Goal: Task Accomplishment & Management: Use online tool/utility

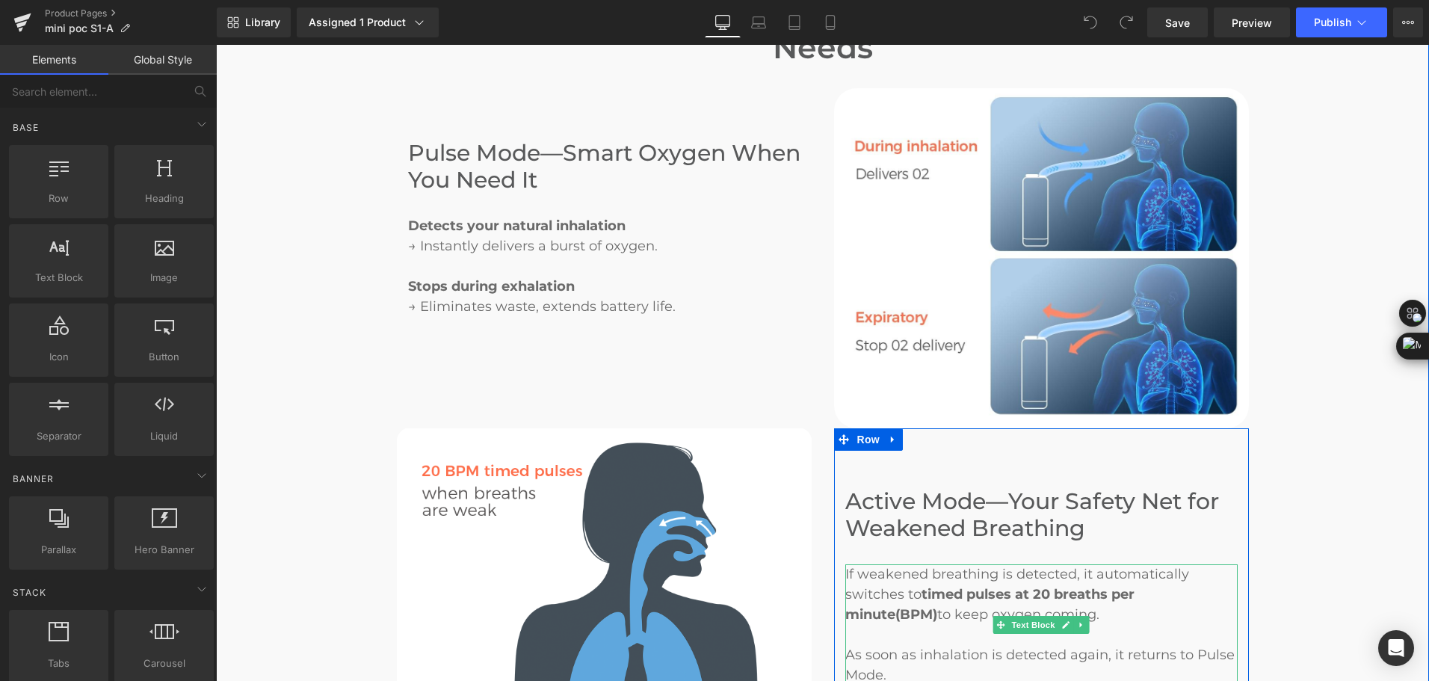
scroll to position [2092, 0]
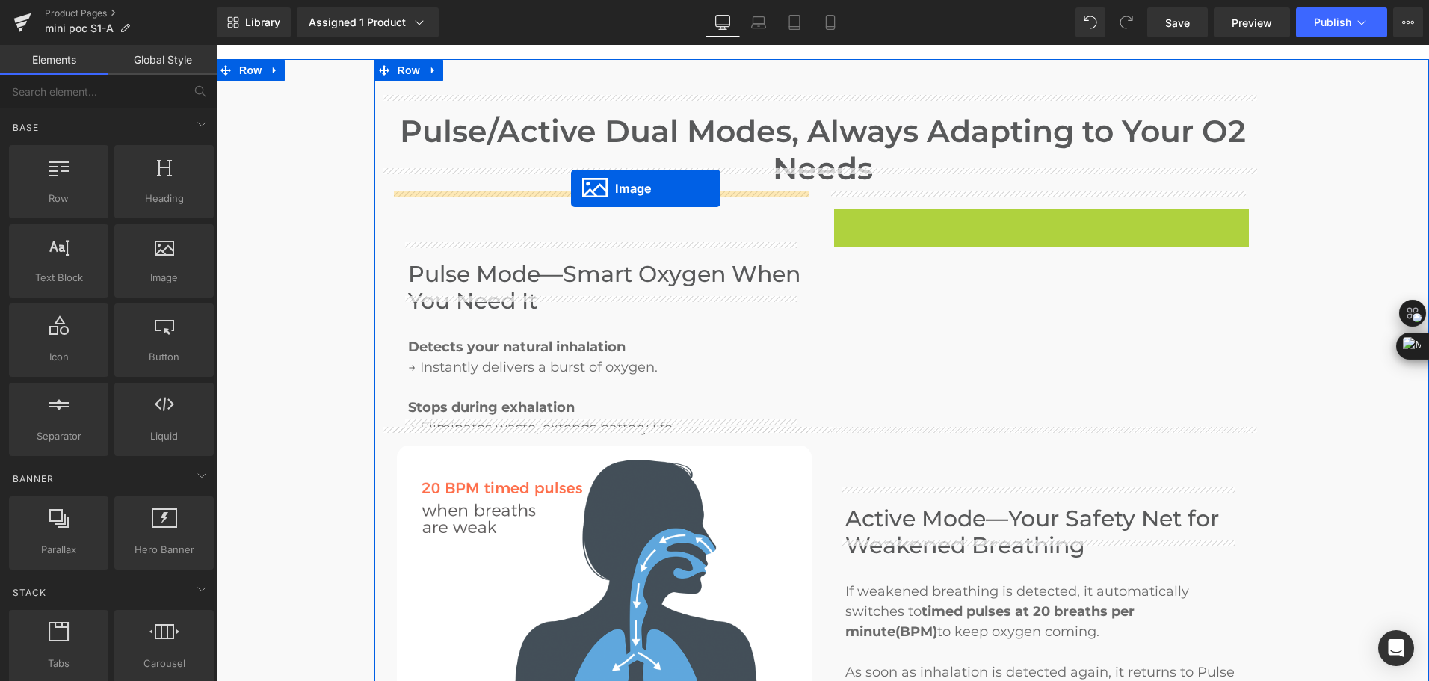
drag, startPoint x: 1015, startPoint y: 356, endPoint x: 571, endPoint y: 188, distance: 475.1
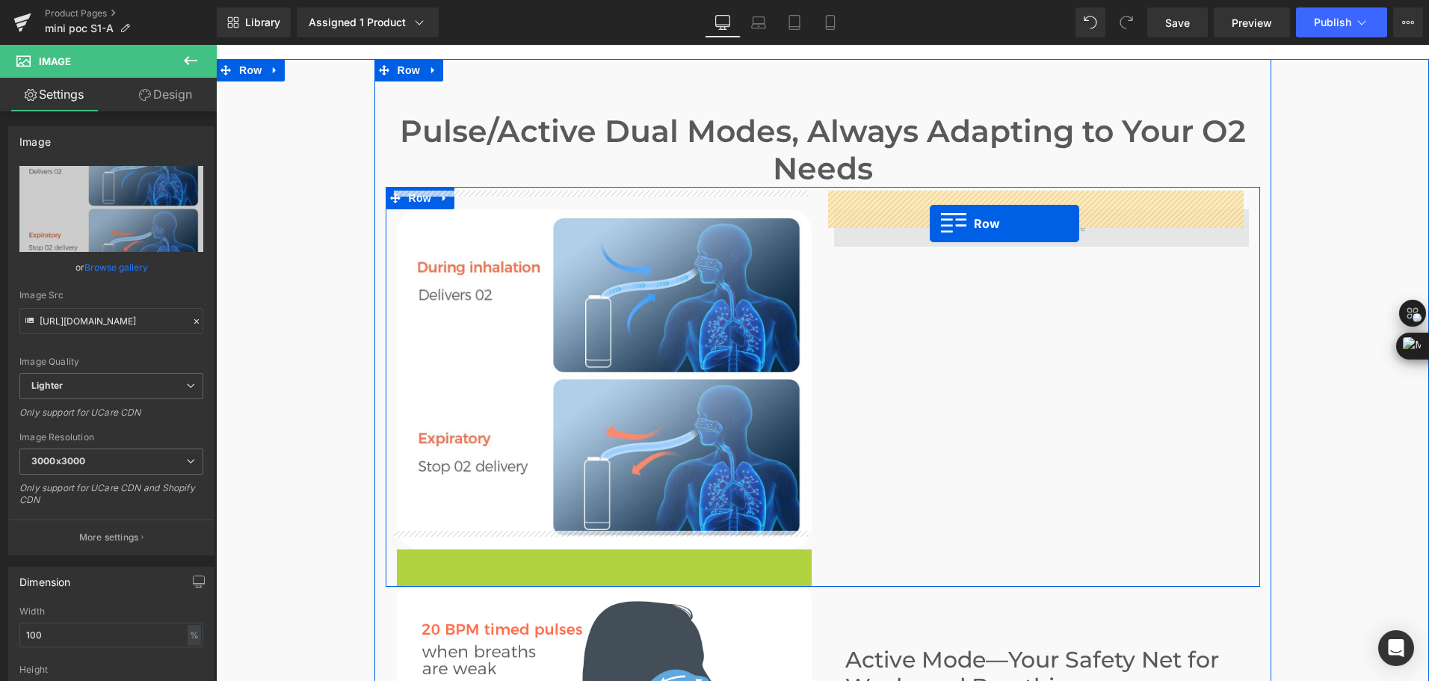
drag, startPoint x: 415, startPoint y: 543, endPoint x: 930, endPoint y: 223, distance: 606.1
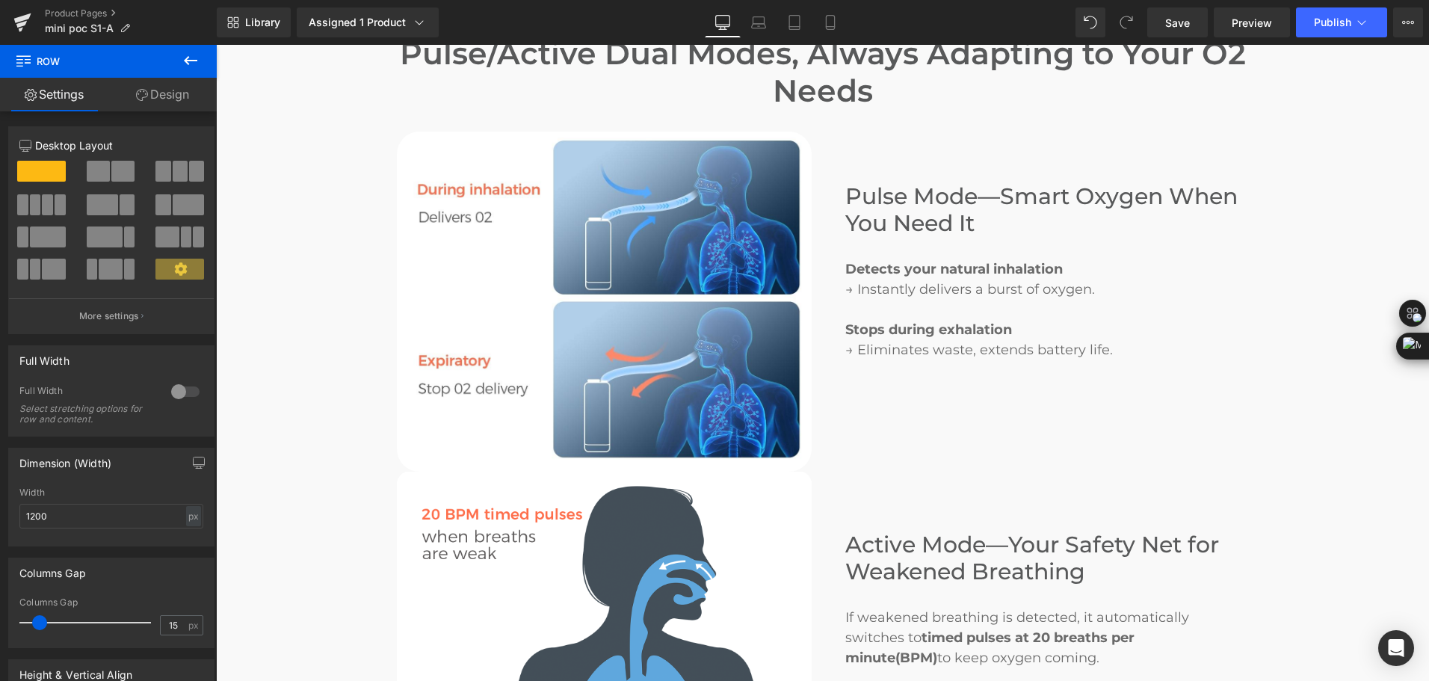
scroll to position [2316, 0]
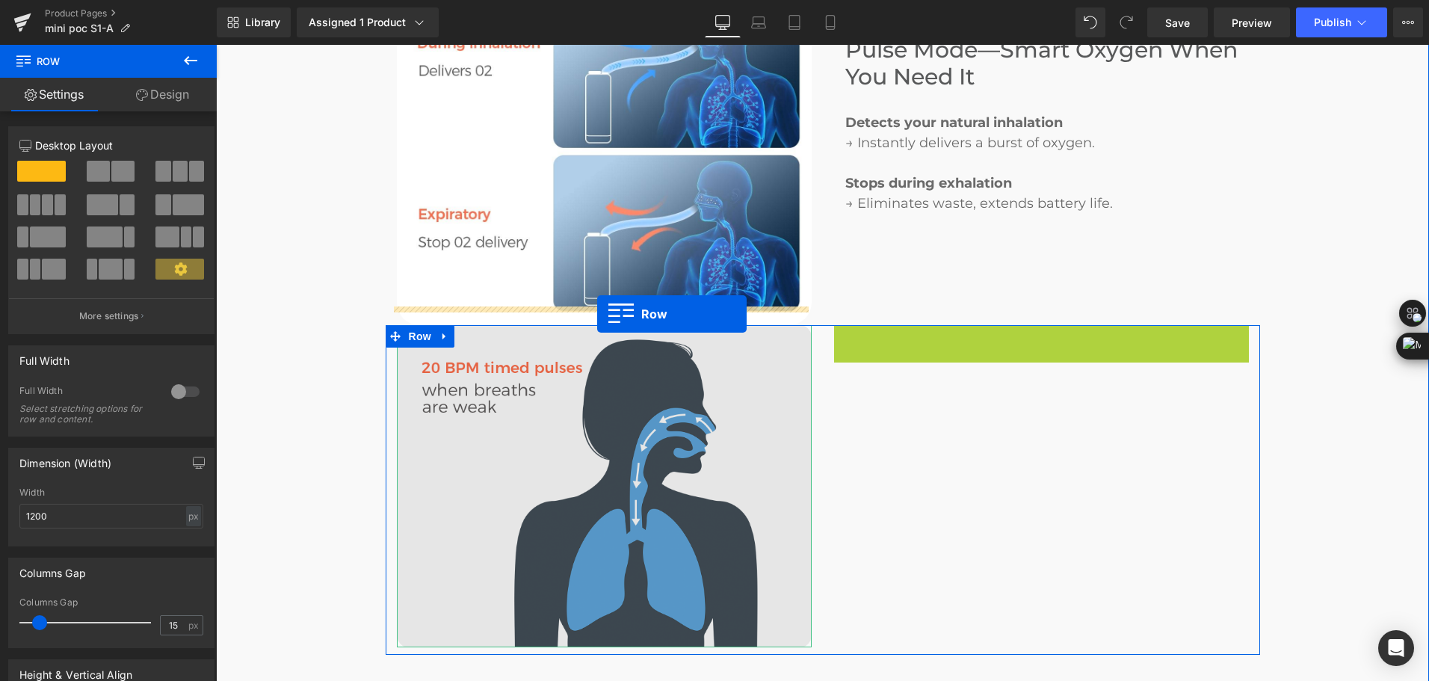
drag, startPoint x: 844, startPoint y: 318, endPoint x: 597, endPoint y: 314, distance: 246.6
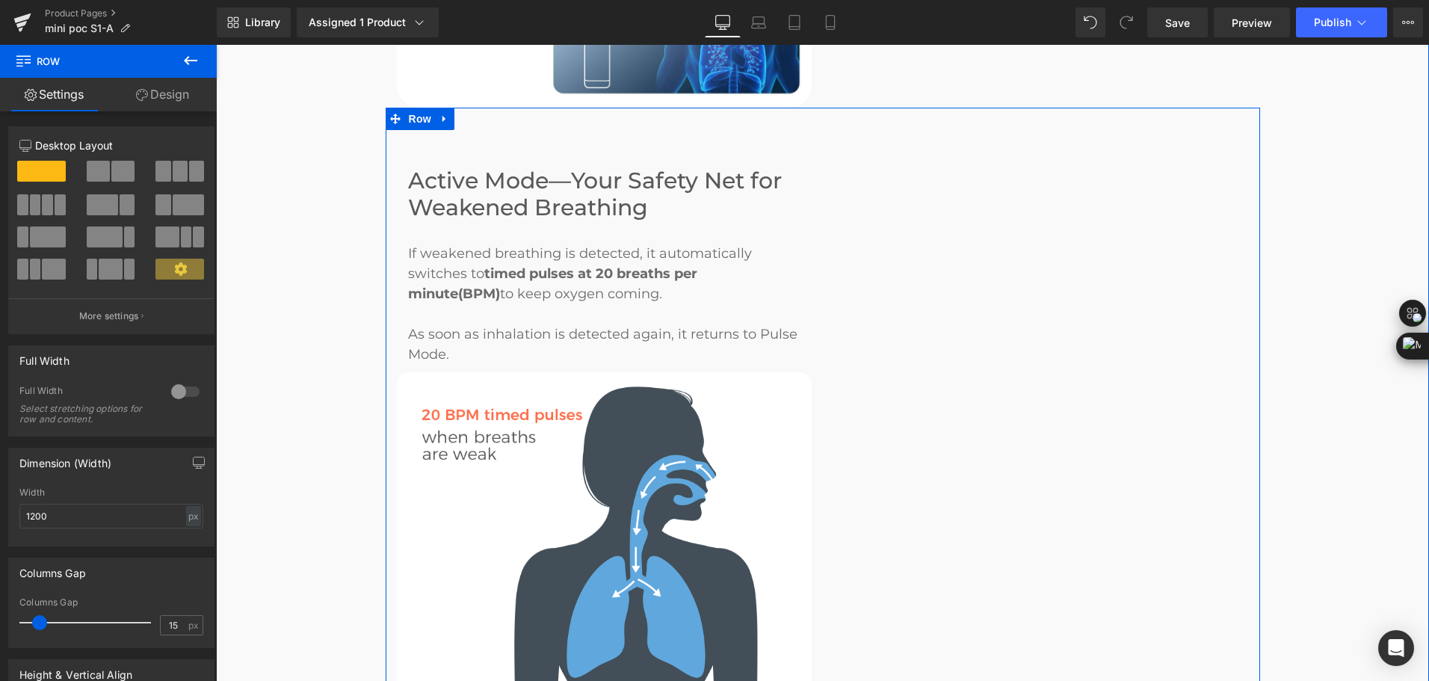
scroll to position [2541, 0]
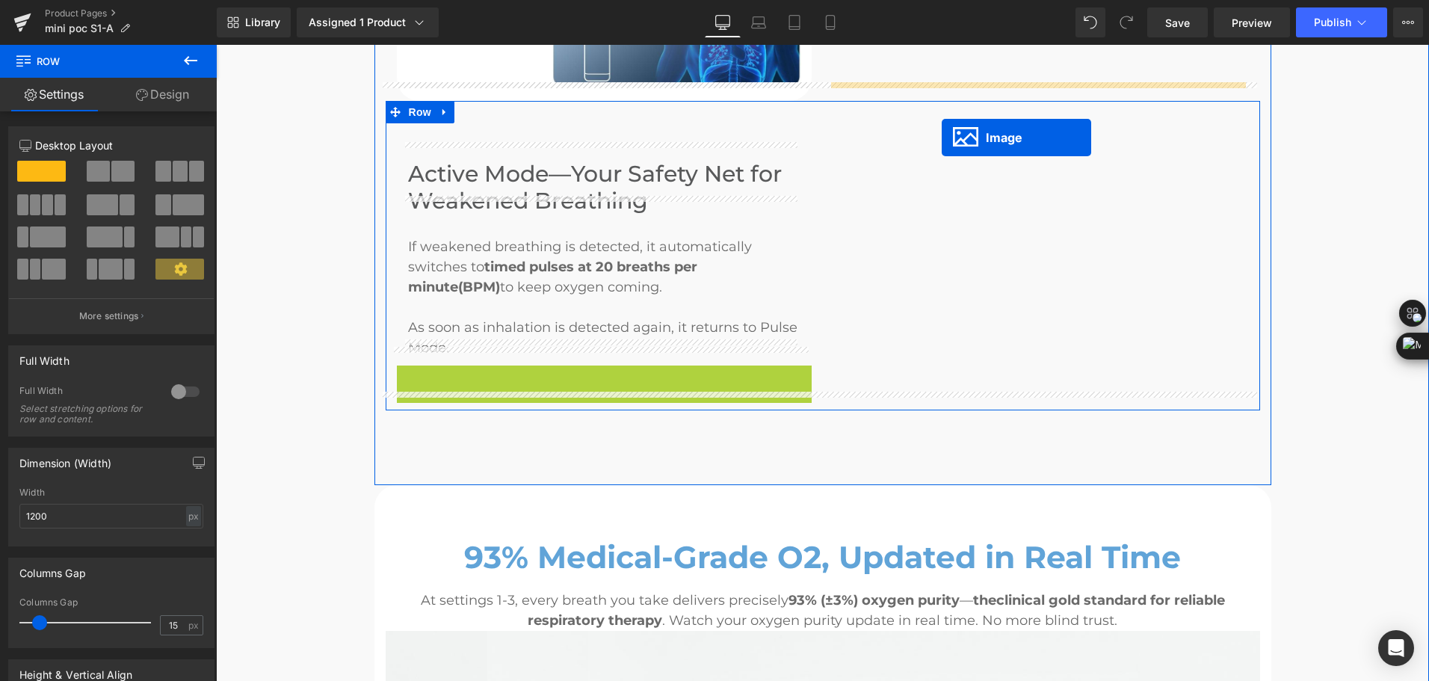
drag, startPoint x: 602, startPoint y: 507, endPoint x: 942, endPoint y: 137, distance: 501.9
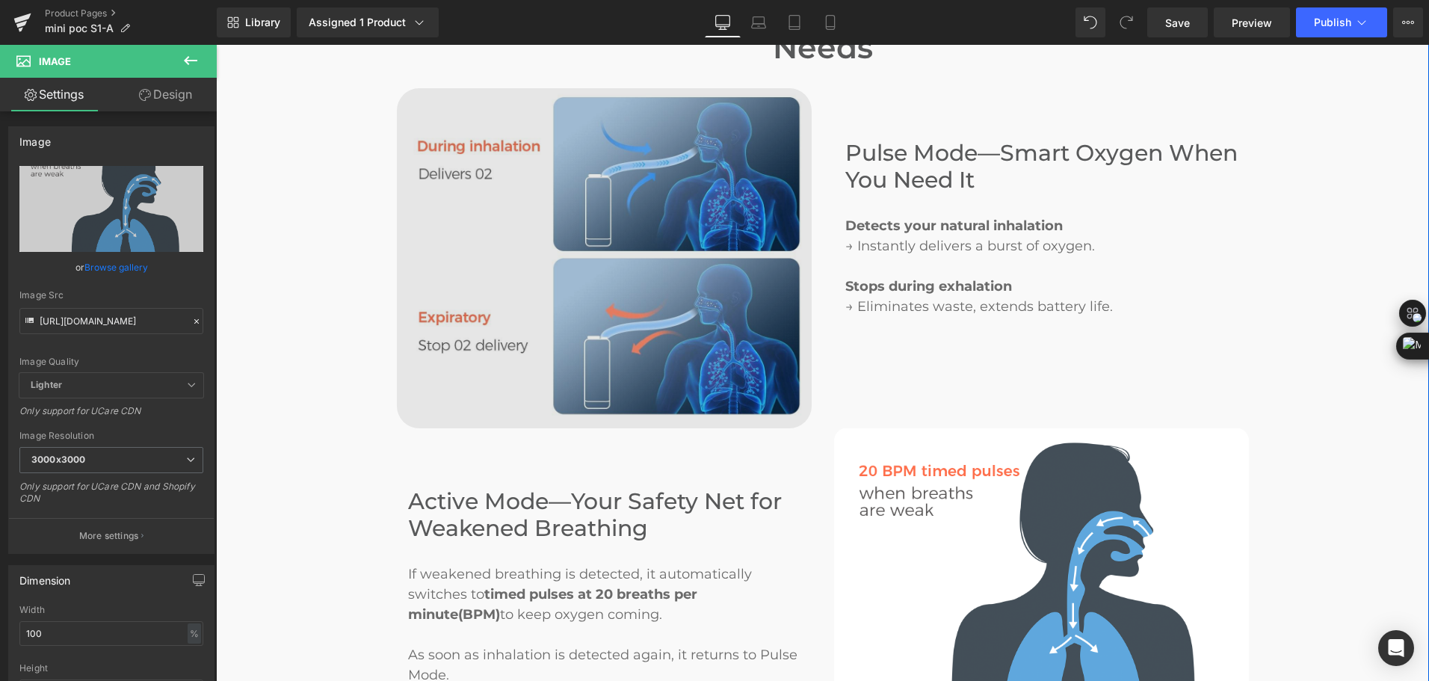
scroll to position [2167, 0]
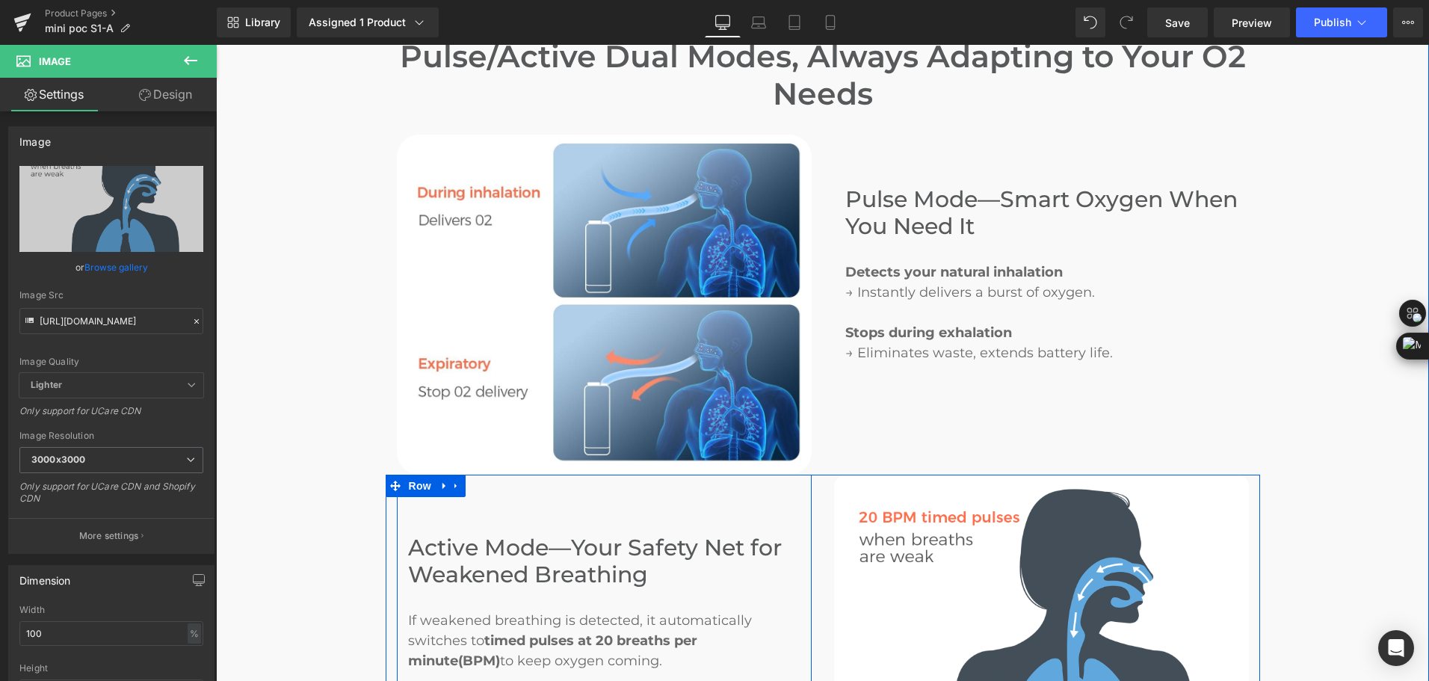
click at [418, 501] on div "Active Mode—Your Safety Net for Weakened Breathing Heading If weakened breathin…" at bounding box center [604, 606] width 415 height 265
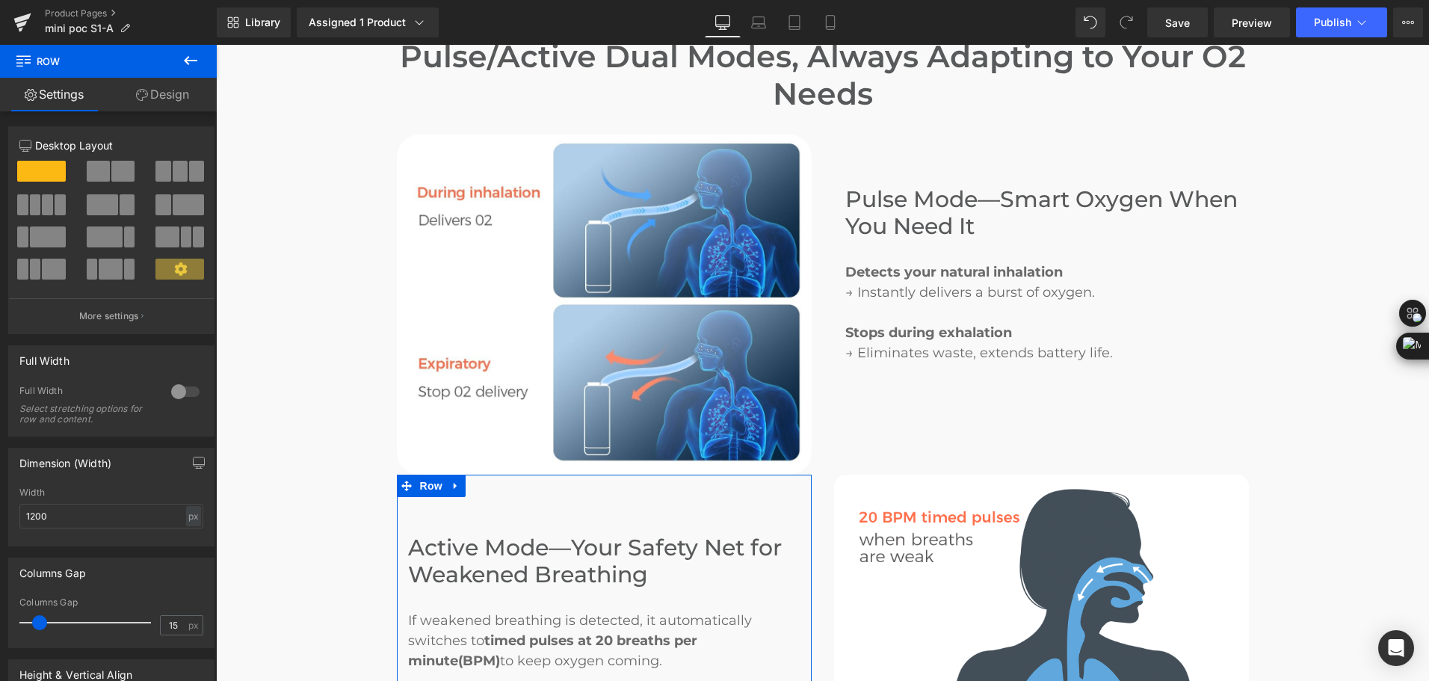
click at [180, 111] on link "Design" at bounding box center [162, 95] width 108 height 34
click at [0, 0] on div "Spacing" at bounding box center [0, 0] width 0 height 0
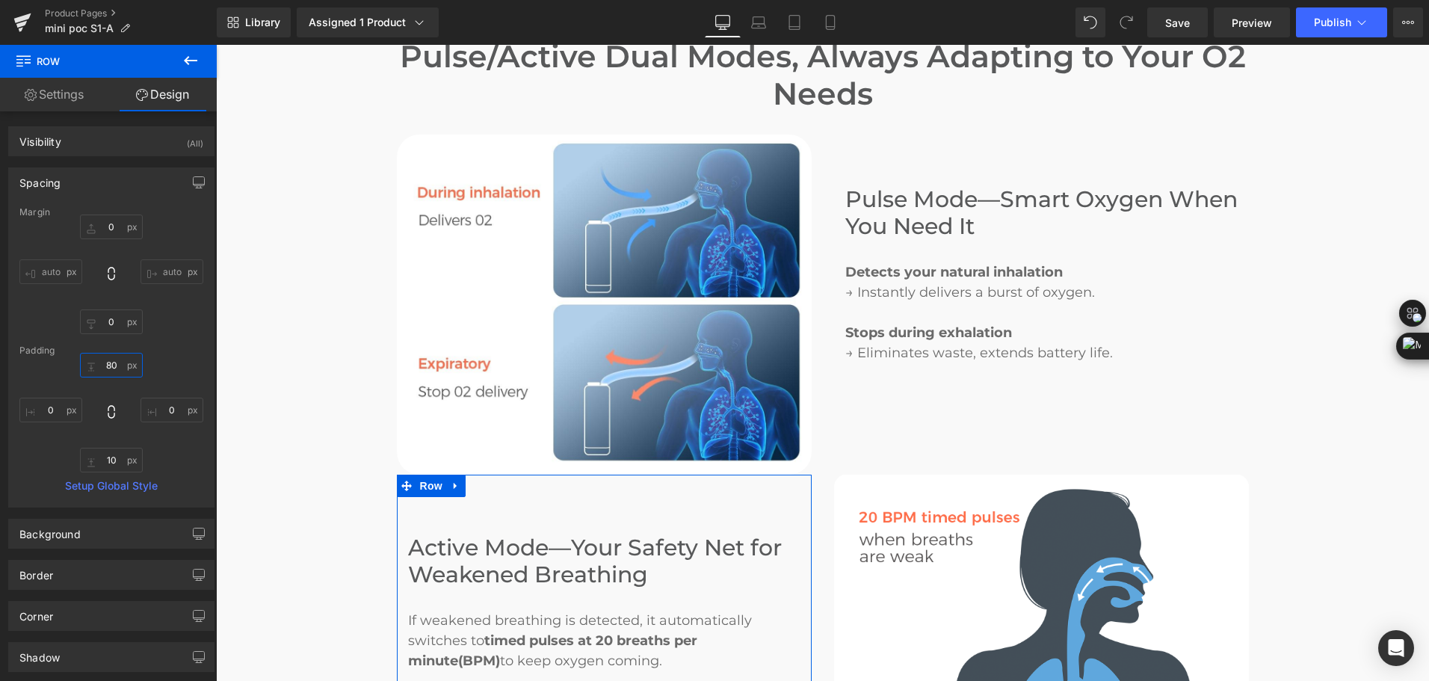
click at [107, 370] on input "text" at bounding box center [111, 365] width 63 height 25
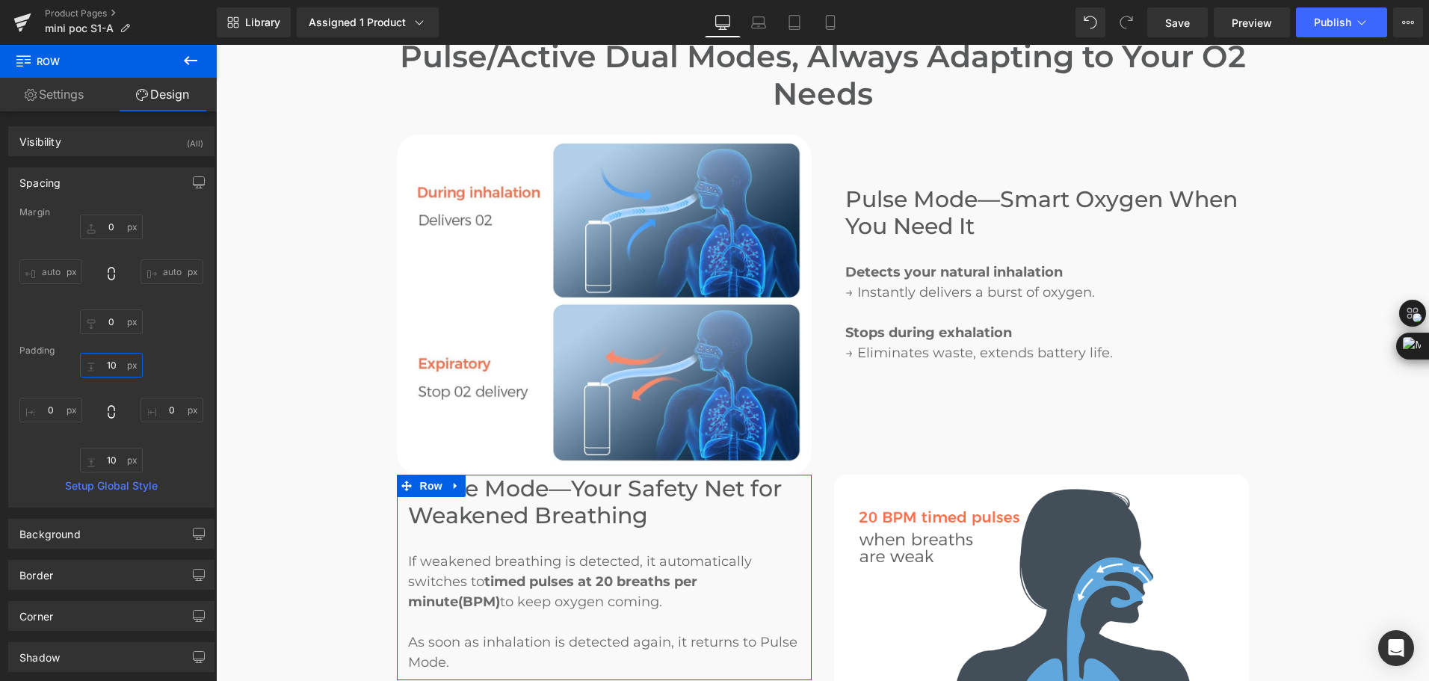
type input "100"
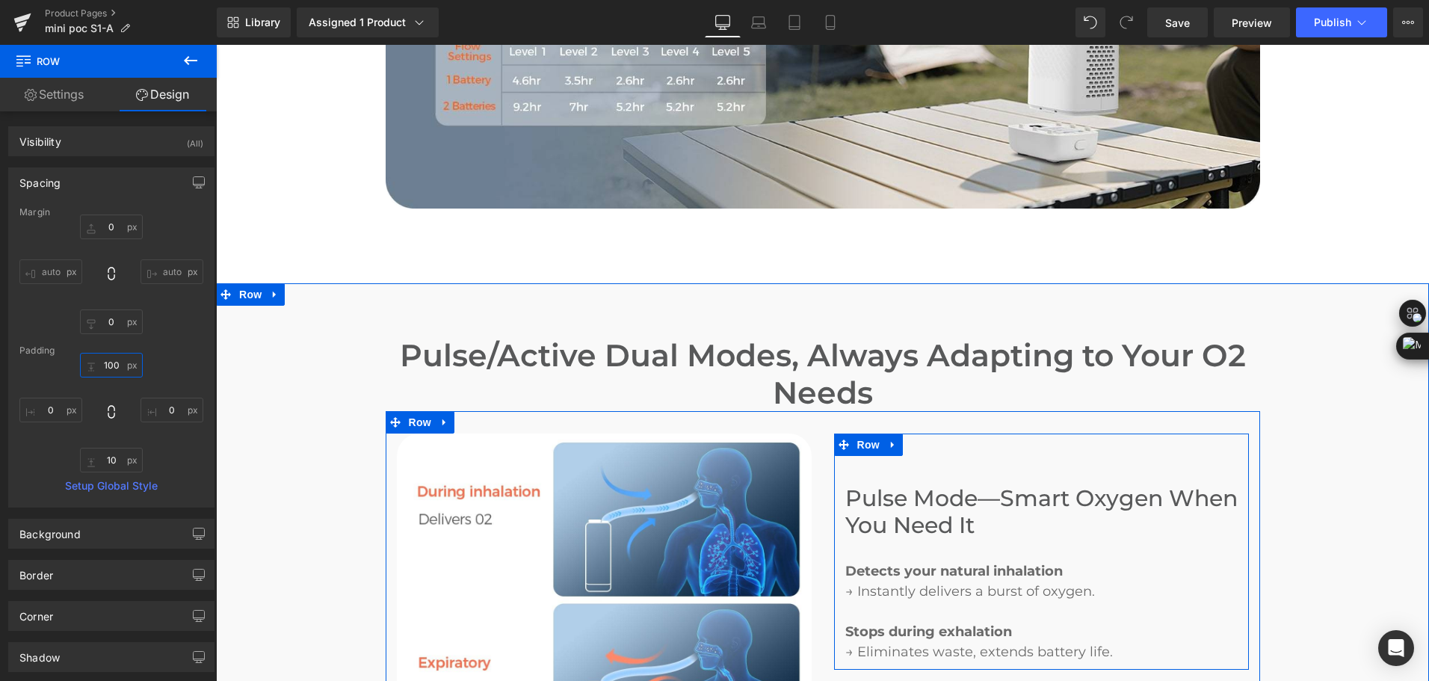
scroll to position [1943, 0]
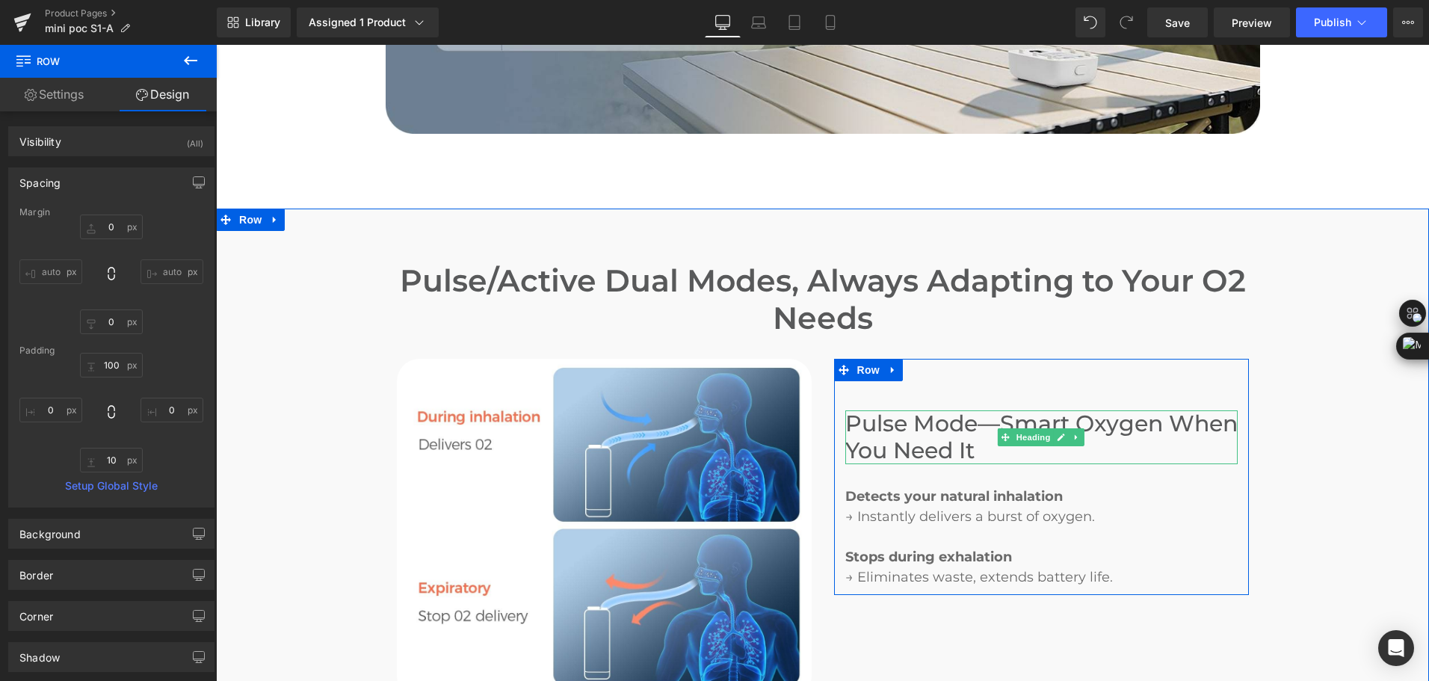
click at [948, 410] on h3 "Pulse Mode—Smart Oxygen When You Need It" at bounding box center [1041, 437] width 392 height 54
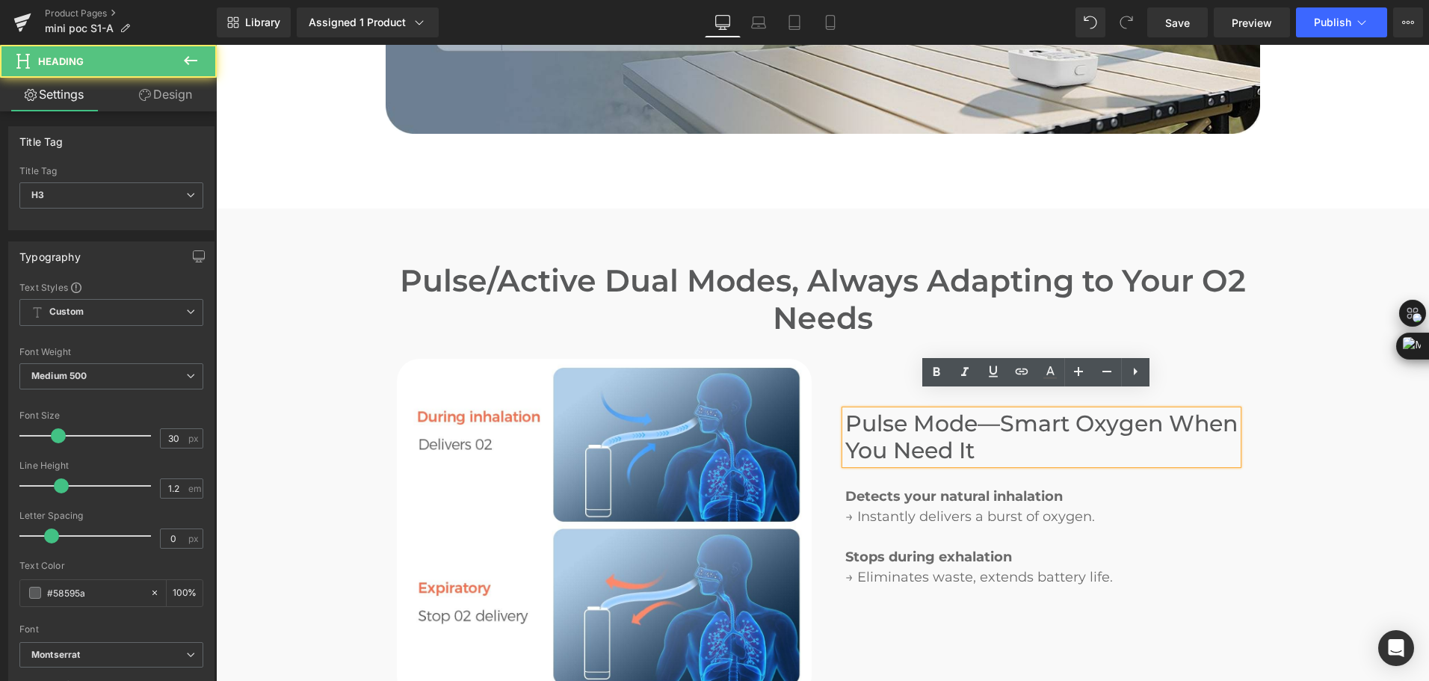
click at [947, 410] on h3 "Pulse Mode—Smart Oxygen When You Need It" at bounding box center [1041, 437] width 392 height 54
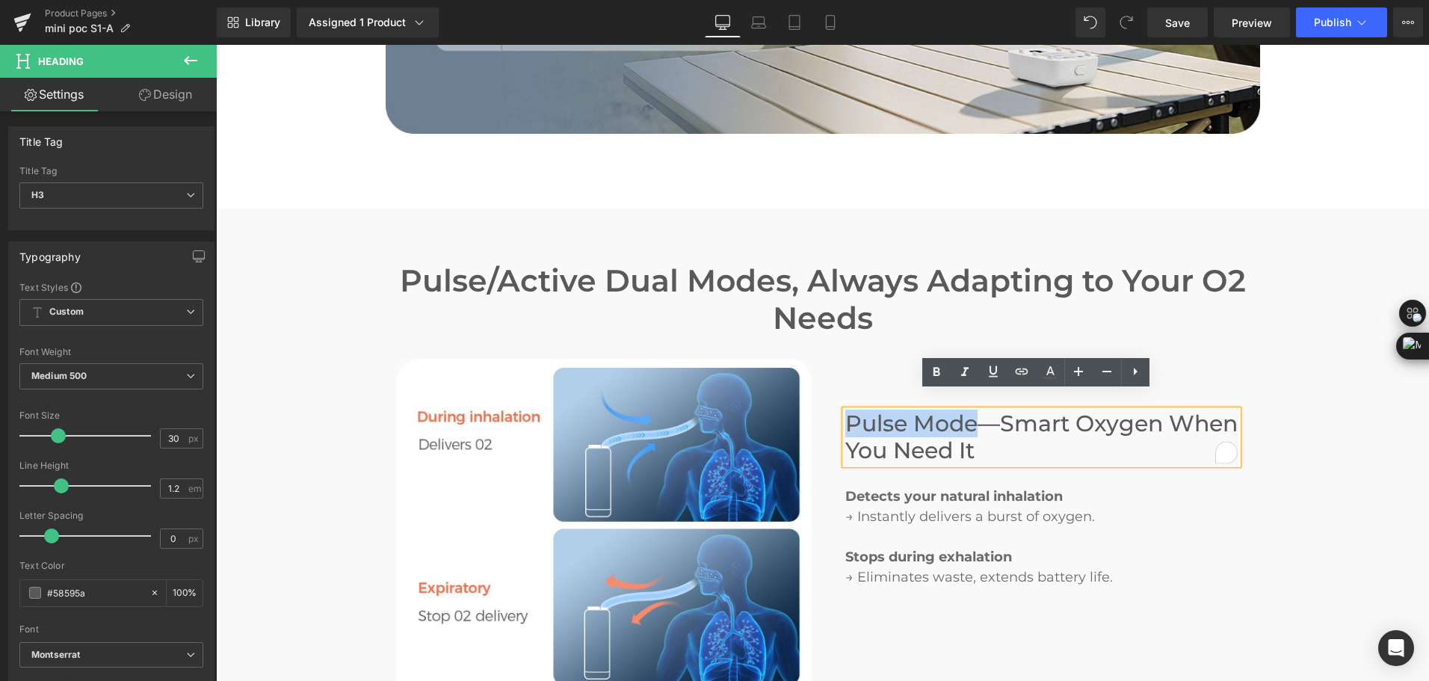
drag, startPoint x: 976, startPoint y: 405, endPoint x: 841, endPoint y: 402, distance: 134.5
click at [845, 410] on h3 "Pulse Mode—Smart Oxygen When You Need It" at bounding box center [1041, 437] width 392 height 54
click at [940, 376] on icon at bounding box center [936, 372] width 18 height 18
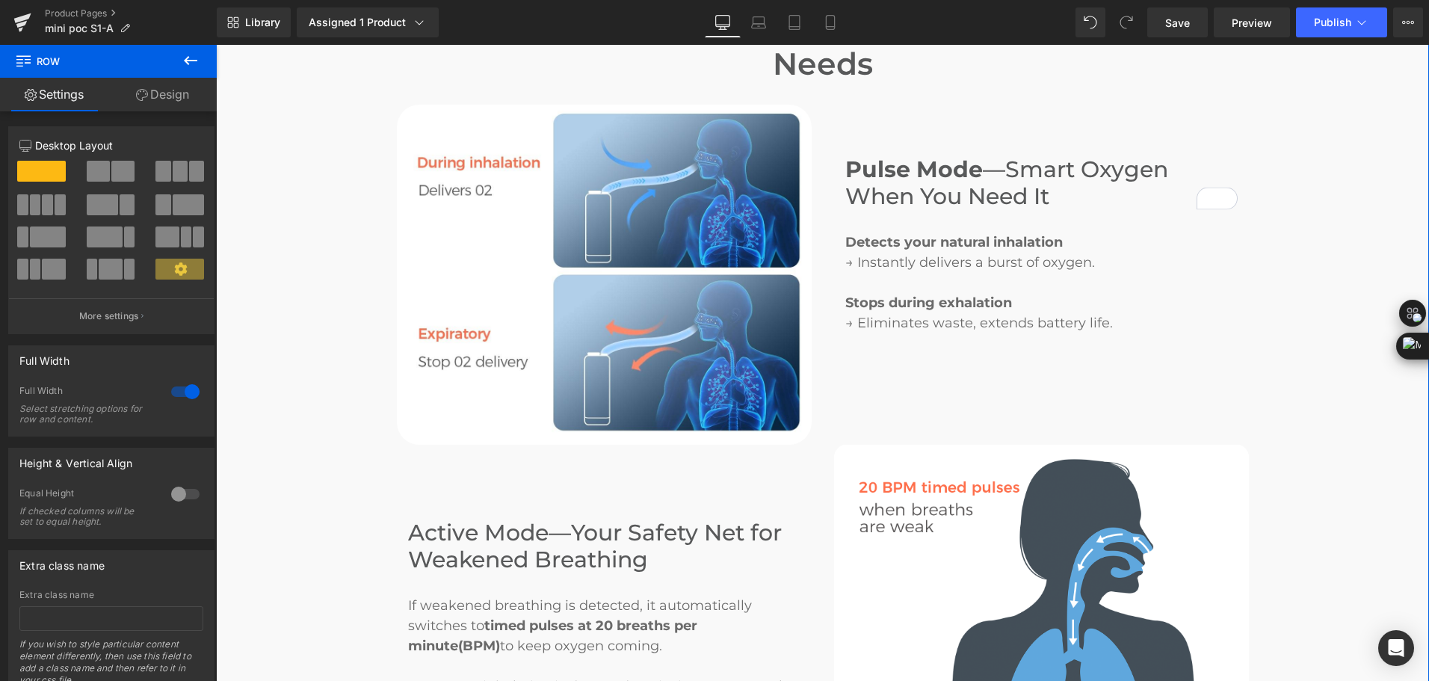
scroll to position [2242, 0]
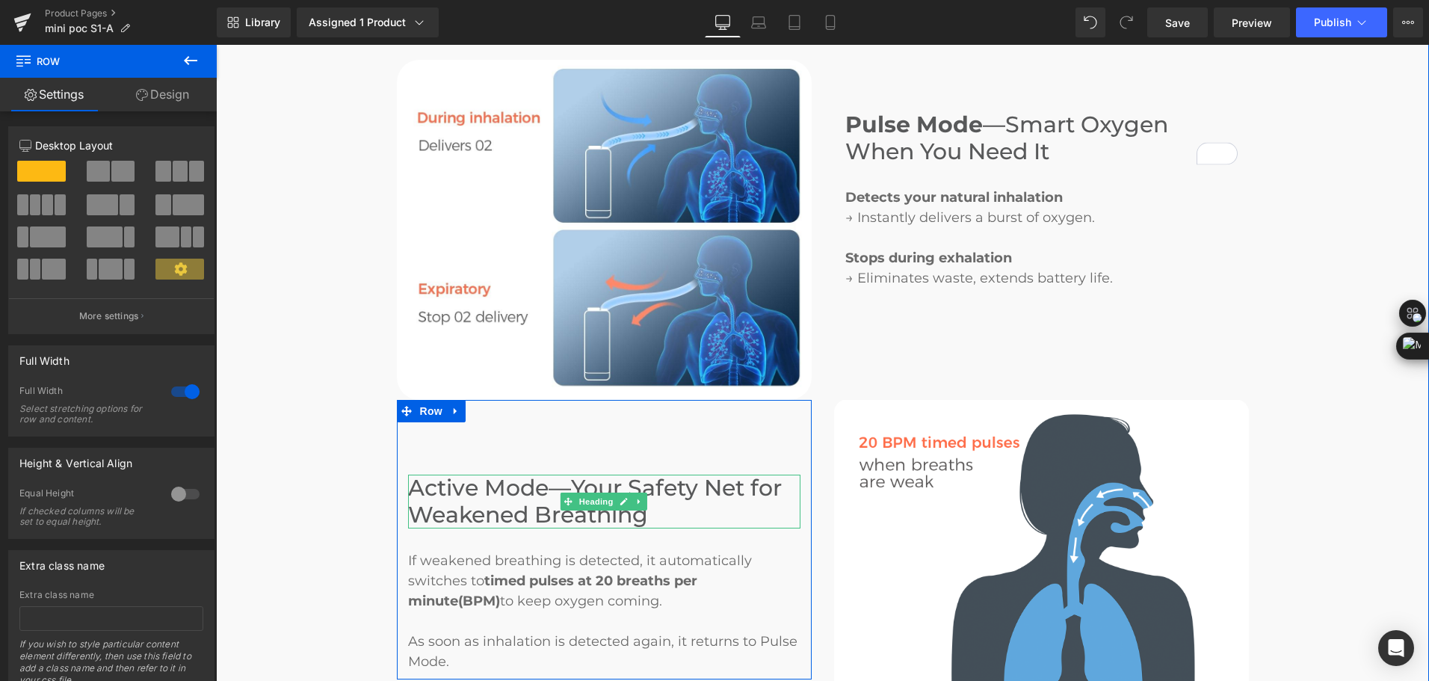
click at [520, 486] on h3 "Active Mode—Your Safety Net for Weakened Breathing" at bounding box center [604, 501] width 392 height 54
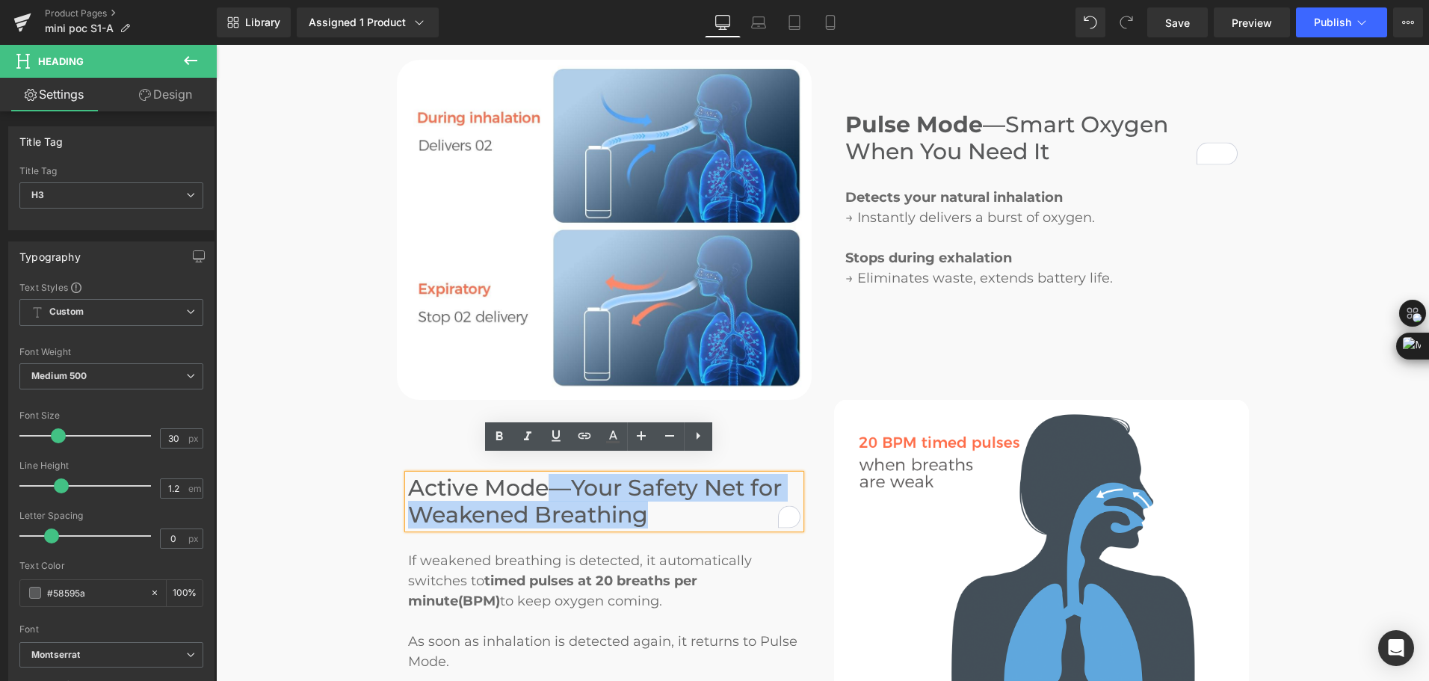
drag, startPoint x: 542, startPoint y: 472, endPoint x: 401, endPoint y: 479, distance: 142.1
click at [408, 479] on div "Active Mode—Your Safety Net for Weakened Breathing" at bounding box center [604, 501] width 392 height 54
click at [408, 474] on div "Active Mode—Your Safety Net for Weakened Breathing" at bounding box center [604, 501] width 392 height 54
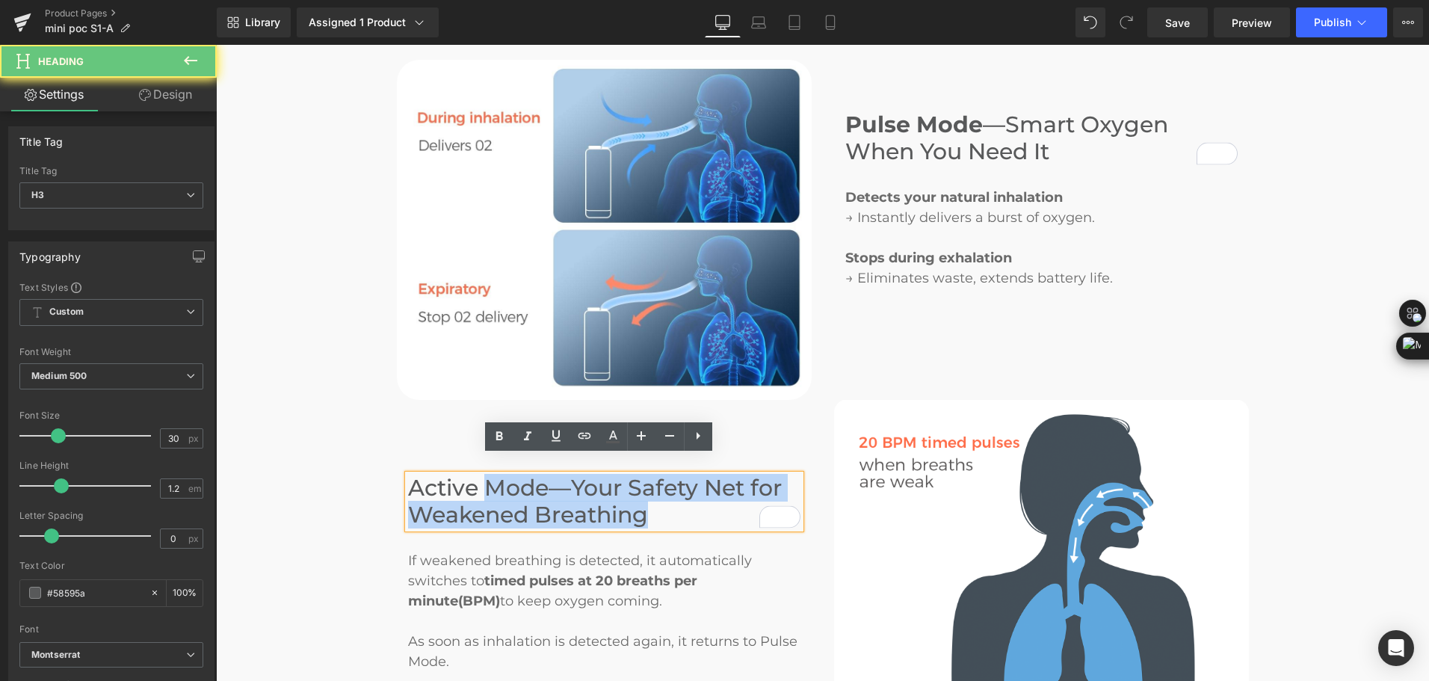
drag, startPoint x: 400, startPoint y: 470, endPoint x: 489, endPoint y: 469, distance: 88.9
click at [489, 474] on div "Active Mode—Your Safety Net for Weakened Breathing" at bounding box center [604, 501] width 392 height 54
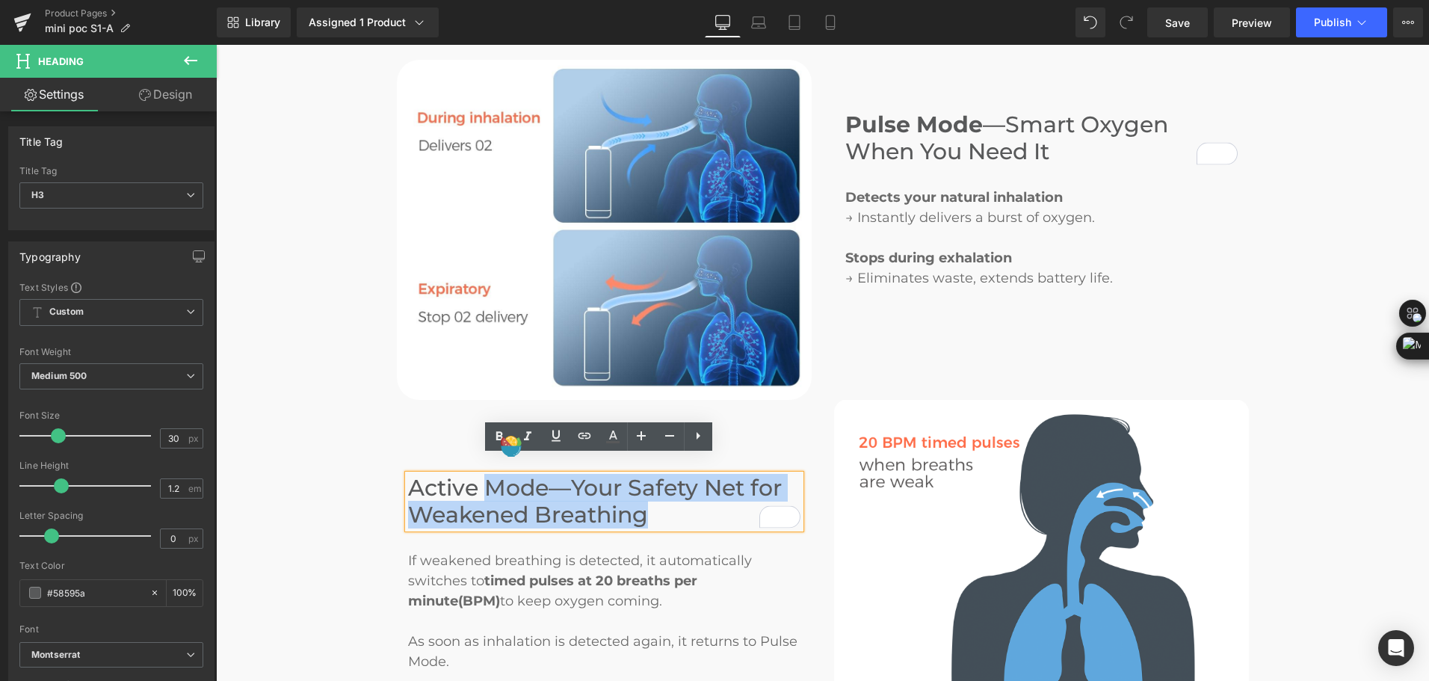
click at [516, 474] on h3 "Active Mode—Your Safety Net for Weakened Breathing" at bounding box center [604, 501] width 392 height 54
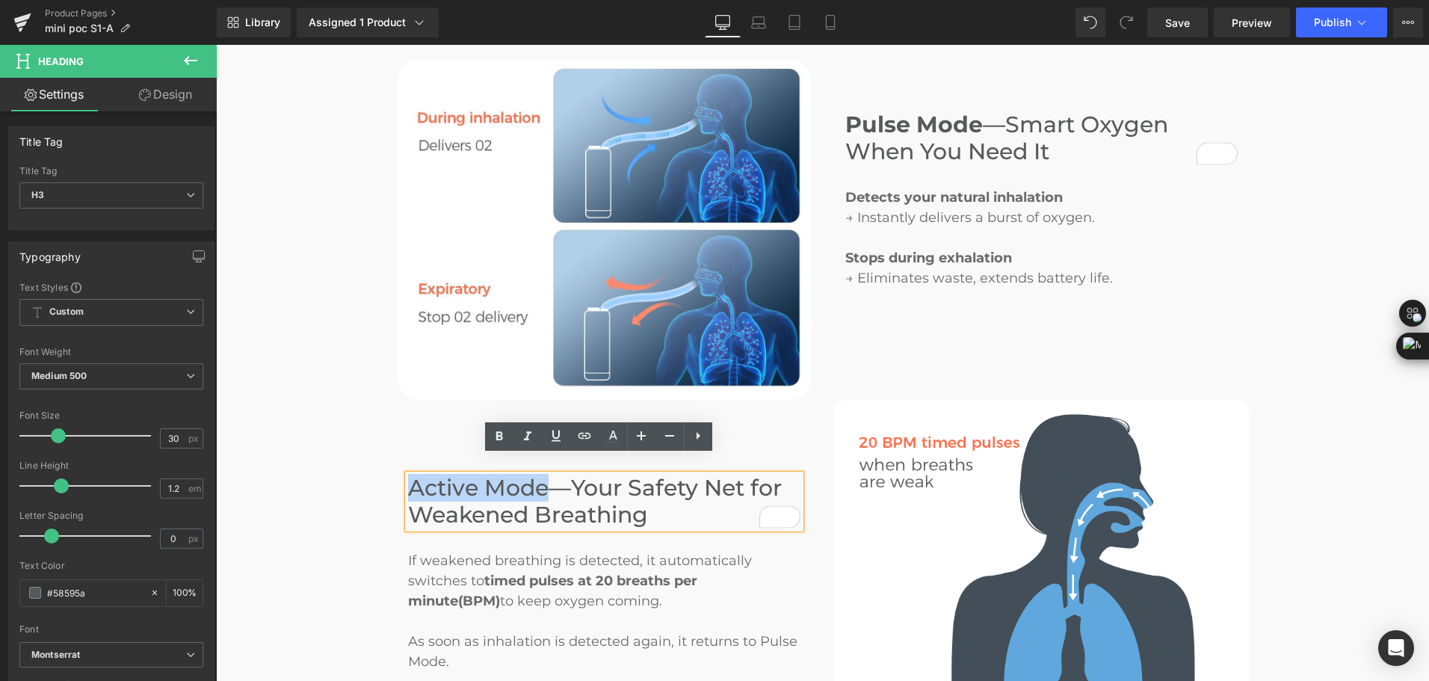
drag, startPoint x: 534, startPoint y: 469, endPoint x: 715, endPoint y: 476, distance: 181.7
click at [408, 474] on h3 "Active Mode—Your Safety Net for Weakened Breathing" at bounding box center [604, 501] width 392 height 54
drag, startPoint x: 500, startPoint y: 429, endPoint x: 539, endPoint y: 444, distance: 41.6
click at [501, 428] on icon at bounding box center [499, 436] width 18 height 18
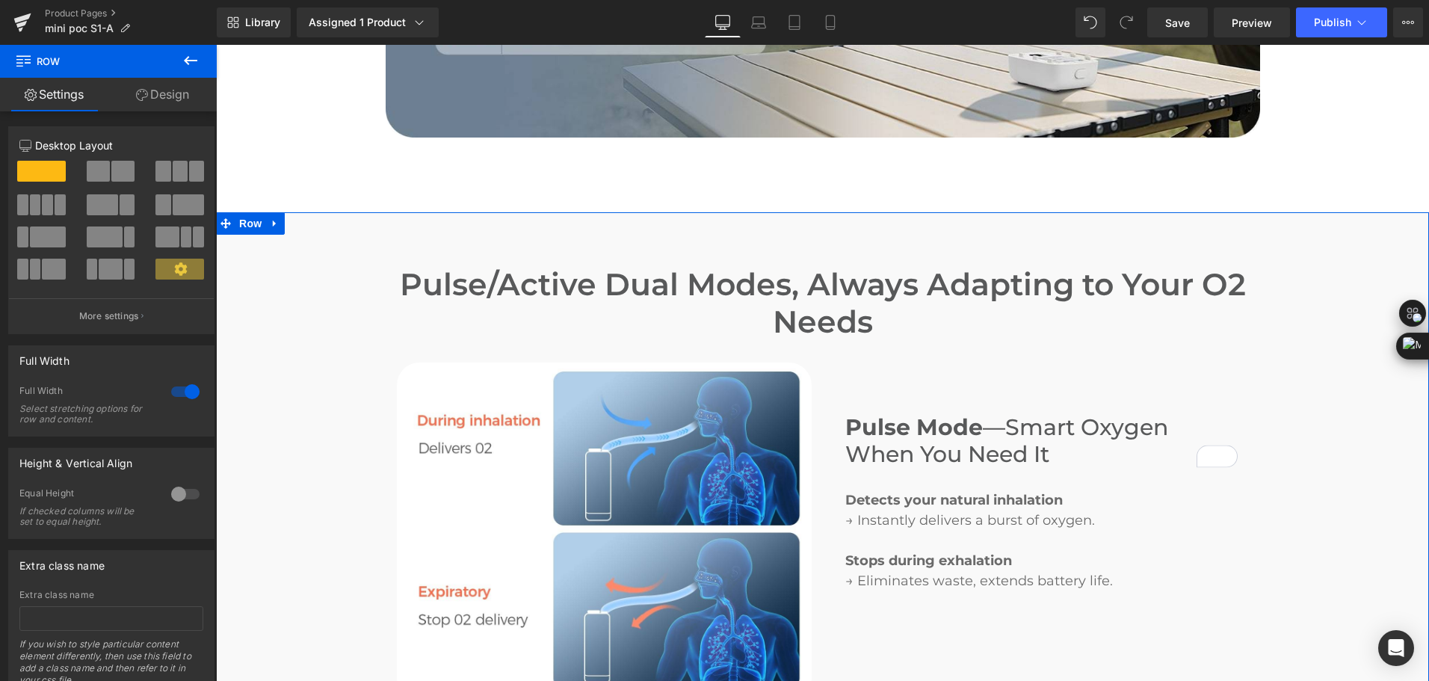
scroll to position [1943, 0]
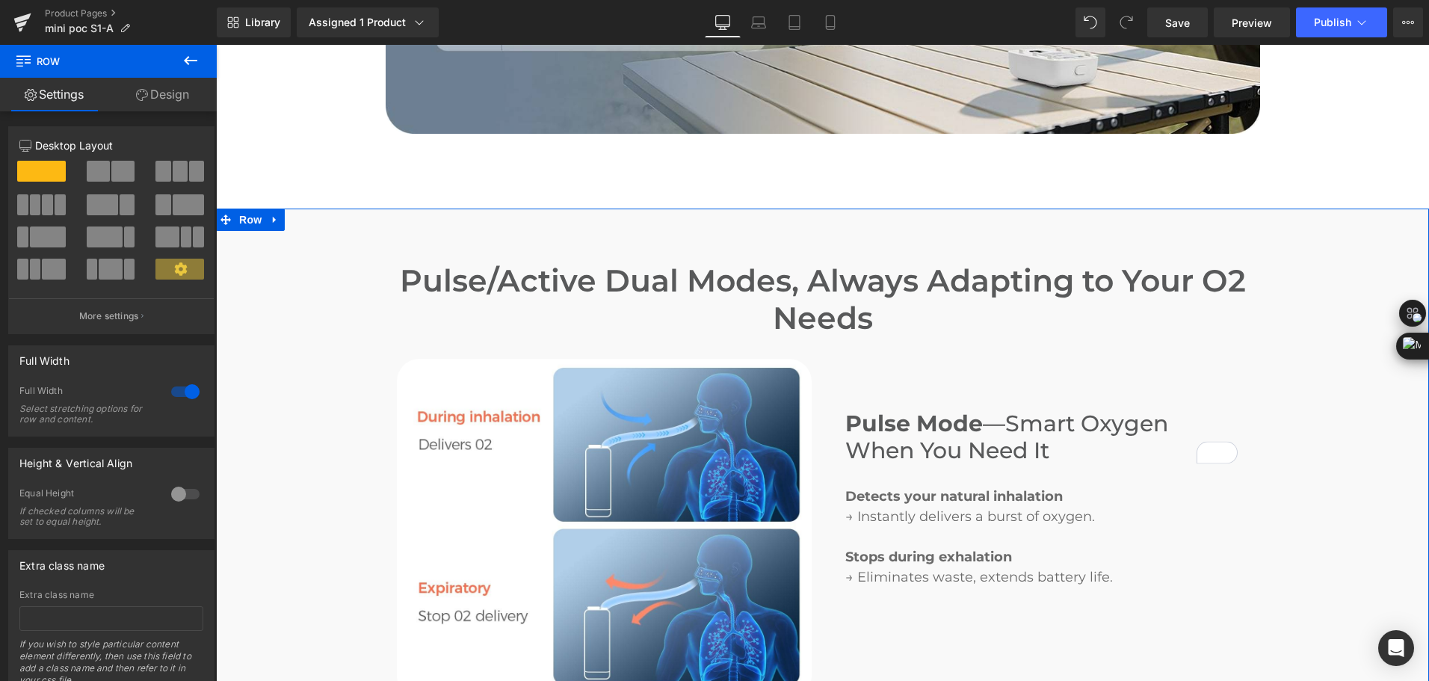
click at [265, 208] on link at bounding box center [274, 219] width 19 height 22
click at [227, 208] on span at bounding box center [225, 219] width 19 height 22
click at [146, 93] on icon at bounding box center [142, 95] width 12 height 12
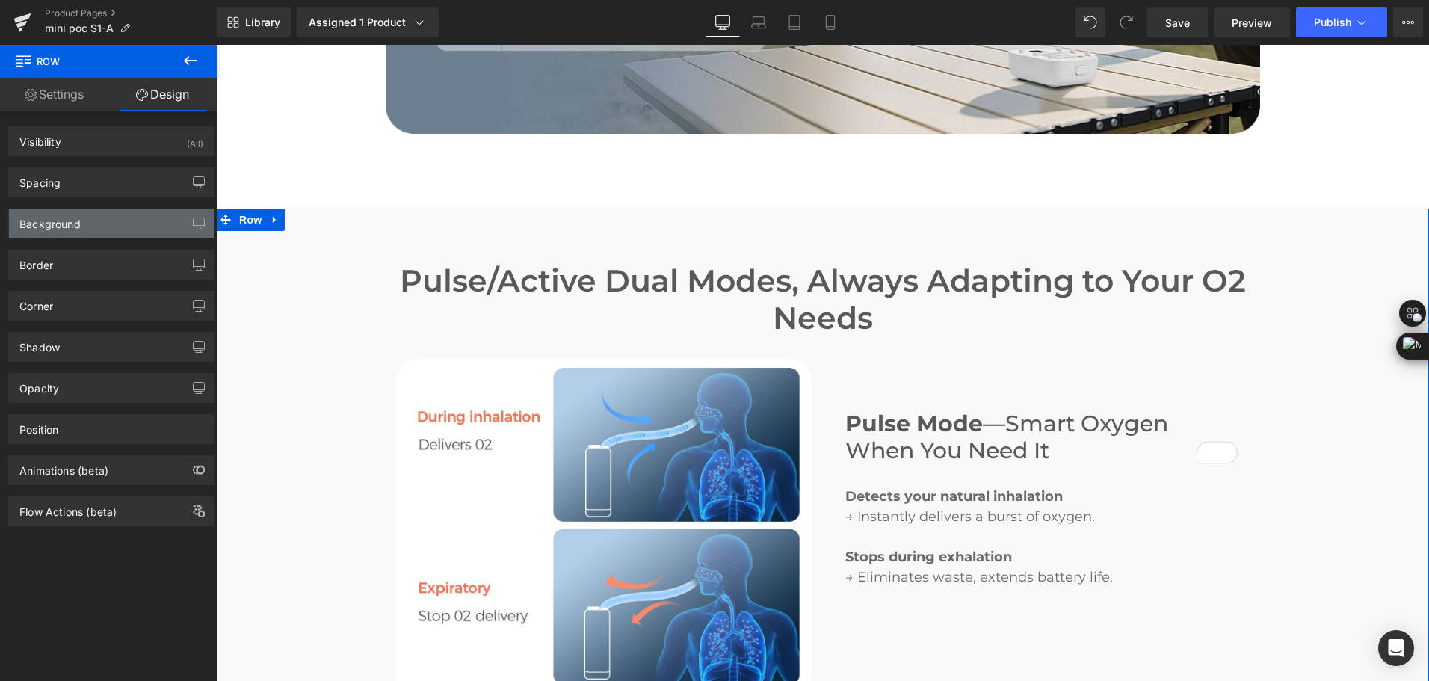
click at [81, 217] on div "Background" at bounding box center [111, 223] width 205 height 28
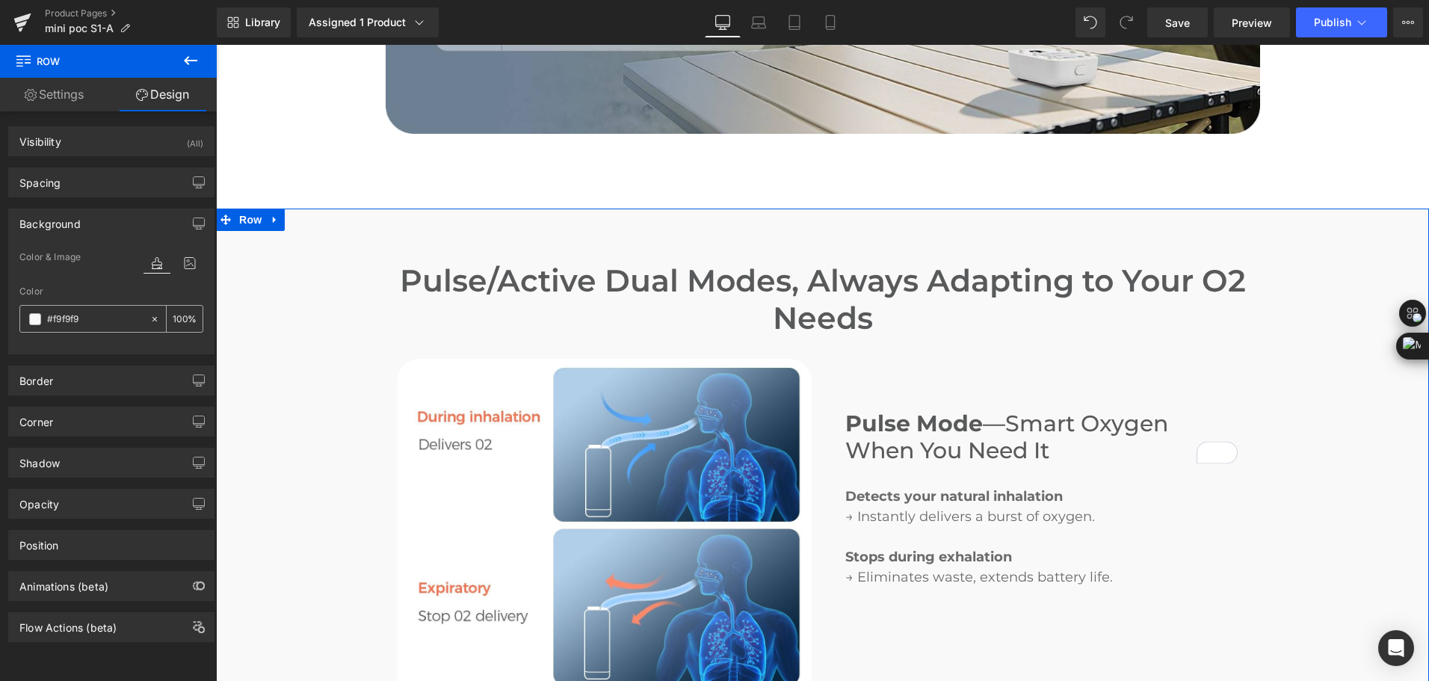
click at [33, 320] on span at bounding box center [35, 319] width 12 height 12
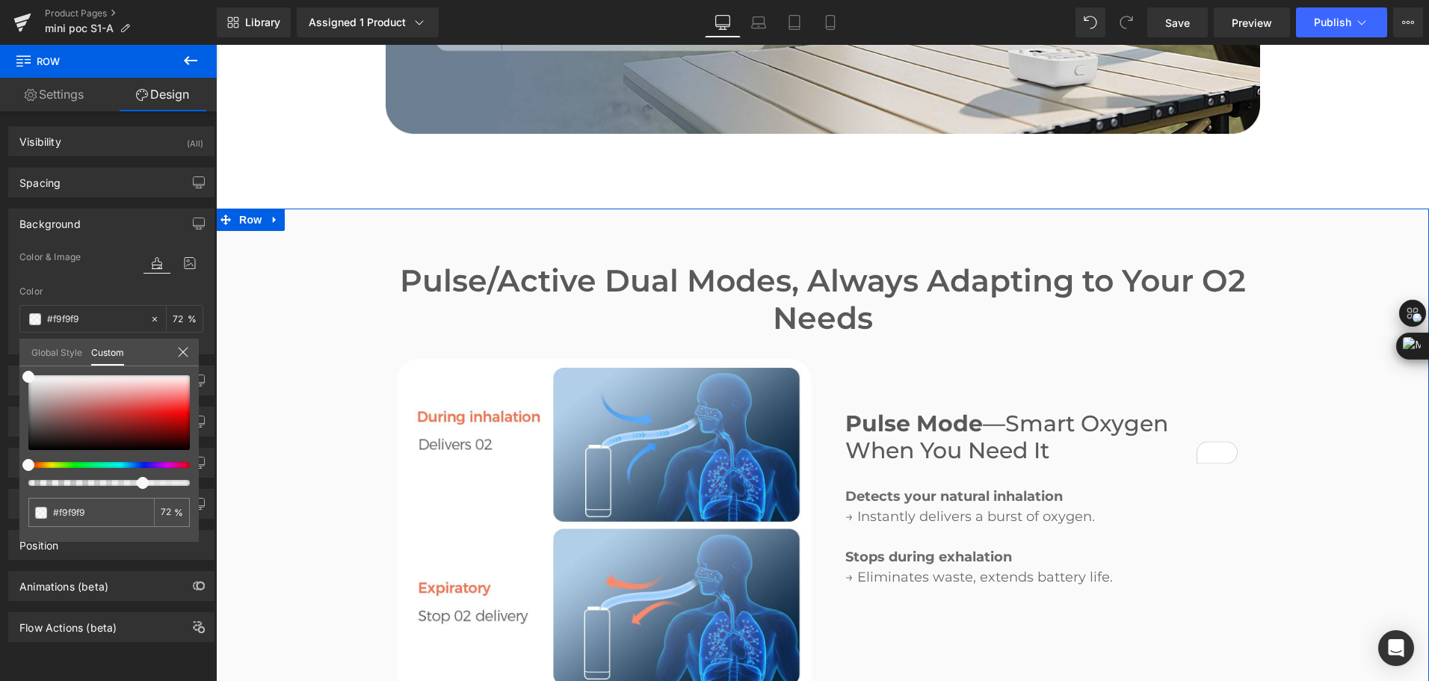
drag, startPoint x: 185, startPoint y: 483, endPoint x: 132, endPoint y: 479, distance: 52.4
click at [132, 479] on div at bounding box center [108, 430] width 161 height 111
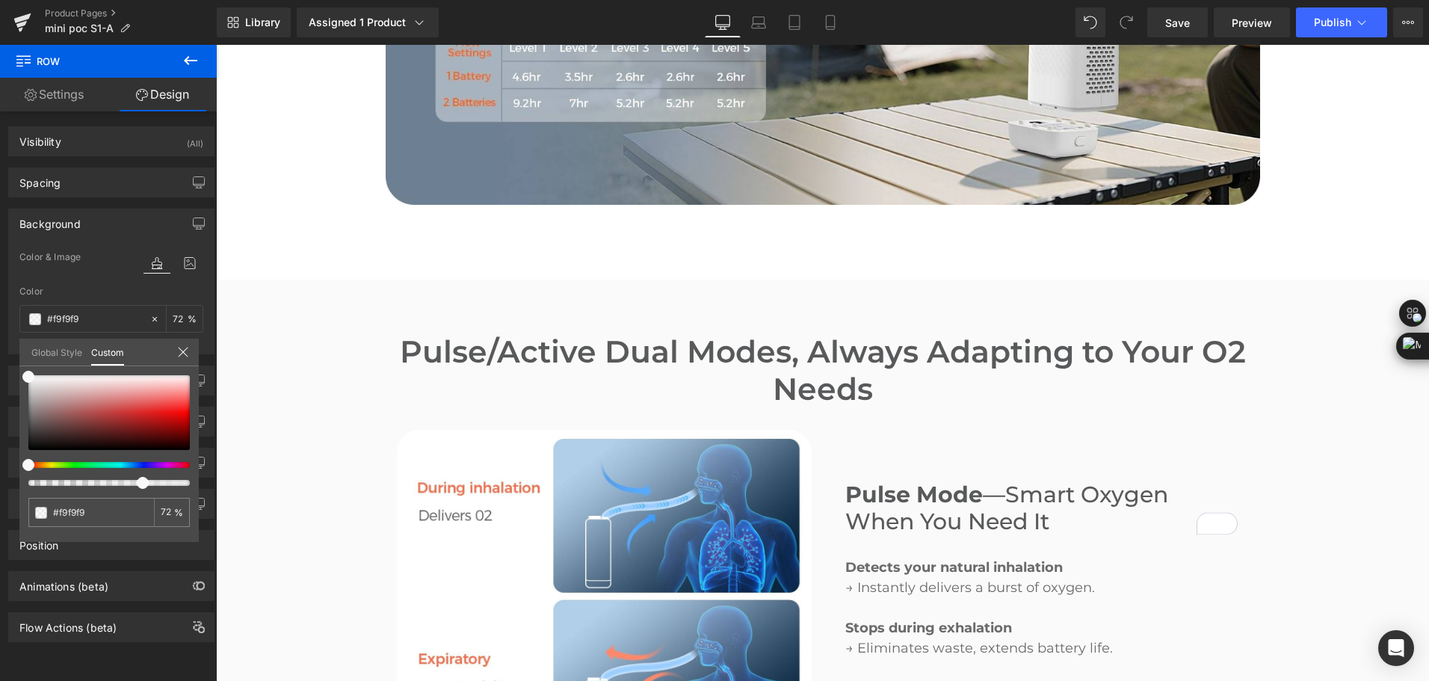
scroll to position [1868, 0]
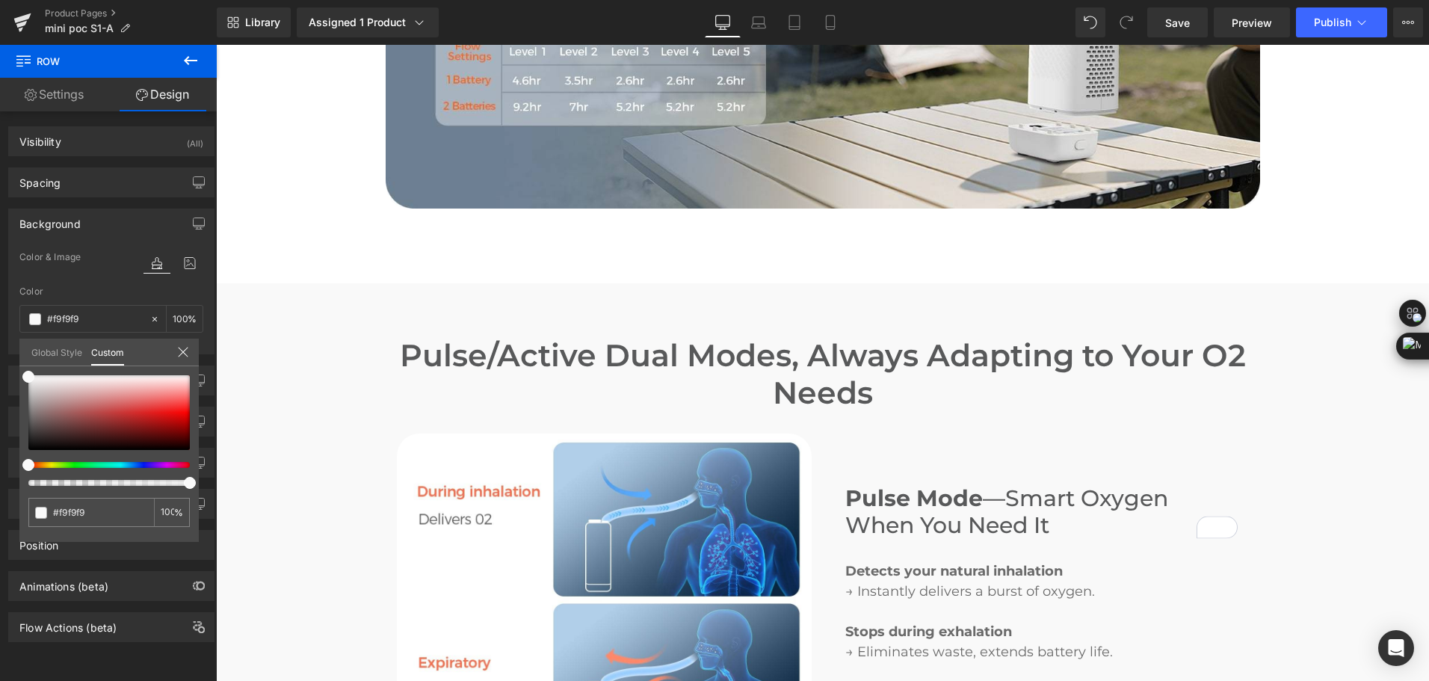
drag, startPoint x: 358, startPoint y: 529, endPoint x: 260, endPoint y: 485, distance: 107.4
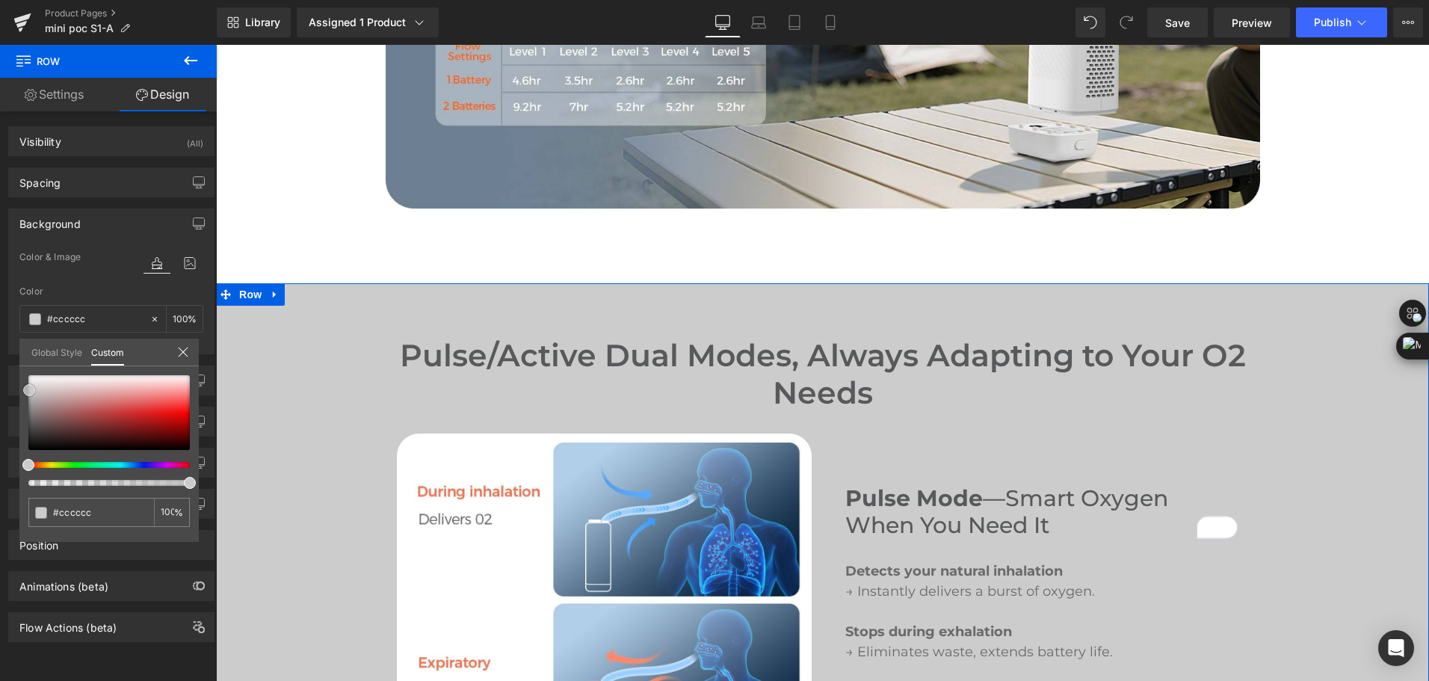
click at [23, 388] on span at bounding box center [29, 390] width 12 height 12
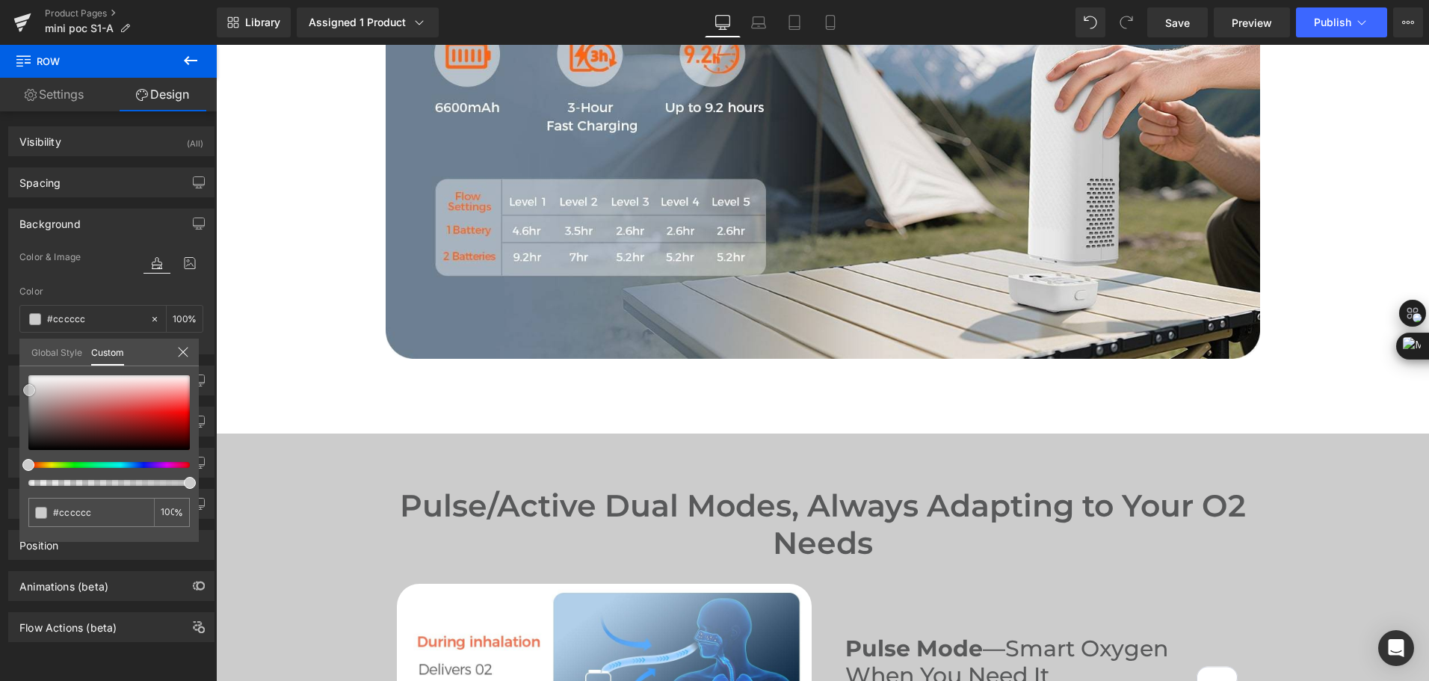
scroll to position [1719, 0]
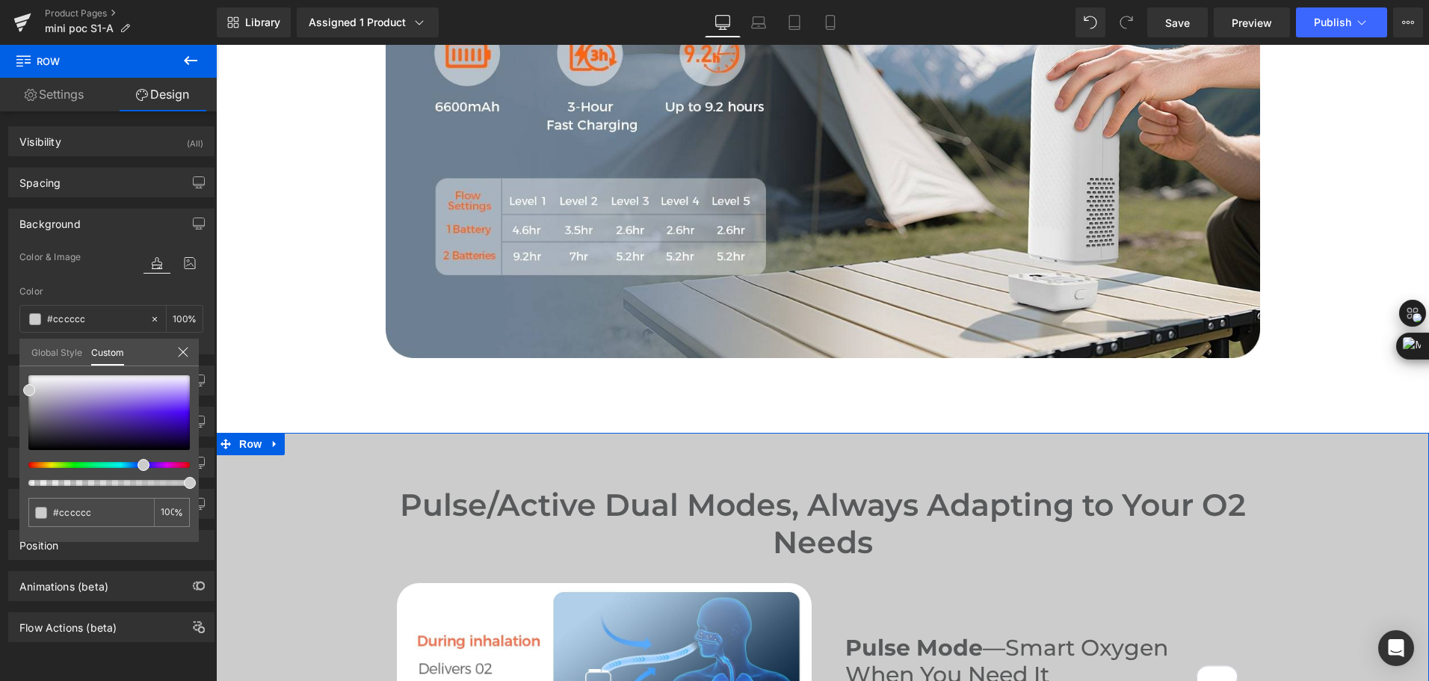
click at [137, 465] on div at bounding box center [102, 465] width 161 height 6
drag, startPoint x: 137, startPoint y: 465, endPoint x: 119, endPoint y: 465, distance: 18.7
click at [119, 465] on div at bounding box center [102, 465] width 161 height 6
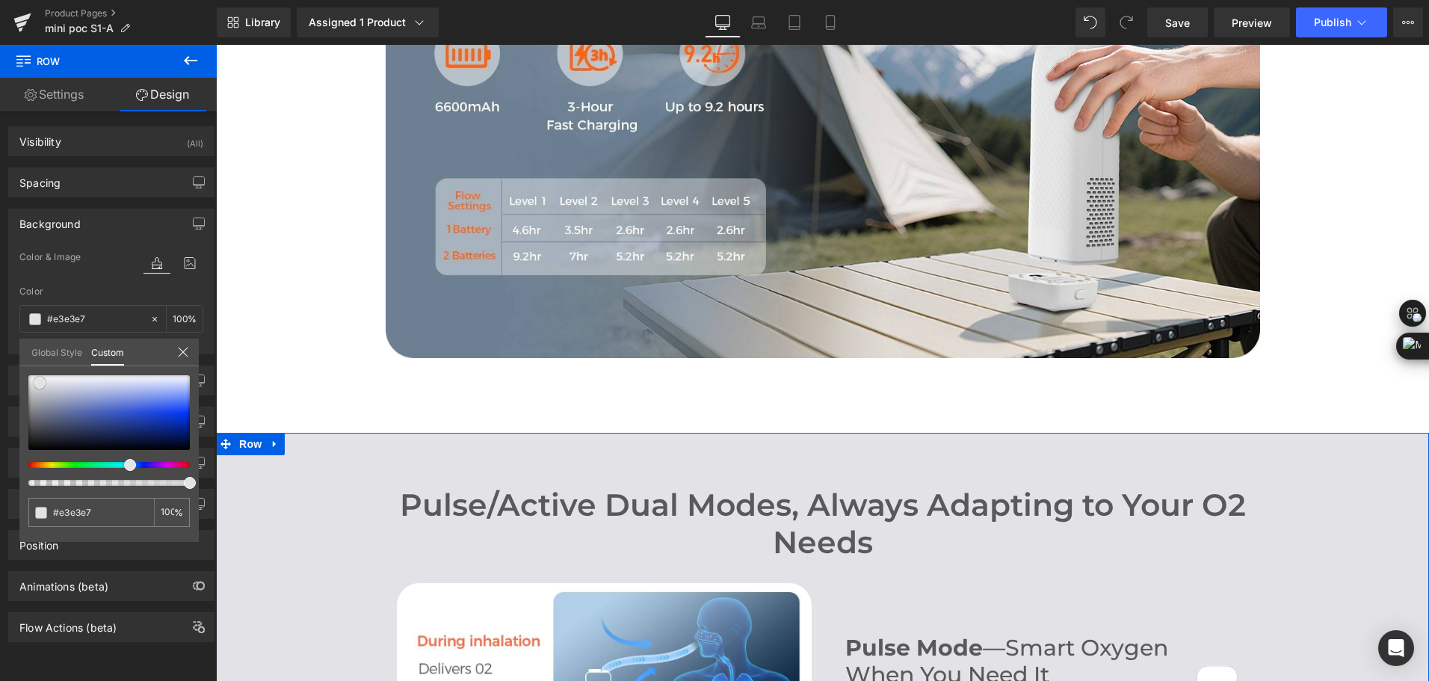
drag, startPoint x: 27, startPoint y: 395, endPoint x: 37, endPoint y: 387, distance: 12.9
click at [37, 387] on span at bounding box center [40, 383] width 12 height 12
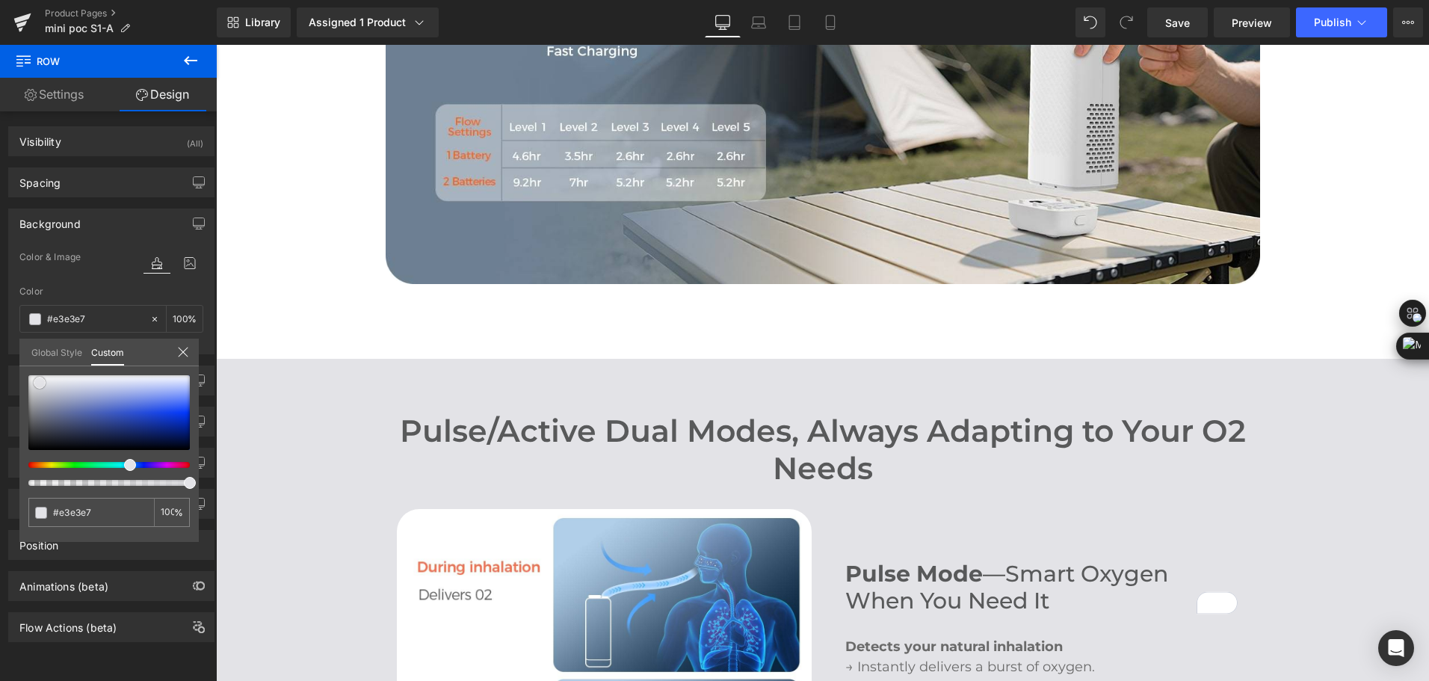
scroll to position [1793, 0]
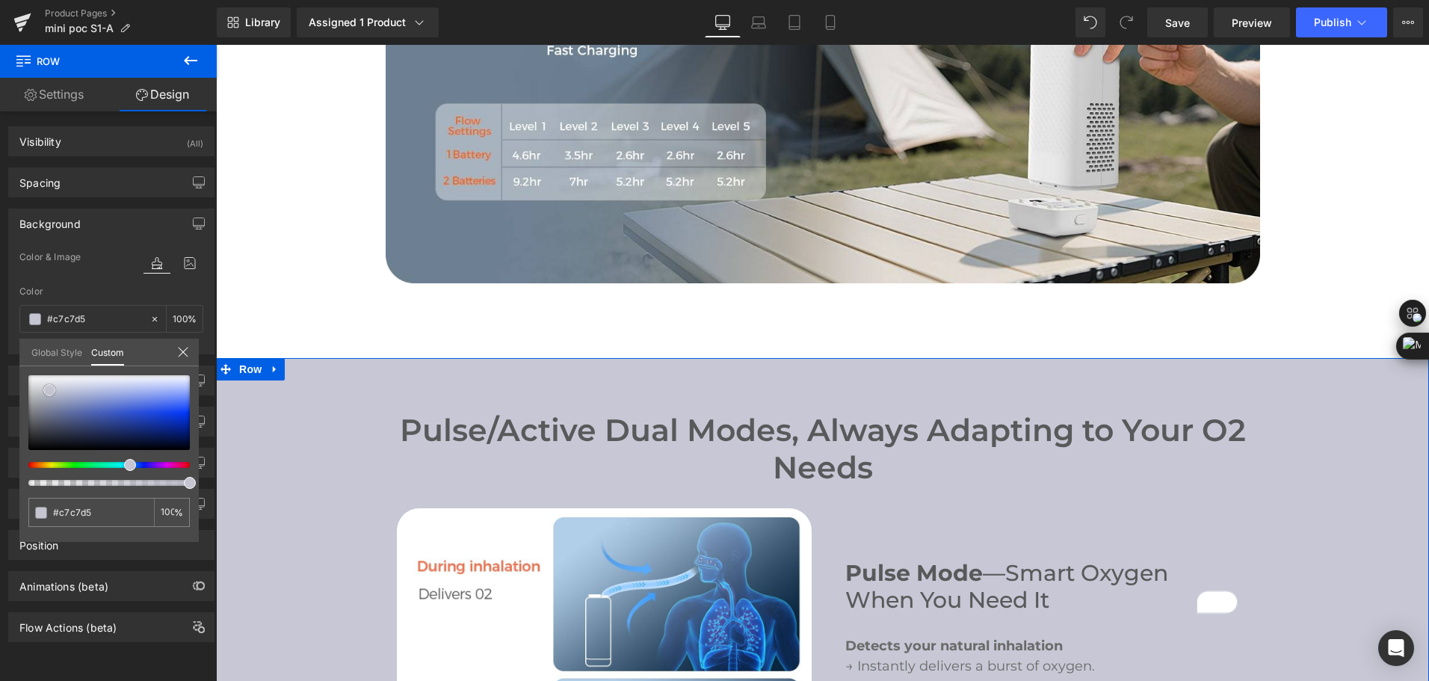
drag, startPoint x: 34, startPoint y: 389, endPoint x: 46, endPoint y: 391, distance: 12.2
click at [46, 391] on span at bounding box center [49, 390] width 12 height 12
click at [127, 460] on div at bounding box center [108, 430] width 161 height 111
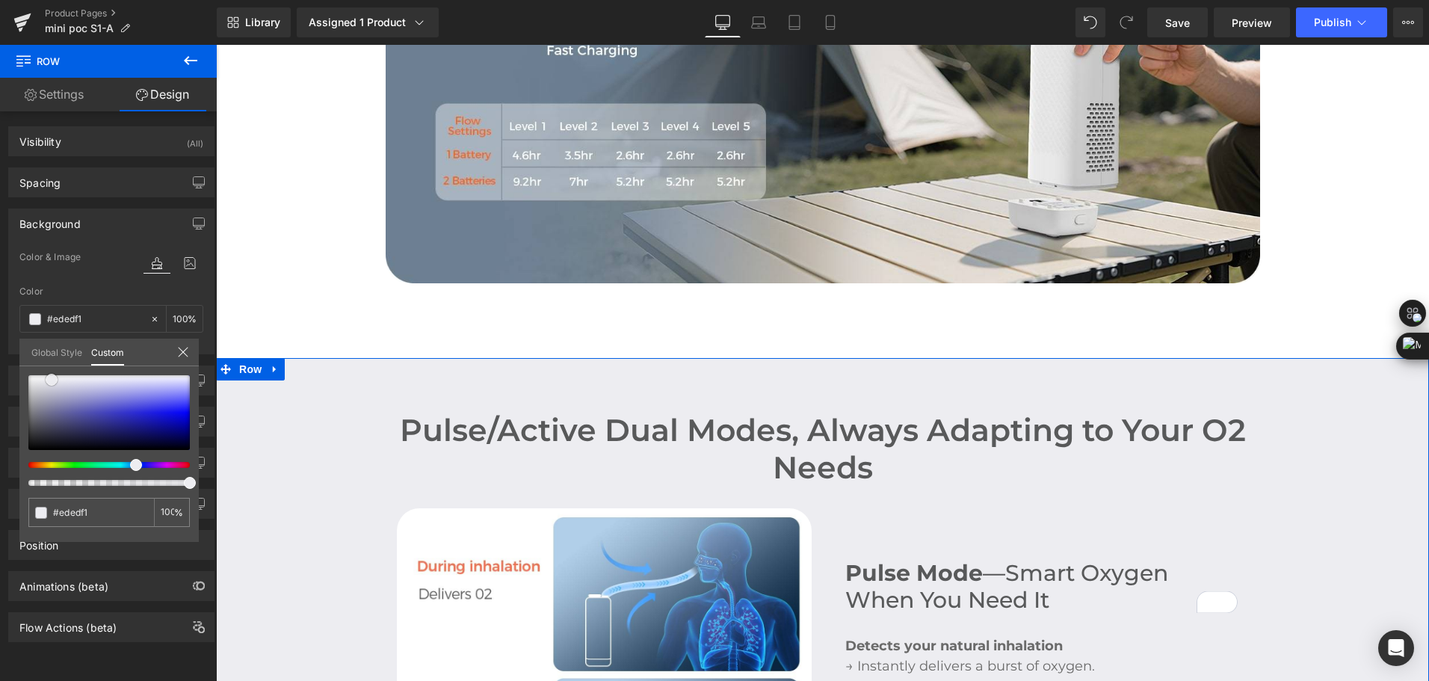
drag, startPoint x: 46, startPoint y: 389, endPoint x: 49, endPoint y: 378, distance: 10.7
click at [49, 378] on span at bounding box center [52, 380] width 12 height 12
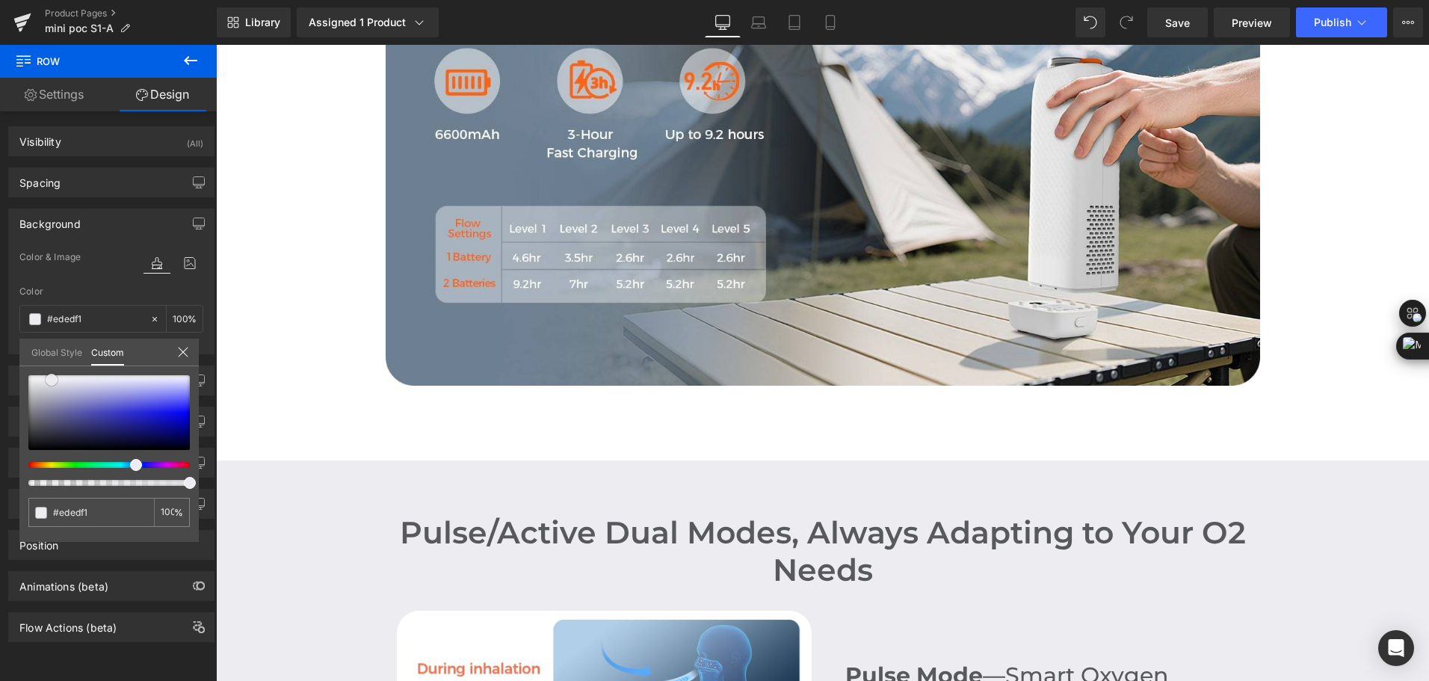
scroll to position [1644, 0]
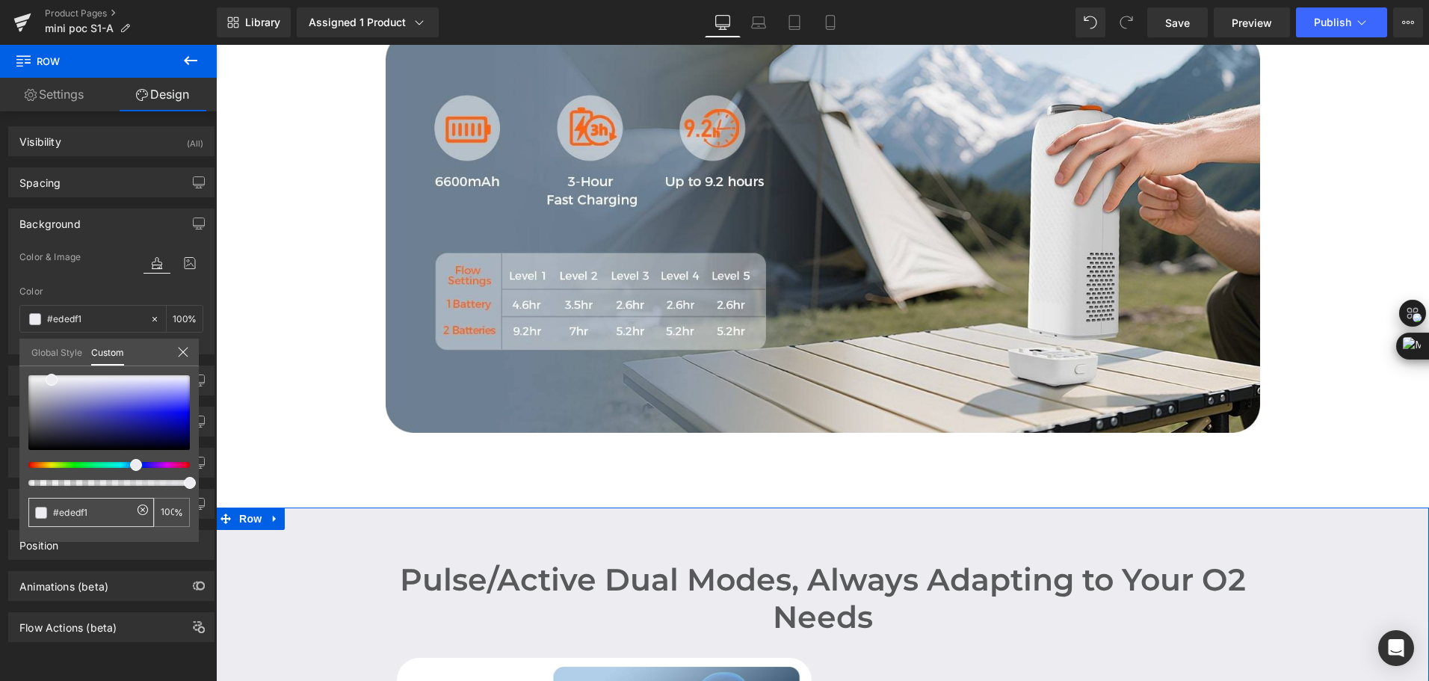
drag, startPoint x: 93, startPoint y: 516, endPoint x: 52, endPoint y: 510, distance: 41.5
click at [52, 510] on div "#f9f9f9" at bounding box center [91, 512] width 126 height 29
click at [106, 513] on input "#ededf1" at bounding box center [92, 512] width 79 height 16
drag, startPoint x: 93, startPoint y: 513, endPoint x: 55, endPoint y: 516, distance: 38.2
click at [55, 516] on input "#ededf1" at bounding box center [92, 512] width 79 height 16
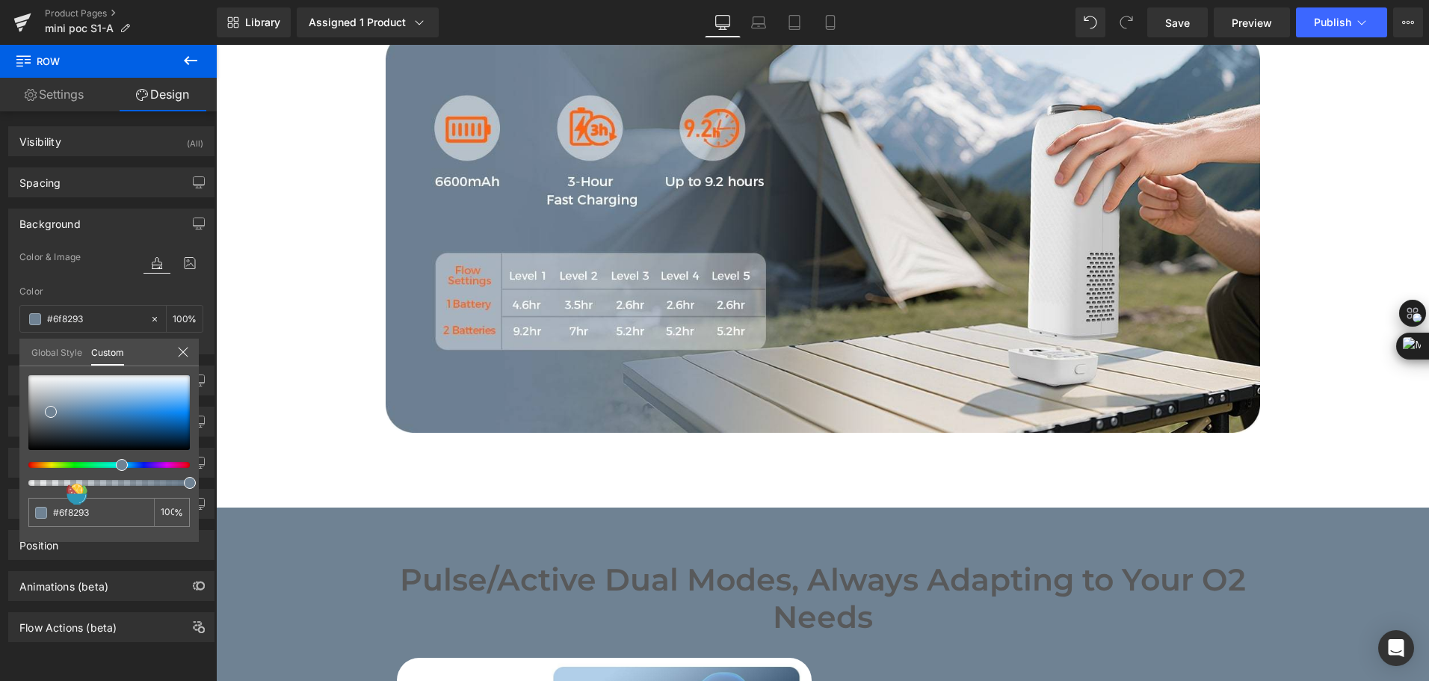
scroll to position [1793, 0]
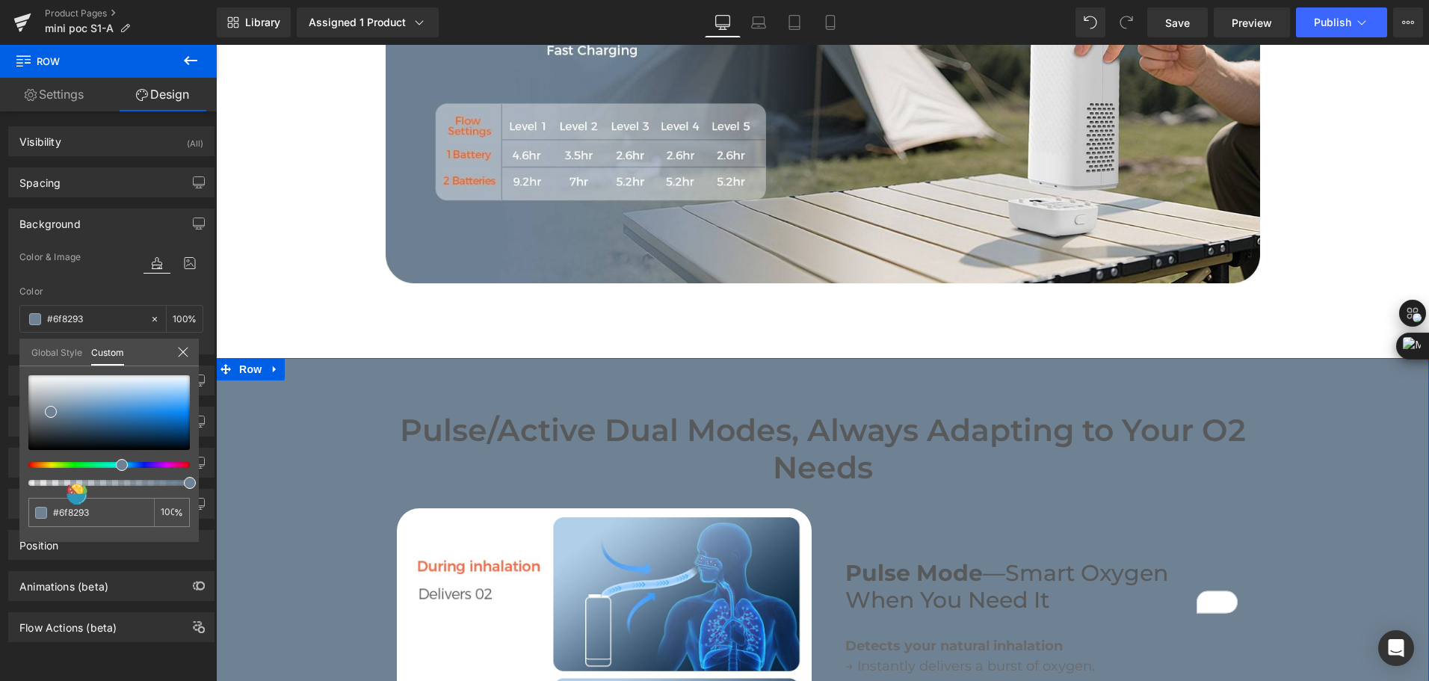
type input "#6f8293"
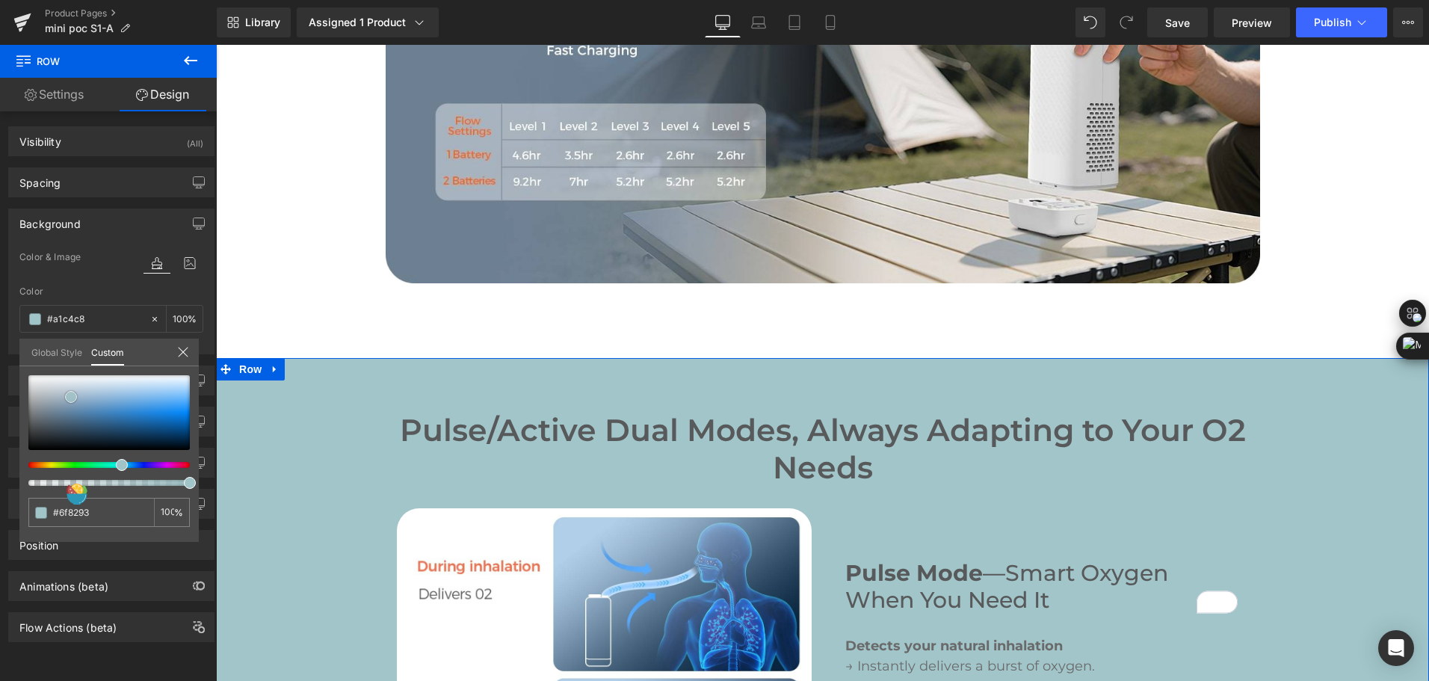
drag, startPoint x: 47, startPoint y: 409, endPoint x: 70, endPoint y: 389, distance: 30.7
click at [69, 391] on span at bounding box center [71, 397] width 12 height 12
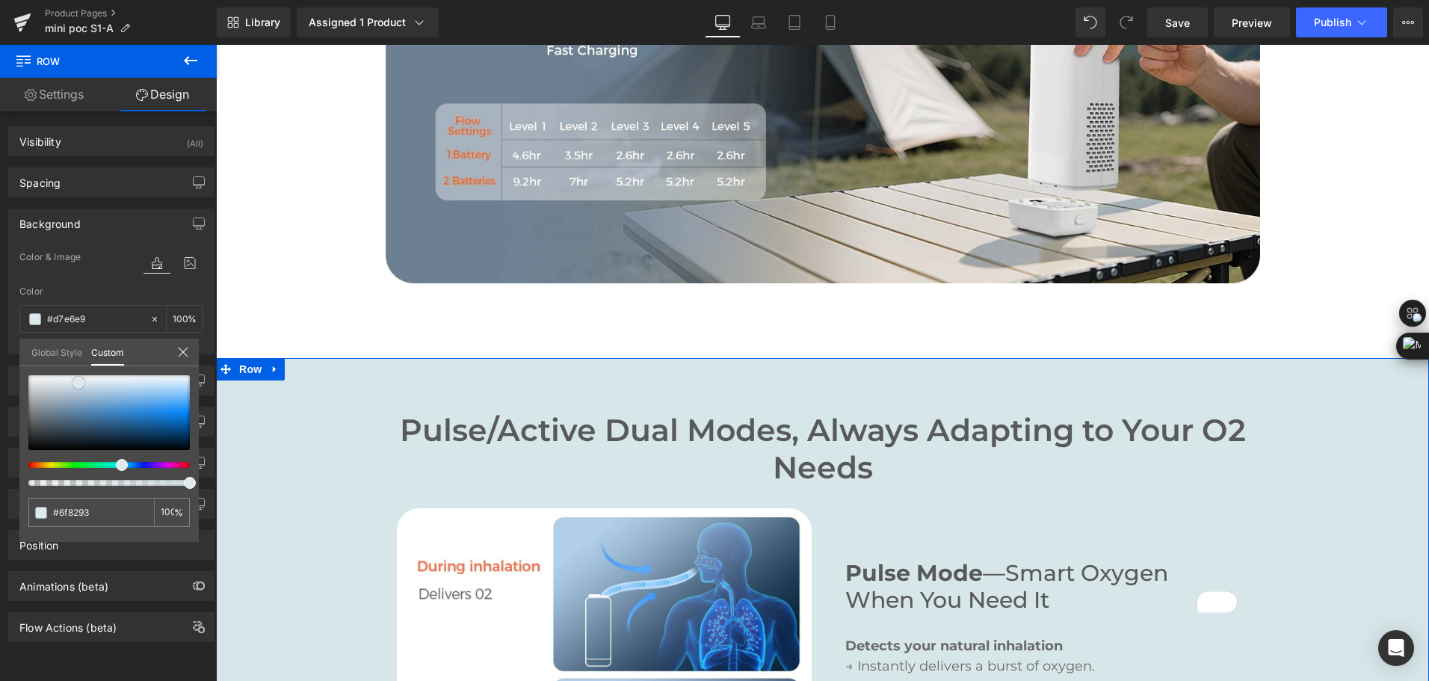
drag, startPoint x: 70, startPoint y: 389, endPoint x: 75, endPoint y: 380, distance: 10.0
click at [75, 380] on span at bounding box center [78, 383] width 12 height 12
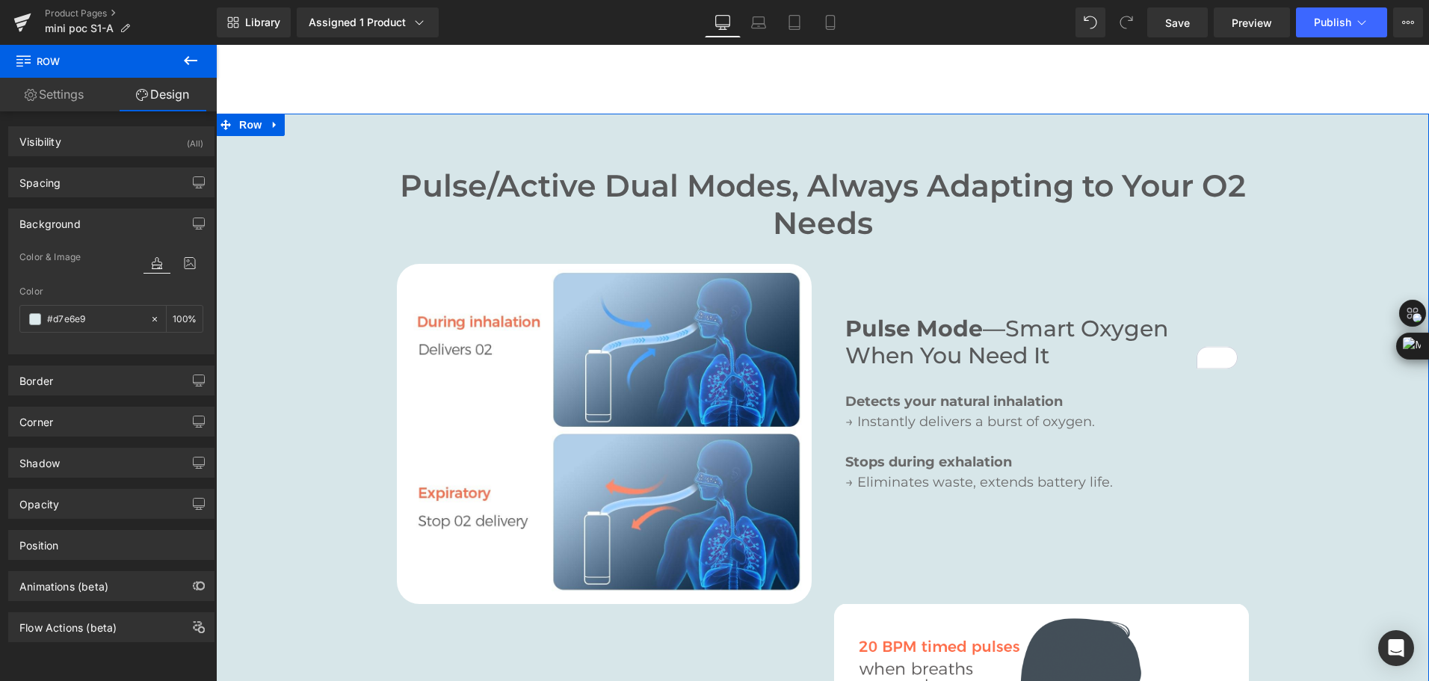
scroll to position [1943, 0]
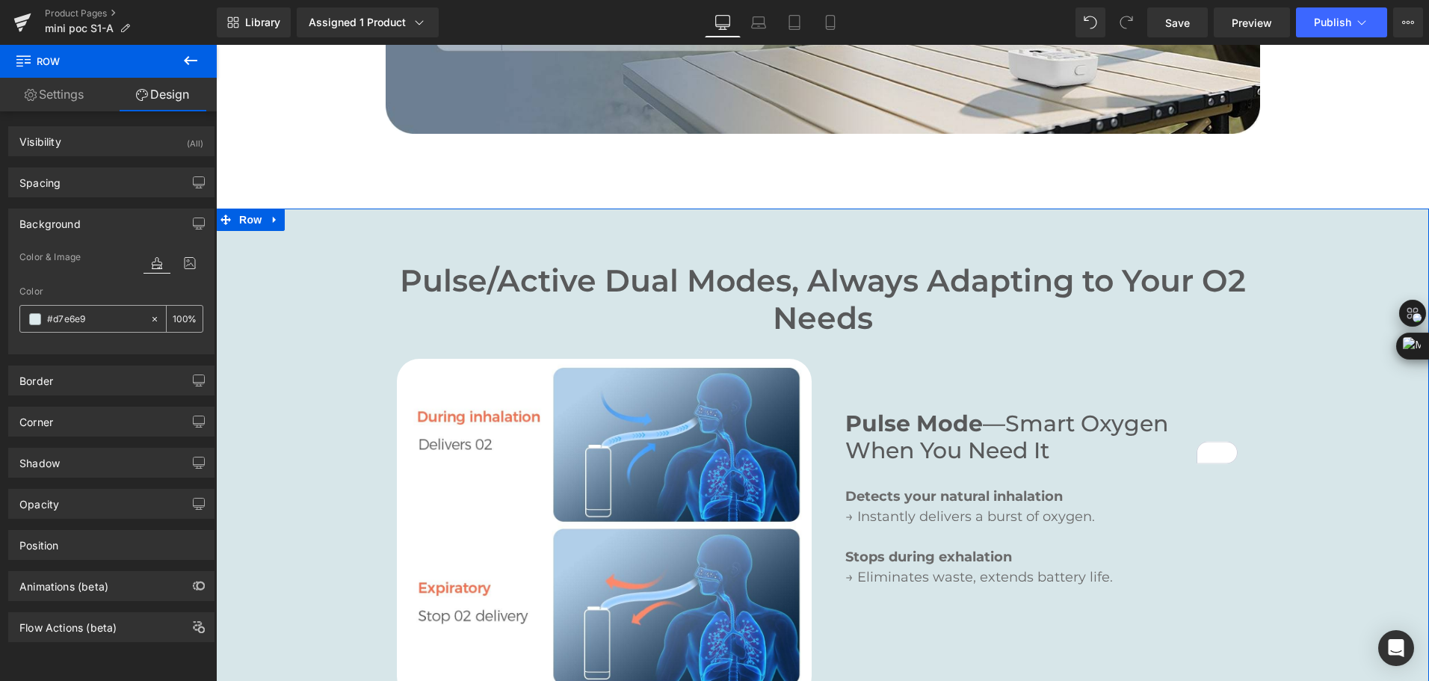
click at [38, 319] on span at bounding box center [35, 319] width 12 height 12
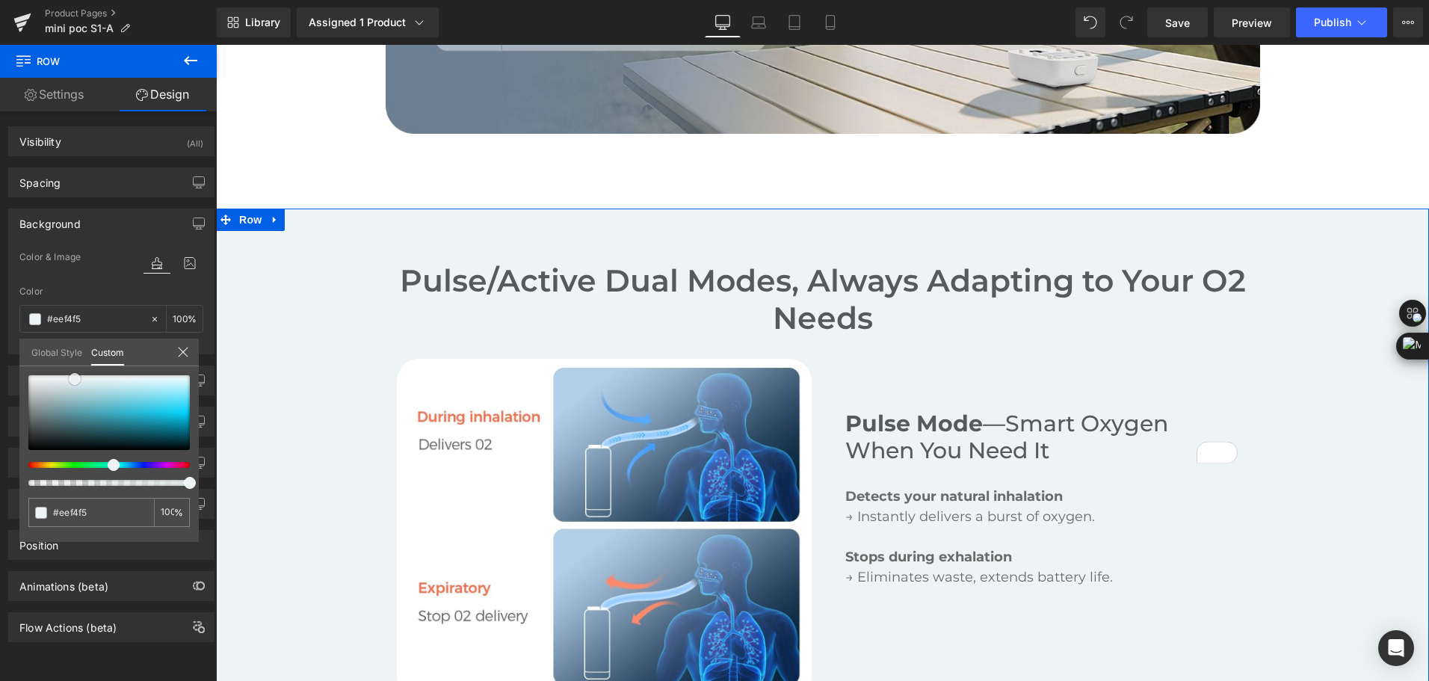
click at [71, 379] on span at bounding box center [75, 379] width 12 height 12
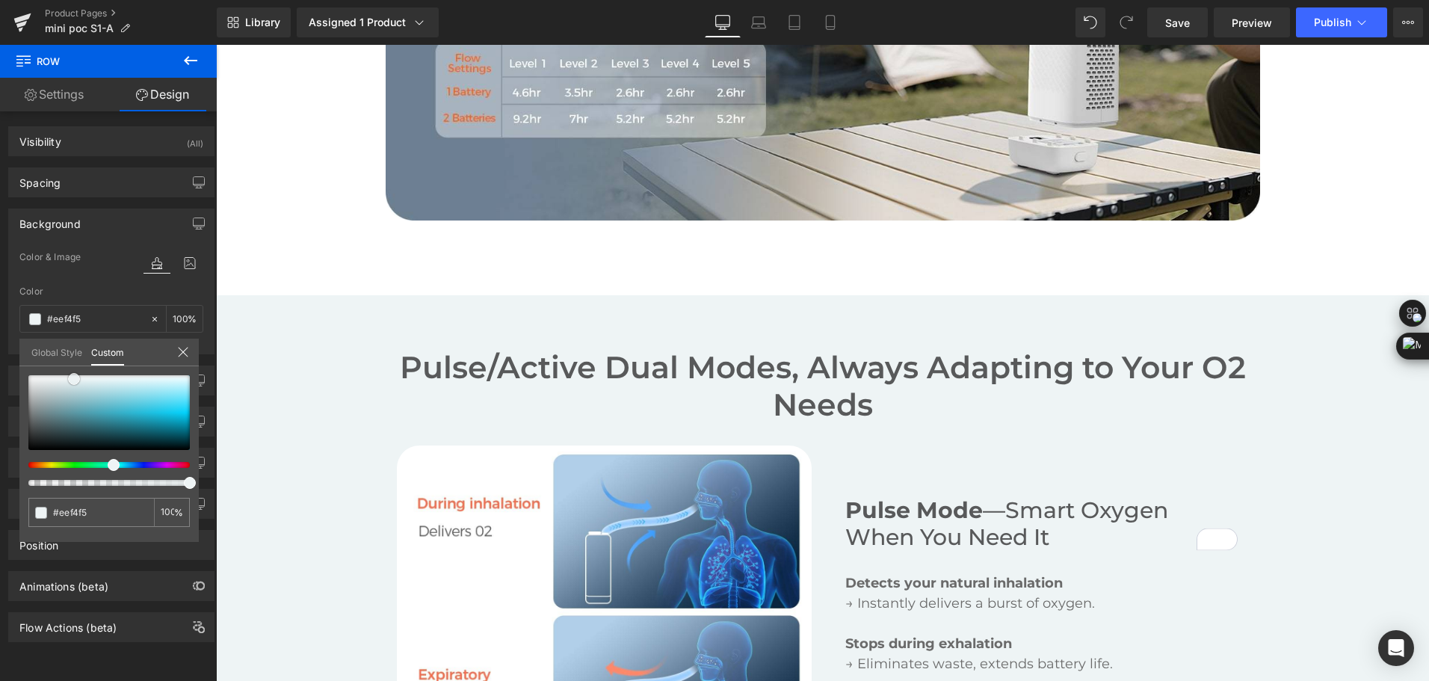
scroll to position [1868, 0]
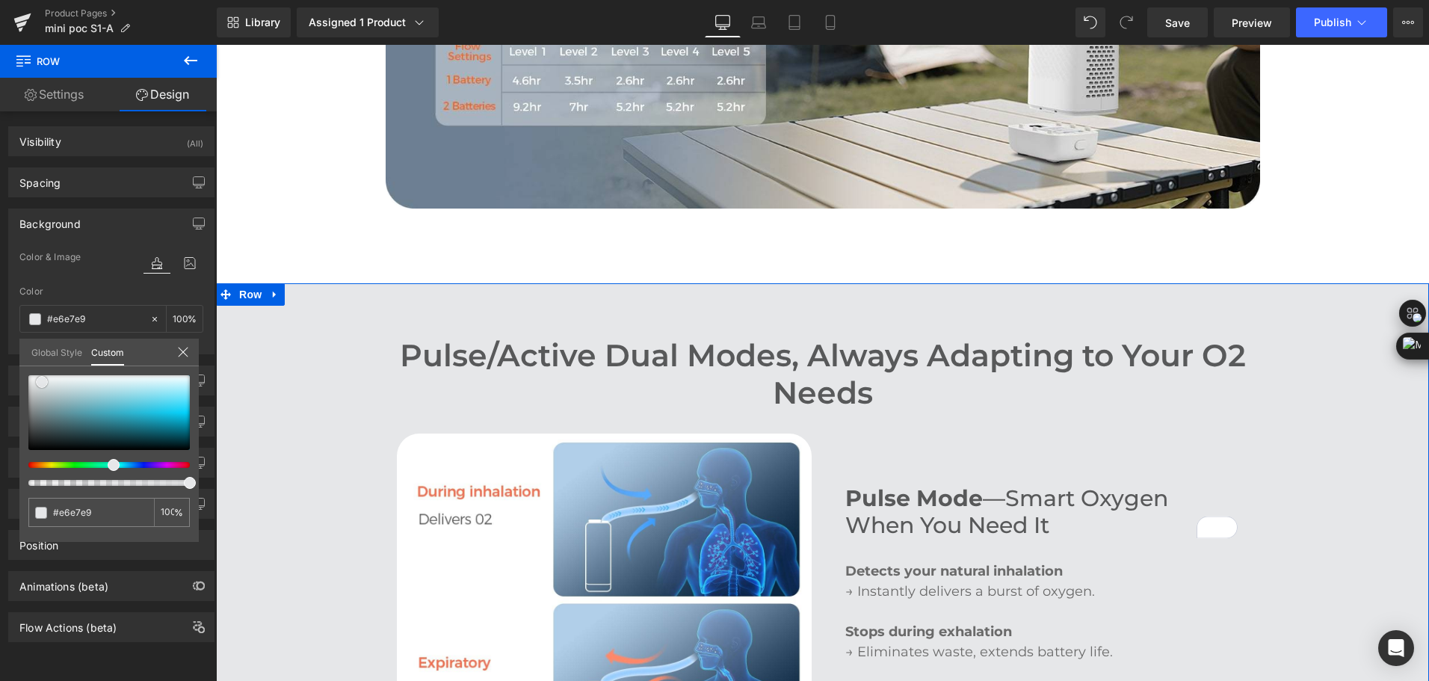
drag, startPoint x: 73, startPoint y: 376, endPoint x: 41, endPoint y: 379, distance: 32.3
click at [41, 379] on span at bounding box center [42, 382] width 12 height 12
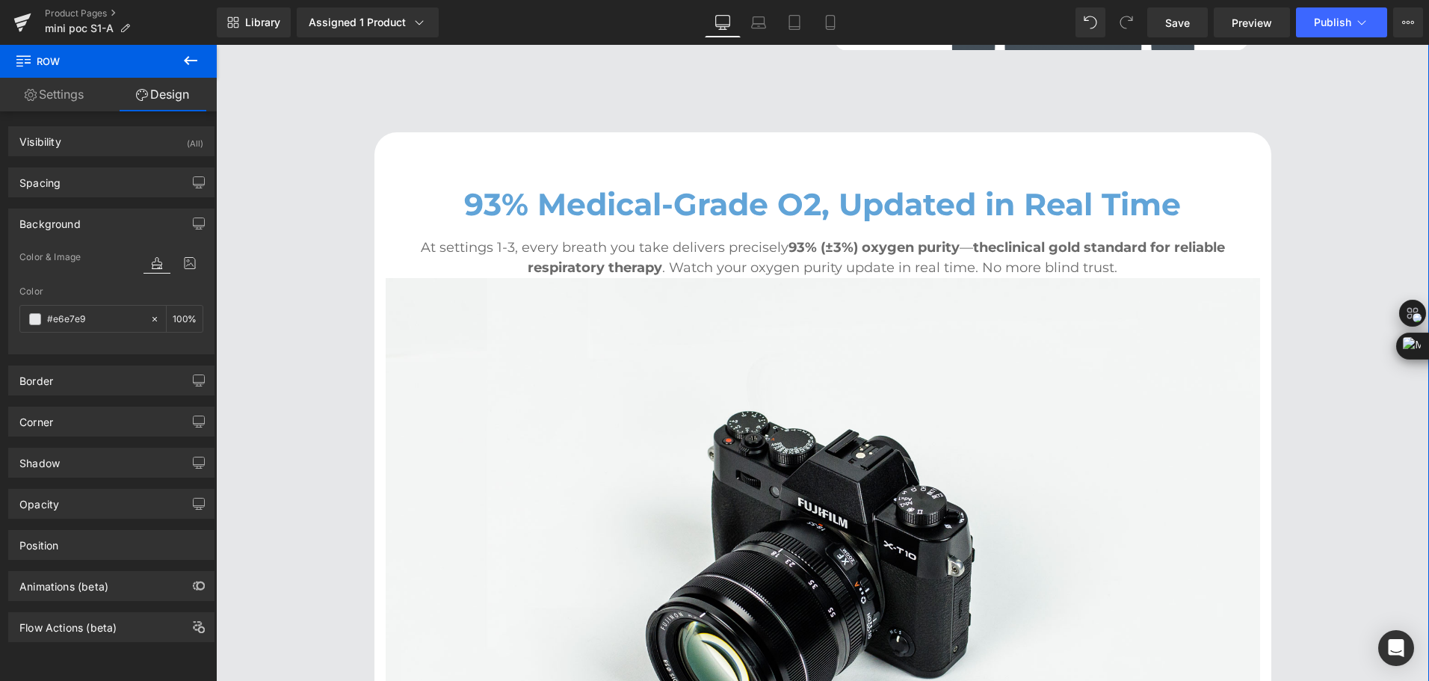
scroll to position [2914, 0]
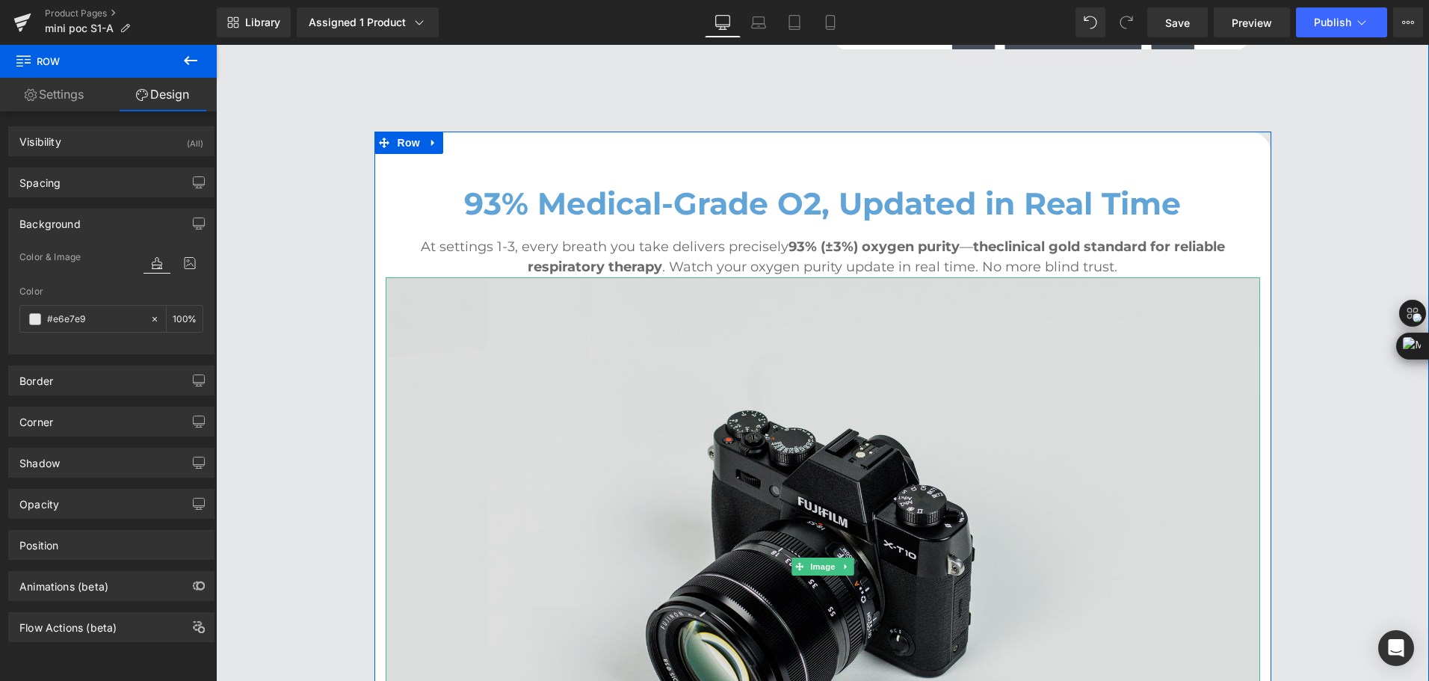
click at [723, 343] on img at bounding box center [823, 566] width 874 height 579
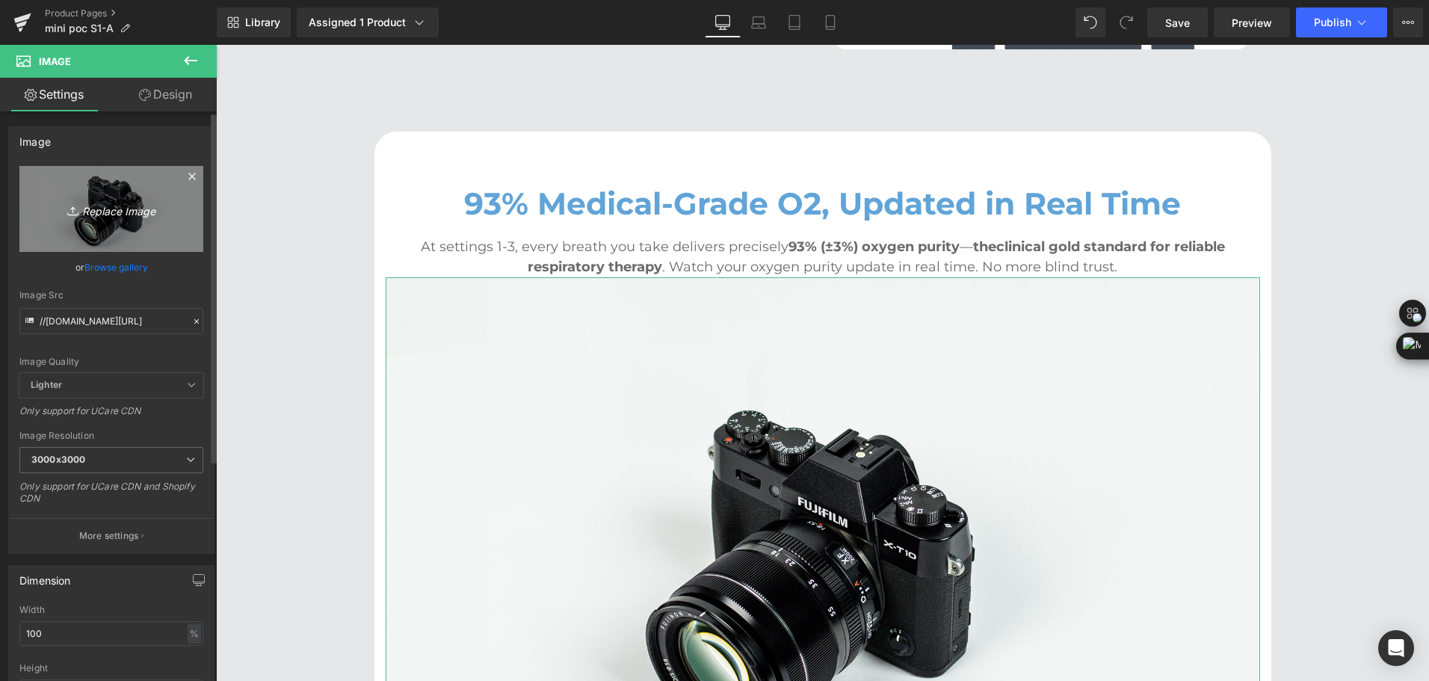
click at [89, 217] on icon "Replace Image" at bounding box center [112, 209] width 120 height 19
type input "C:\fakepath\Wellue travel o2 concentrator deliveries 93% medical-grade o2 at fl…"
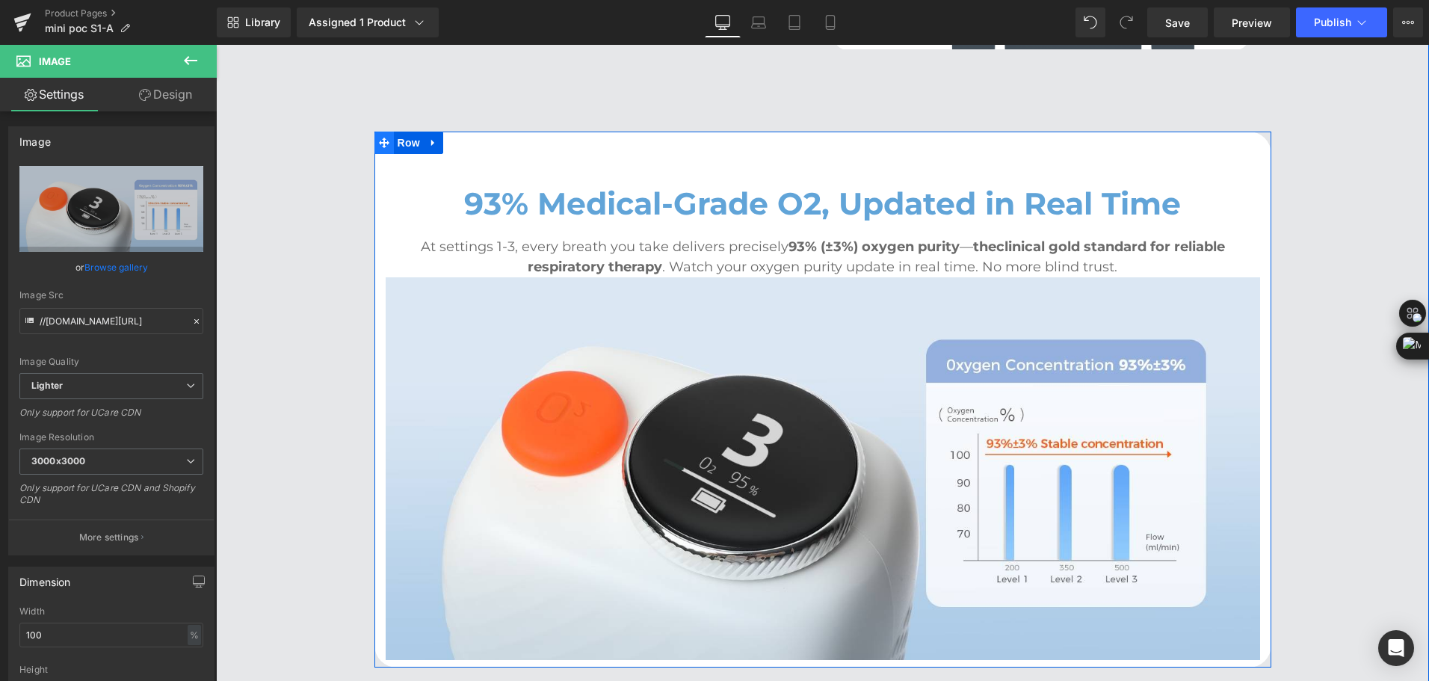
click at [374, 132] on span at bounding box center [383, 143] width 19 height 22
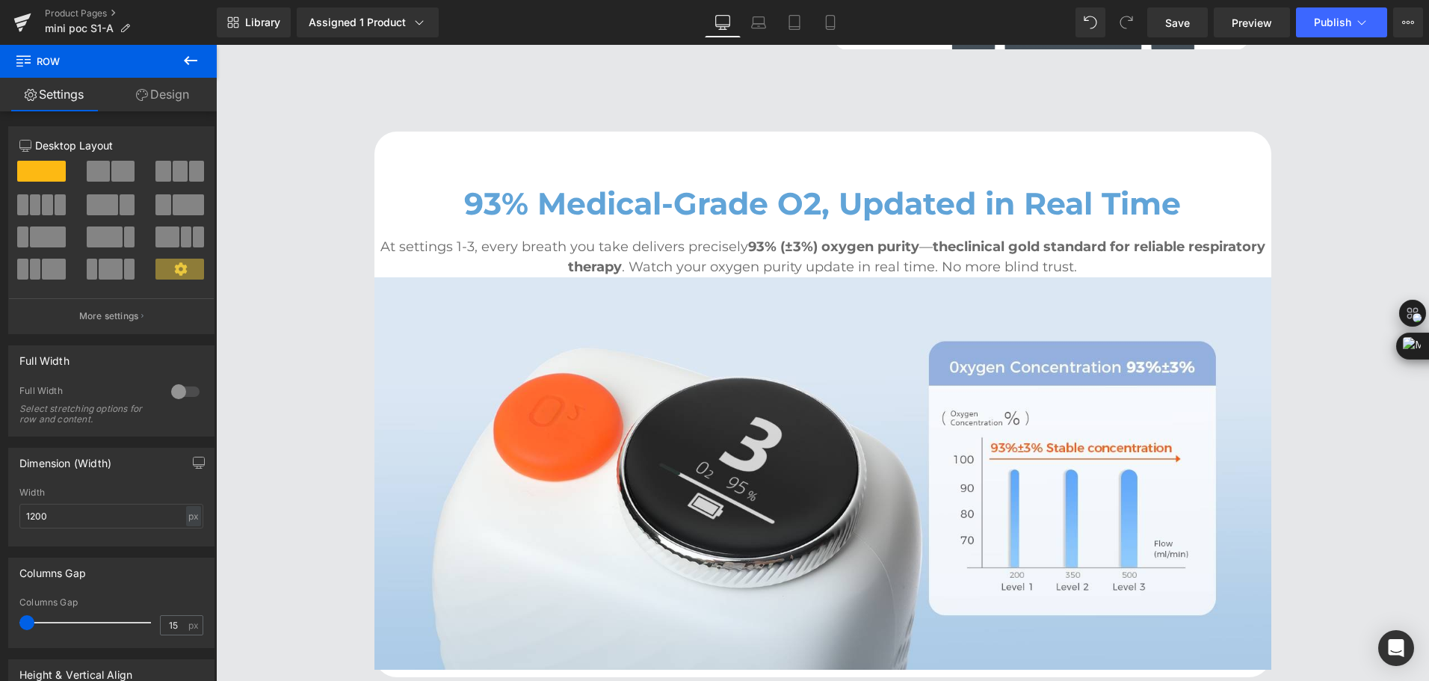
drag, startPoint x: 7, startPoint y: 620, endPoint x: -1, endPoint y: 619, distance: 9.1
click at [0, 619] on html "Row You are previewing how the will restyle your page. You can not edit Element…" at bounding box center [714, 340] width 1429 height 681
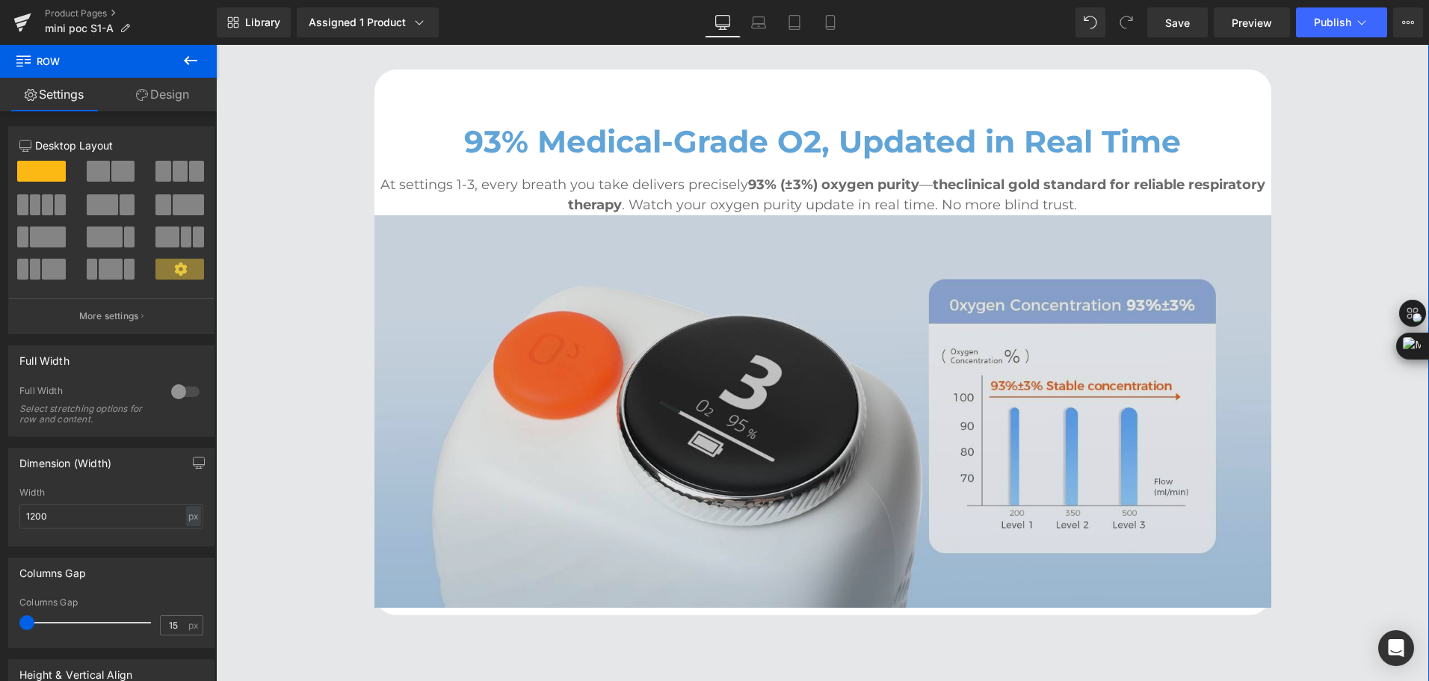
scroll to position [2989, 0]
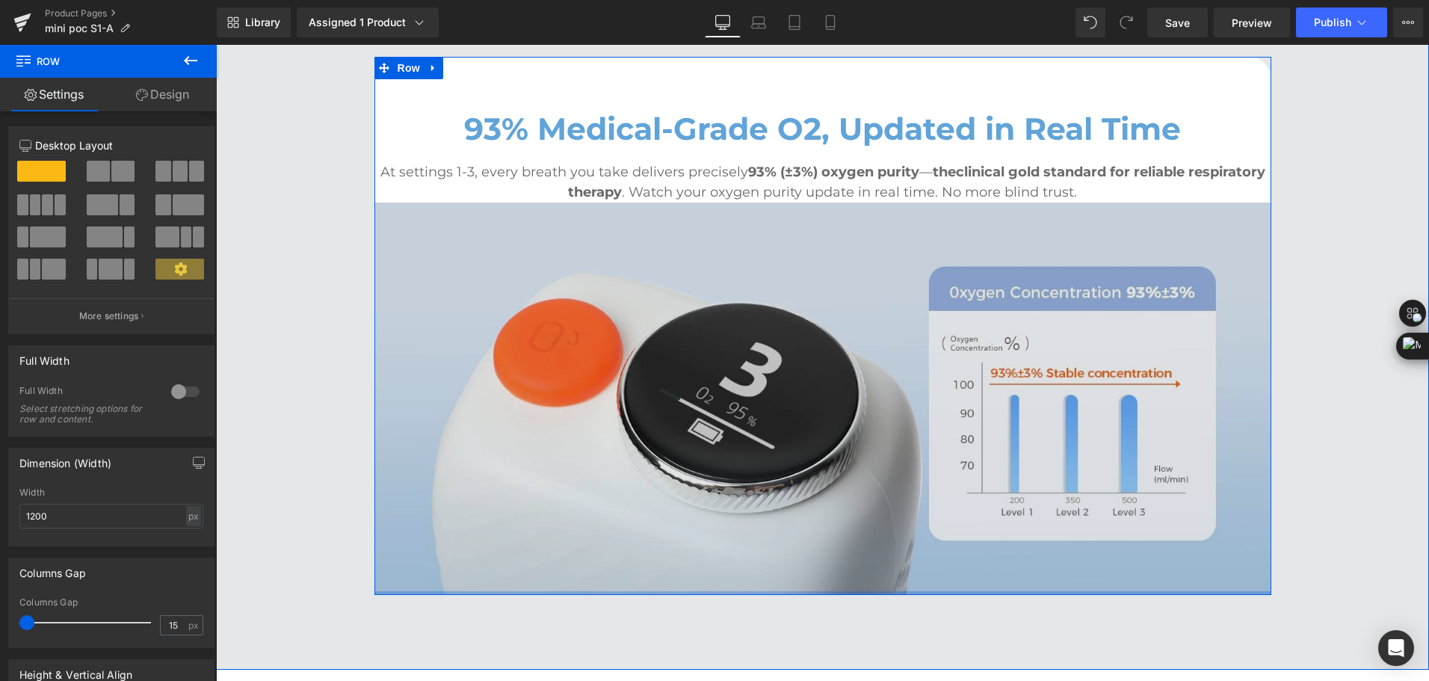
drag, startPoint x: 746, startPoint y: 581, endPoint x: 751, endPoint y: 572, distance: 10.4
click at [751, 572] on div "93% Medical-Grade O2, Updated in Real Time Heading At settings 1-3, every breat…" at bounding box center [822, 326] width 897 height 538
click at [758, 427] on img at bounding box center [822, 399] width 897 height 392
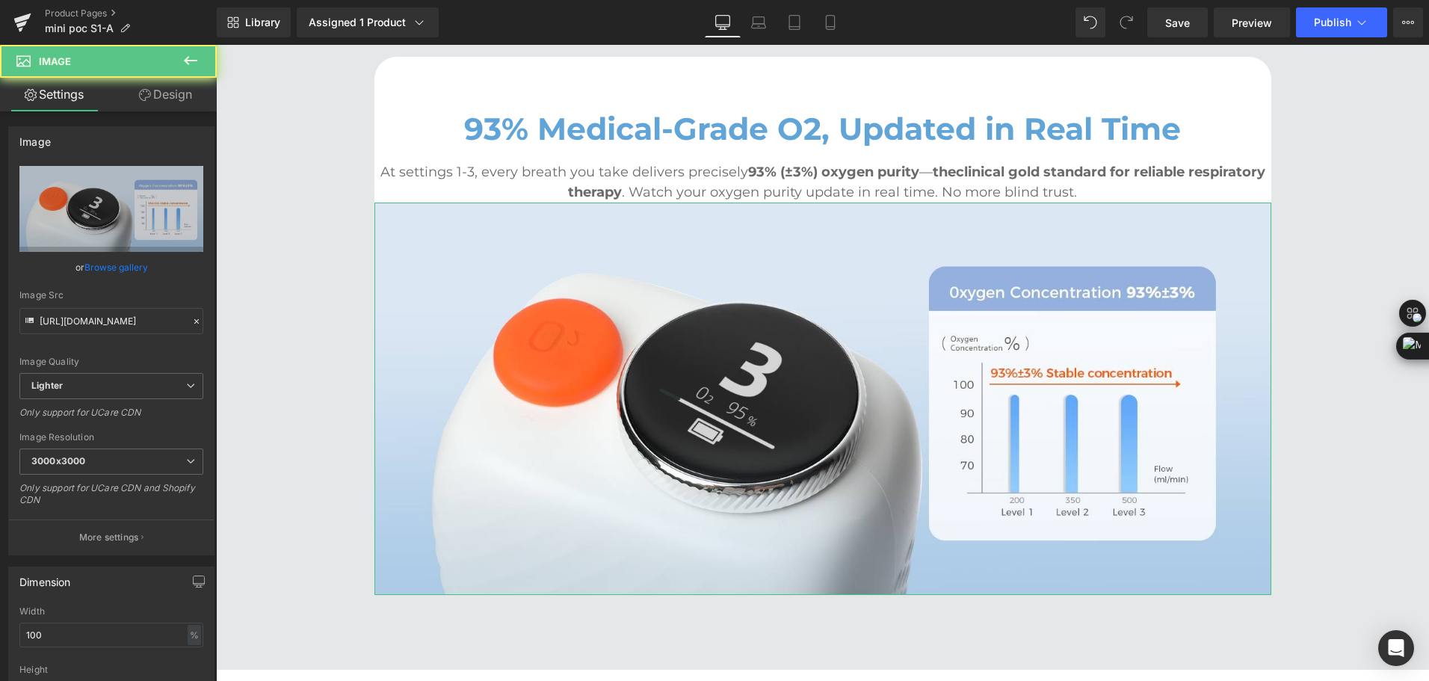
click at [171, 108] on link "Design" at bounding box center [165, 95] width 108 height 34
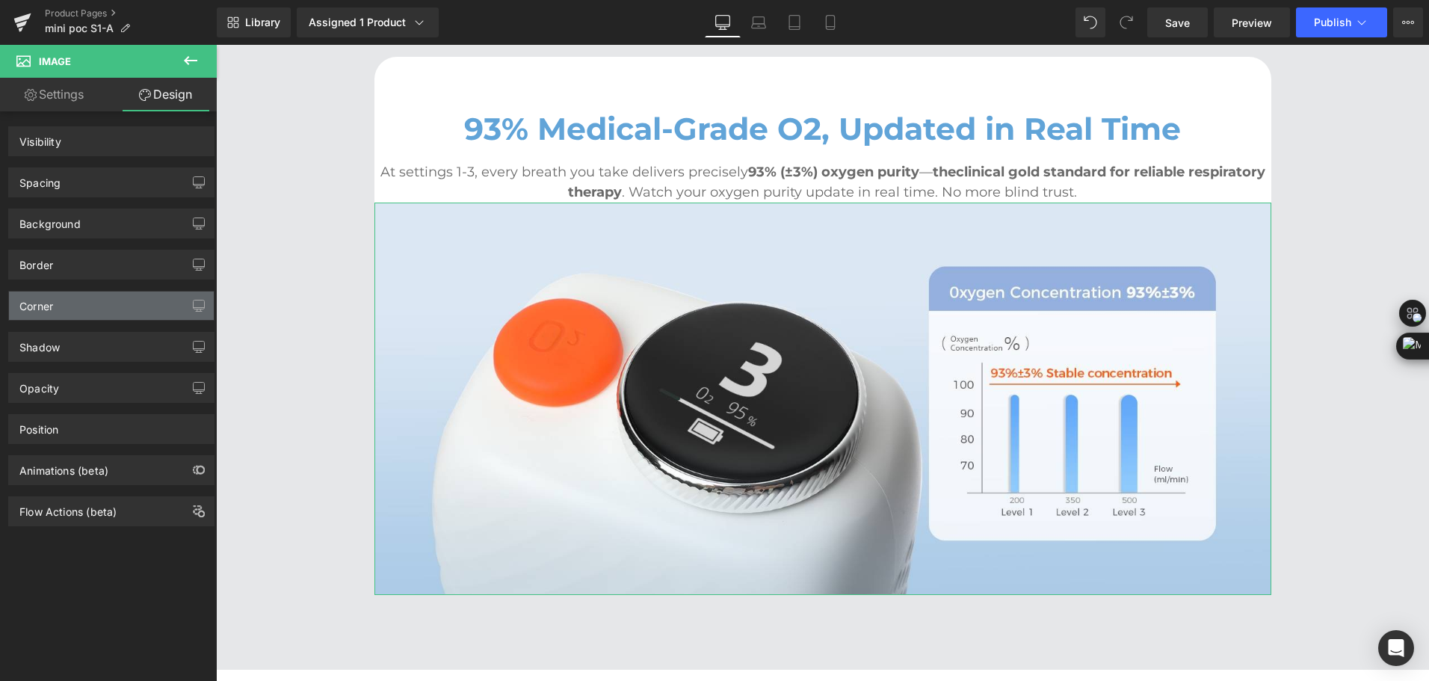
click at [62, 309] on div "Corner" at bounding box center [111, 305] width 205 height 28
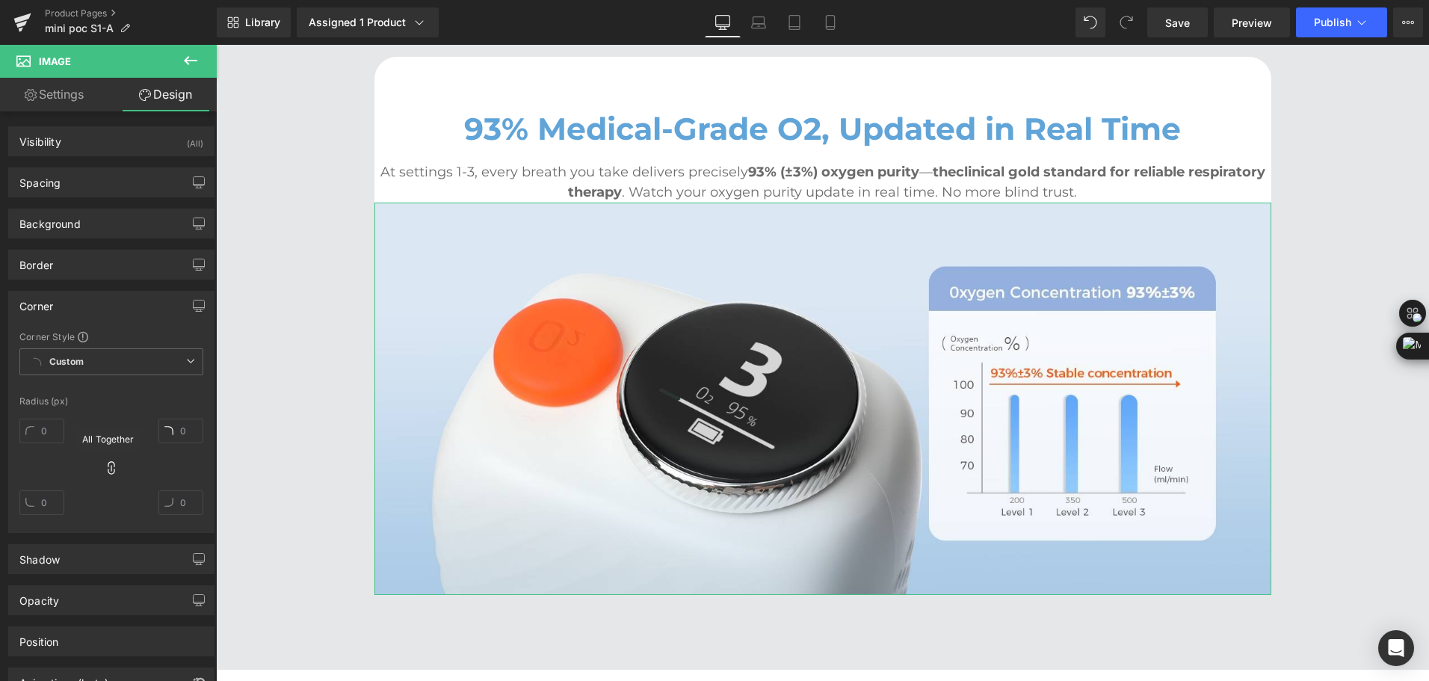
click at [106, 0] on div "Row You are previewing how the will restyle your page. You can not edit Element…" at bounding box center [714, 0] width 1429 height 0
click at [50, 502] on input "text" at bounding box center [41, 502] width 45 height 25
type input "30"
click at [109, 469] on icon at bounding box center [111, 467] width 15 height 15
click at [50, 435] on input "text" at bounding box center [41, 430] width 45 height 25
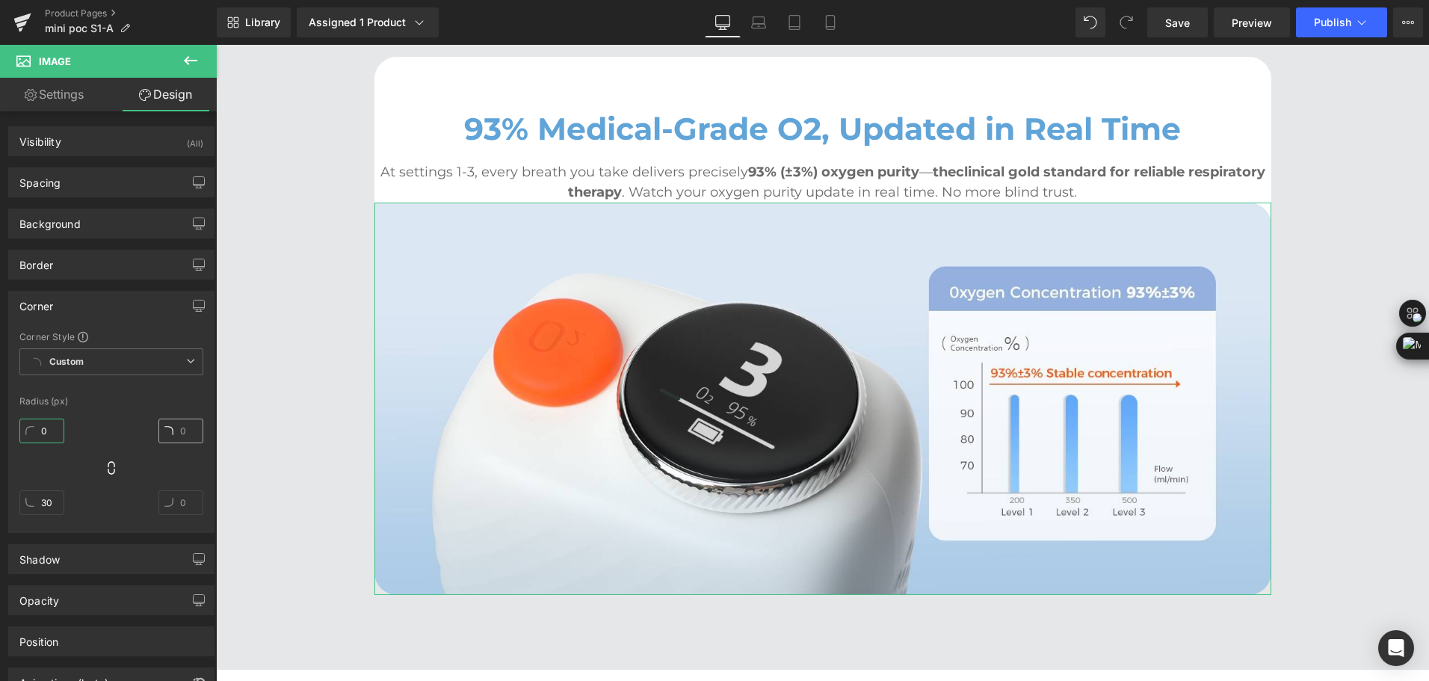
type input "0"
click at [184, 430] on input "text" at bounding box center [180, 430] width 45 height 25
type input "0"
click at [188, 410] on div "Corner Style Custom Custom Setup Global Style Custom Setup Global Style Radius …" at bounding box center [111, 431] width 205 height 202
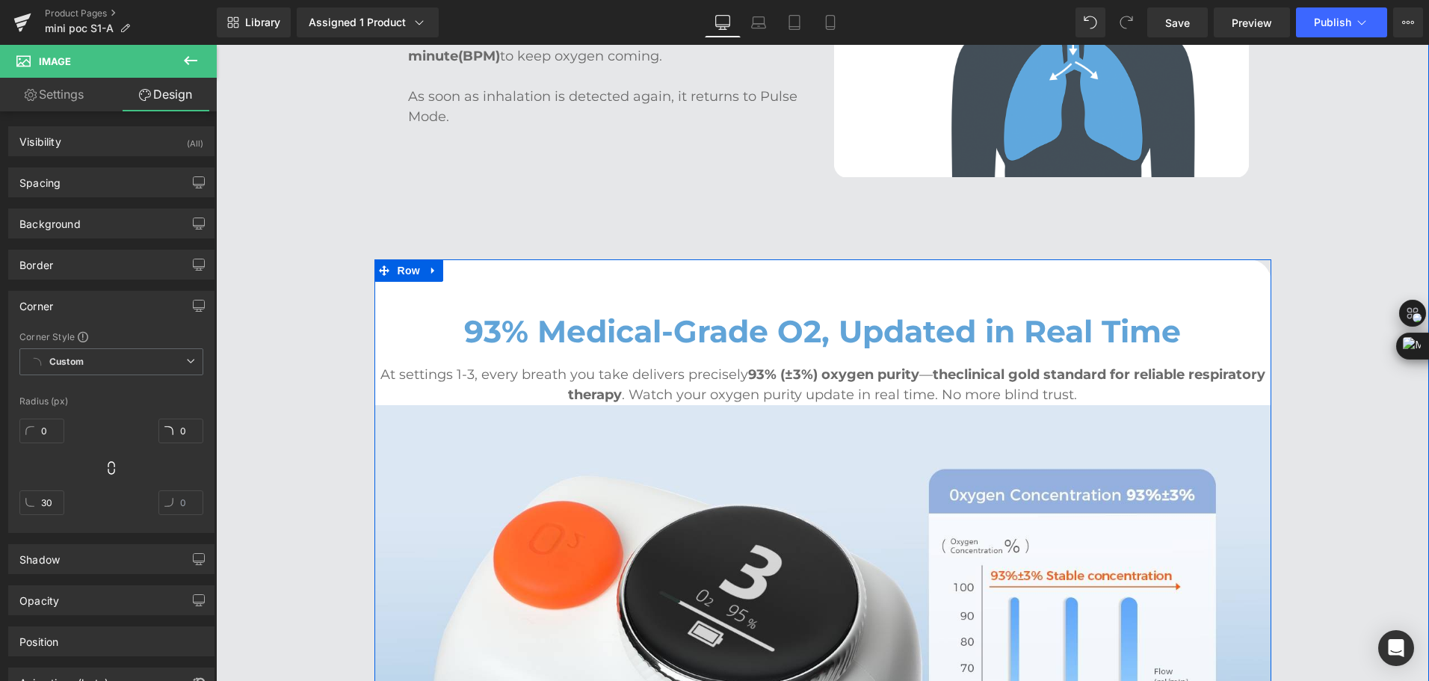
scroll to position [2765, 0]
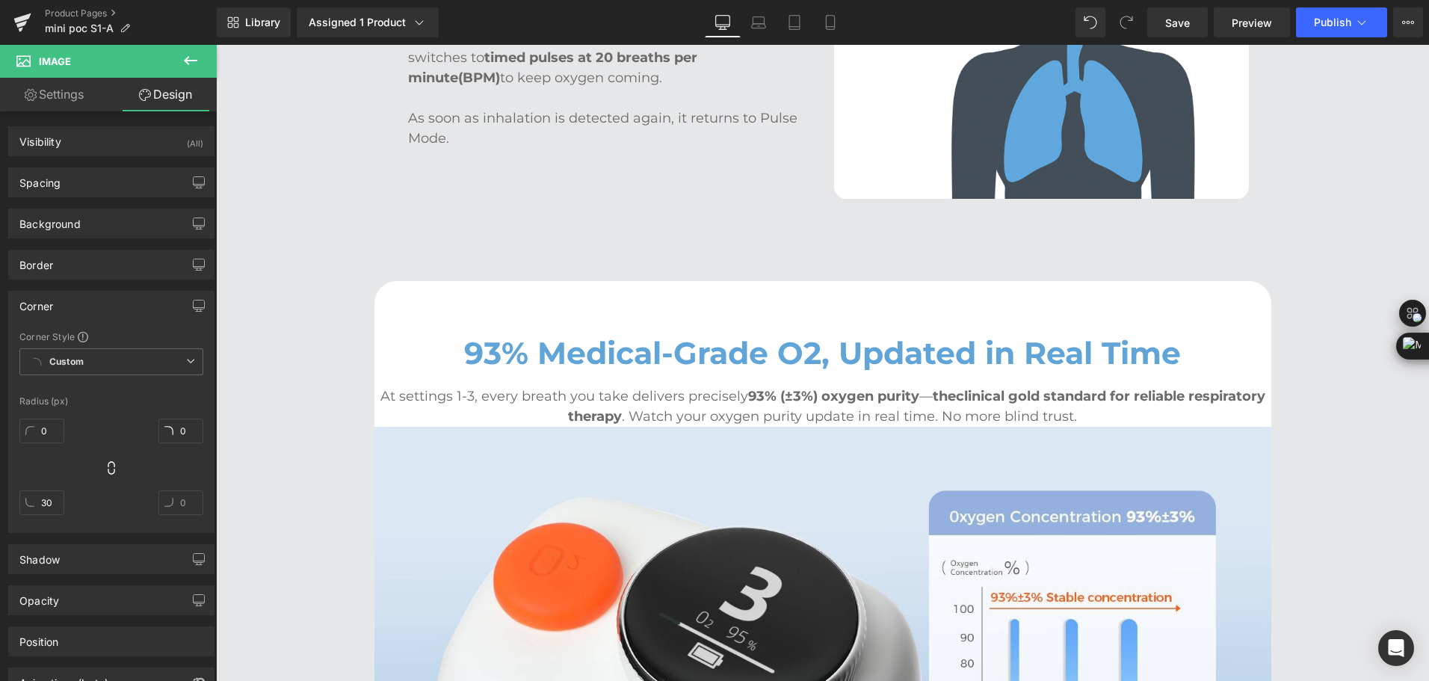
click at [175, 58] on button at bounding box center [190, 61] width 52 height 33
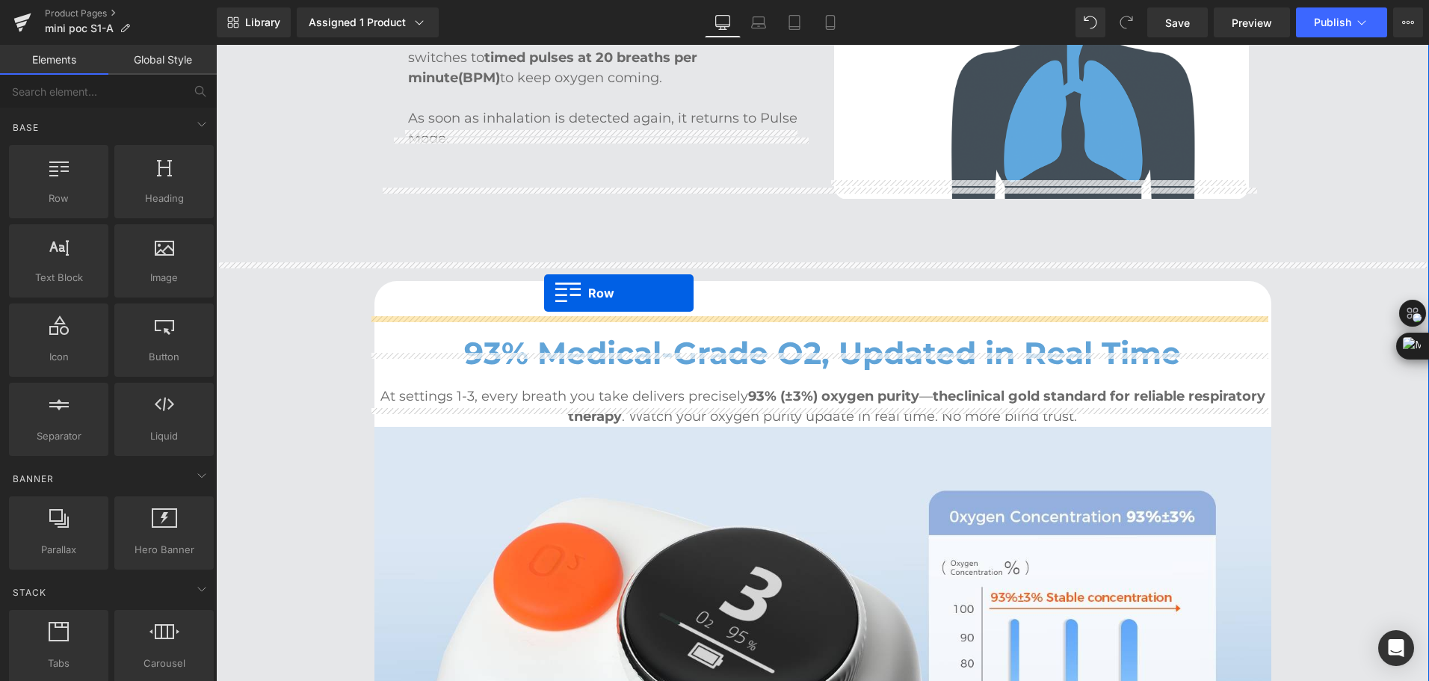
drag, startPoint x: 368, startPoint y: 249, endPoint x: 544, endPoint y: 293, distance: 181.8
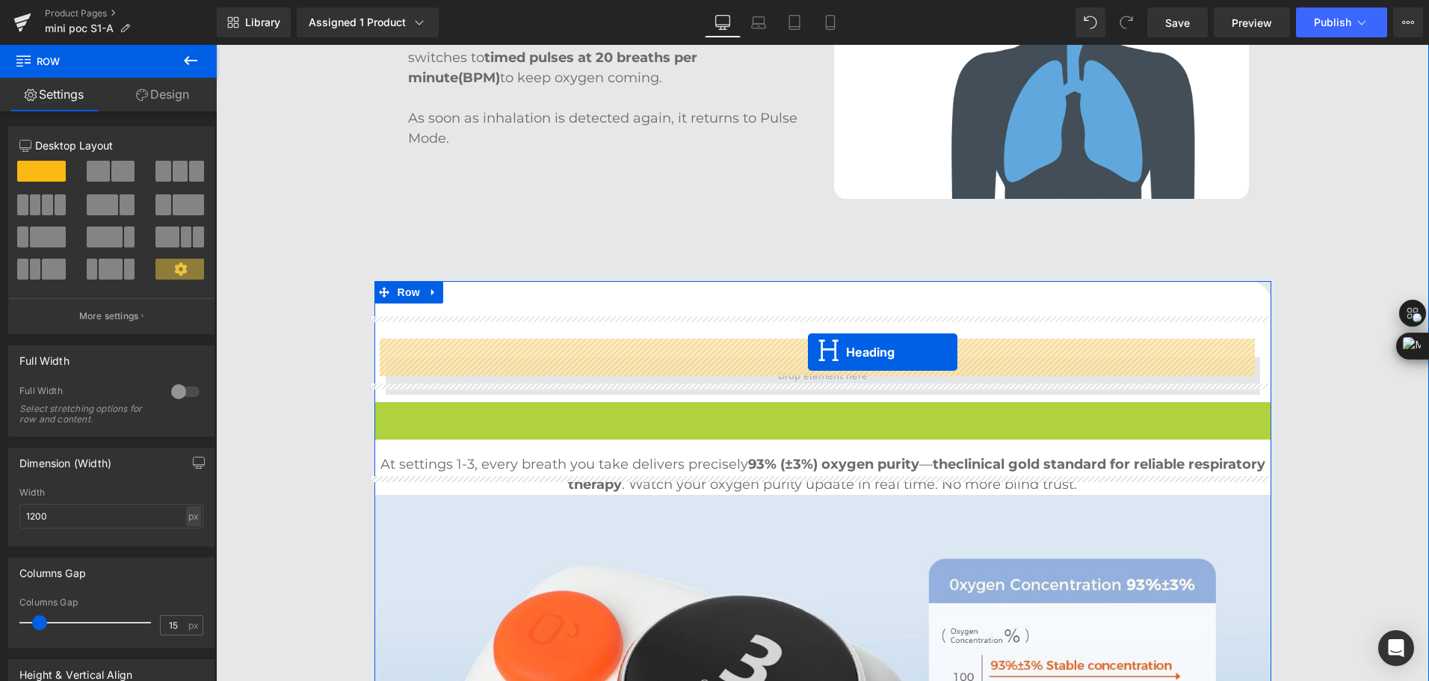
drag, startPoint x: 799, startPoint y: 401, endPoint x: 808, endPoint y: 352, distance: 50.1
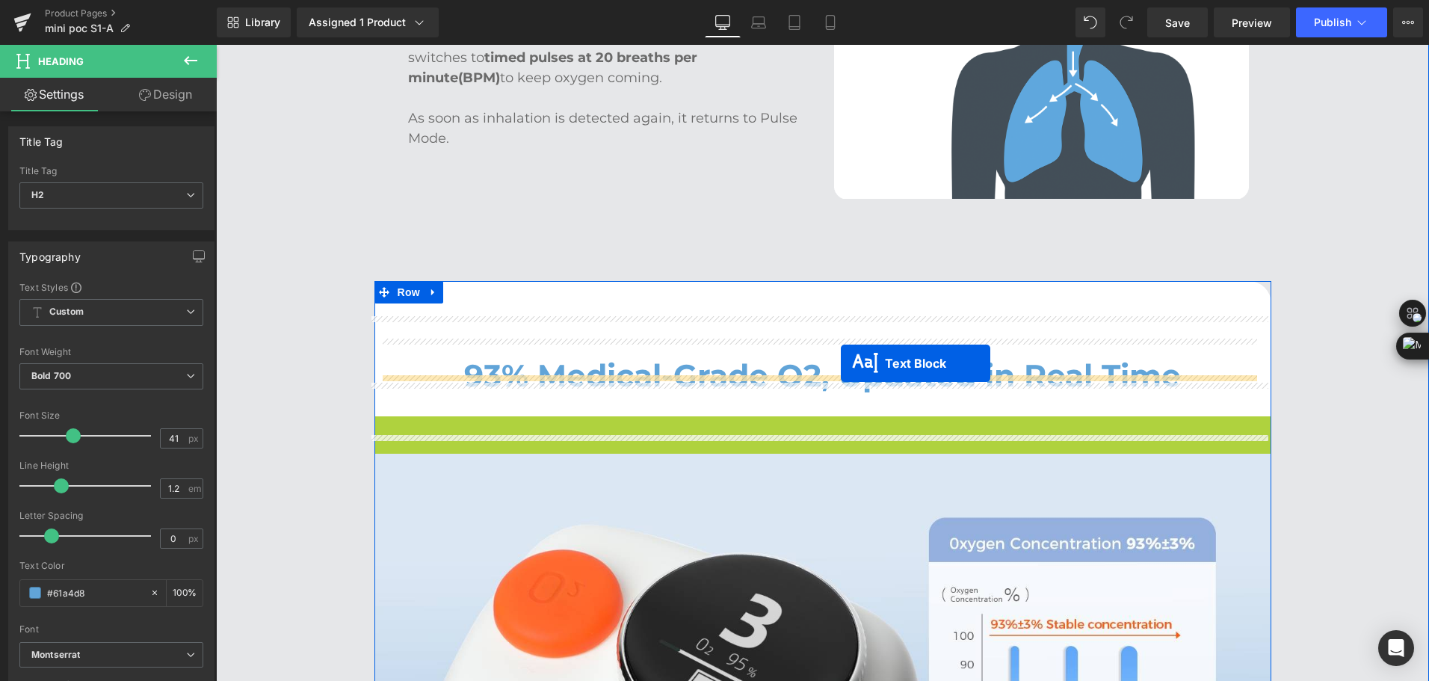
drag, startPoint x: 806, startPoint y: 418, endPoint x: 841, endPoint y: 362, distance: 65.1
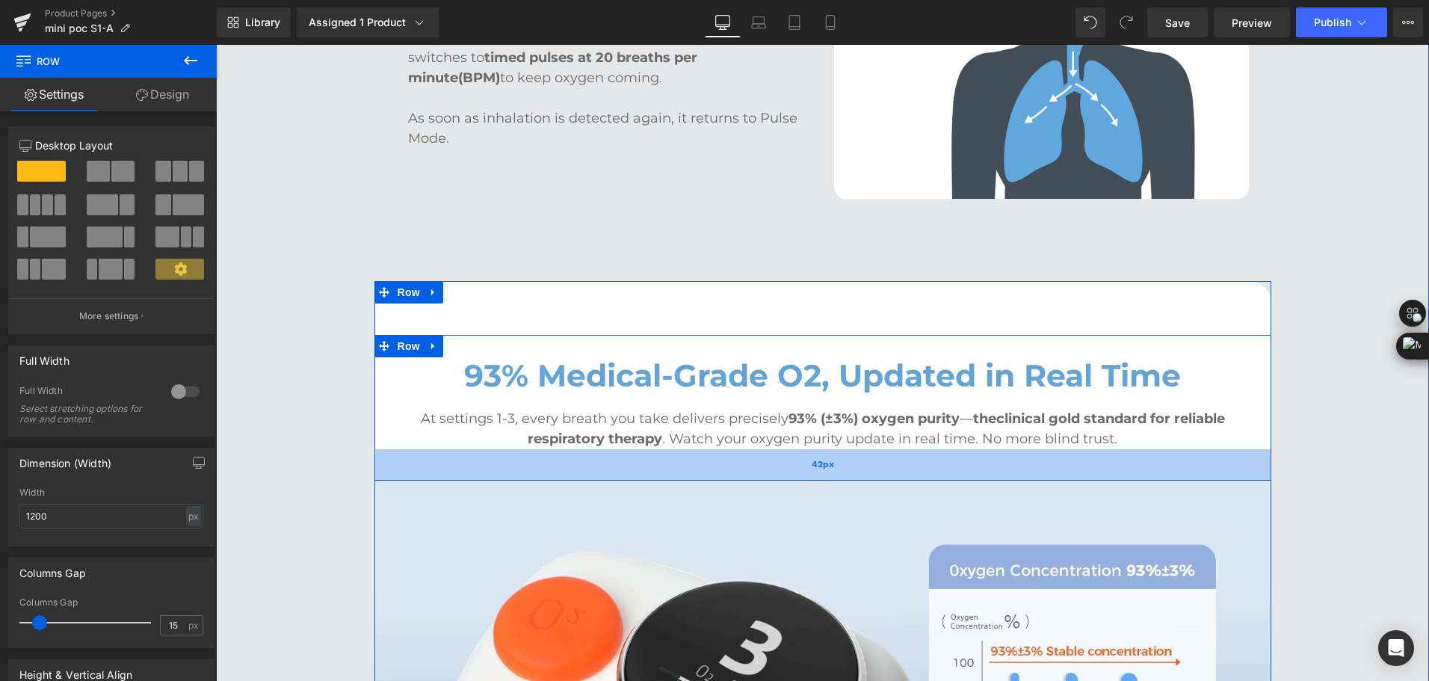
drag, startPoint x: 668, startPoint y: 436, endPoint x: 646, endPoint y: 460, distance: 32.3
click at [646, 460] on div "42px" at bounding box center [822, 464] width 897 height 31
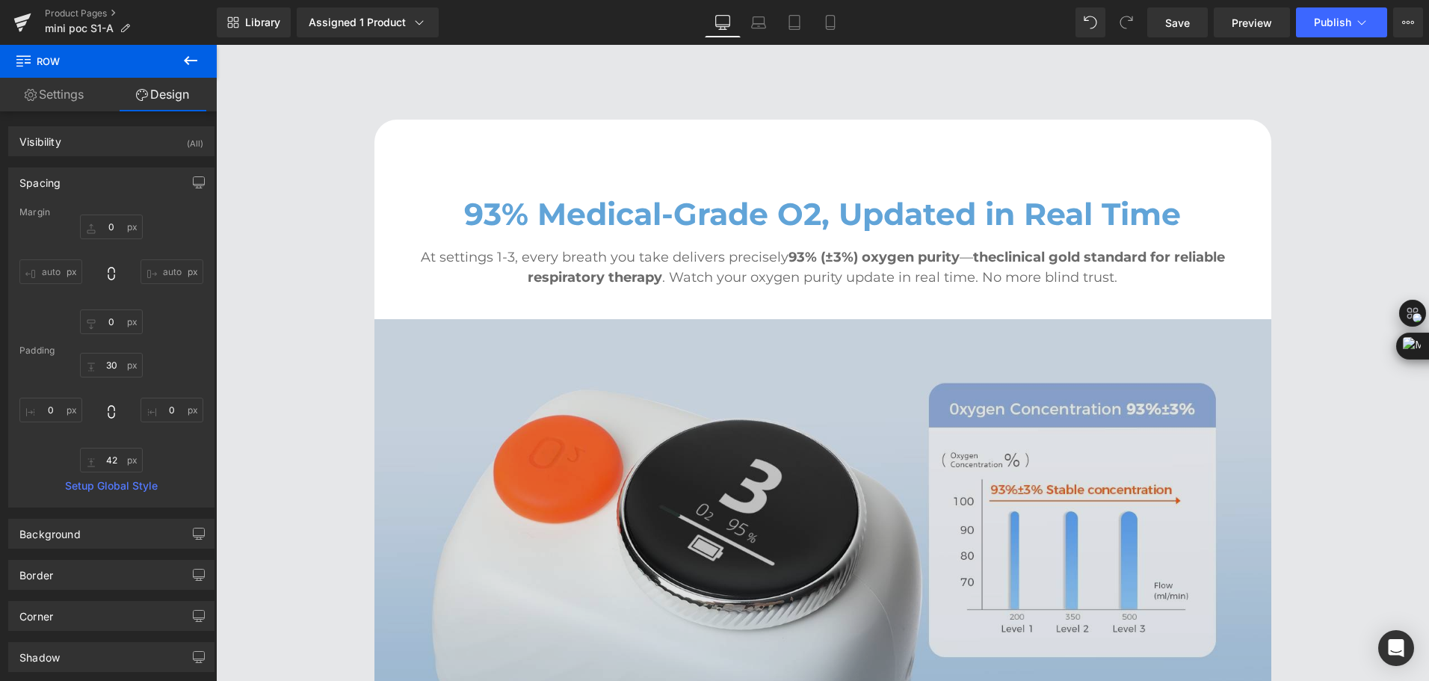
scroll to position [2839, 0]
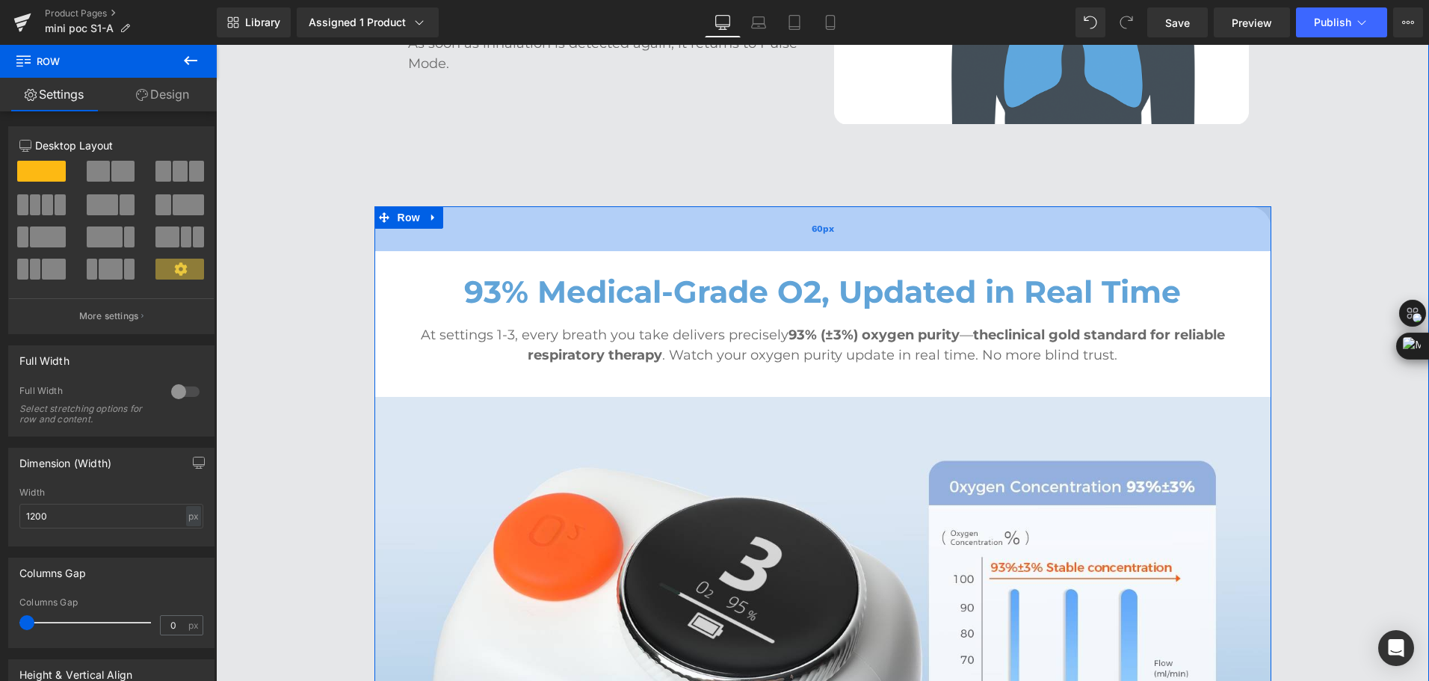
drag, startPoint x: 885, startPoint y: 218, endPoint x: 892, endPoint y: 209, distance: 11.2
click at [892, 209] on div "60px" at bounding box center [822, 228] width 897 height 45
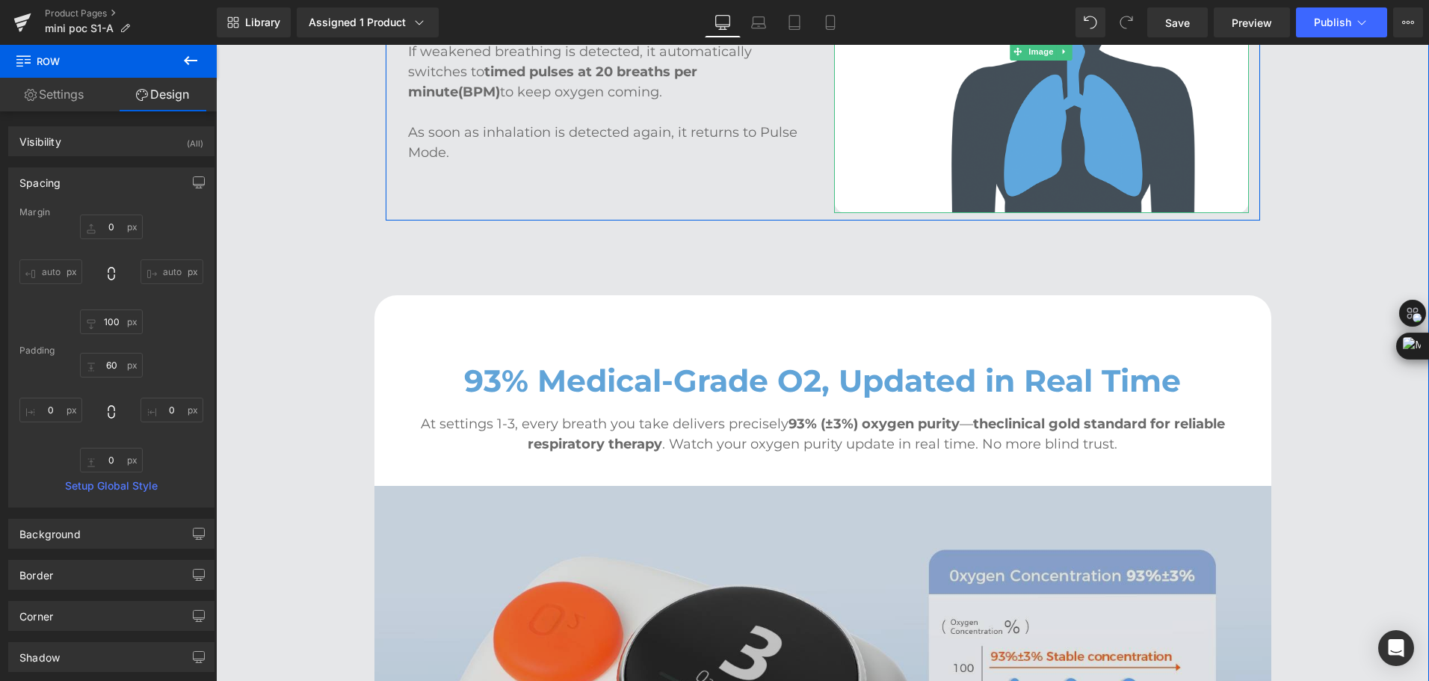
scroll to position [2765, 0]
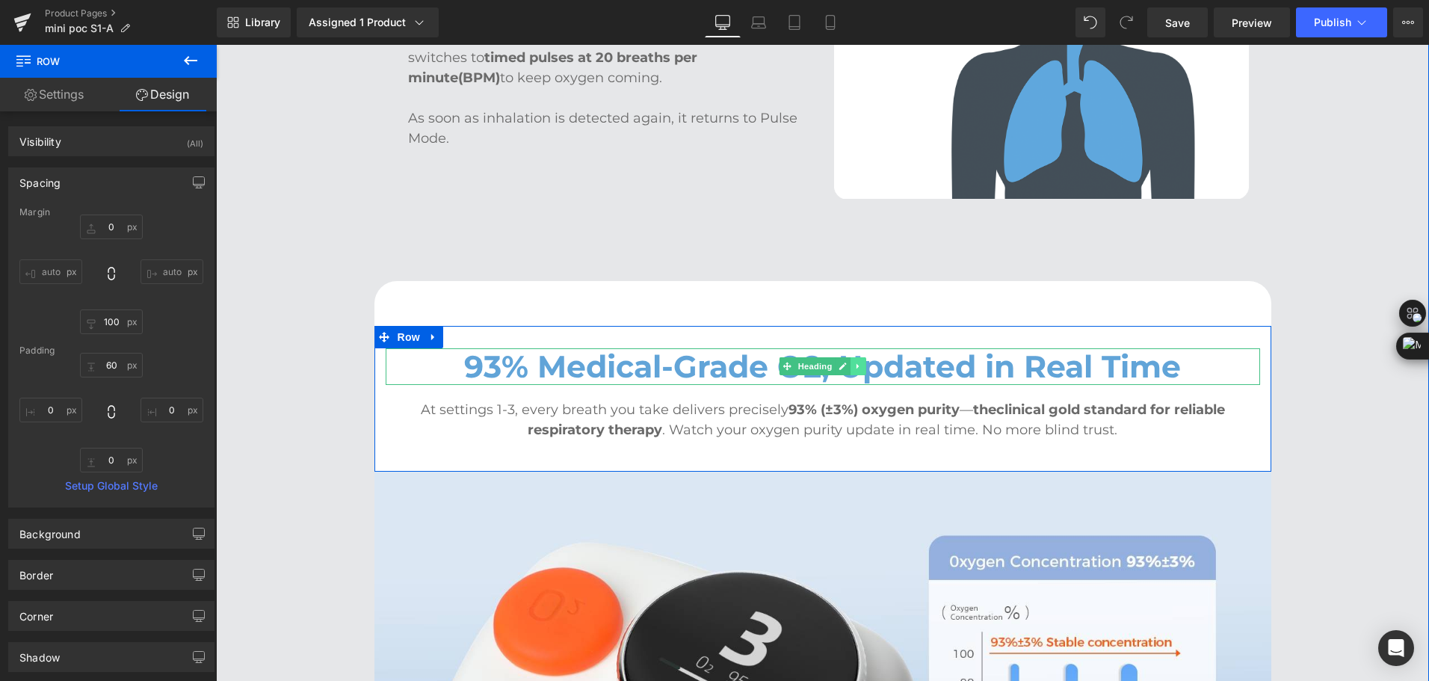
click at [854, 362] on icon at bounding box center [858, 366] width 8 height 9
click at [846, 362] on icon at bounding box center [850, 366] width 8 height 8
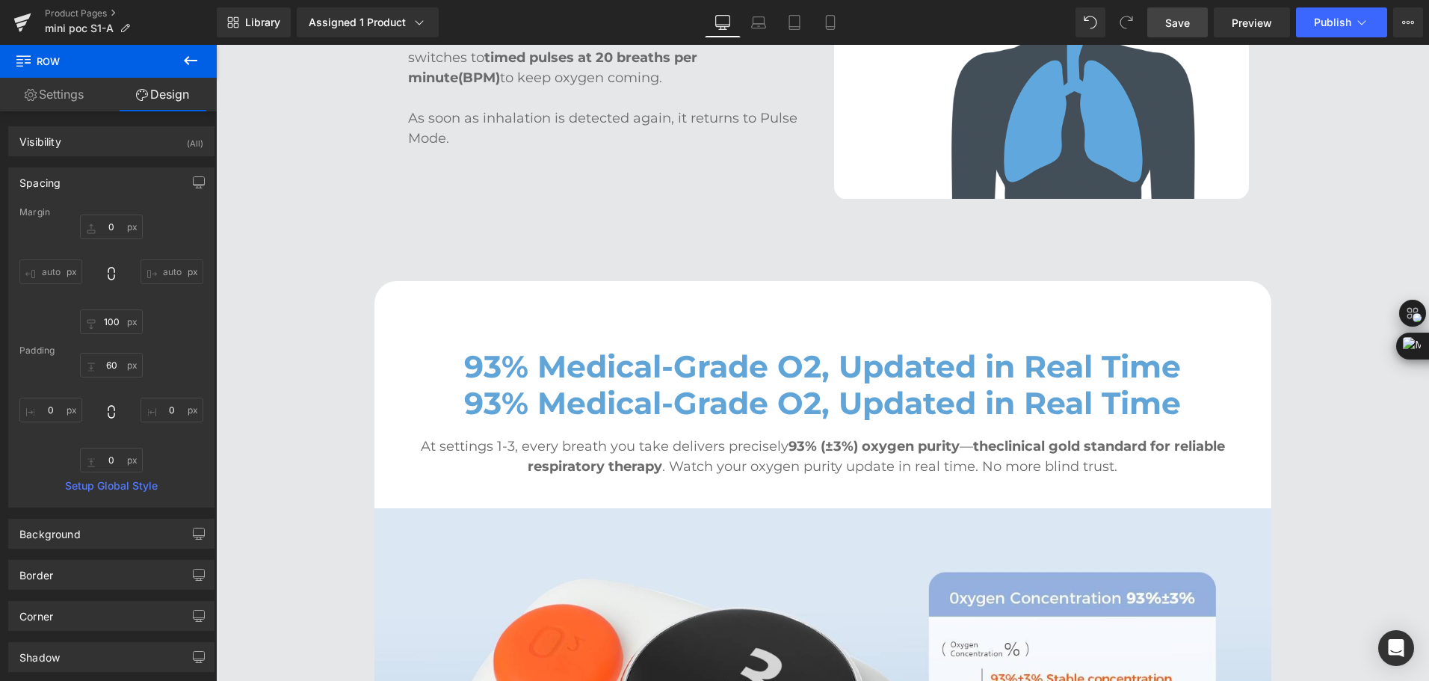
click at [1183, 20] on span "Save" at bounding box center [1177, 23] width 25 height 16
drag, startPoint x: 1368, startPoint y: 165, endPoint x: 1311, endPoint y: 415, distance: 256.1
click at [1368, 165] on div "Pulse/Active Dual Modes, Always Adapting to Your O2 Needs Heading Image Pulse M…" at bounding box center [822, 181] width 1213 height 1589
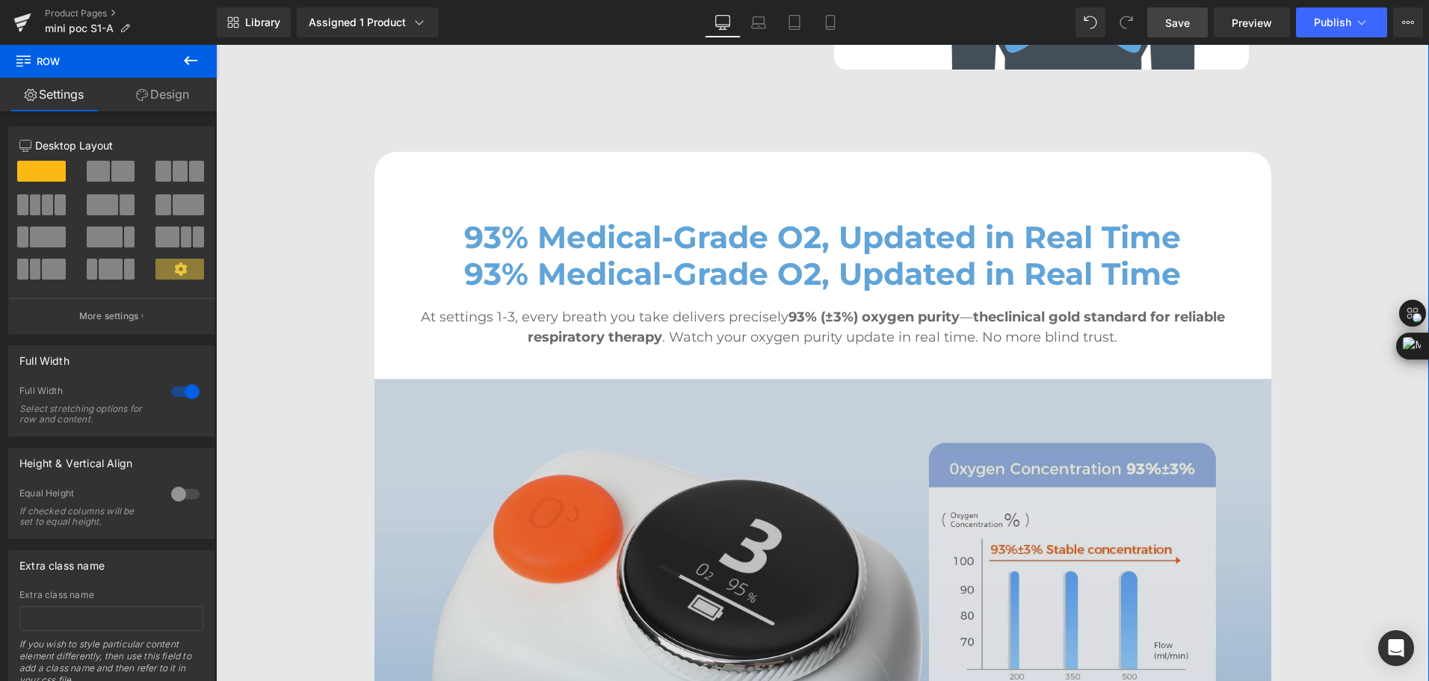
scroll to position [2914, 0]
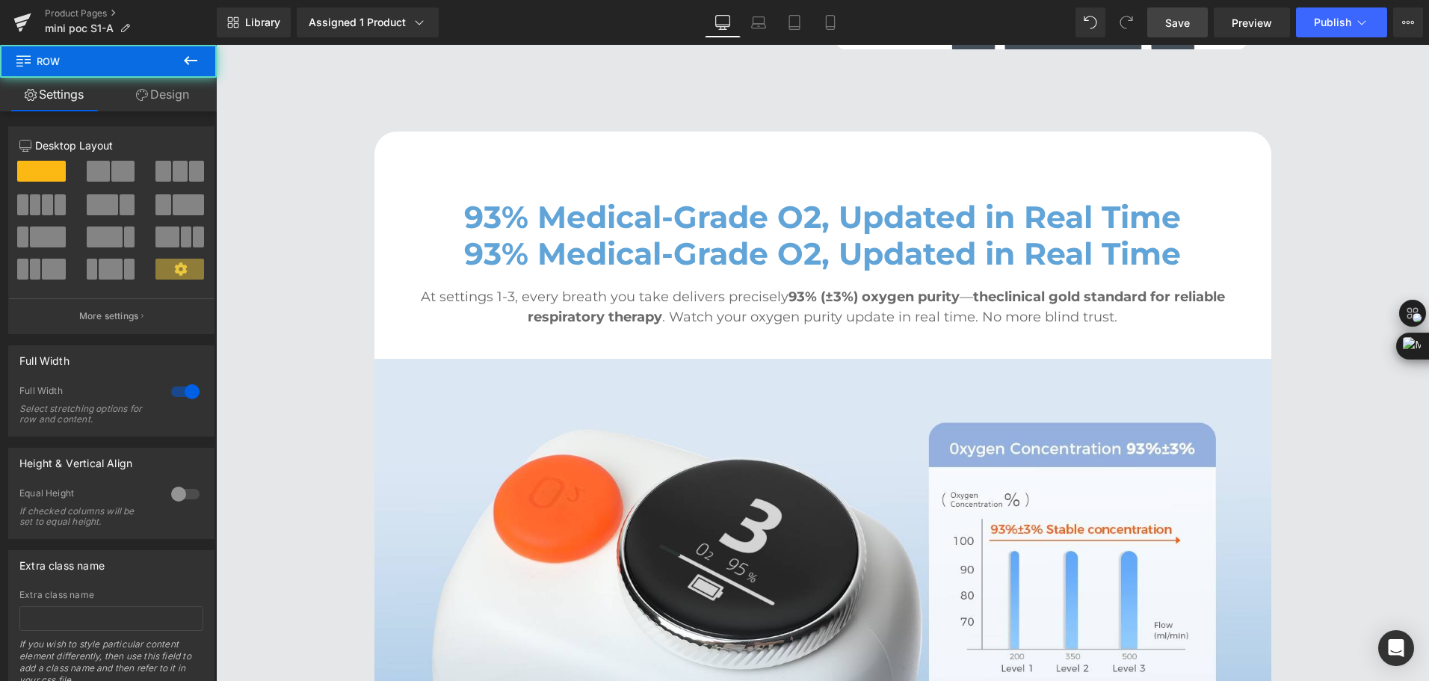
click at [1347, 182] on div "Pulse/Active Dual Modes, Always Adapting to Your O2 Needs Heading Image Pulse M…" at bounding box center [822, 31] width 1213 height 1589
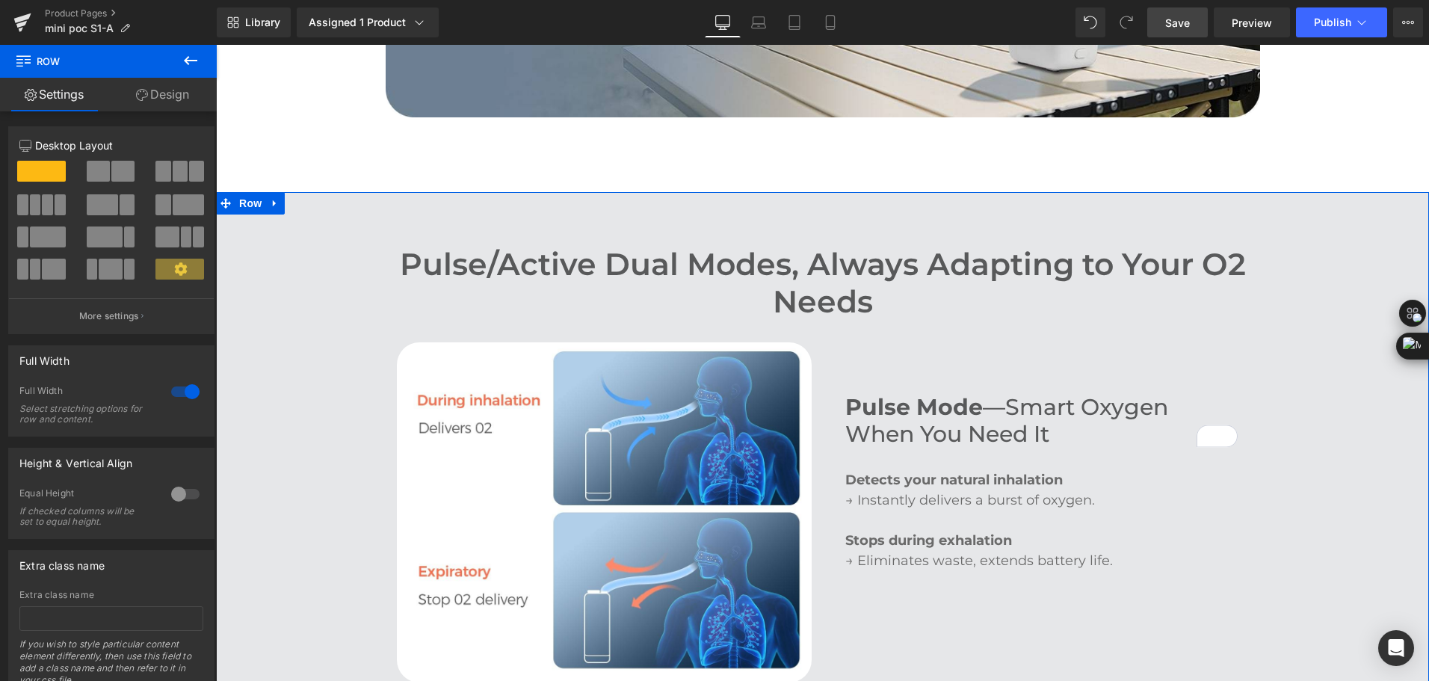
scroll to position [1943, 0]
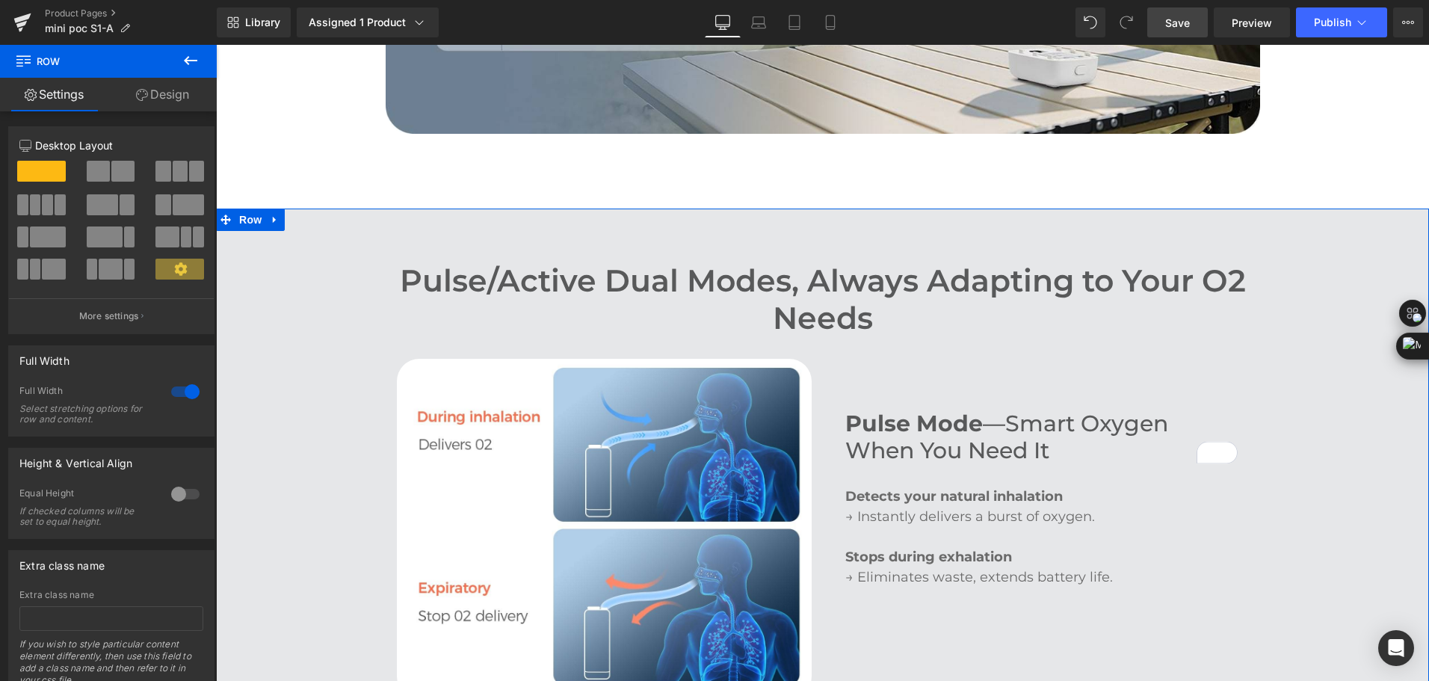
click at [813, 274] on div "Pulse/Active Dual Modes, Always Adapting to Your O2 Needs Heading" at bounding box center [823, 298] width 874 height 73
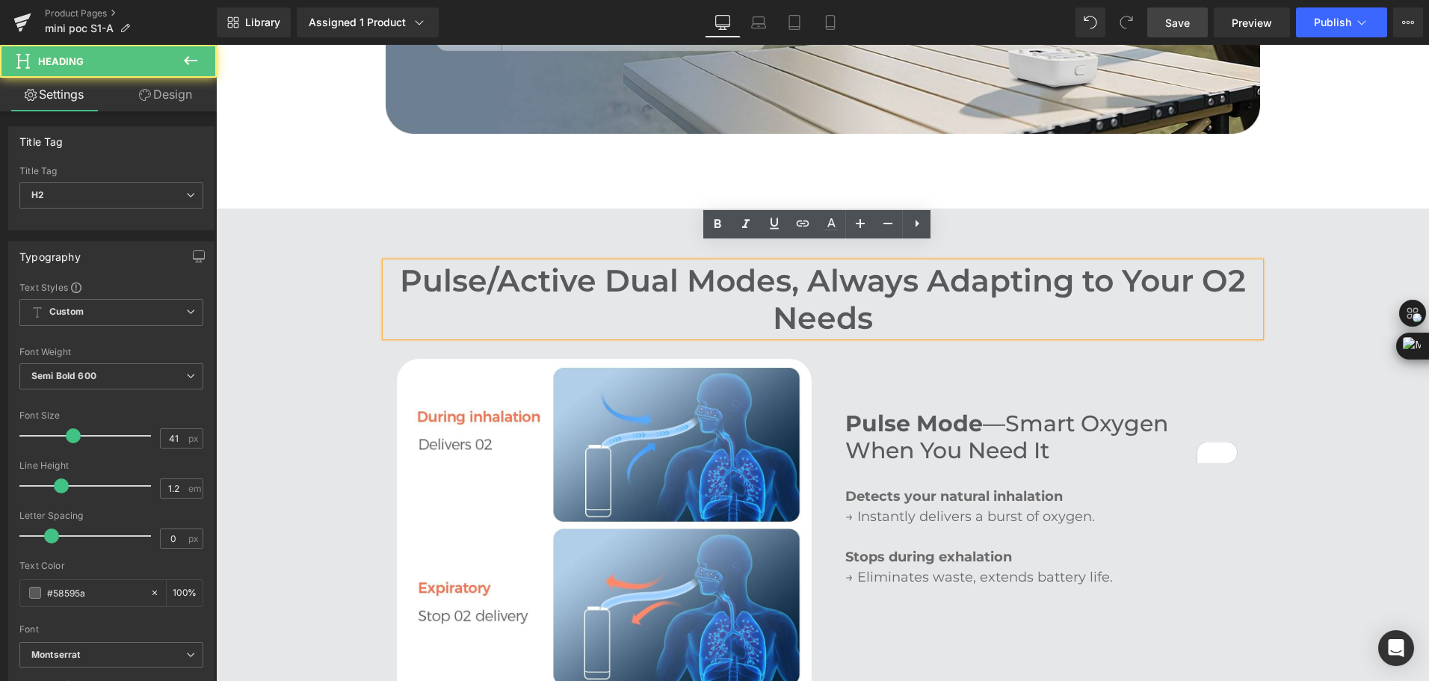
click at [813, 274] on h2 "Pulse/Active Dual Modes, Always Adapting to Your O2 Needs" at bounding box center [823, 298] width 874 height 73
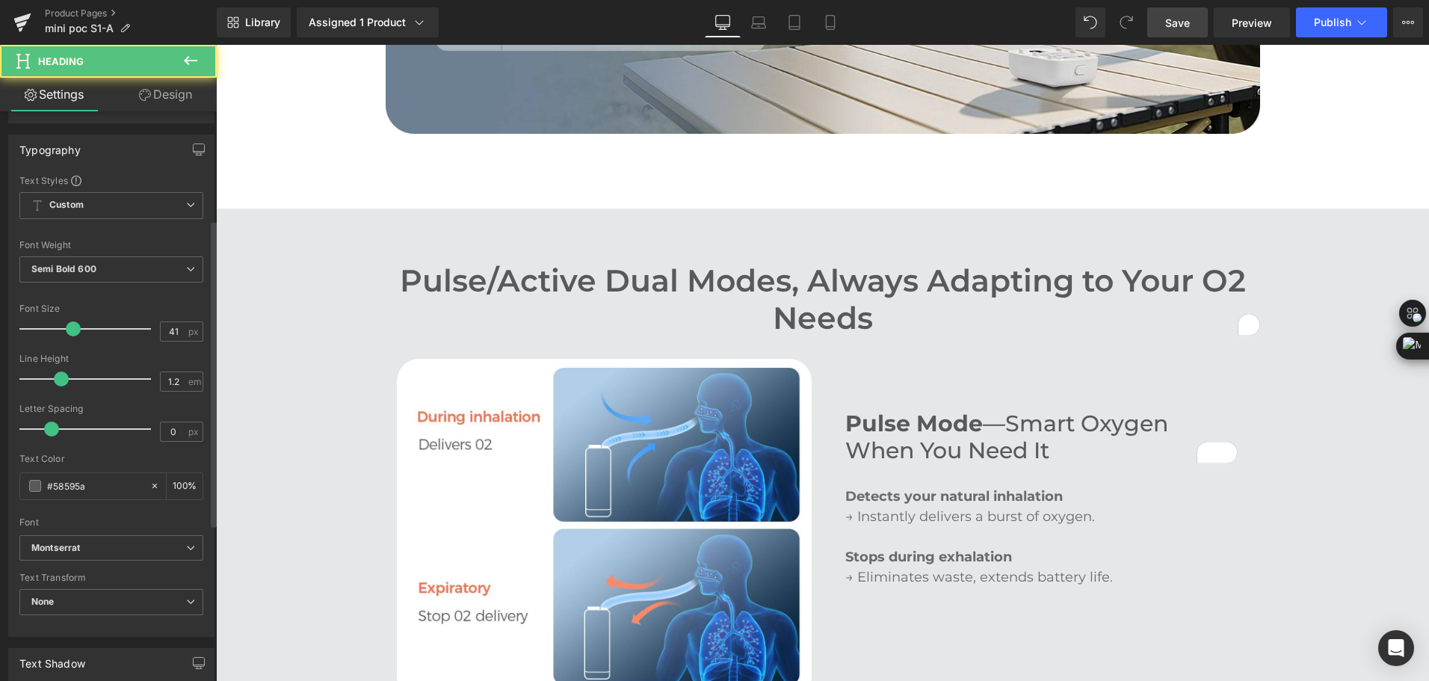
scroll to position [224, 0]
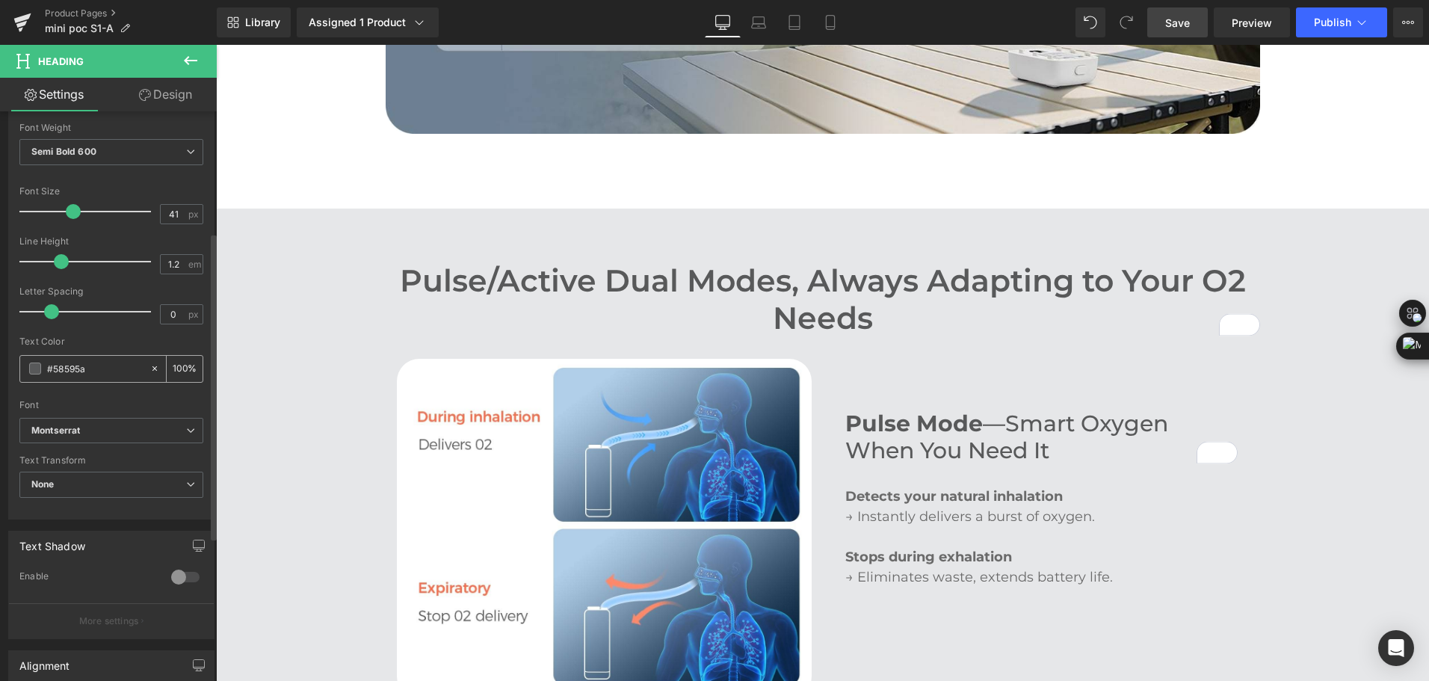
click at [93, 378] on div "#58595a" at bounding box center [84, 369] width 129 height 26
drag, startPoint x: 91, startPoint y: 370, endPoint x: 23, endPoint y: 365, distance: 68.1
click at [23, 365] on div "#58595a" at bounding box center [84, 369] width 129 height 26
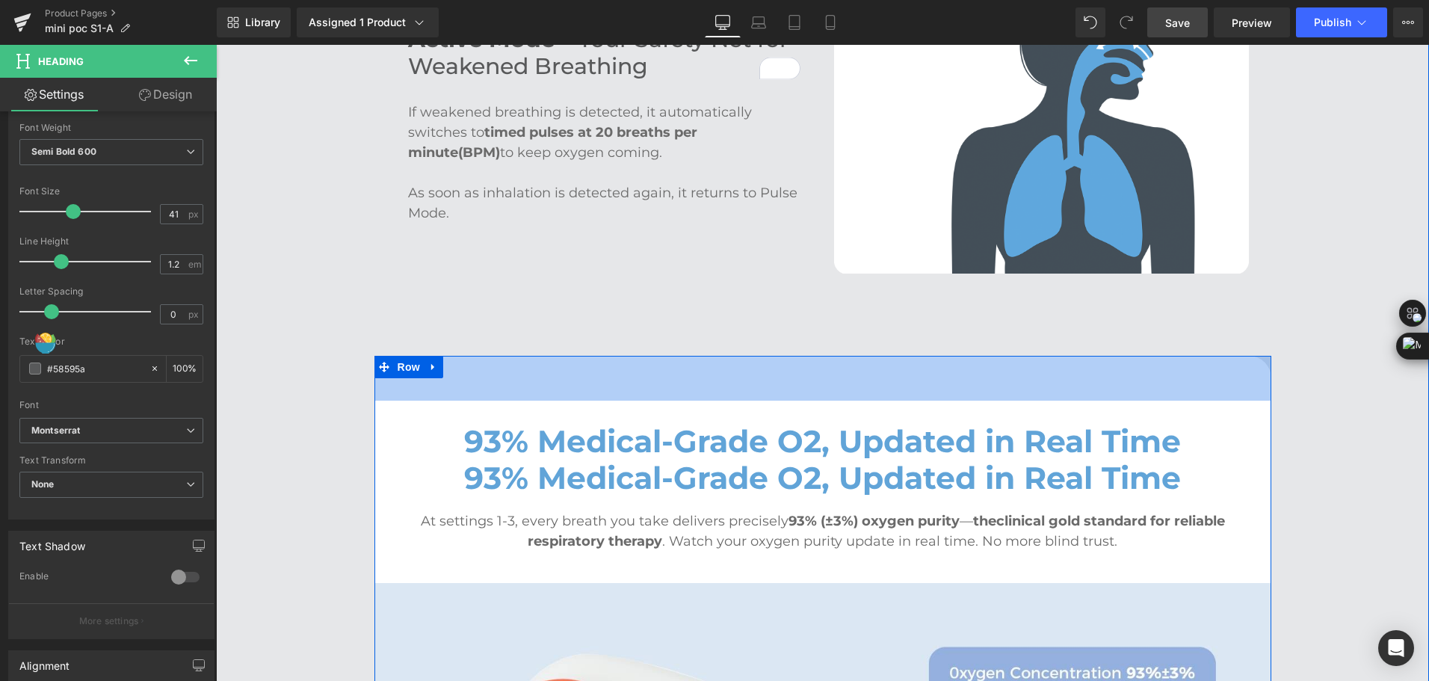
scroll to position [2765, 0]
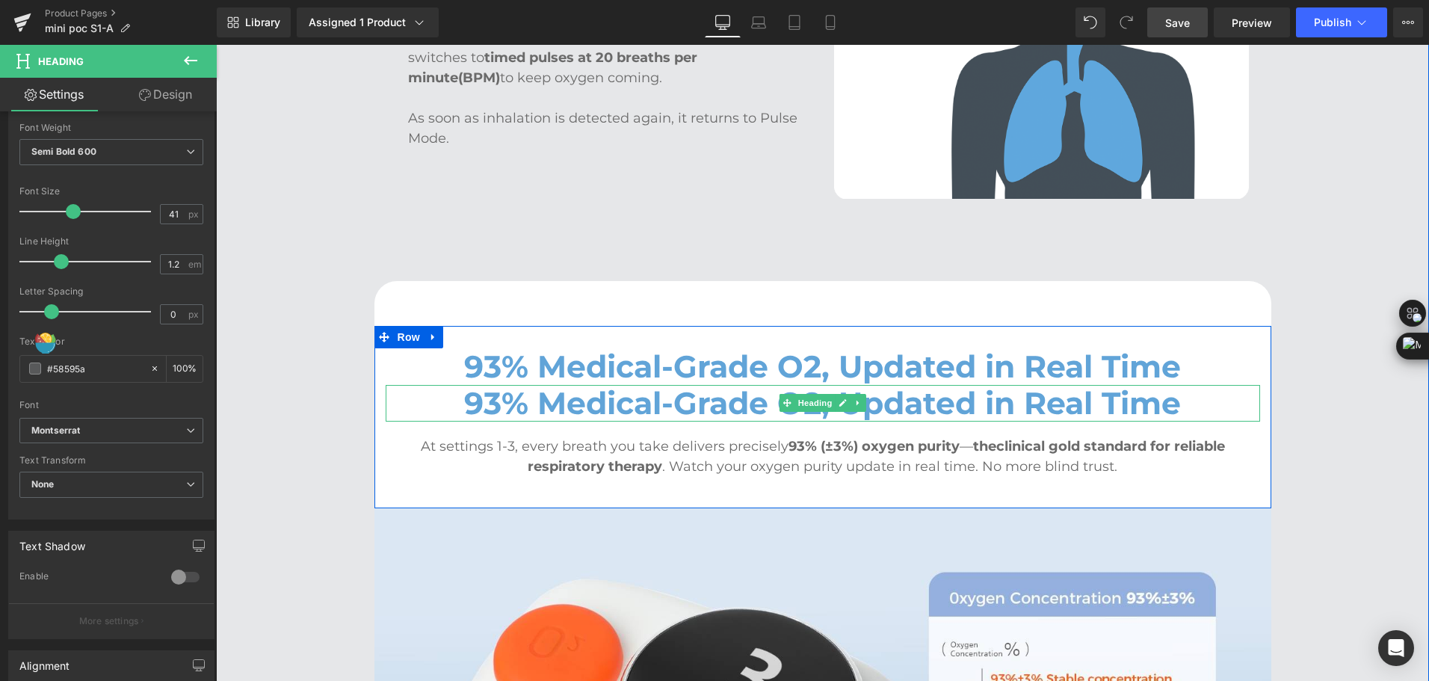
click at [565, 385] on h2 "93% Medical-Grade O2, Updated in Real Time" at bounding box center [823, 403] width 874 height 37
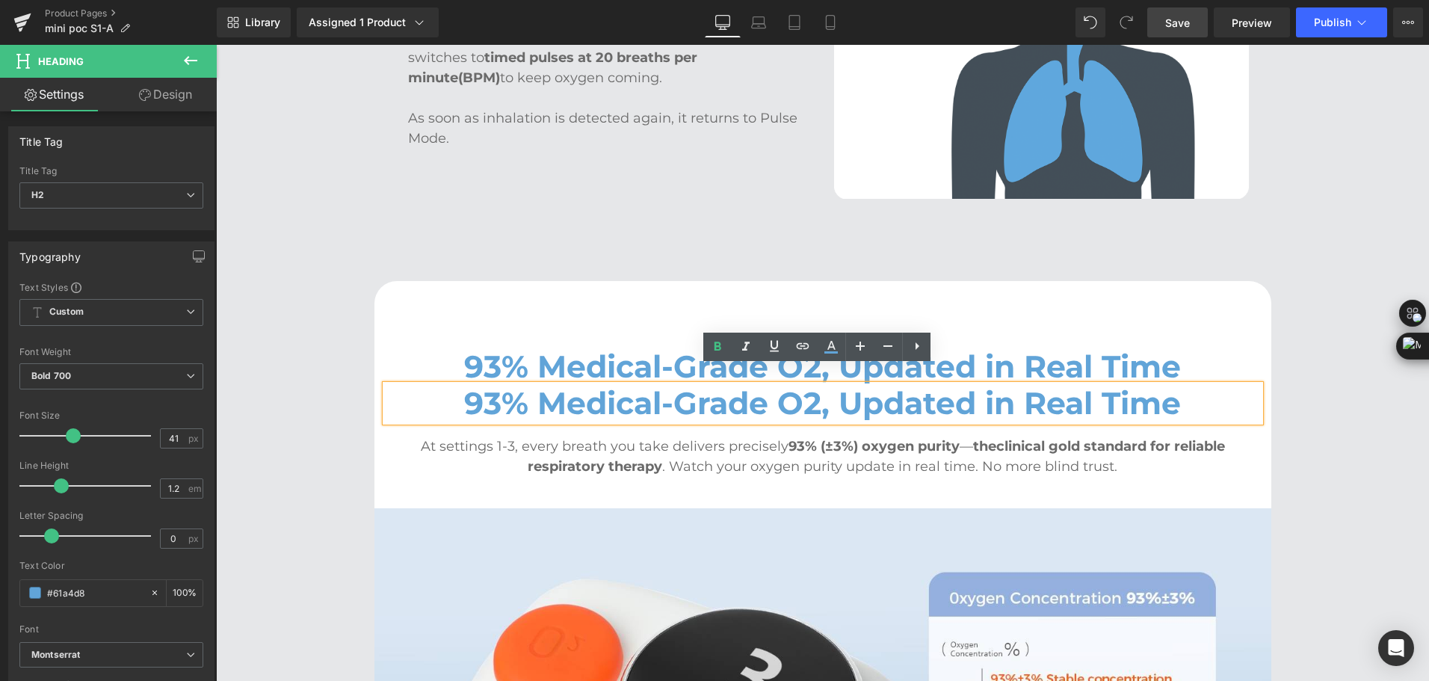
click at [565, 385] on h2 "93% Medical-Grade O2, Updated in Real Time" at bounding box center [823, 403] width 874 height 37
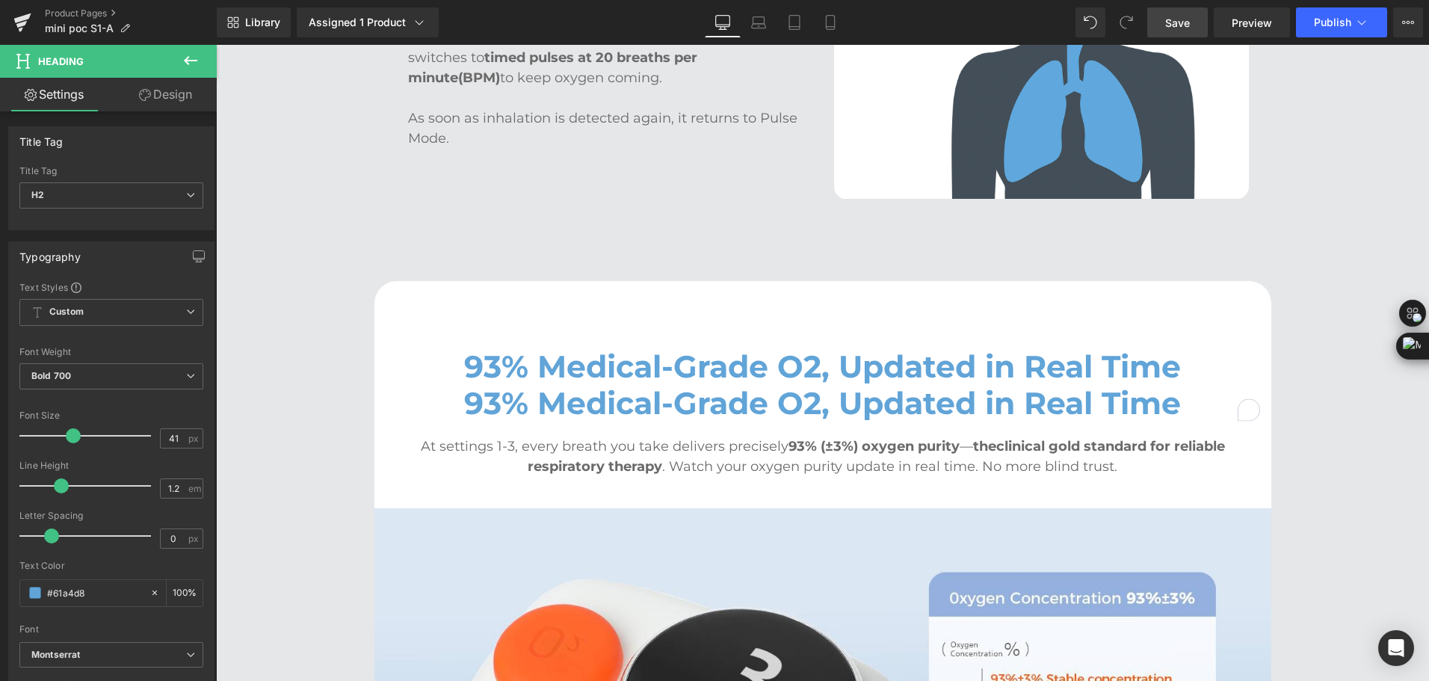
drag, startPoint x: 104, startPoint y: 592, endPoint x: -3, endPoint y: 591, distance: 106.9
click at [0, 591] on html "Text Block You are previewing how the will restyle your page. You can not edit …" at bounding box center [714, 340] width 1429 height 681
type input "#58595a"
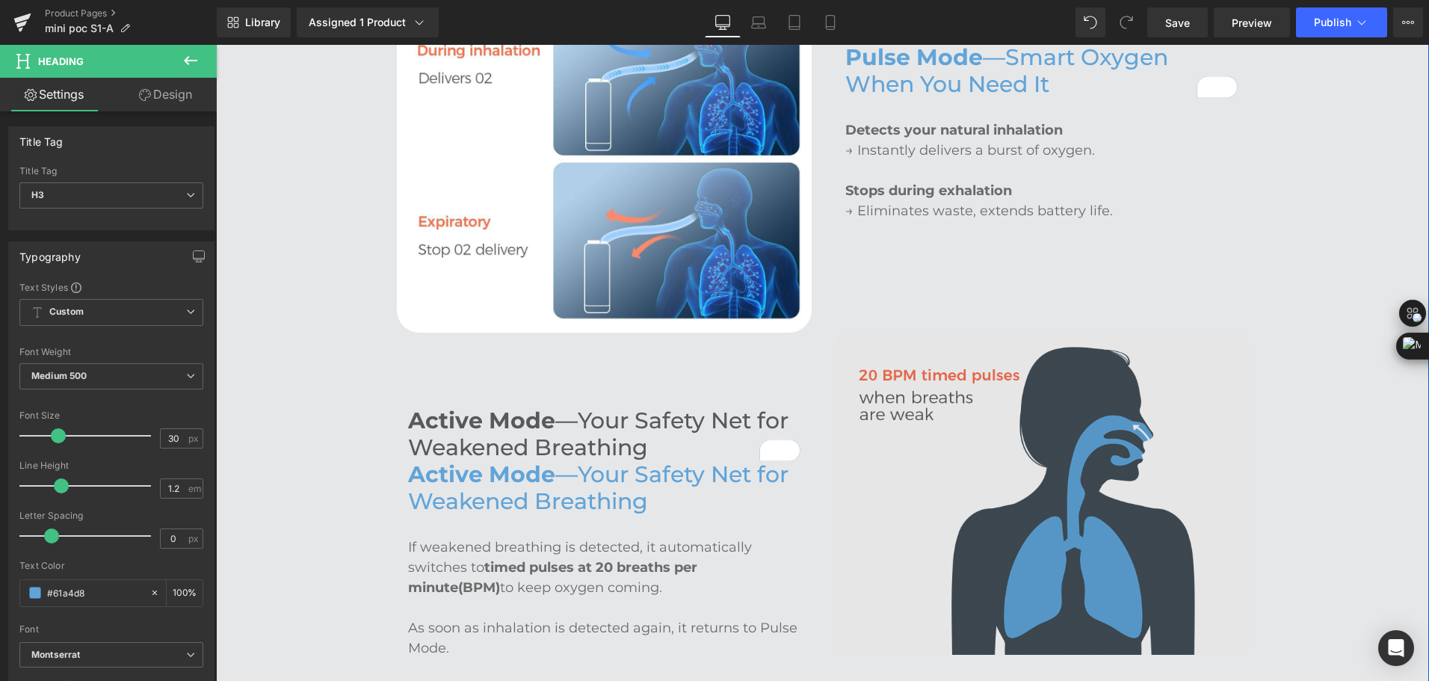
scroll to position [2466, 0]
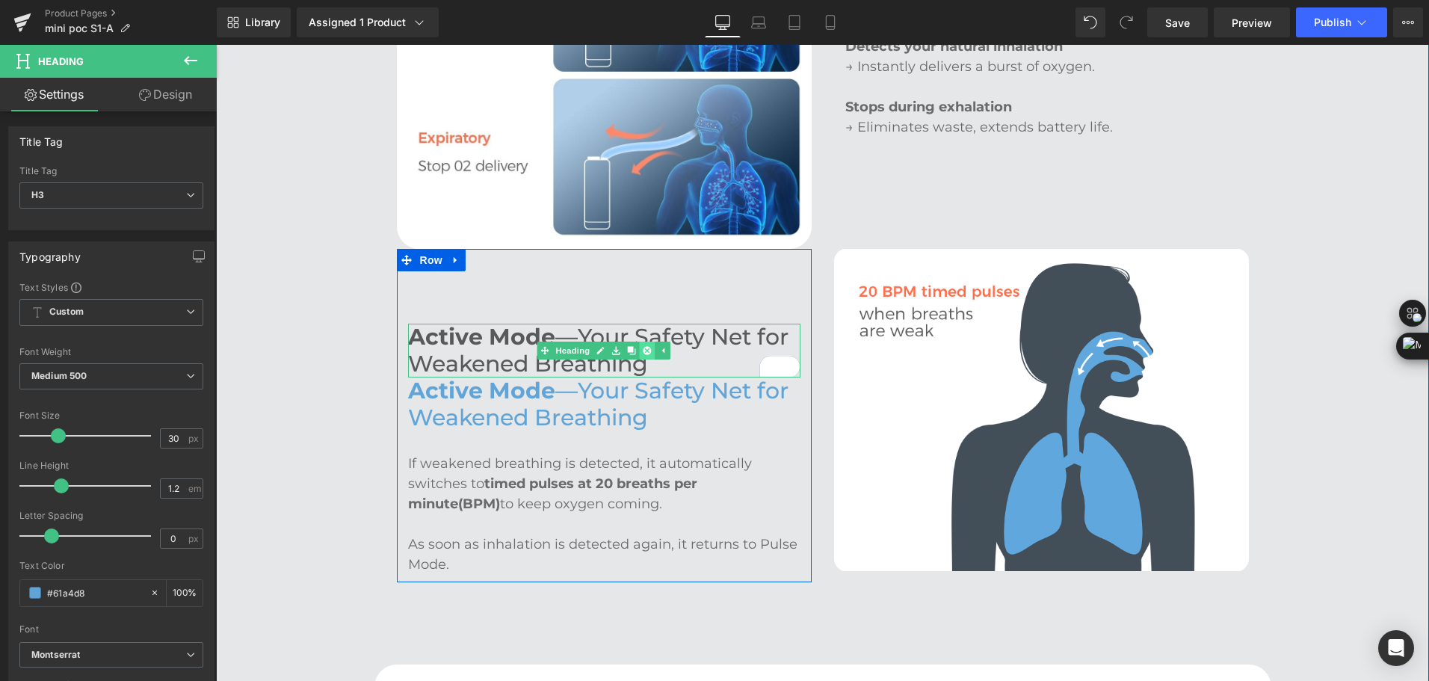
type input "#61a4d8"
click at [643, 341] on link at bounding box center [648, 350] width 16 height 18
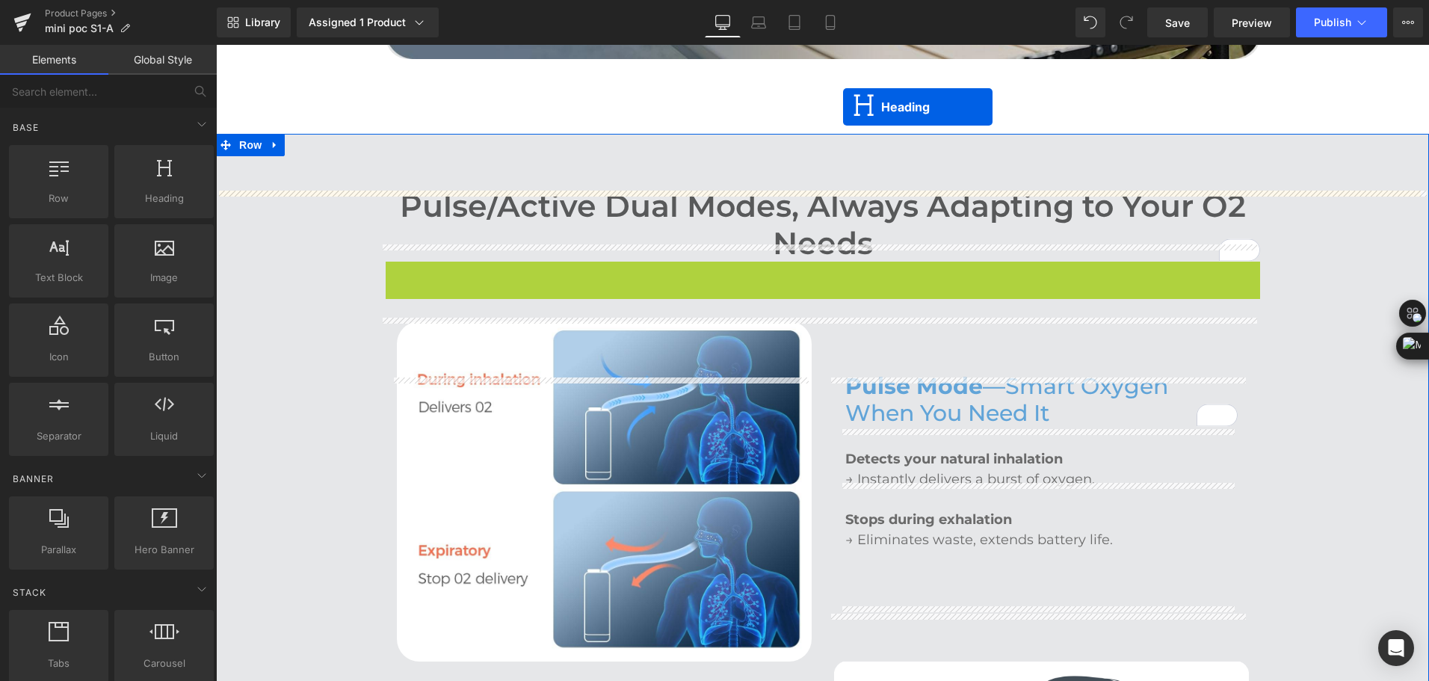
scroll to position [1928, 0]
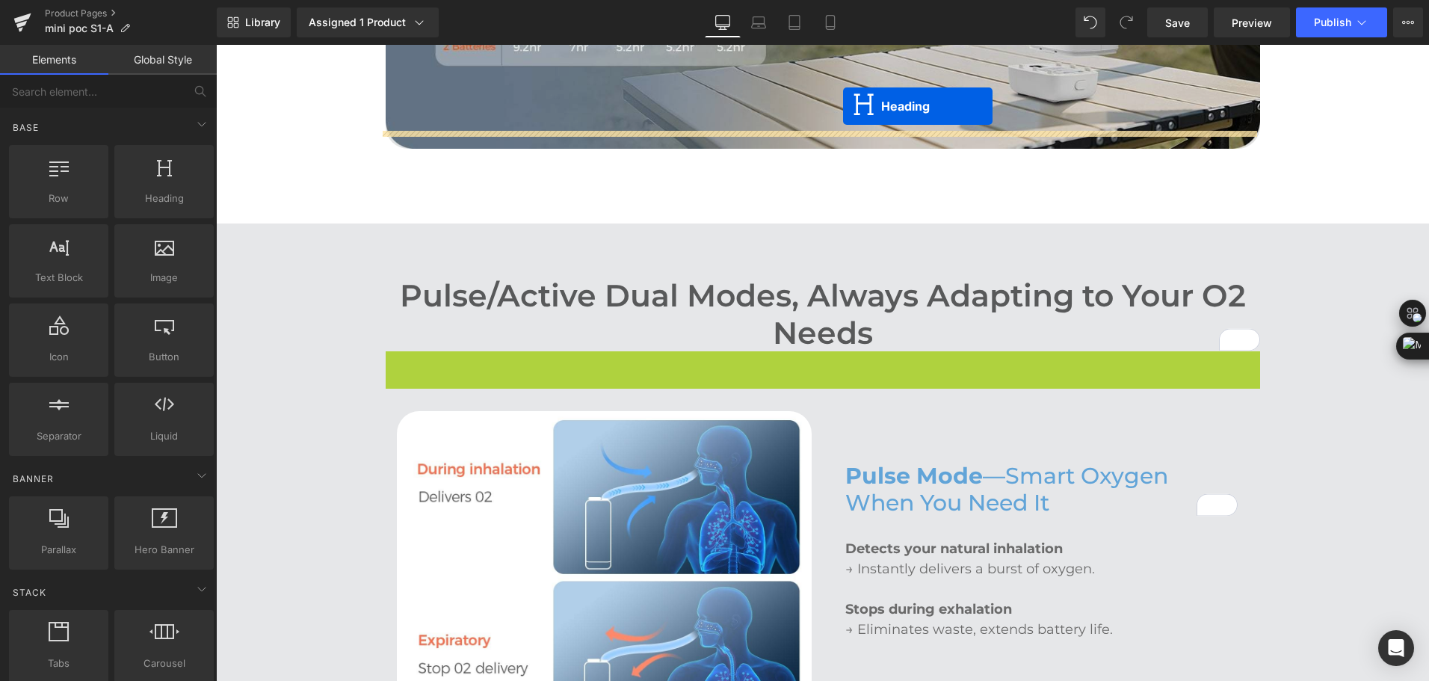
drag, startPoint x: 811, startPoint y: 274, endPoint x: 843, endPoint y: 91, distance: 185.9
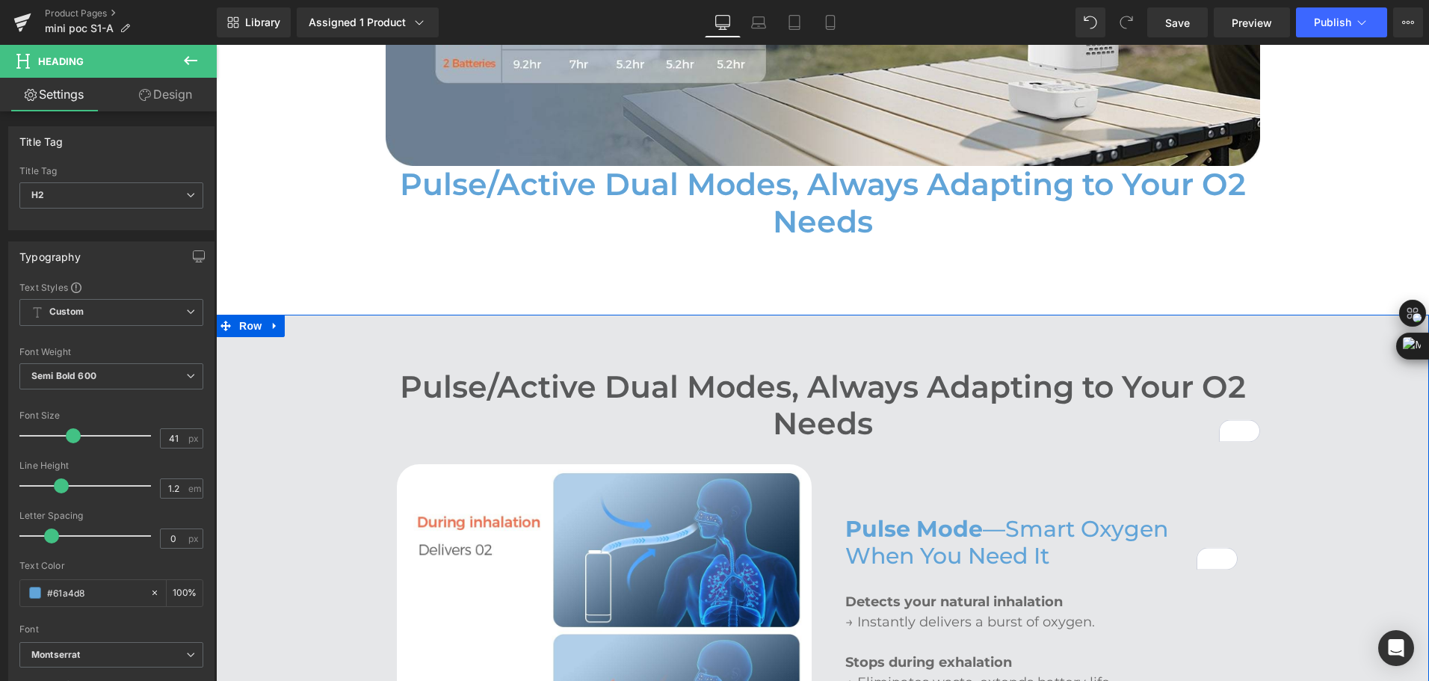
scroll to position [1853, 0]
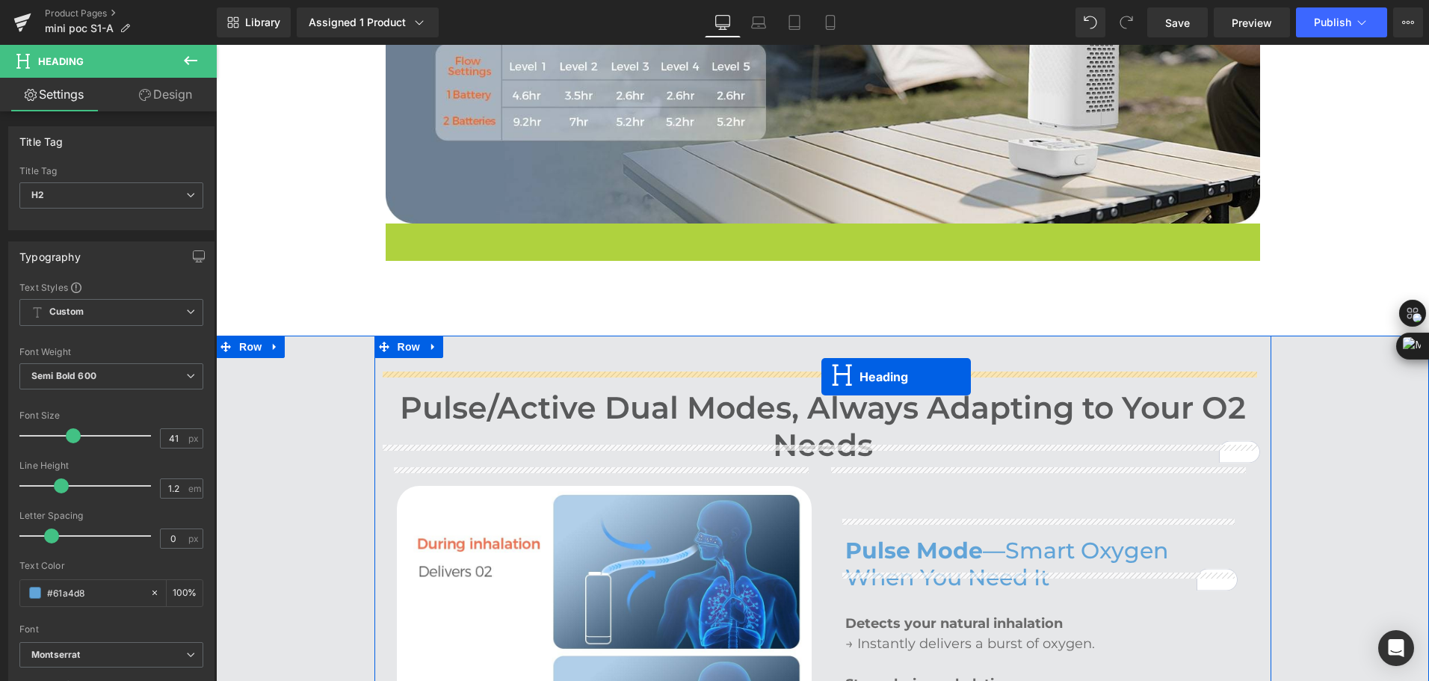
drag, startPoint x: 811, startPoint y: 234, endPoint x: 820, endPoint y: 377, distance: 143.8
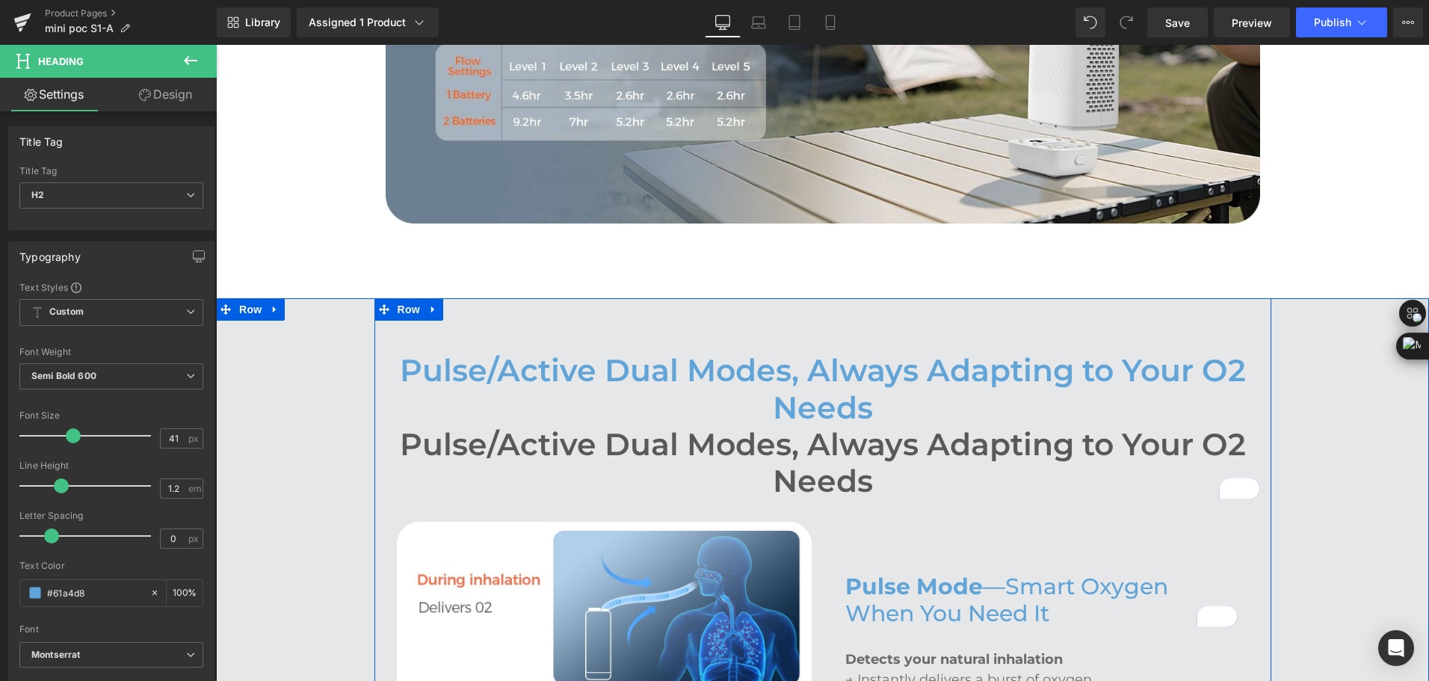
drag, startPoint x: 823, startPoint y: 442, endPoint x: 847, endPoint y: 490, distance: 53.8
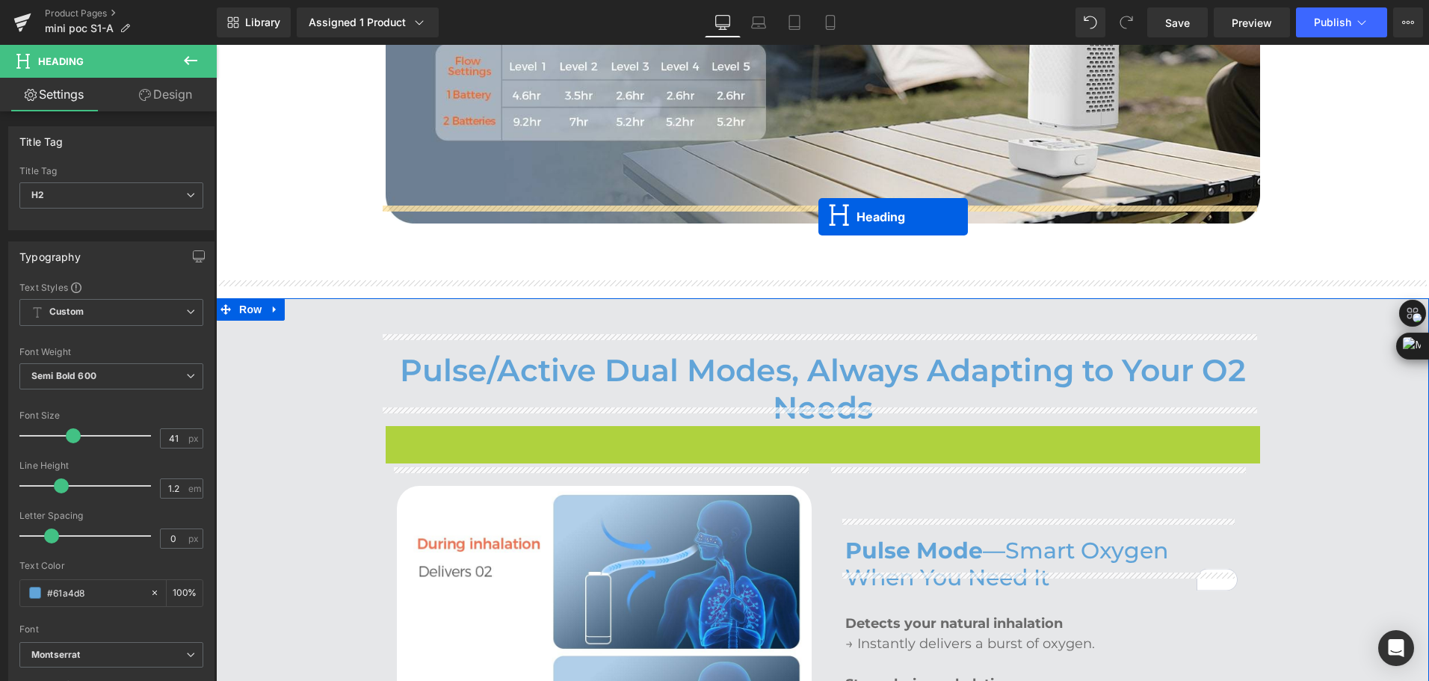
drag, startPoint x: 773, startPoint y: 445, endPoint x: 820, endPoint y: 212, distance: 237.8
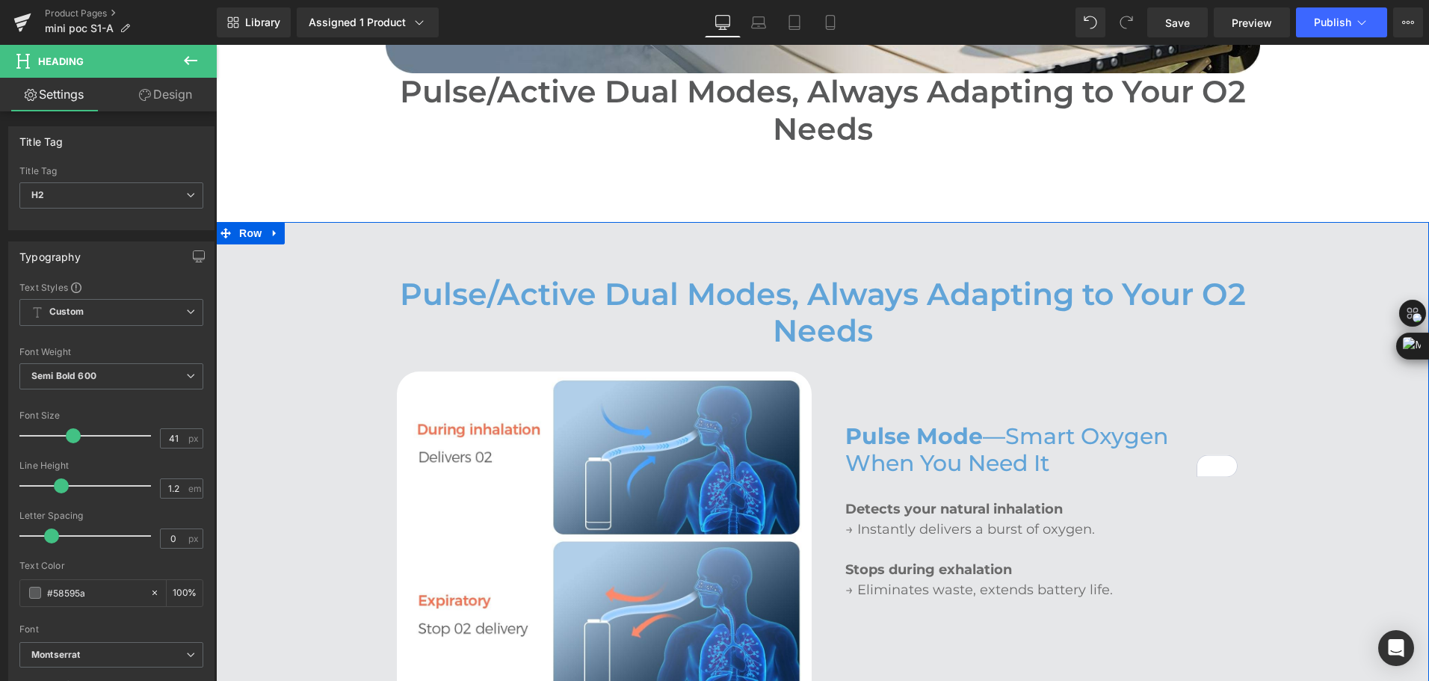
scroll to position [2003, 0]
click at [405, 224] on span "Row" at bounding box center [409, 234] width 30 height 22
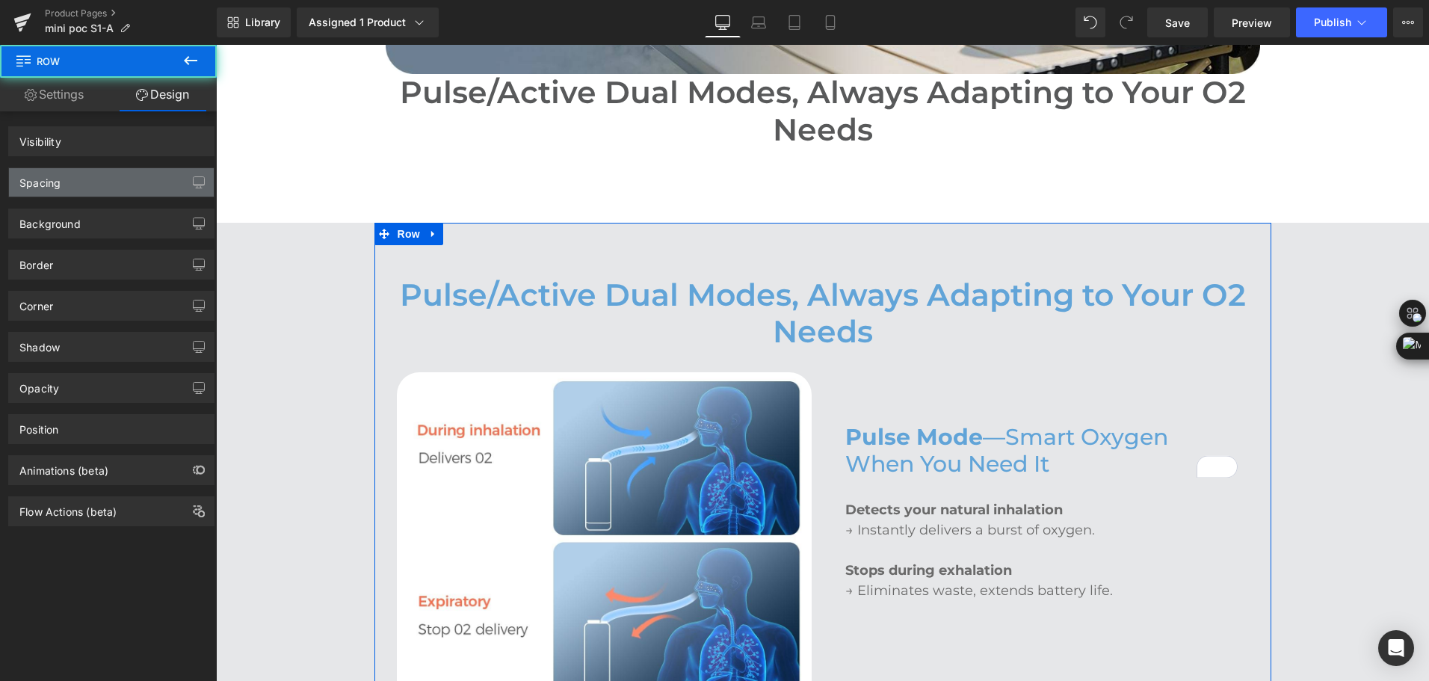
click at [96, 188] on div "Spacing" at bounding box center [111, 182] width 205 height 28
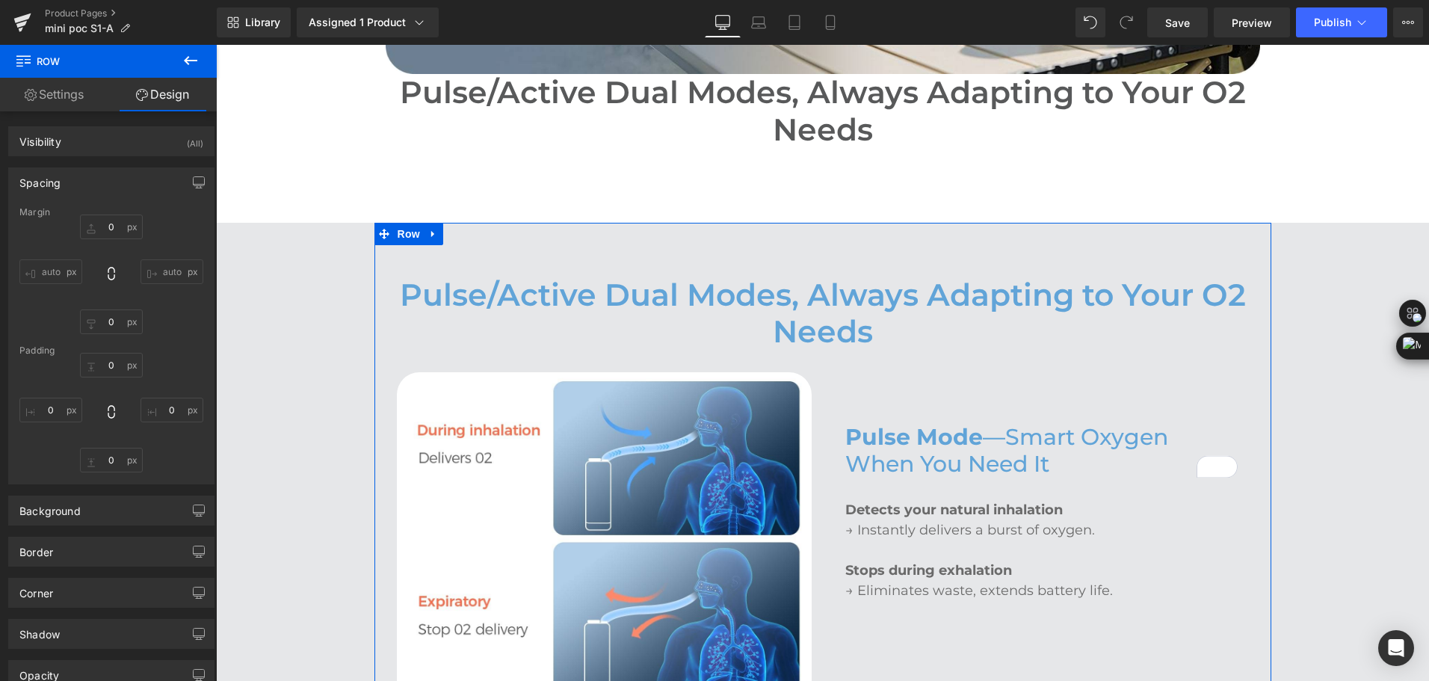
click at [99, 185] on div "Spacing" at bounding box center [111, 182] width 205 height 28
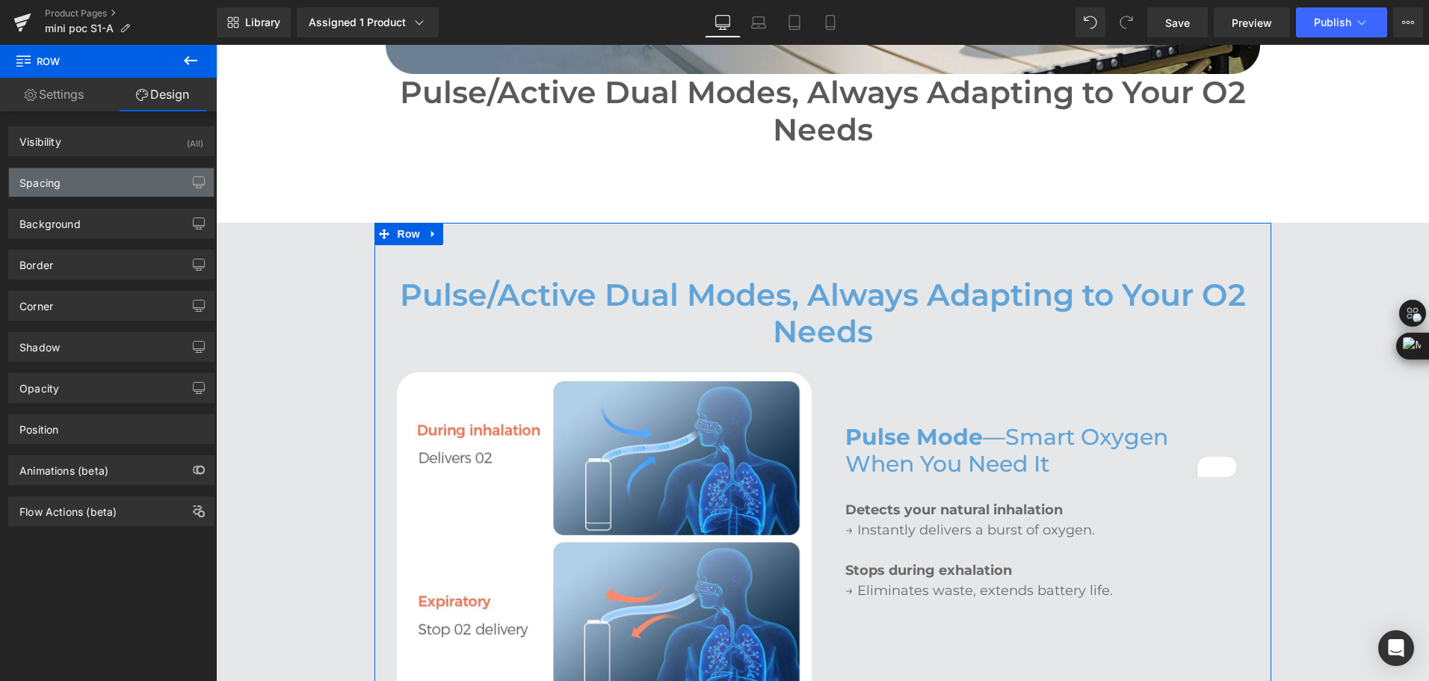
click at [100, 191] on div "Spacing" at bounding box center [111, 182] width 205 height 28
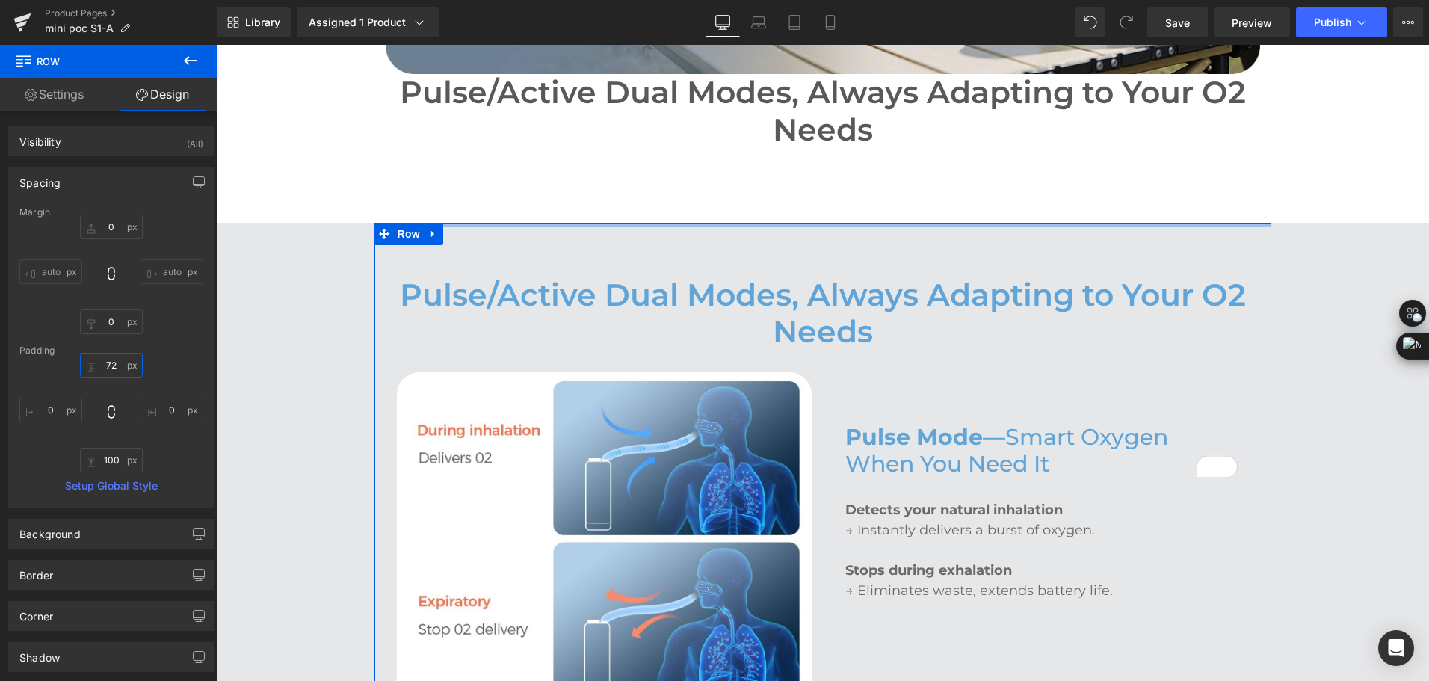
click at [112, 366] on input "72" at bounding box center [111, 365] width 63 height 25
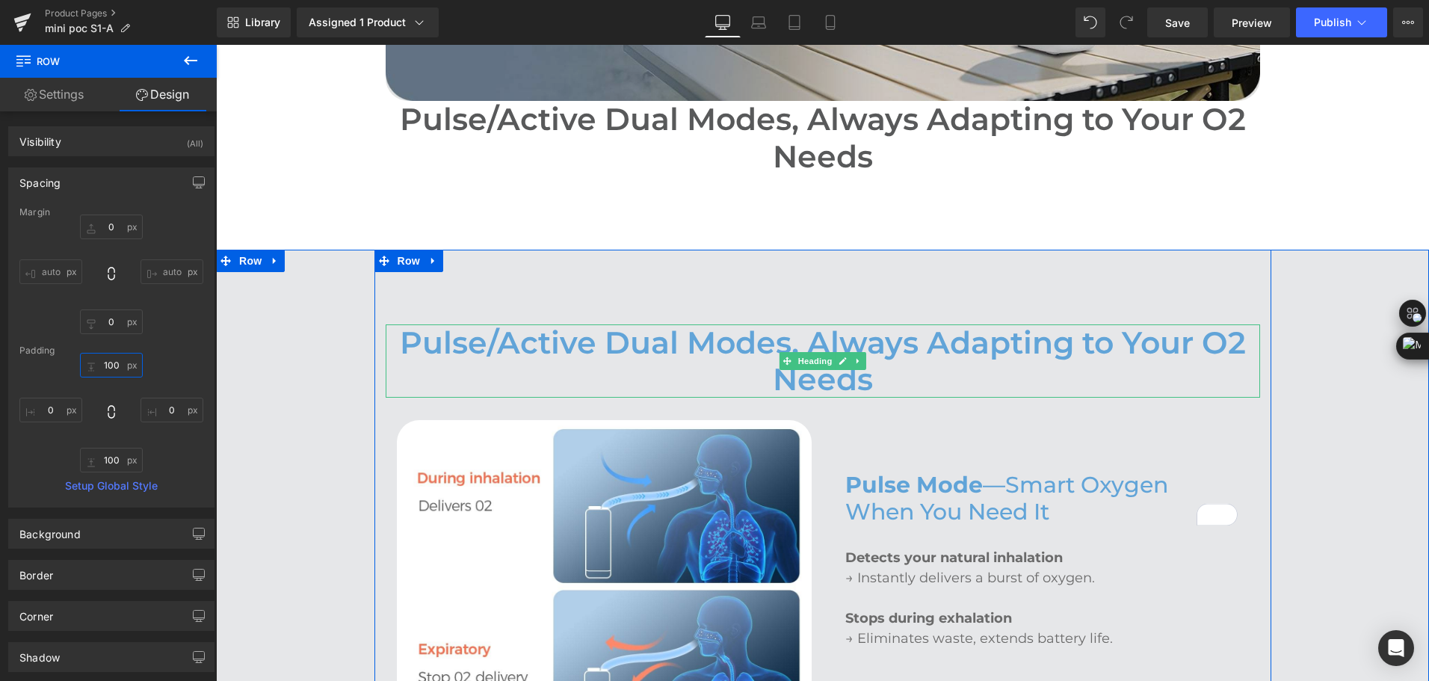
scroll to position [1853, 0]
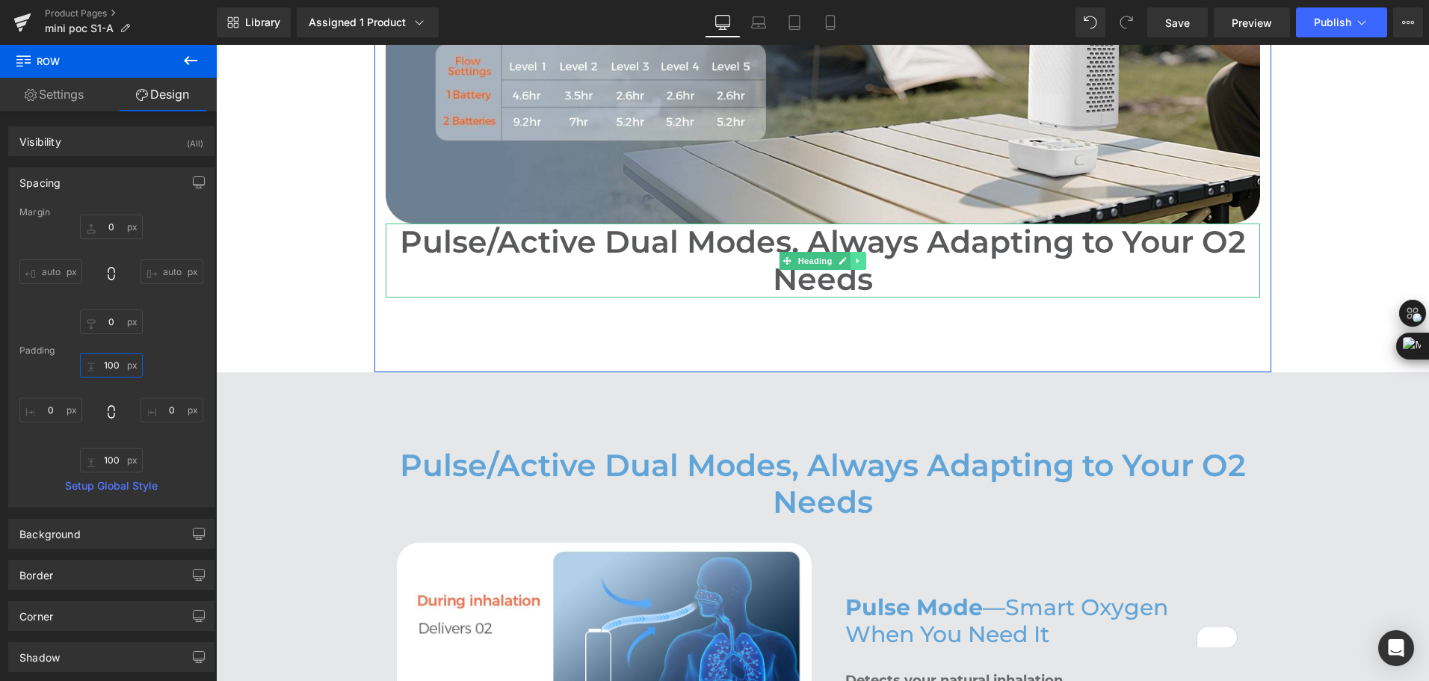
type input "100"
click at [850, 252] on link at bounding box center [858, 261] width 16 height 18
click at [862, 256] on icon at bounding box center [866, 260] width 8 height 9
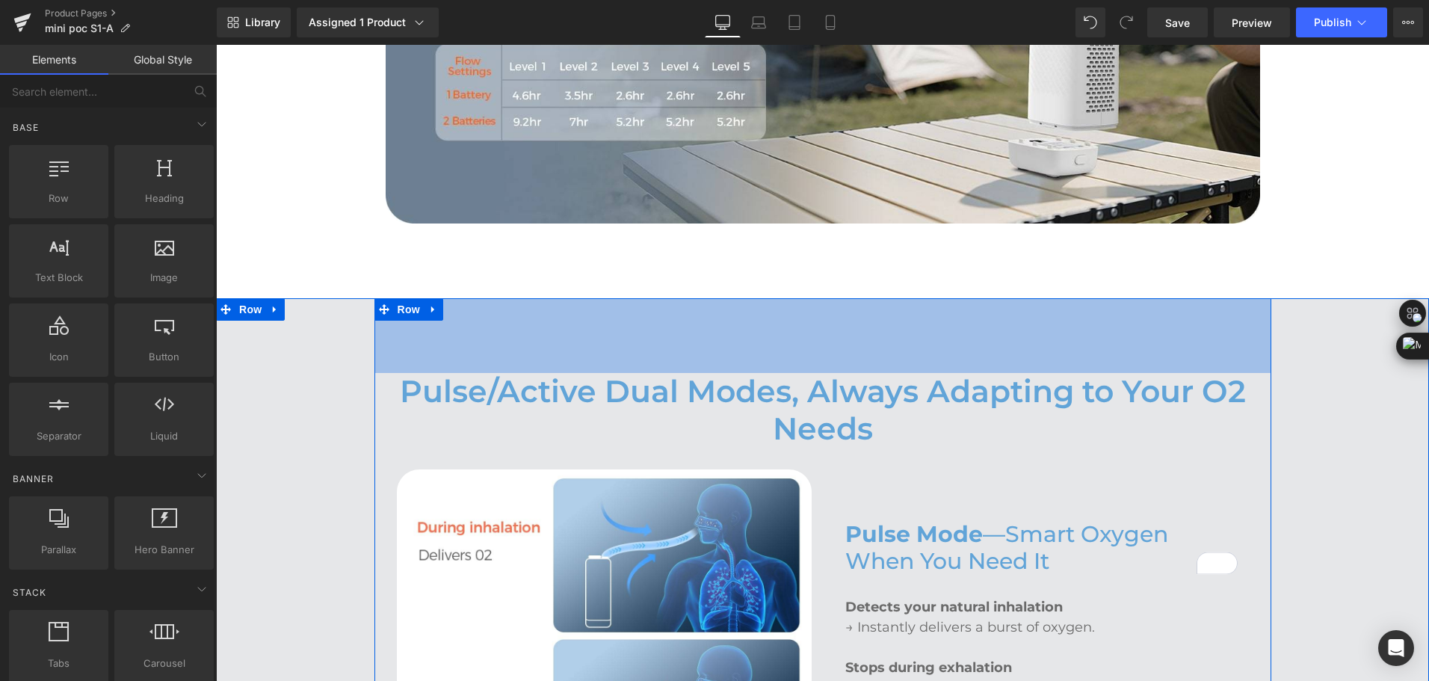
click at [1061, 325] on div "100px" at bounding box center [822, 335] width 897 height 75
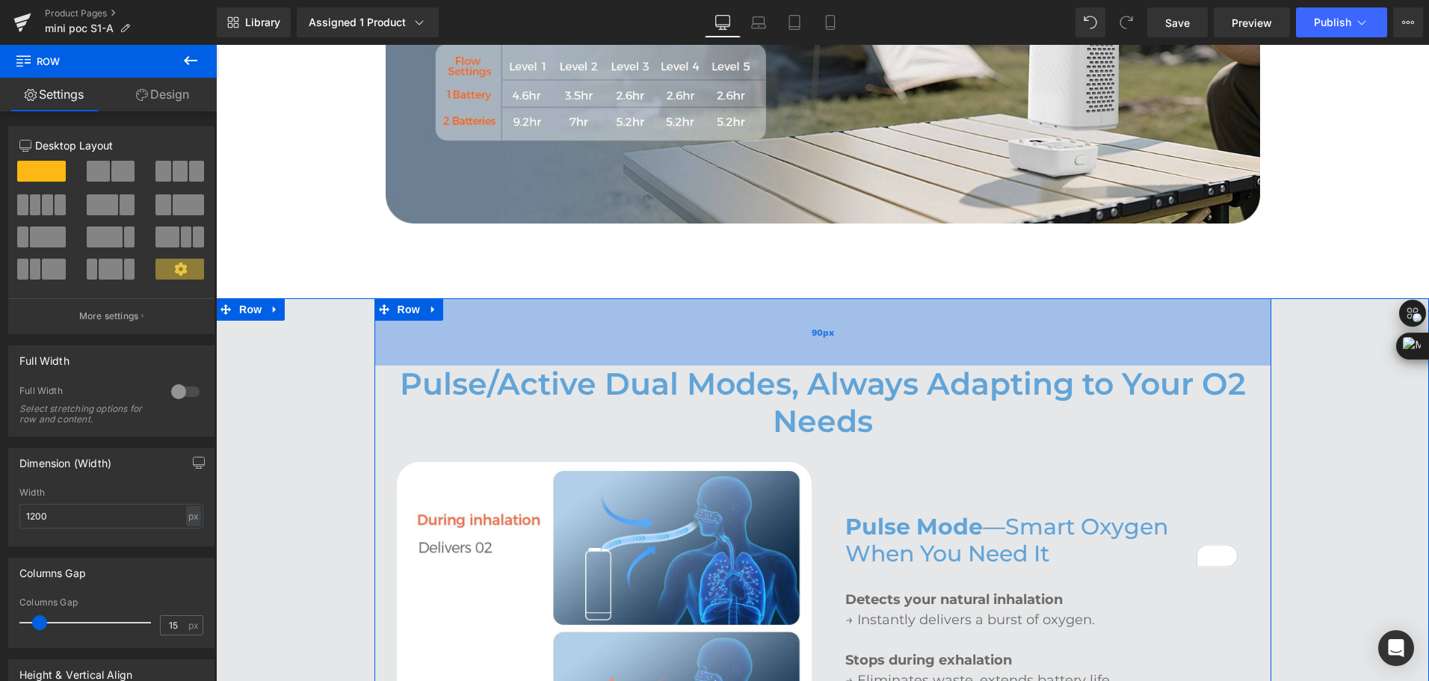
drag, startPoint x: 1061, startPoint y: 325, endPoint x: 1062, endPoint y: 318, distance: 7.5
click at [1062, 318] on div "90px" at bounding box center [822, 331] width 897 height 67
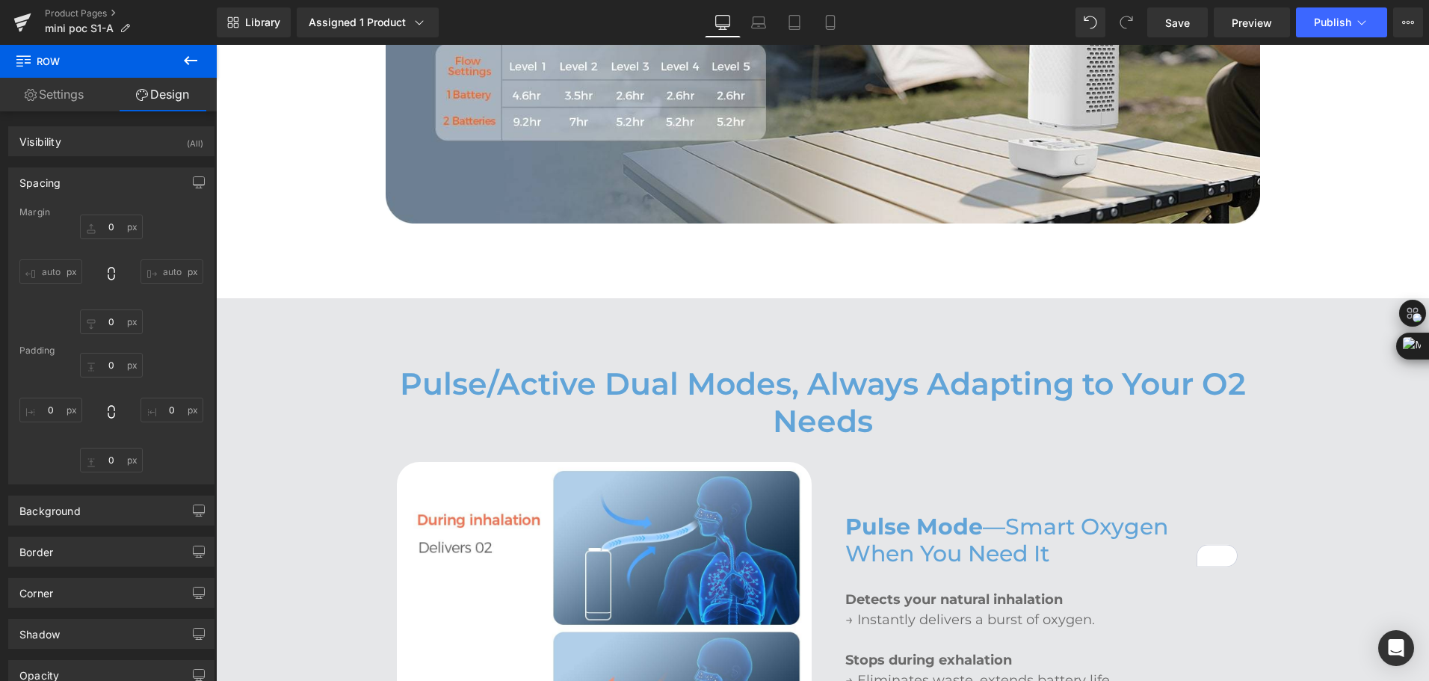
type input "0"
type input "90"
type input "0"
type input "100"
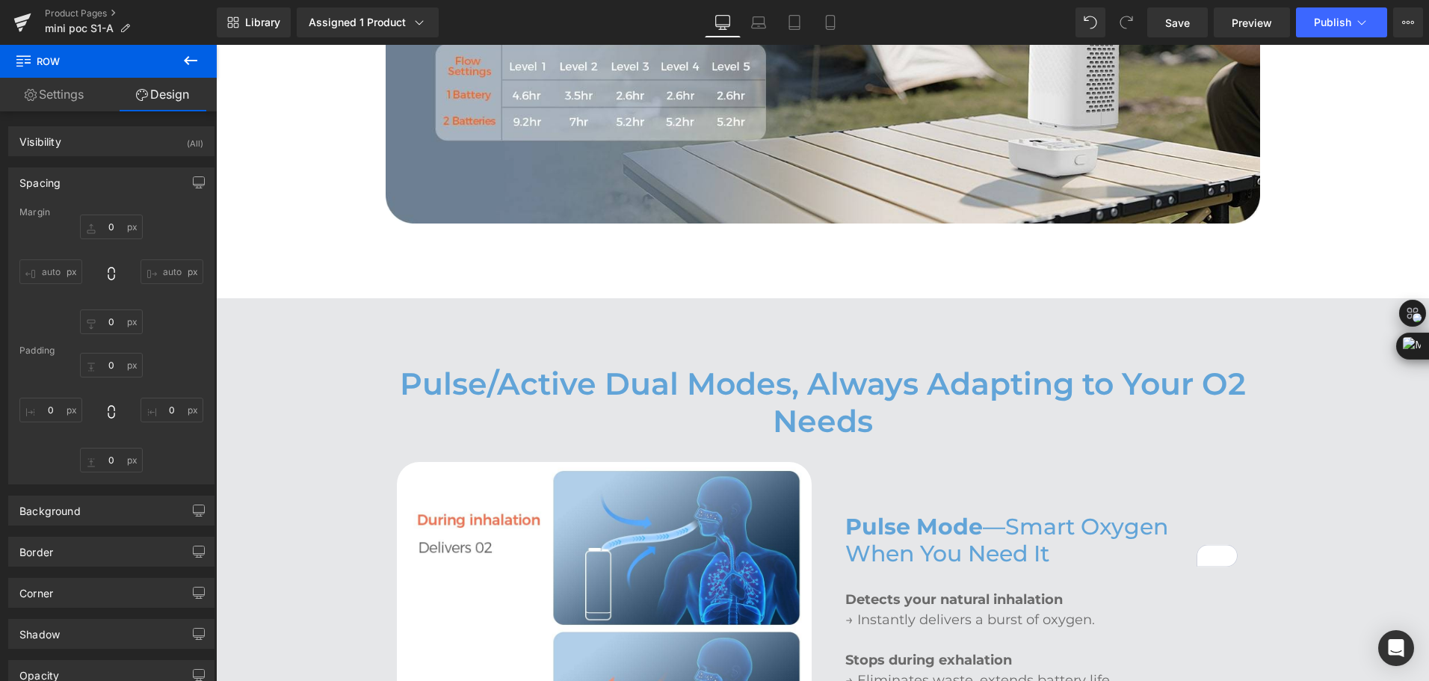
type input "0"
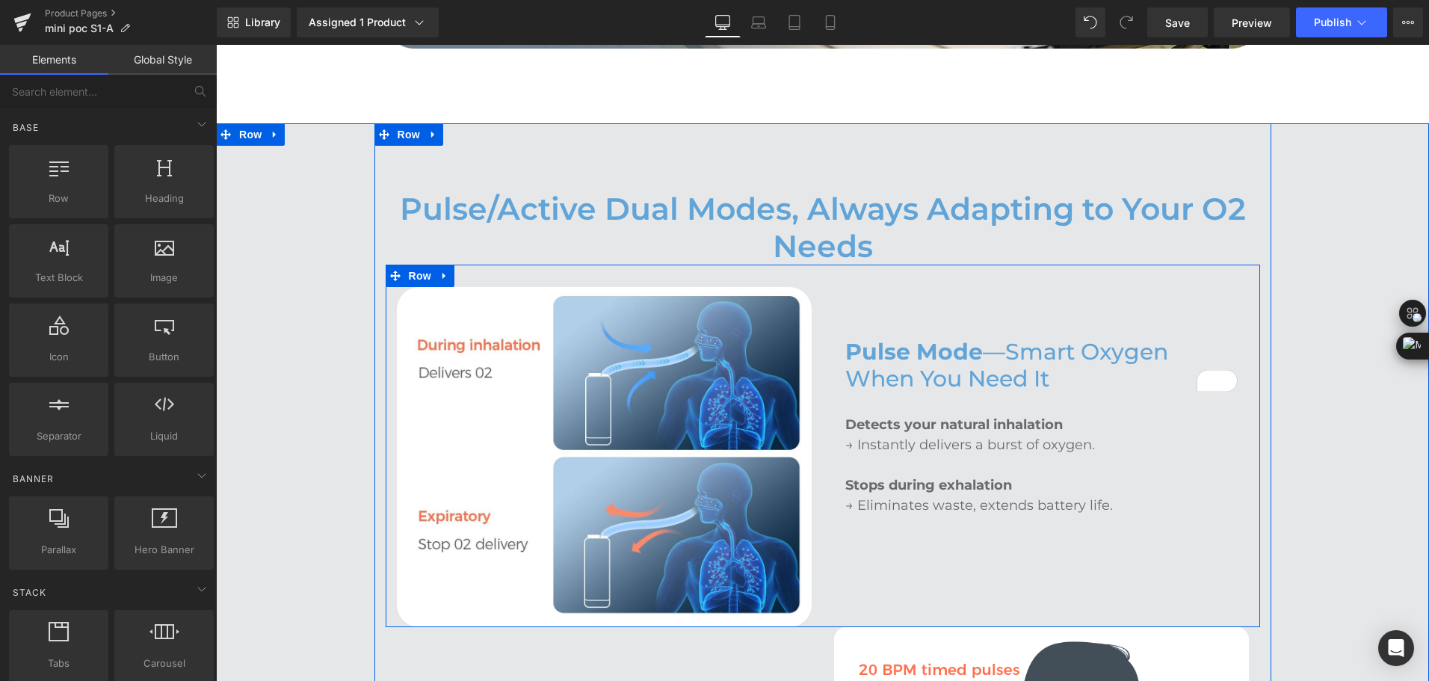
scroll to position [2003, 0]
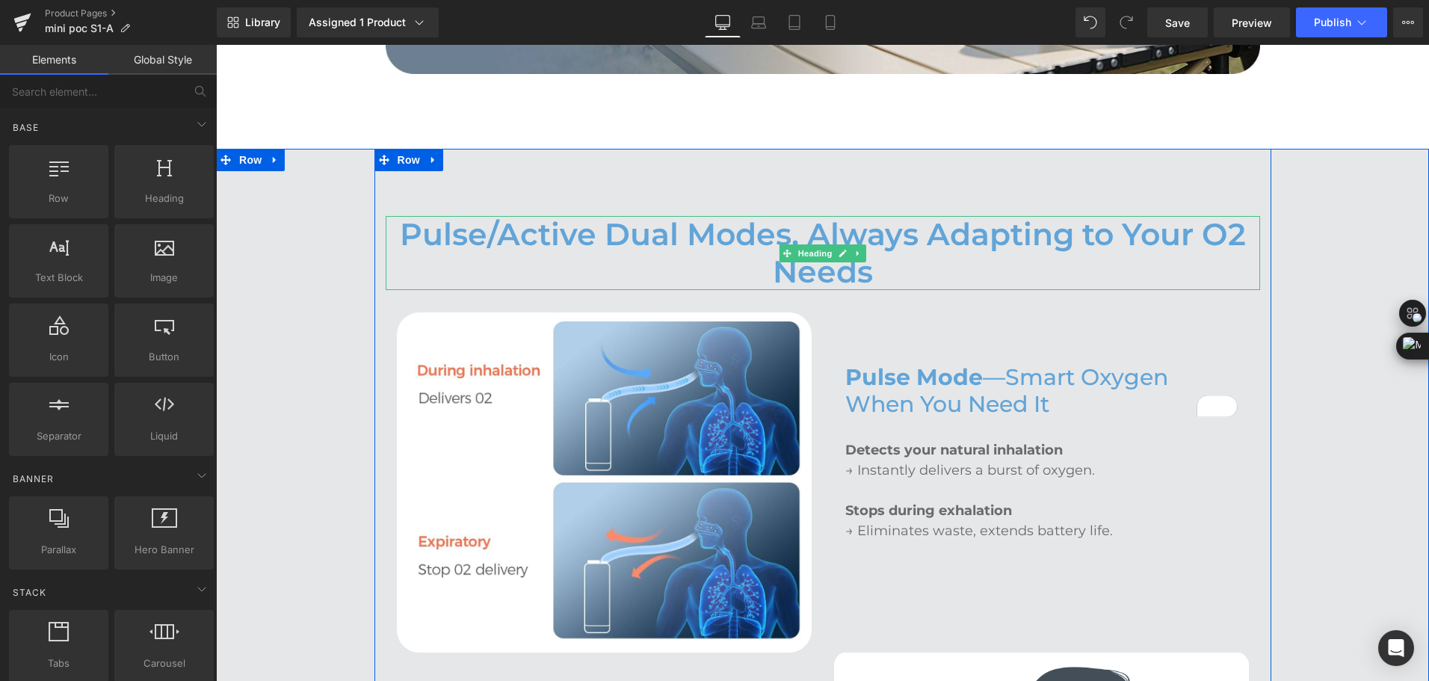
click at [874, 250] on h2 "Pulse/Active Dual Modes, Always Adapting to Your O2 Needs" at bounding box center [823, 252] width 874 height 73
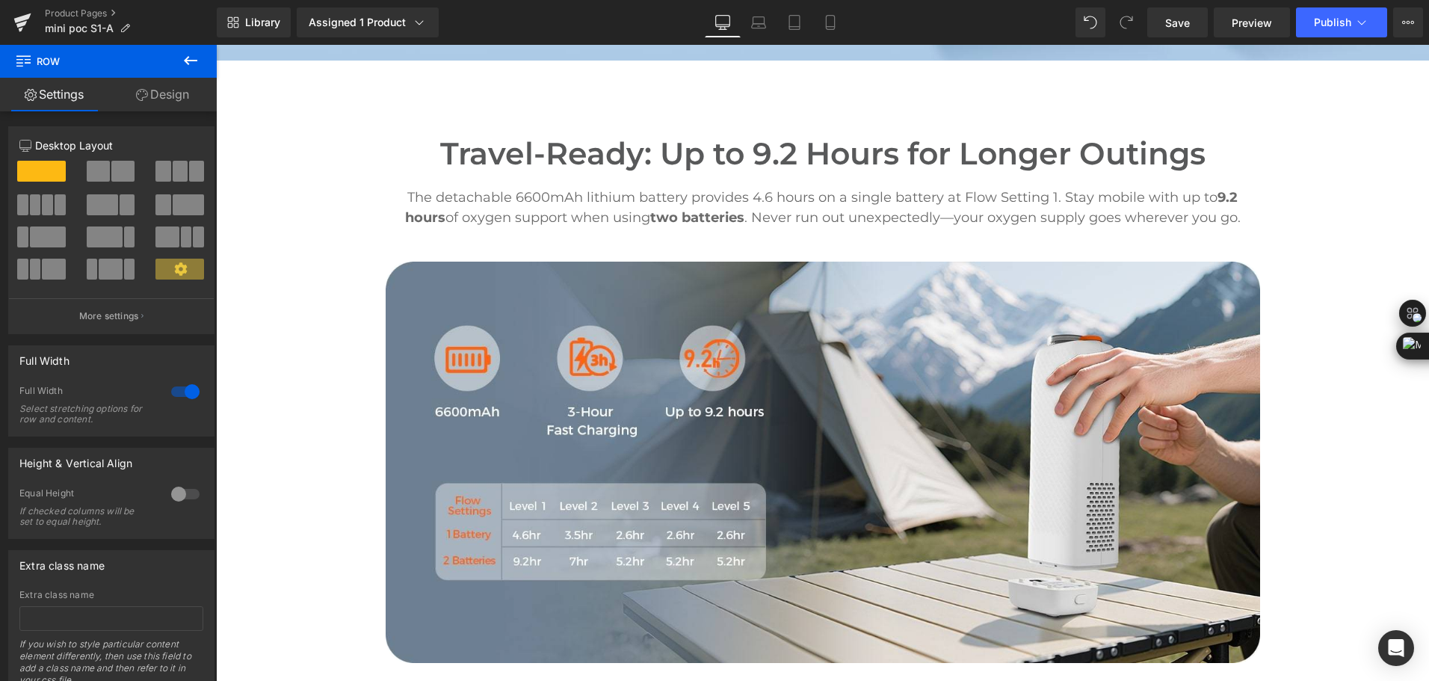
scroll to position [1405, 0]
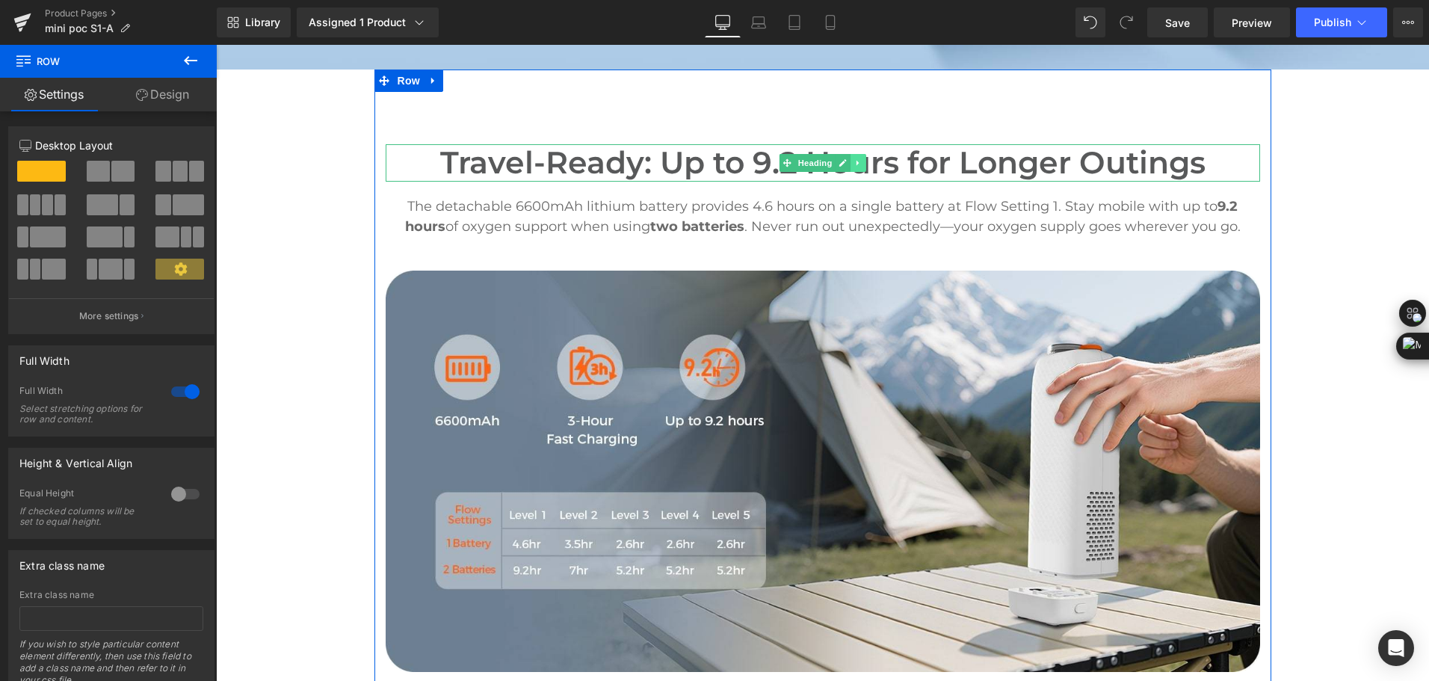
click at [856, 161] on icon at bounding box center [857, 163] width 2 height 5
click at [847, 158] on icon at bounding box center [850, 162] width 8 height 8
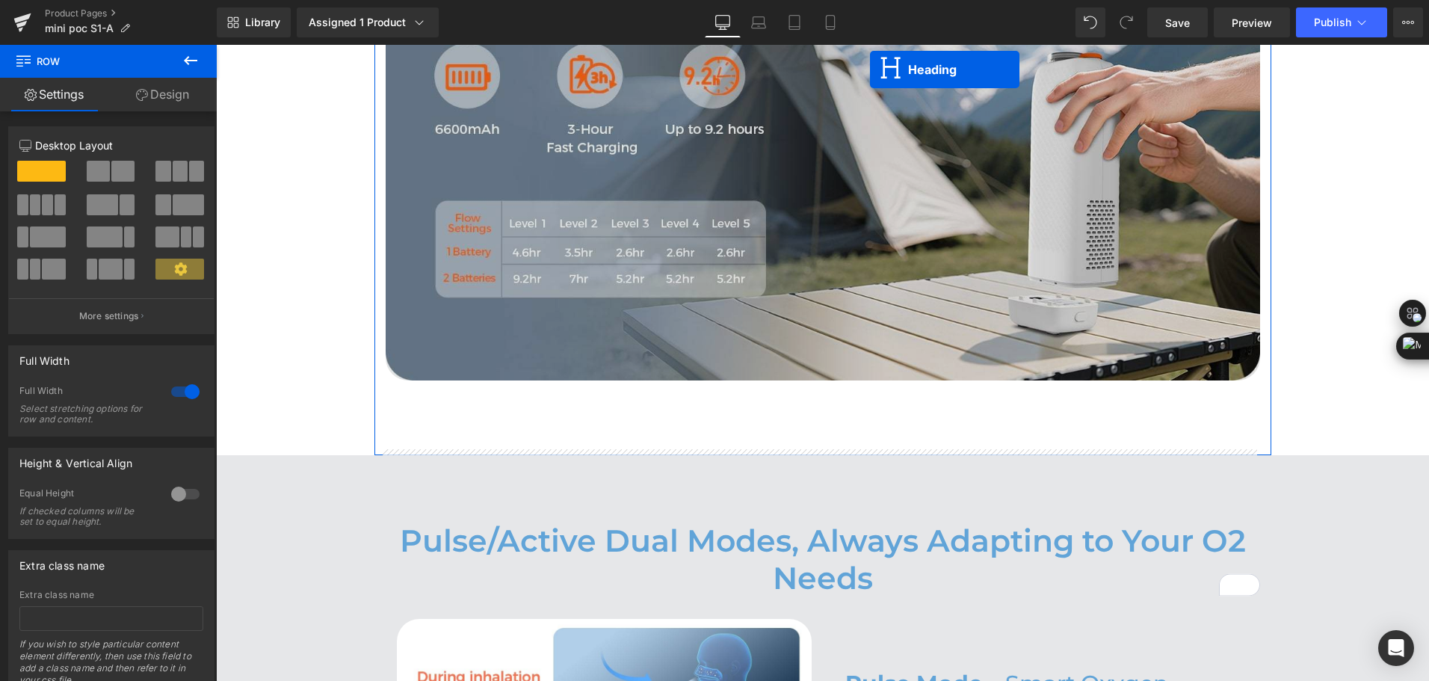
scroll to position [1778, 0]
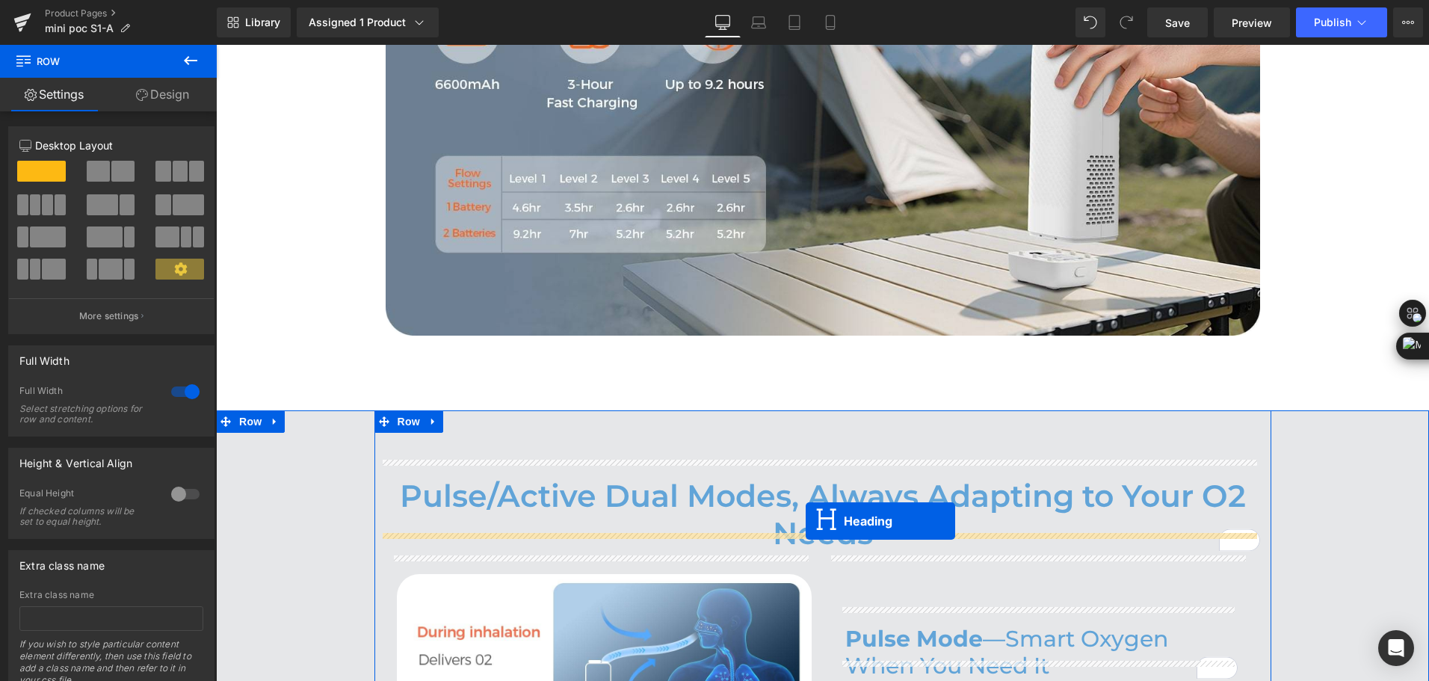
drag, startPoint x: 812, startPoint y: 174, endPoint x: 806, endPoint y: 521, distance: 346.8
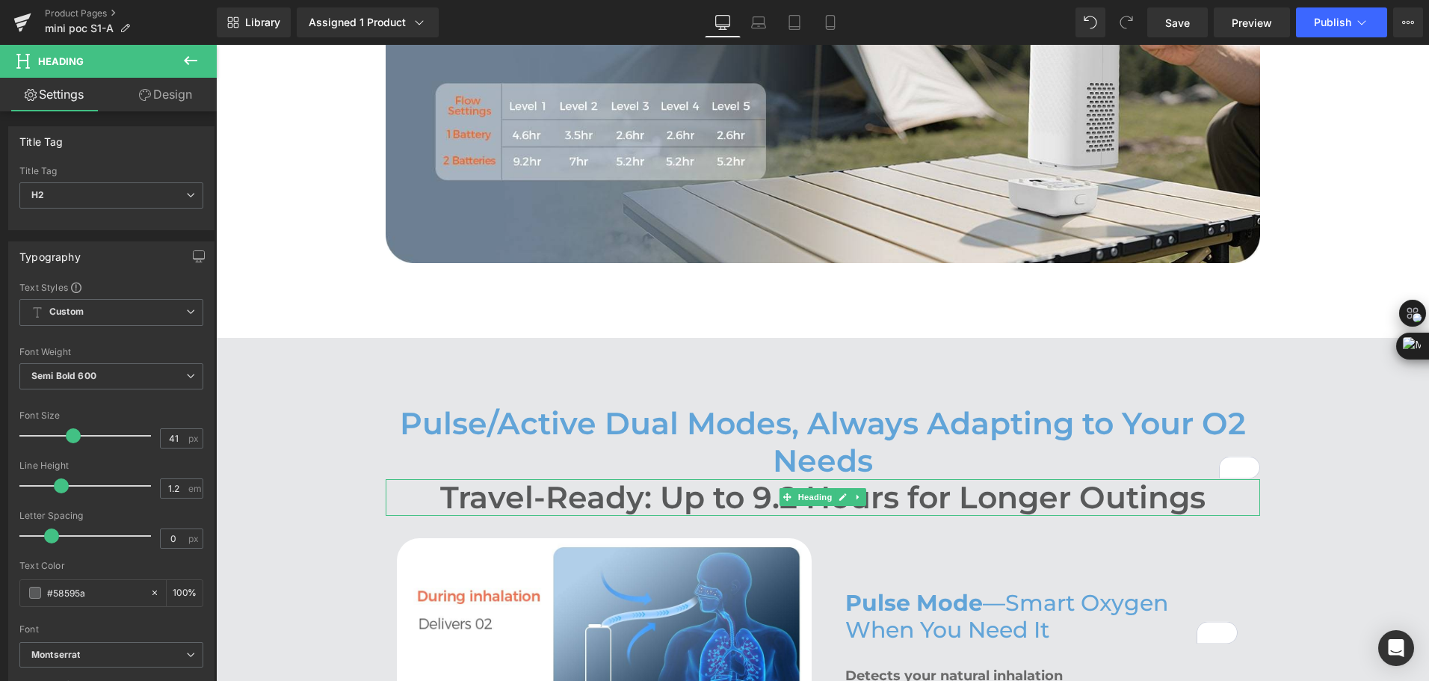
scroll to position [1965, 0]
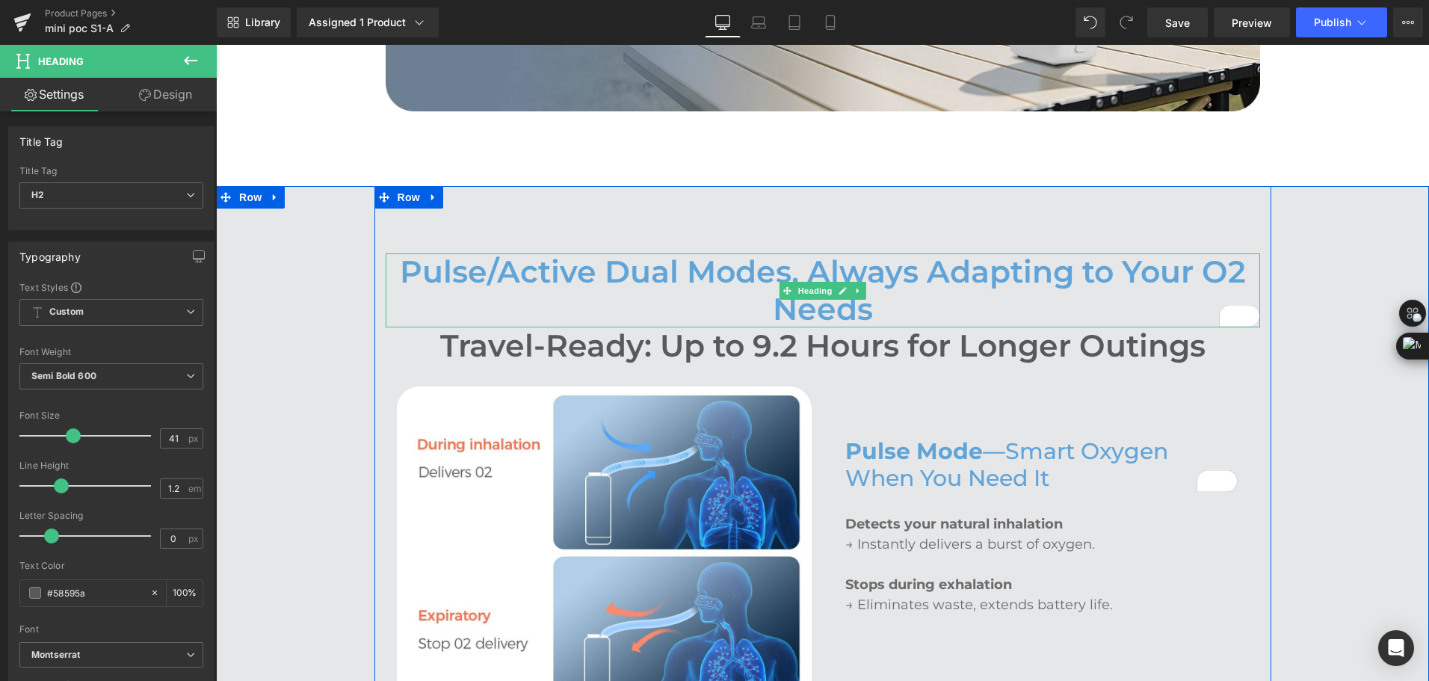
click at [476, 256] on h2 "Pulse/Active Dual Modes, Always Adapting to Your O2 Needs" at bounding box center [823, 289] width 874 height 73
click at [447, 267] on h2 "Pulse/Active Dual Modes, Always Adapting to Your O2 Needs" at bounding box center [823, 289] width 874 height 73
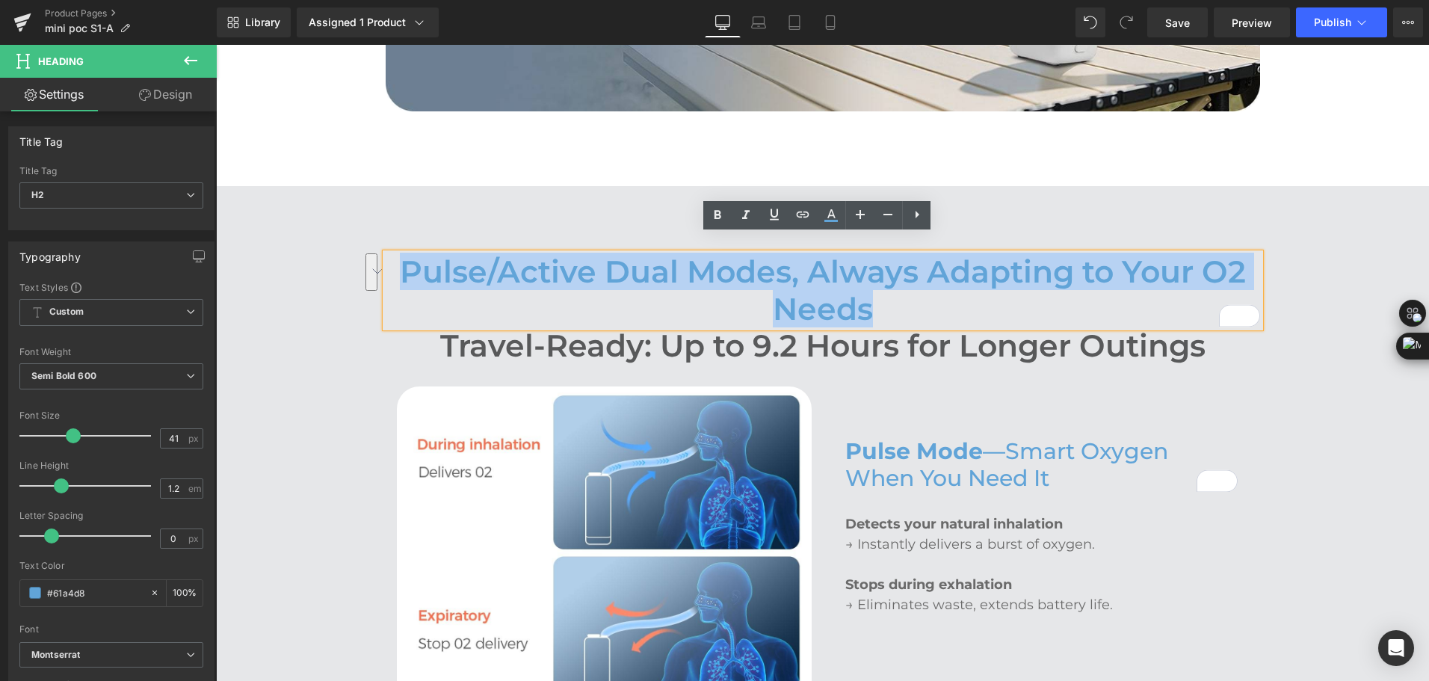
drag, startPoint x: 393, startPoint y: 250, endPoint x: 877, endPoint y: 290, distance: 485.1
click at [877, 290] on h2 "Pulse/Active Dual Modes, Always Adapting to Your O2 Needs" at bounding box center [823, 289] width 874 height 73
copy h2 "Pulse/Active Dual Modes, Always Adapting to Your O2 Needs"
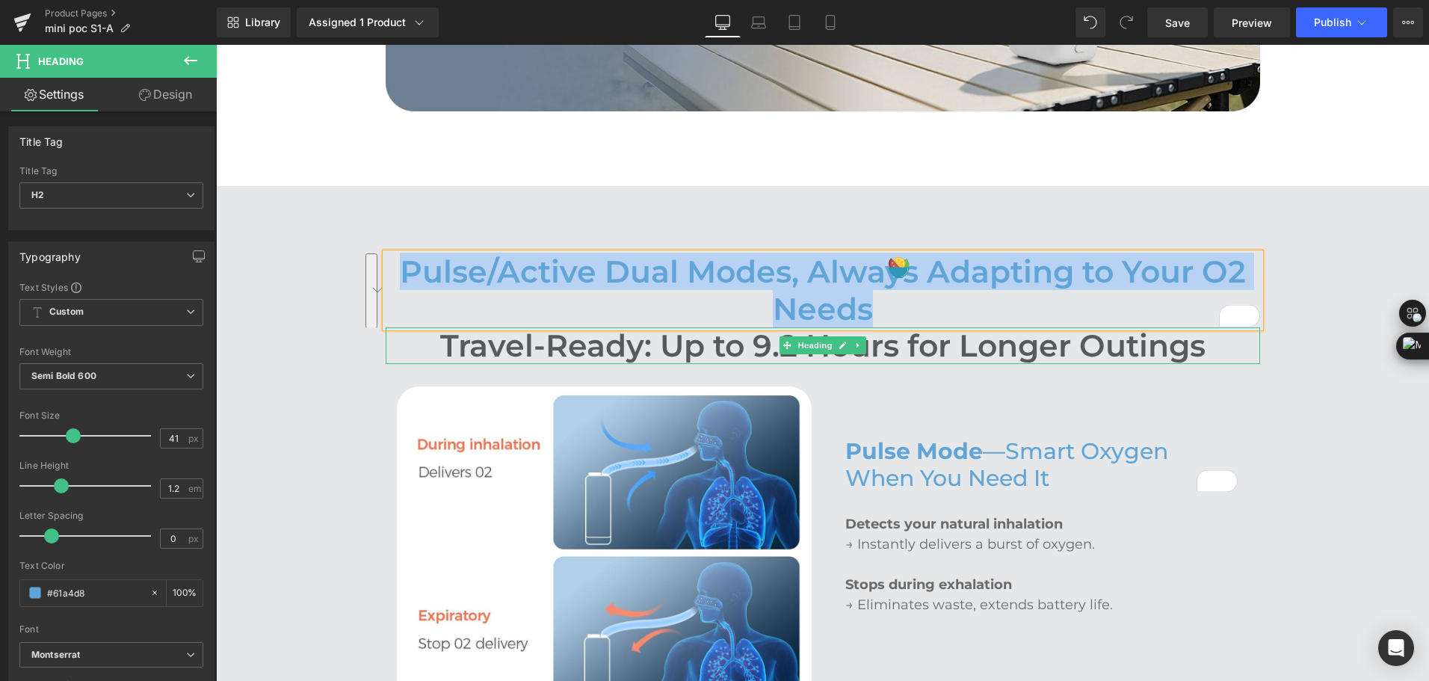
click at [540, 327] on h2 "Travel-Ready: Up to 9.2 Hours for Longer Outings" at bounding box center [823, 345] width 874 height 37
click at [542, 327] on h2 "Travel-Ready: Up to 9.2 Hours for Longer Outings" at bounding box center [823, 345] width 874 height 37
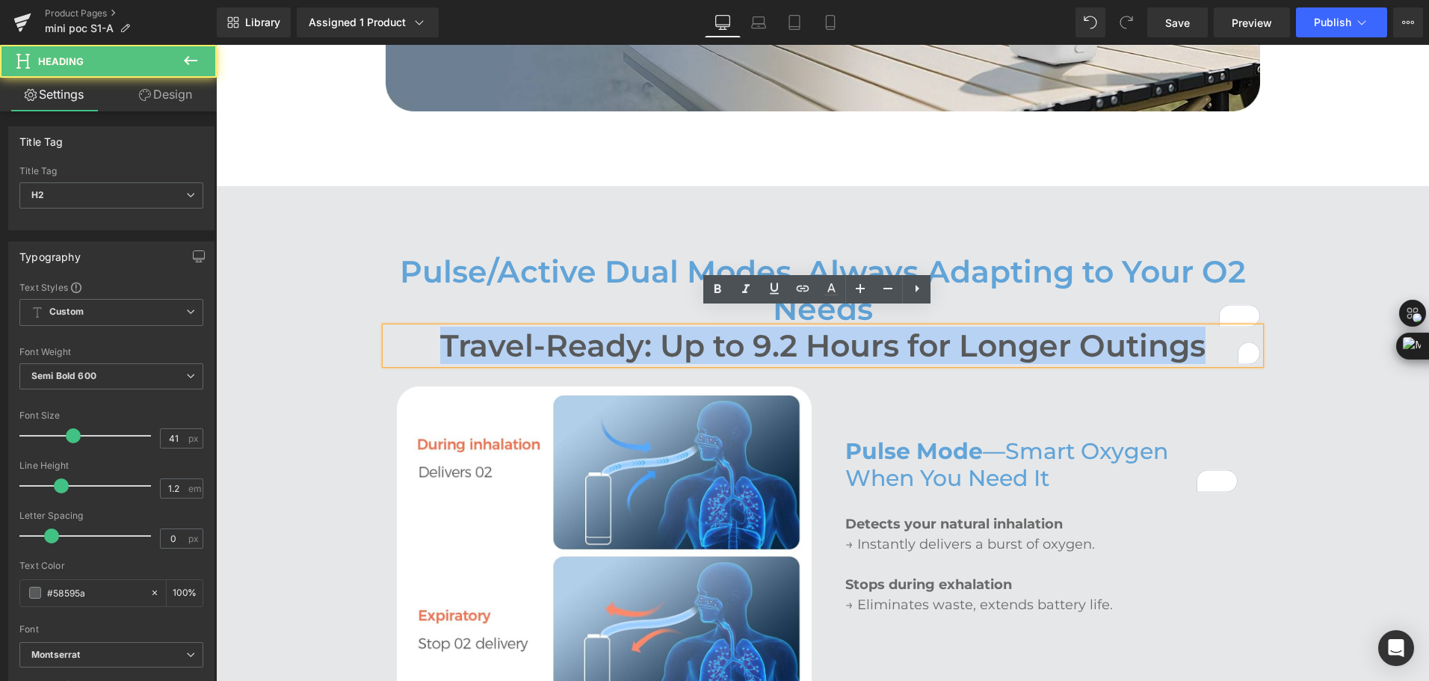
drag, startPoint x: 432, startPoint y: 326, endPoint x: 1200, endPoint y: 339, distance: 768.3
click at [1200, 339] on h2 "Travel-Ready: Up to 9.2 Hours for Longer Outings" at bounding box center [823, 345] width 874 height 37
paste div "To enrich screen reader interactions, please activate Accessibility in Grammarl…"
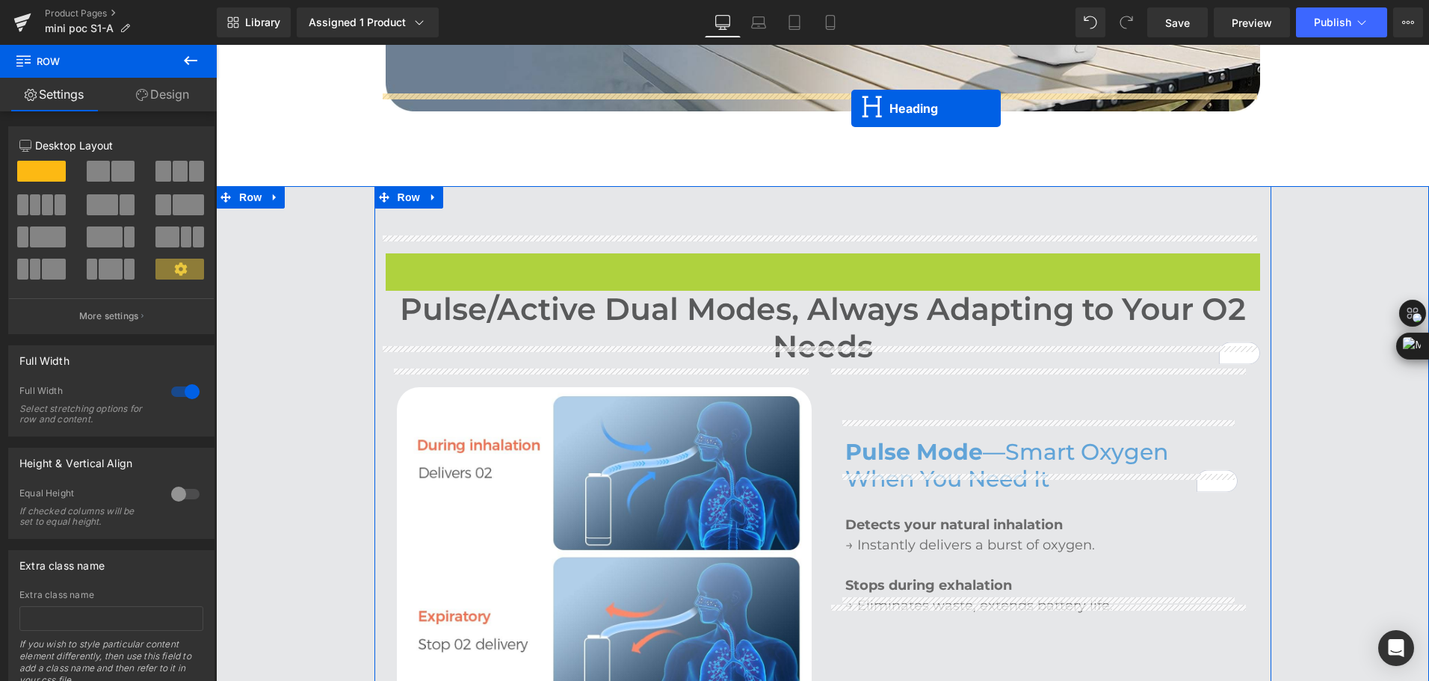
drag, startPoint x: 814, startPoint y: 270, endPoint x: 851, endPoint y: 108, distance: 166.2
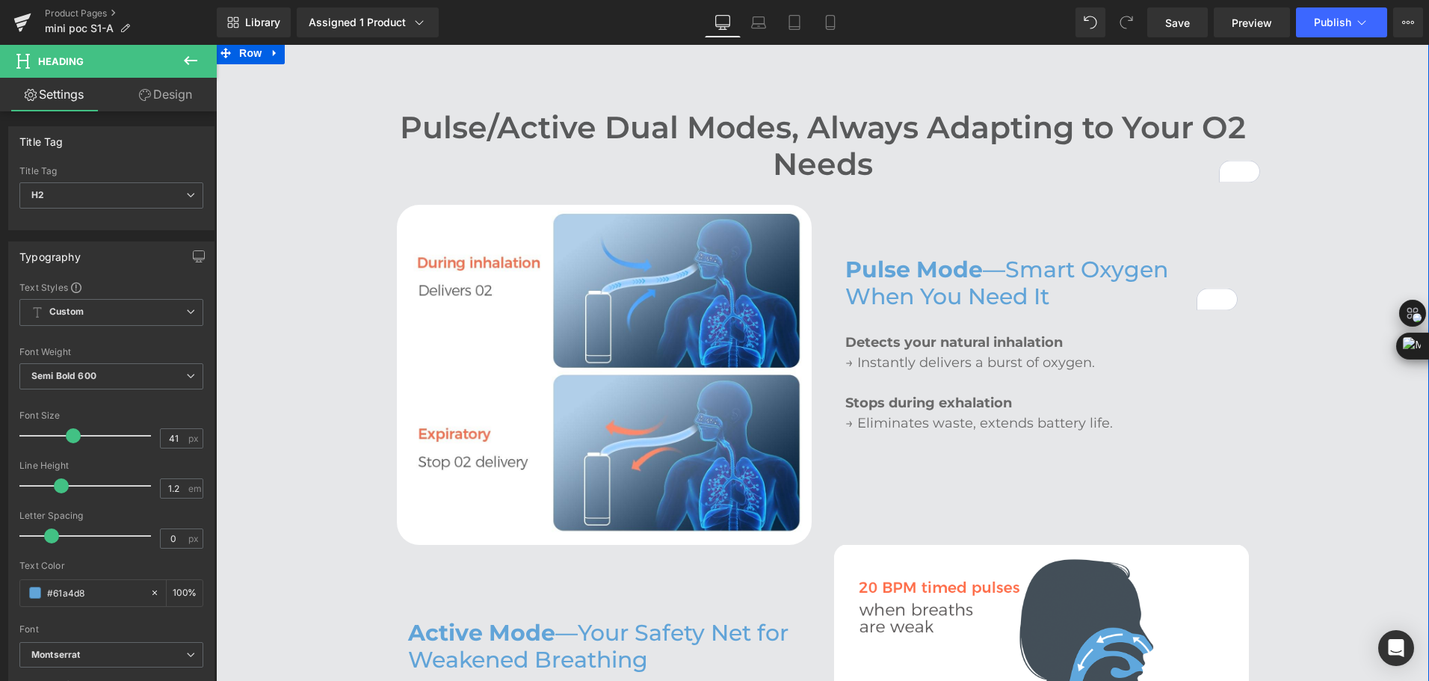
scroll to position [2115, 0]
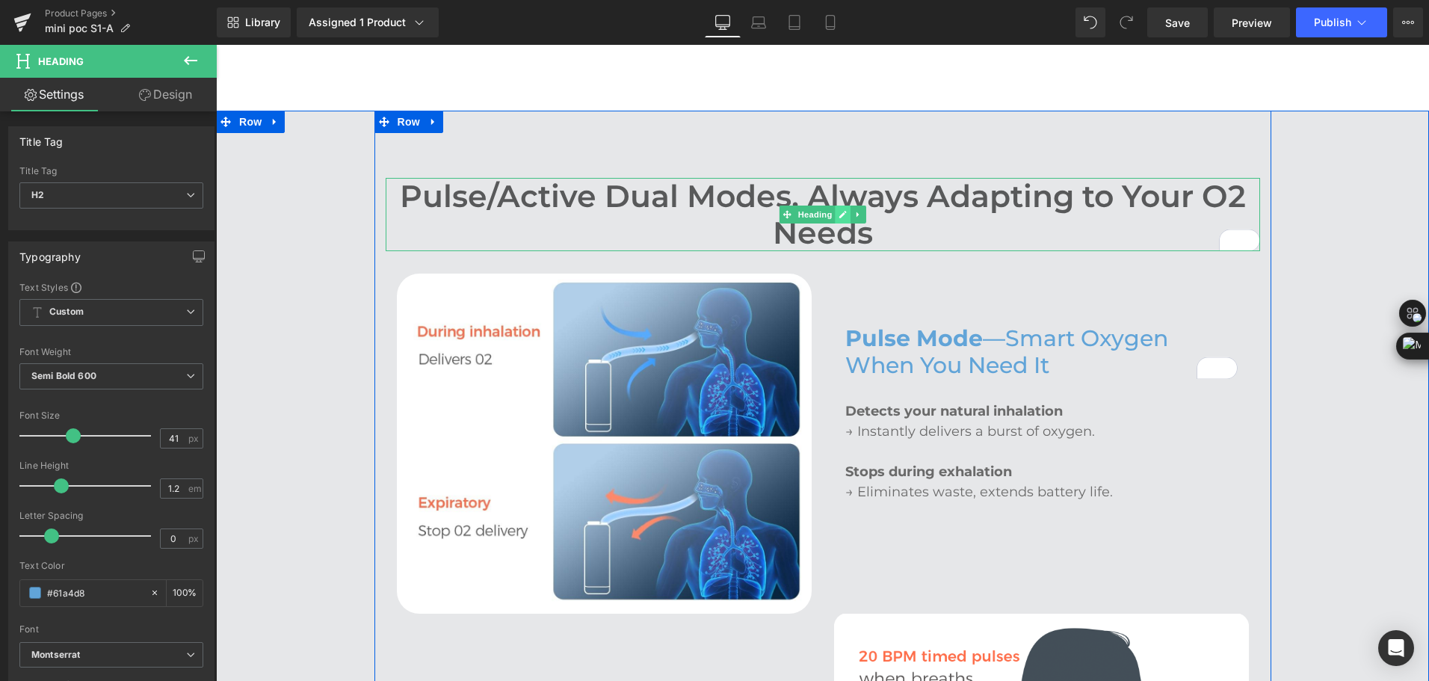
click at [835, 205] on link at bounding box center [843, 214] width 16 height 18
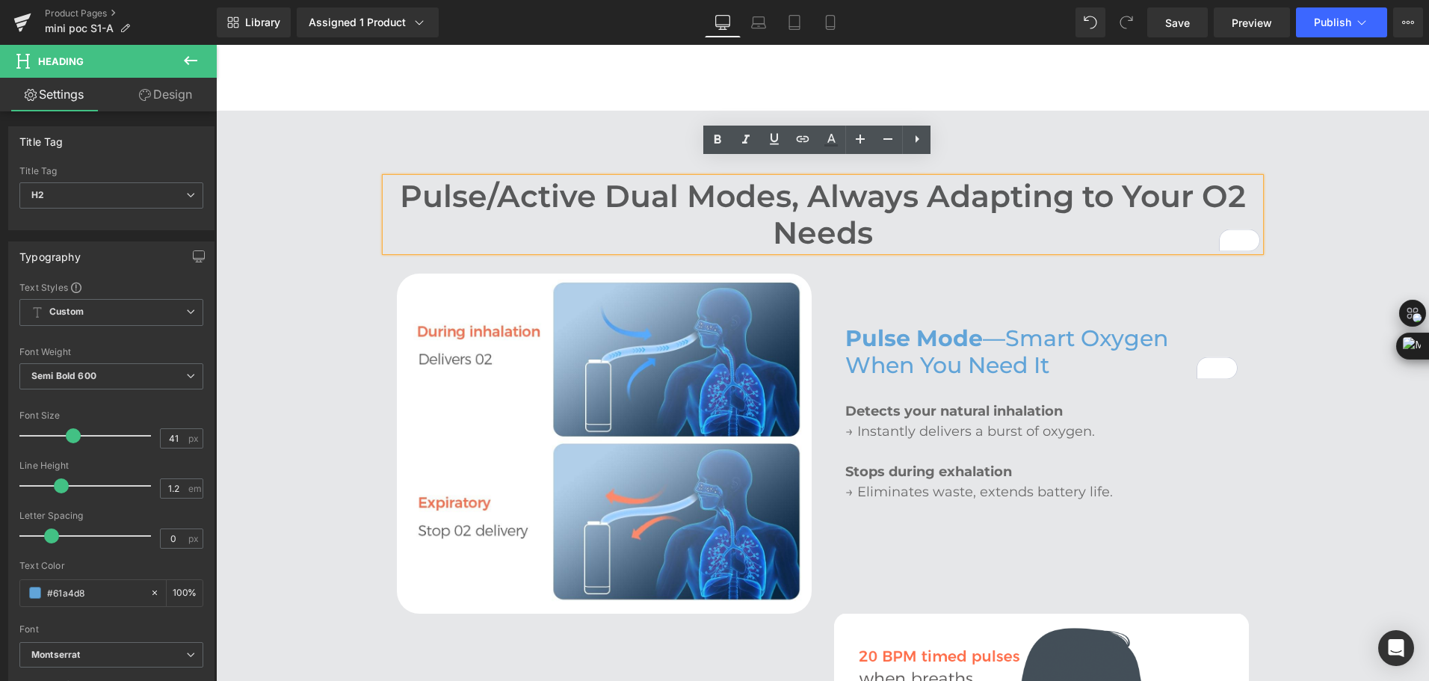
click at [832, 191] on h2 "Pulse/Active Dual Modes, Always Adapting to Your O2 Needs" at bounding box center [823, 214] width 874 height 73
click at [891, 143] on icon at bounding box center [888, 139] width 18 height 18
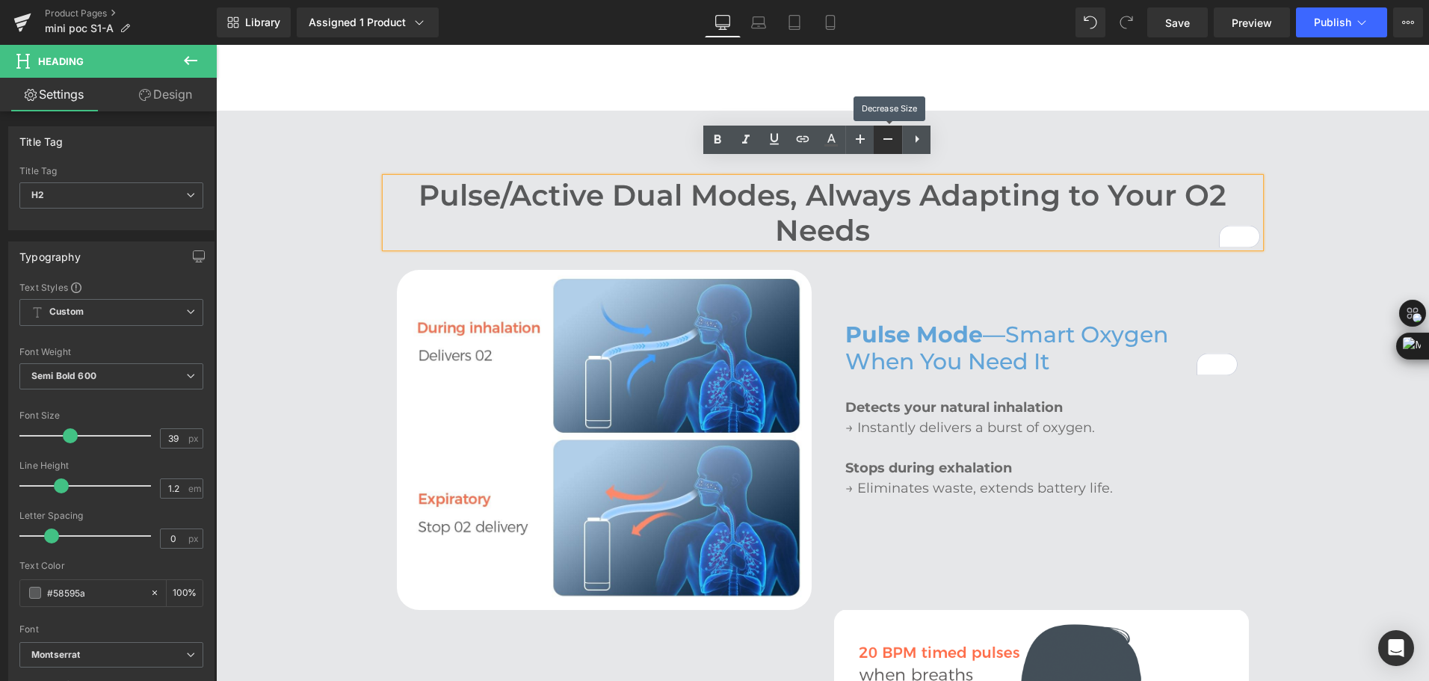
click at [891, 143] on icon at bounding box center [888, 139] width 18 height 18
type input "37"
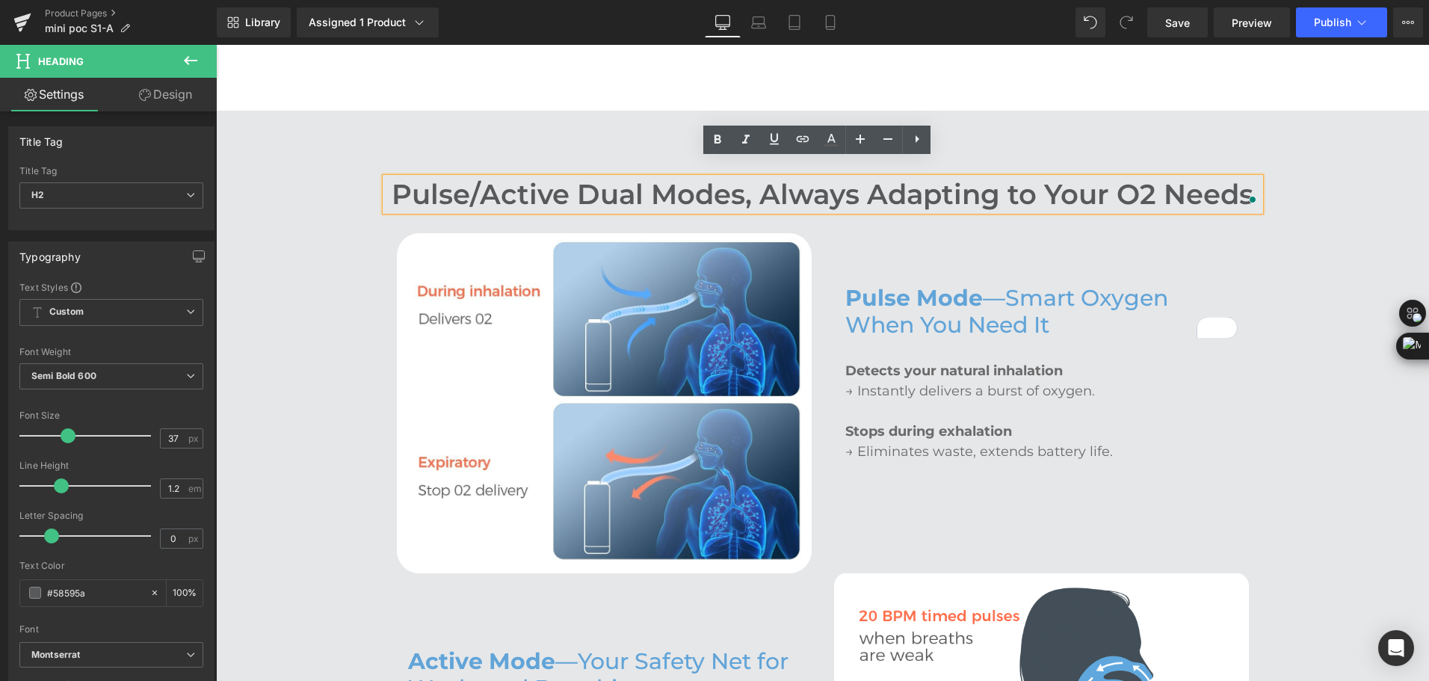
click at [756, 178] on h2 "Pulse/Active Dual Modes, Always Adapting to Your O2 Needs" at bounding box center [823, 194] width 874 height 33
click at [711, 178] on h2 "Pulse/Active Dual Modes, Always Adapting to Your O2 Needs" at bounding box center [823, 194] width 874 height 33
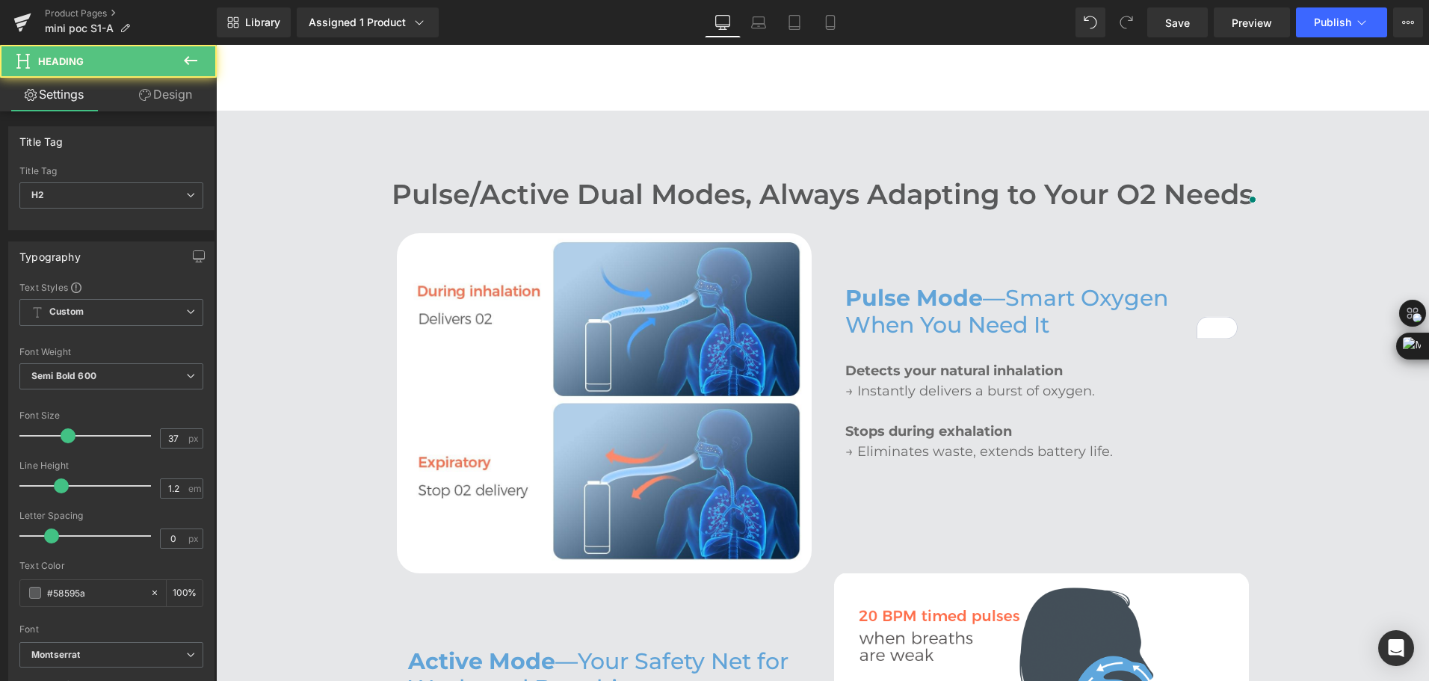
click at [174, 99] on link "Design" at bounding box center [165, 95] width 108 height 34
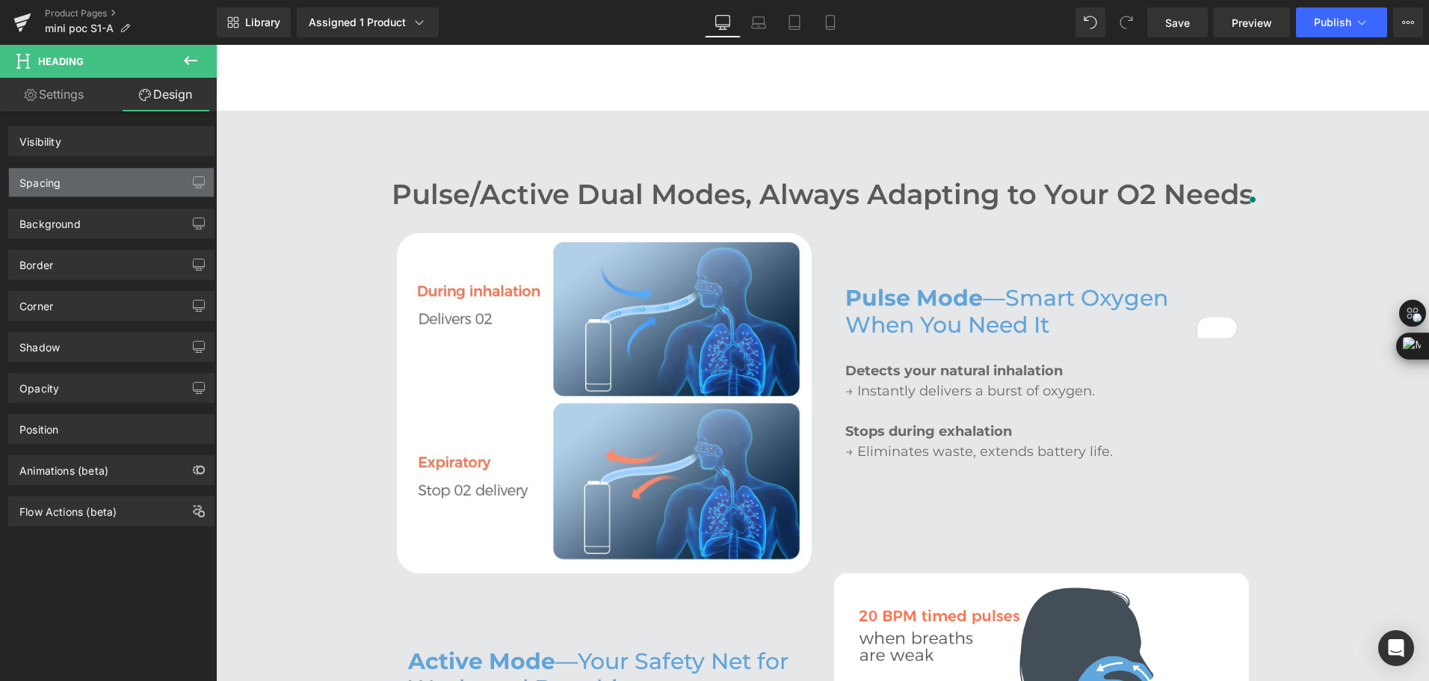
click at [97, 190] on div "Spacing" at bounding box center [111, 182] width 205 height 28
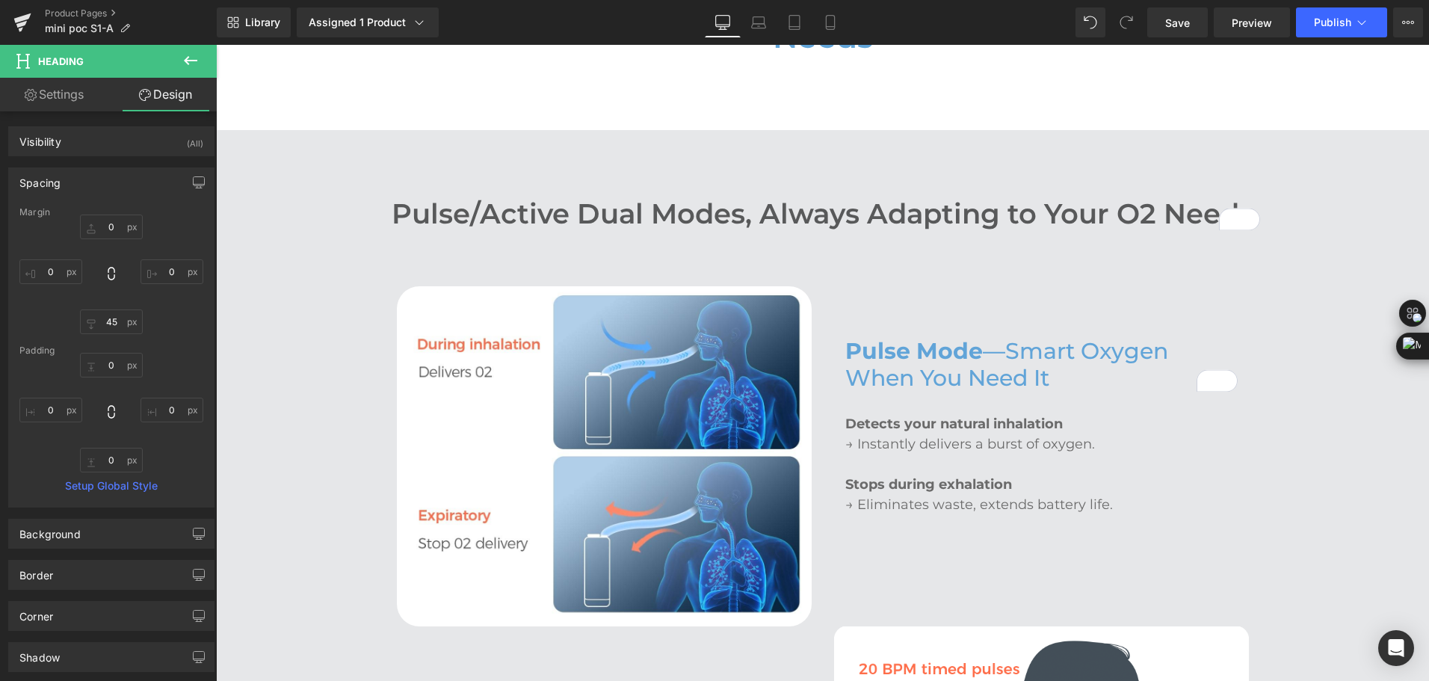
scroll to position [2115, 0]
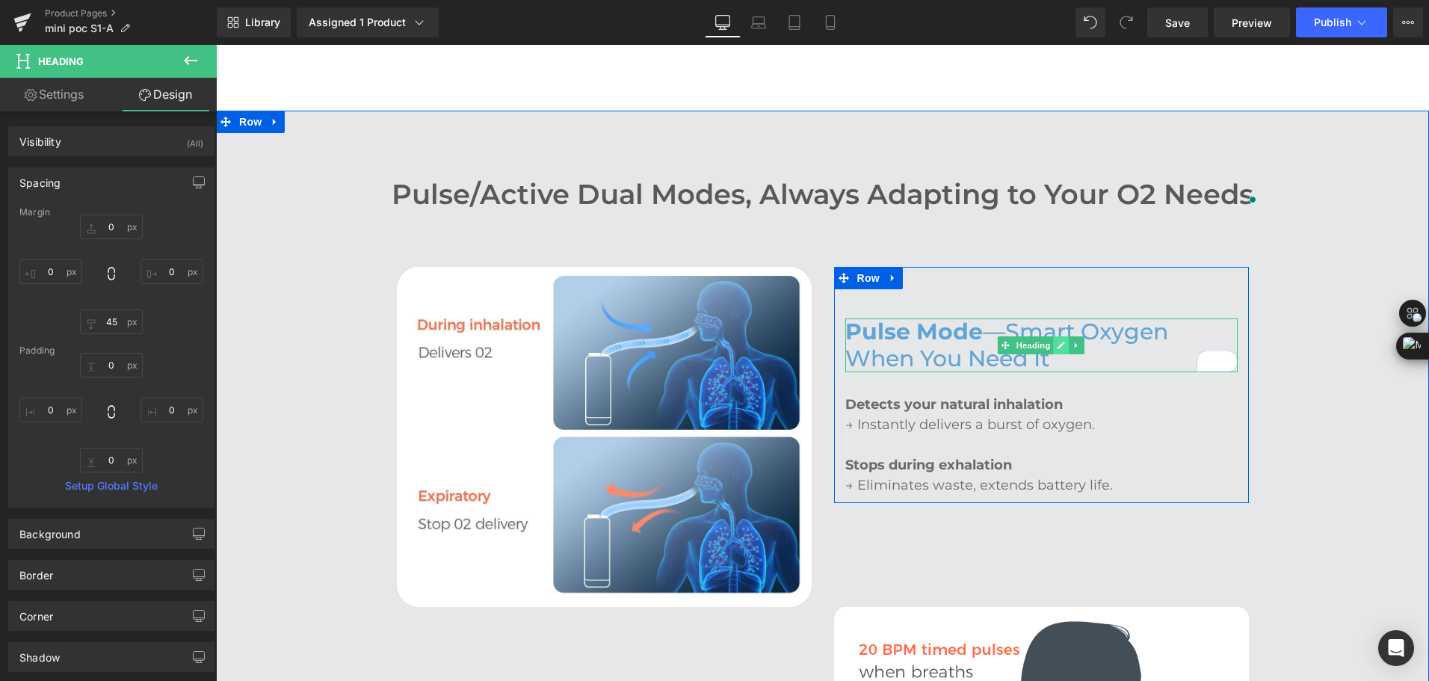
type input "45"
click at [1054, 336] on link at bounding box center [1062, 345] width 16 height 18
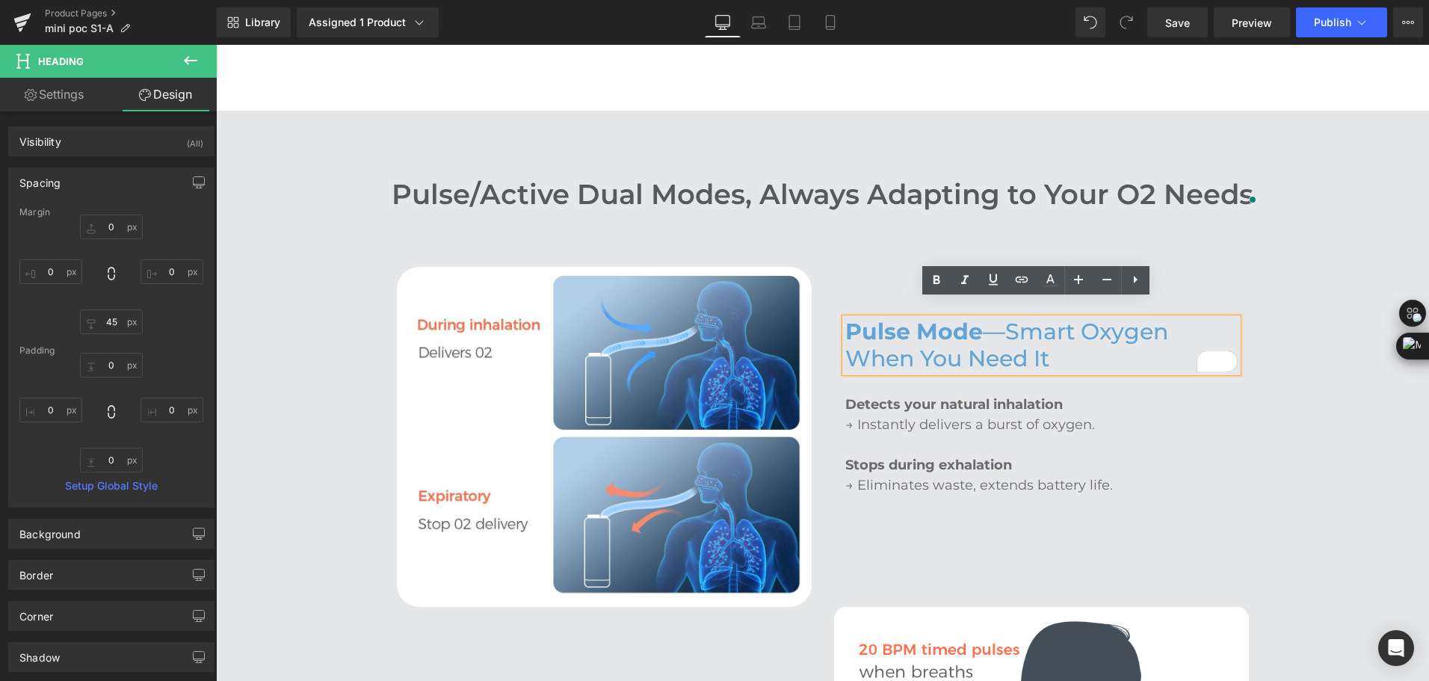
click at [1060, 330] on h3 "Pulse Mode —Smart Oxygen When You Need It" at bounding box center [1041, 345] width 392 height 54
click at [1067, 324] on h3 "Pulse Mode —Smart Oxygen When You Need It" at bounding box center [1041, 345] width 392 height 54
click at [1078, 318] on h3 "Pulse Mode —Smart Oxygen When You Need It" at bounding box center [1041, 345] width 392 height 54
click at [1089, 318] on h3 "Pulse Mode —Smart Oxygen When You Need It" at bounding box center [1041, 345] width 392 height 54
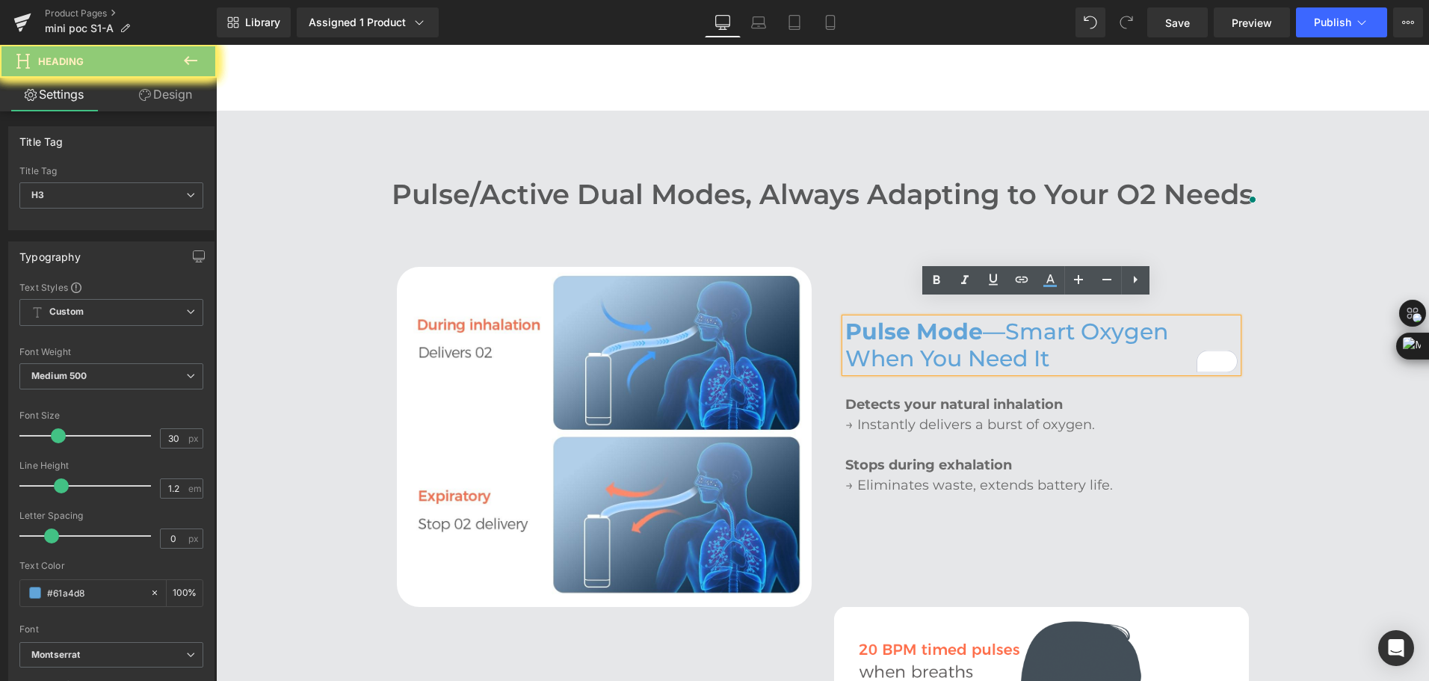
click at [1097, 319] on h3 "Pulse Mode —Smart Oxygen When You Need It" at bounding box center [1041, 345] width 392 height 54
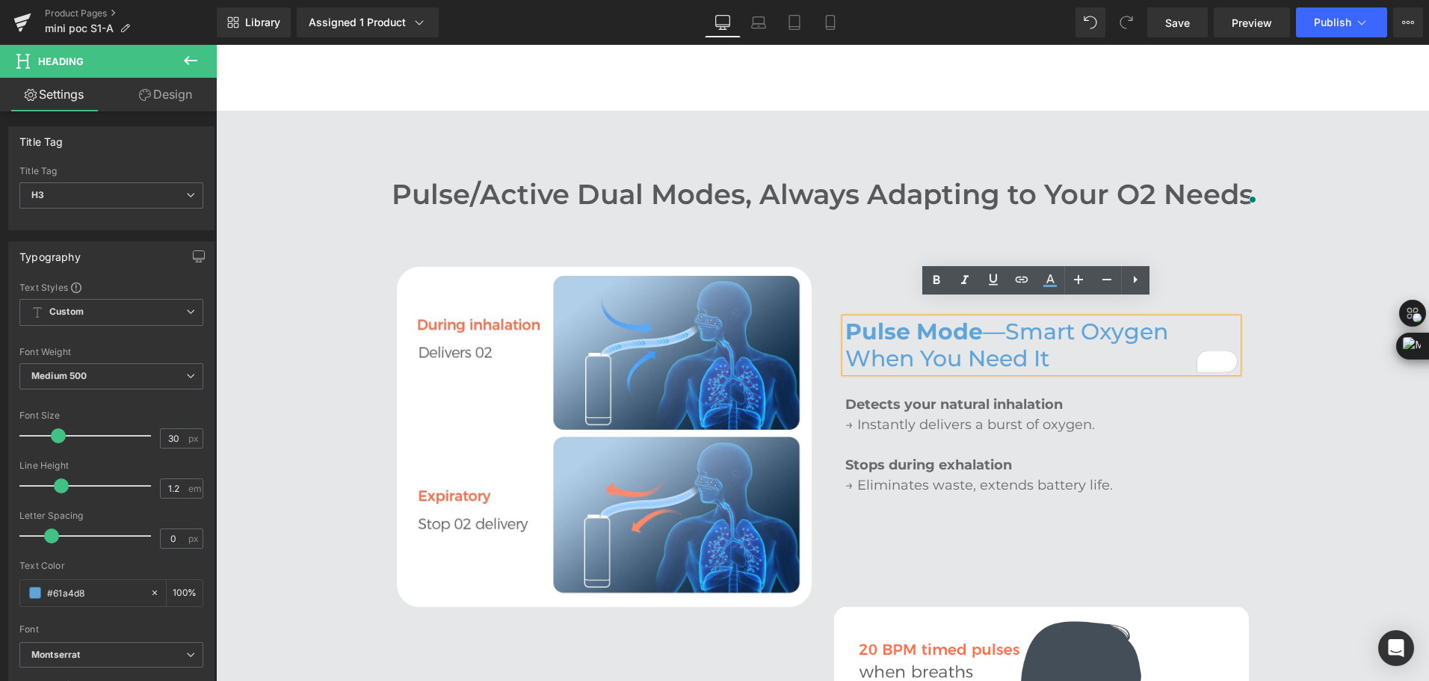
click at [1103, 322] on h3 "Pulse Mode —Smart Oxygen When You Need It" at bounding box center [1041, 345] width 392 height 54
click at [1104, 286] on icon at bounding box center [1107, 279] width 18 height 18
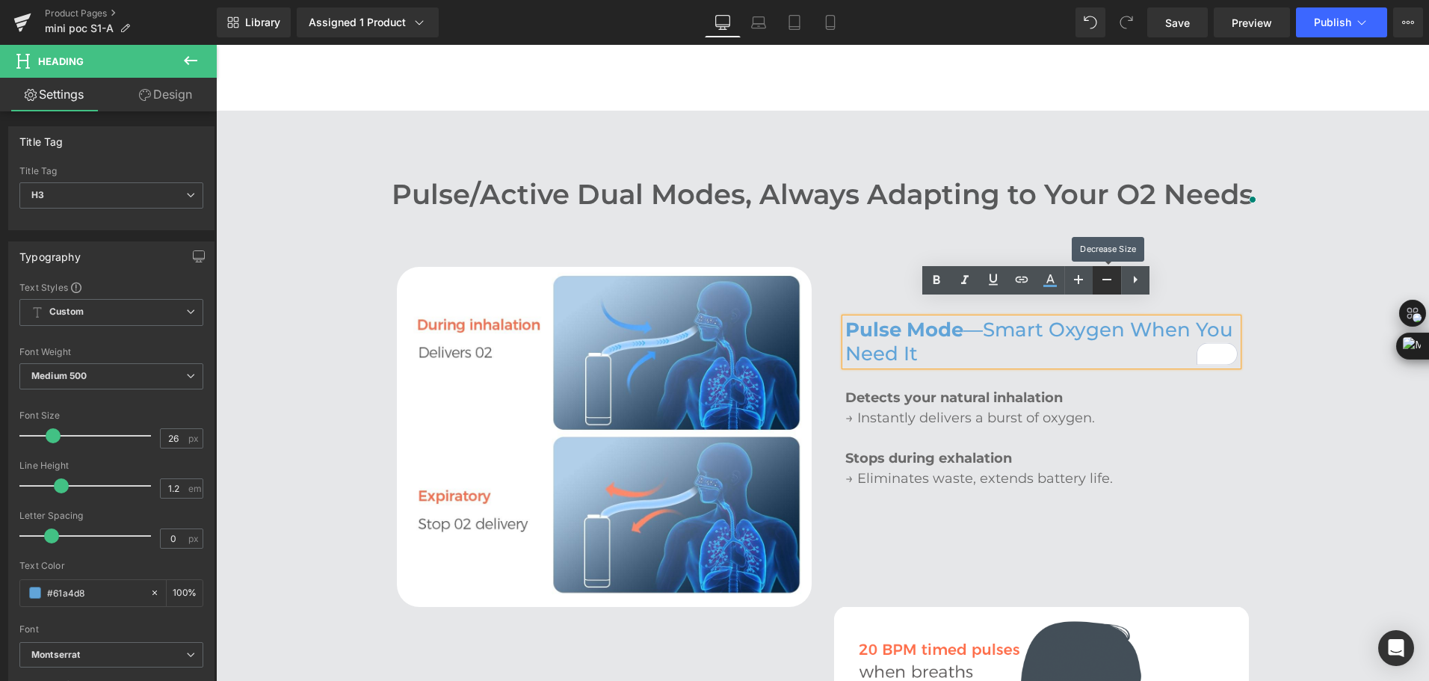
click at [1104, 286] on icon at bounding box center [1107, 279] width 18 height 18
type input "24"
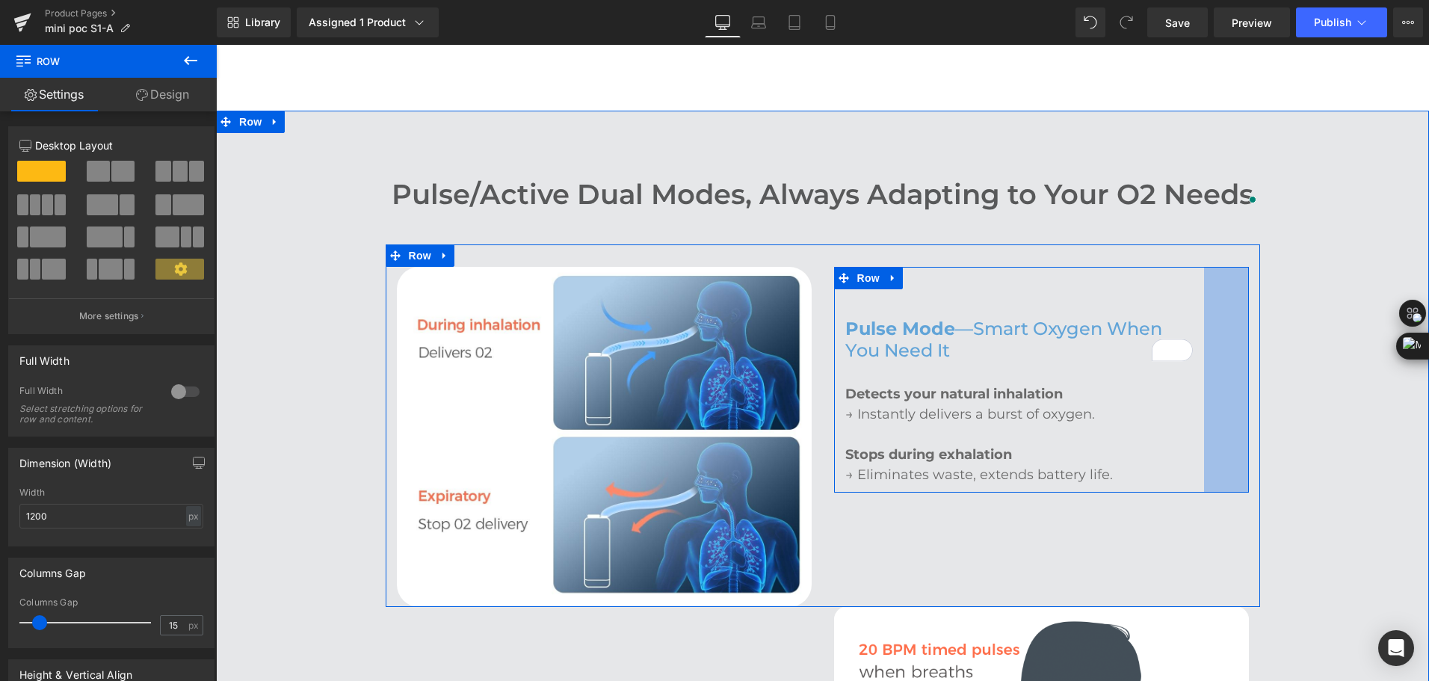
drag, startPoint x: 1241, startPoint y: 301, endPoint x: 1196, endPoint y: 310, distance: 45.7
click at [1196, 310] on div "Pulse Mode —Smart Oxygen When You Need It Heading Detects your natural inhalati…" at bounding box center [1041, 380] width 415 height 226
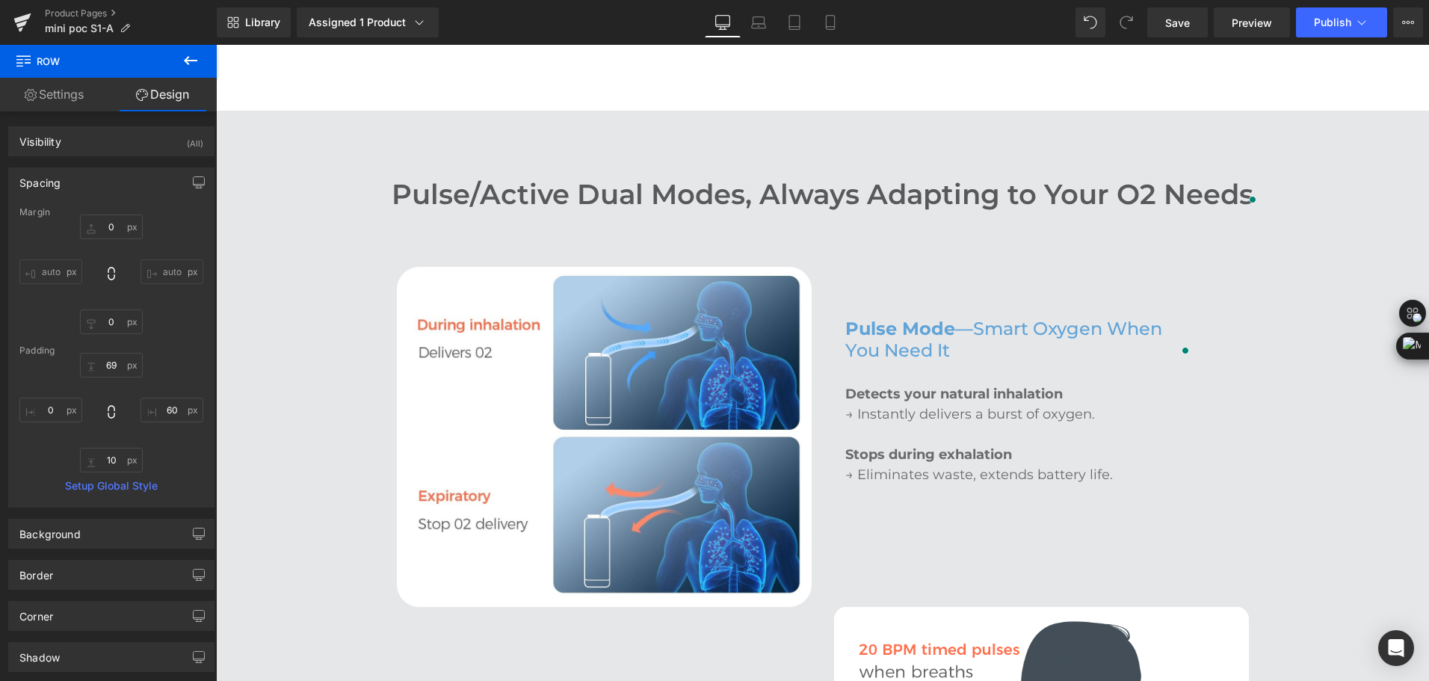
click at [592, 26] on div "Library Assigned 1 Product Product Preview Mini Portable O2 Concentrator Manage…" at bounding box center [823, 22] width 1212 height 30
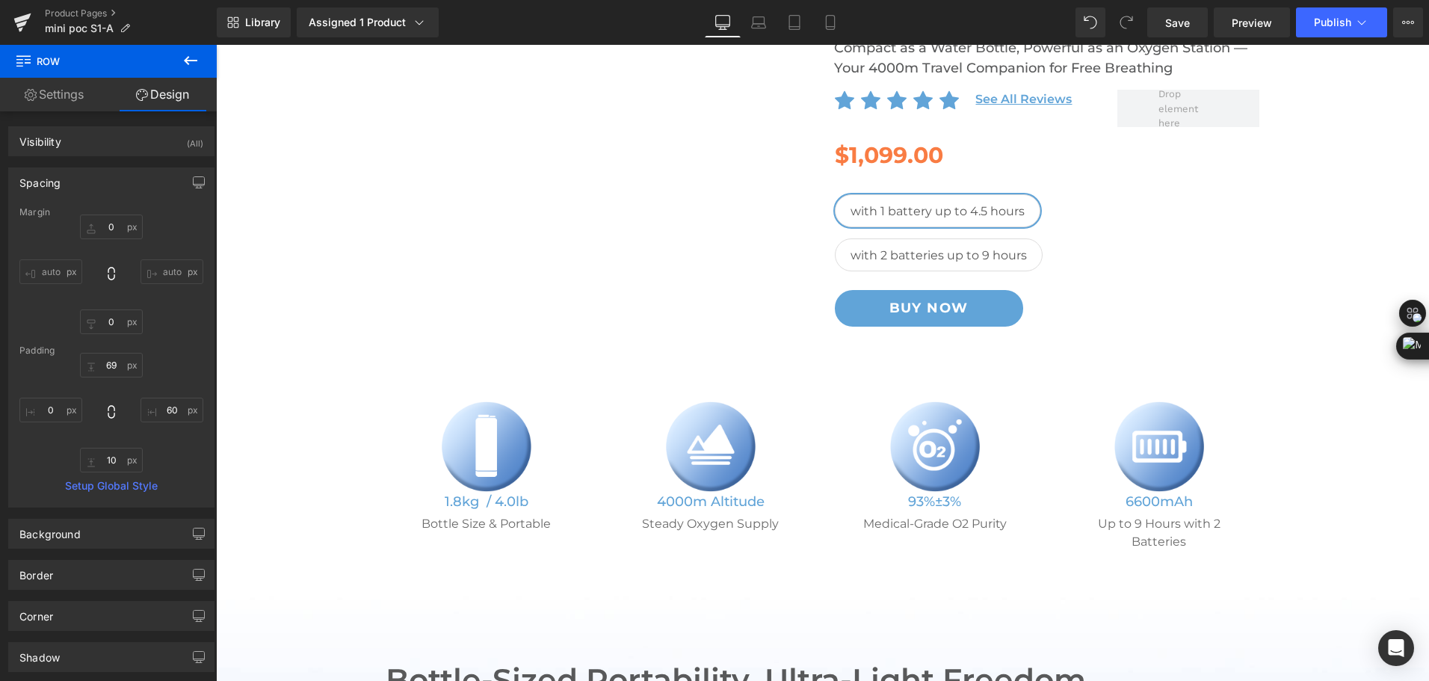
scroll to position [0, 0]
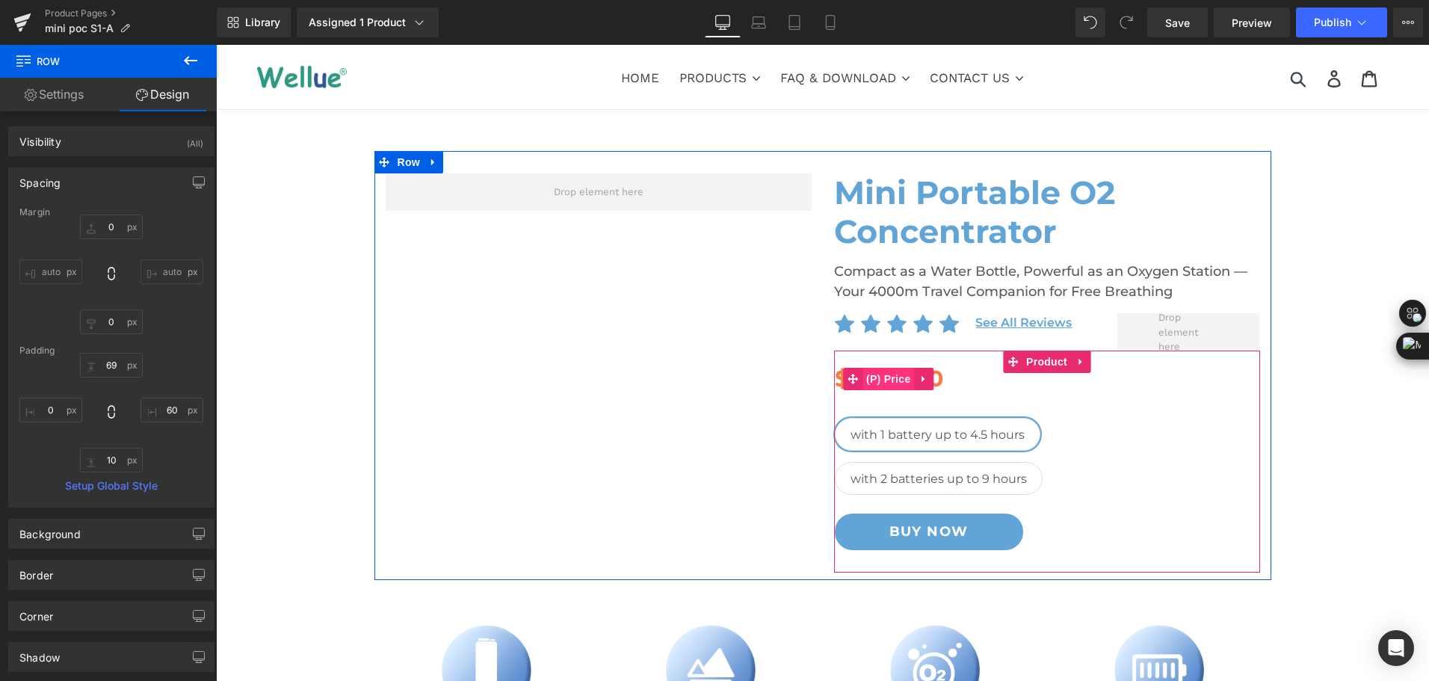
click at [862, 374] on span "(P) Price" at bounding box center [888, 379] width 52 height 22
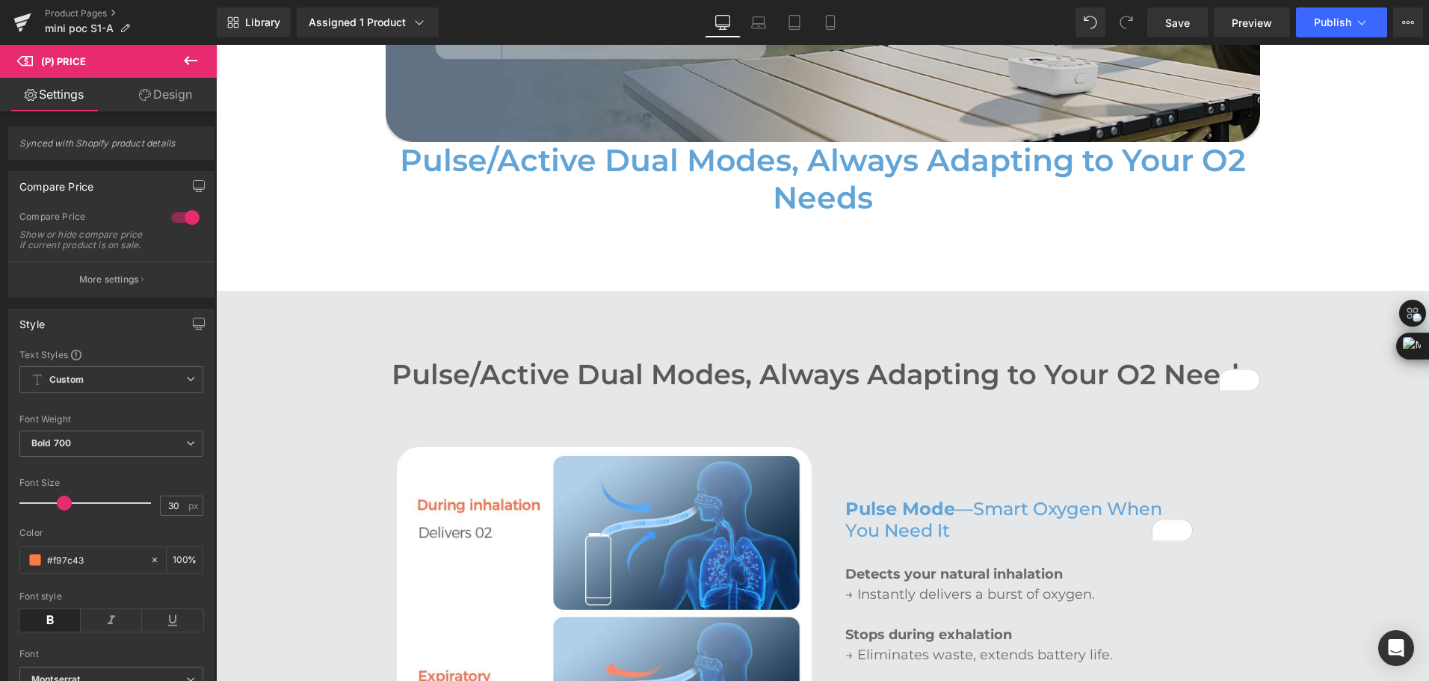
scroll to position [2092, 0]
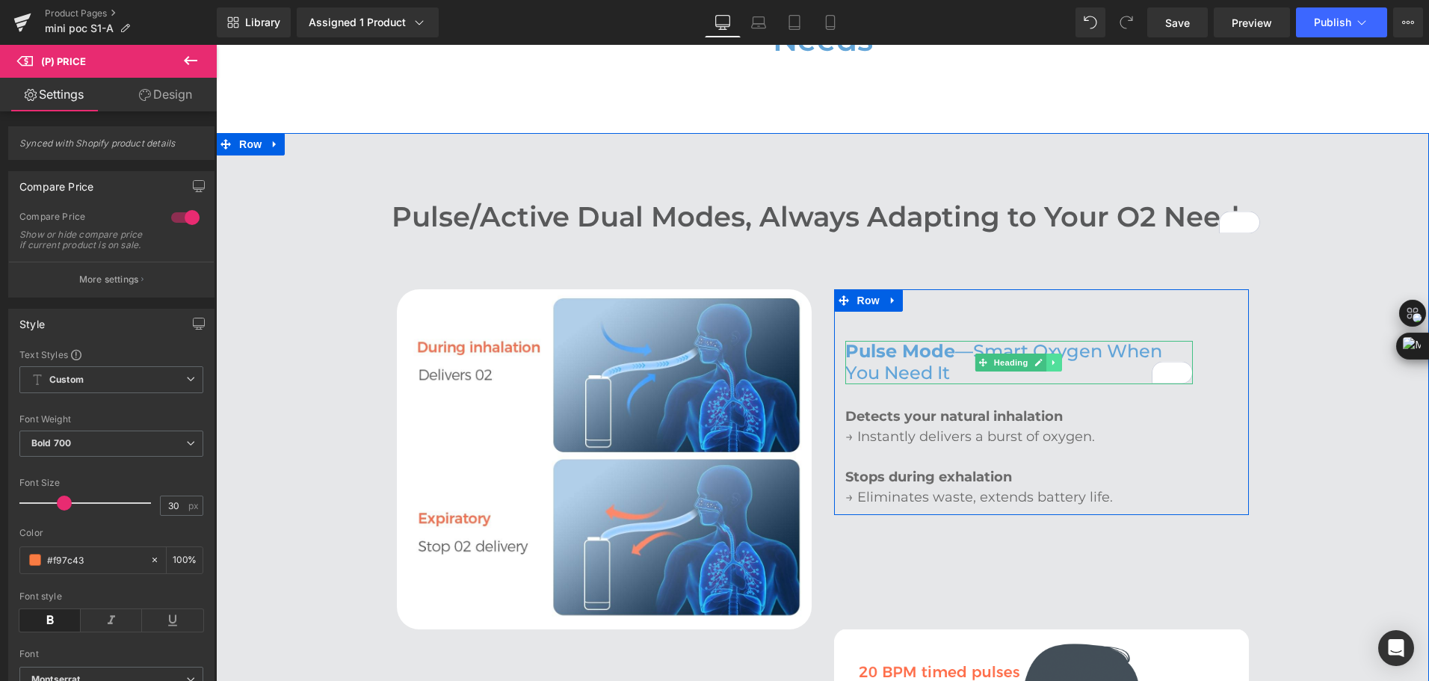
click at [1051, 358] on icon at bounding box center [1054, 362] width 8 height 9
click at [1042, 358] on icon at bounding box center [1046, 362] width 8 height 9
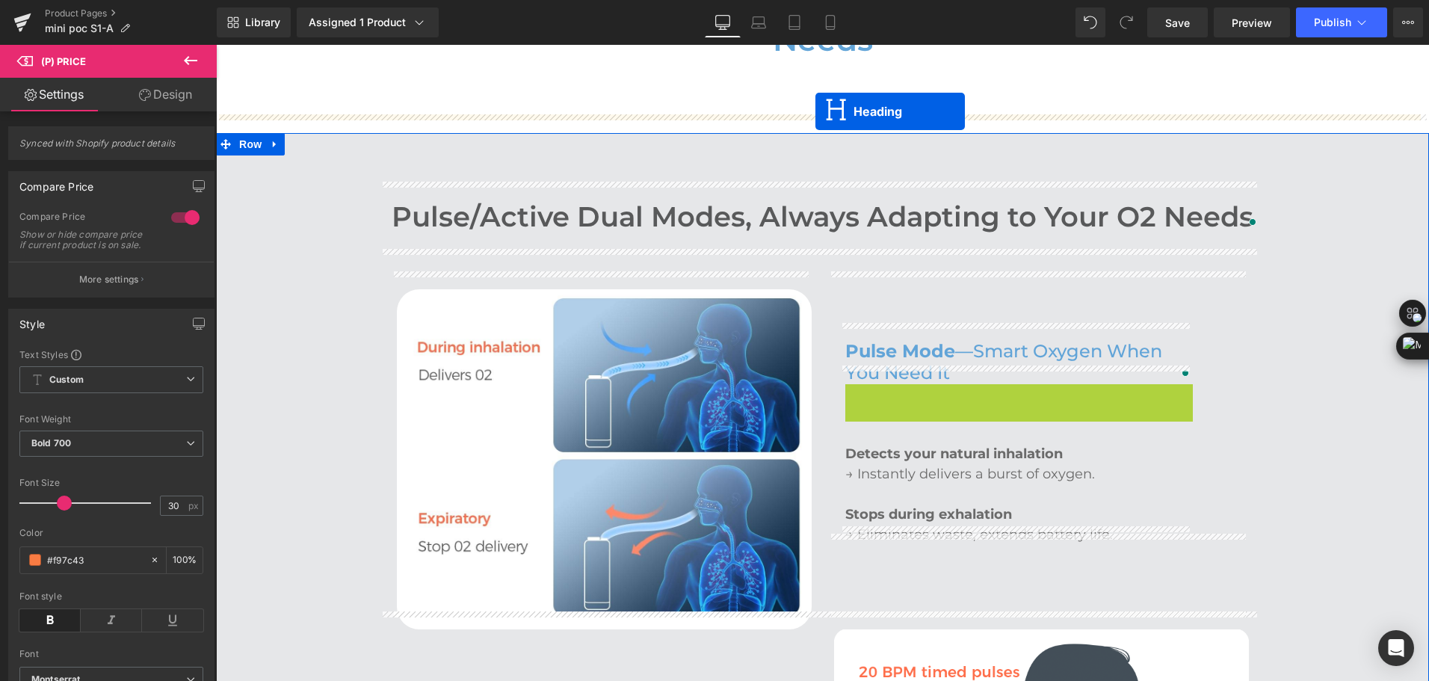
drag, startPoint x: 1001, startPoint y: 386, endPoint x: 815, endPoint y: 111, distance: 331.4
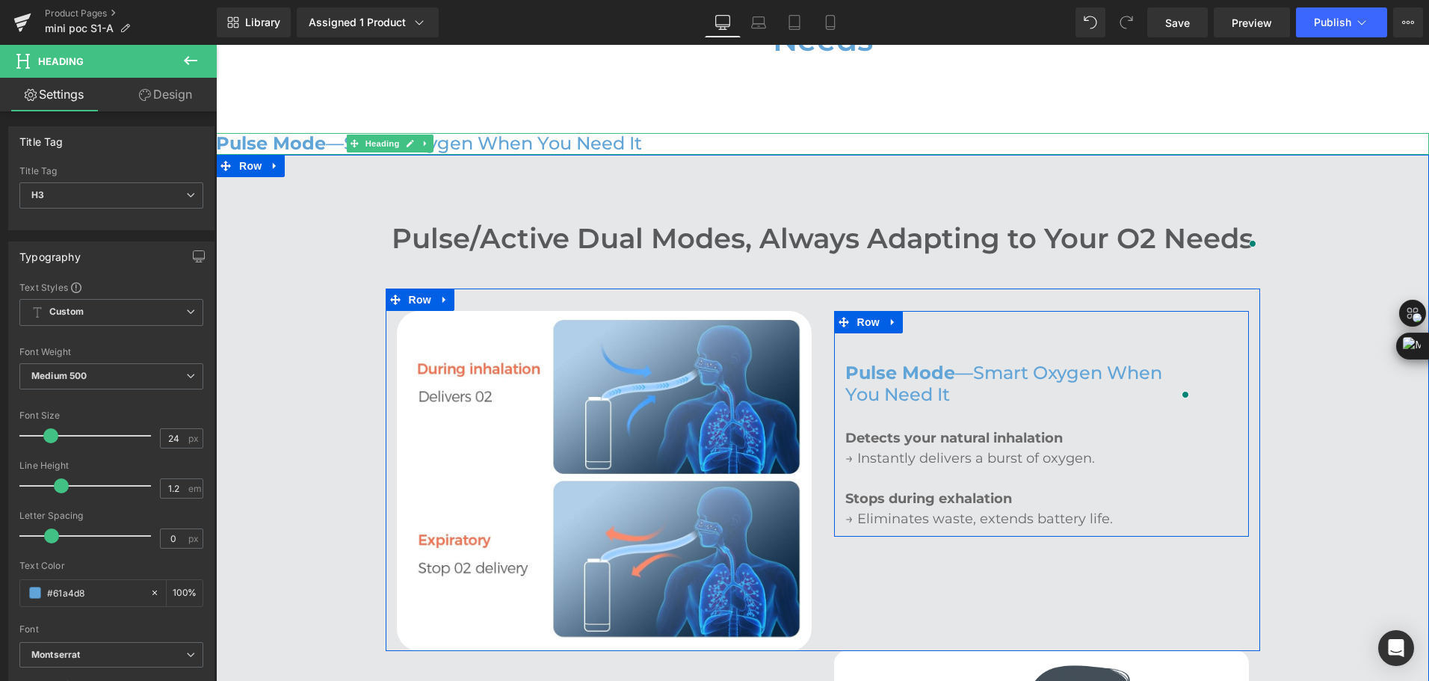
click at [922, 371] on h3 "Pulse Mode —Smart Oxygen When You Need It" at bounding box center [1018, 383] width 347 height 43
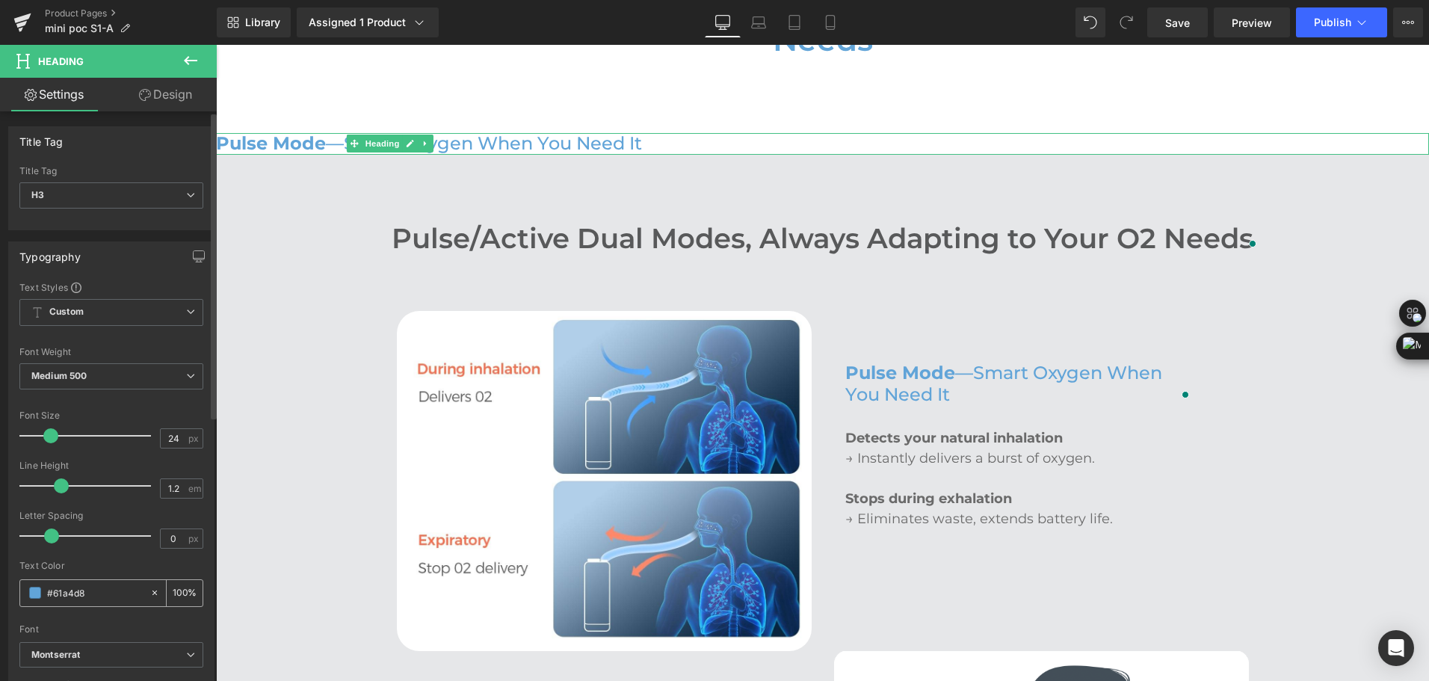
drag, startPoint x: 97, startPoint y: 596, endPoint x: 22, endPoint y: 594, distance: 74.8
click at [22, 594] on div "#61a4d8" at bounding box center [84, 593] width 129 height 26
type input "Pulse/Active Dual Modes, Always Adapting to Your O2 Needs"
type input "0"
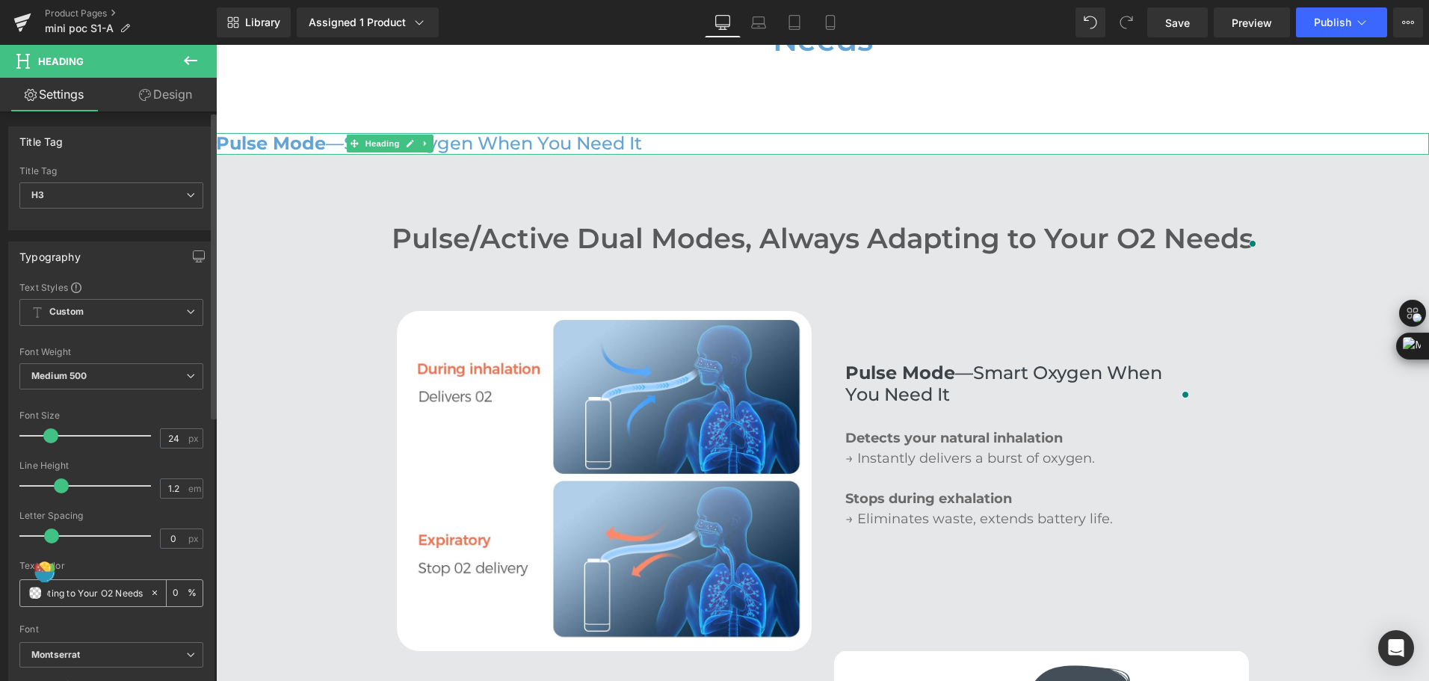
click at [153, 594] on icon at bounding box center [154, 592] width 10 height 10
click at [116, 594] on input "Pulse/Active Dual Modes, Always Adapting to Your O2 Needs" at bounding box center [95, 592] width 96 height 16
click at [149, 596] on icon at bounding box center [154, 592] width 10 height 10
click at [110, 596] on input "none" at bounding box center [95, 592] width 96 height 16
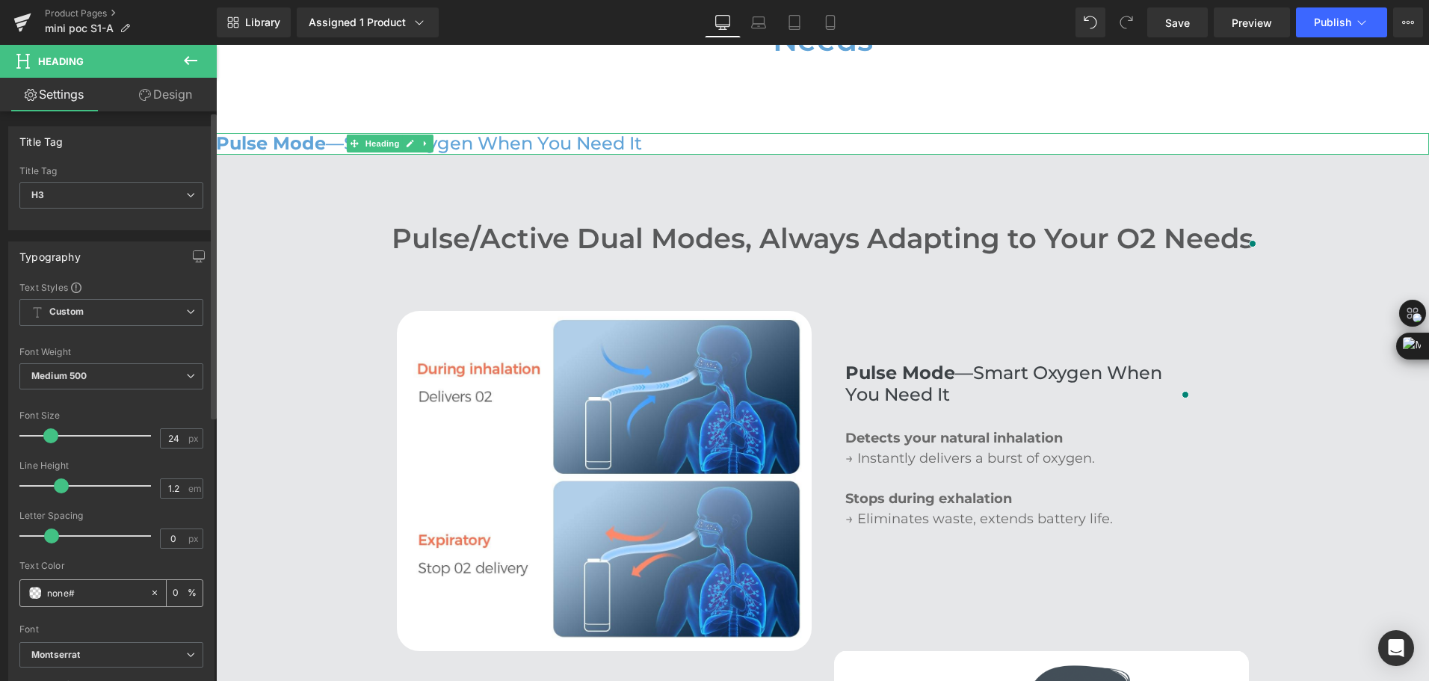
click at [149, 591] on icon at bounding box center [154, 592] width 10 height 10
drag, startPoint x: 70, startPoint y: 594, endPoint x: 45, endPoint y: 597, distance: 25.6
click at [45, 597] on div "none#" at bounding box center [84, 593] width 129 height 26
click at [81, 602] on div "#" at bounding box center [84, 593] width 129 height 26
click at [84, 594] on input "#" at bounding box center [95, 592] width 96 height 16
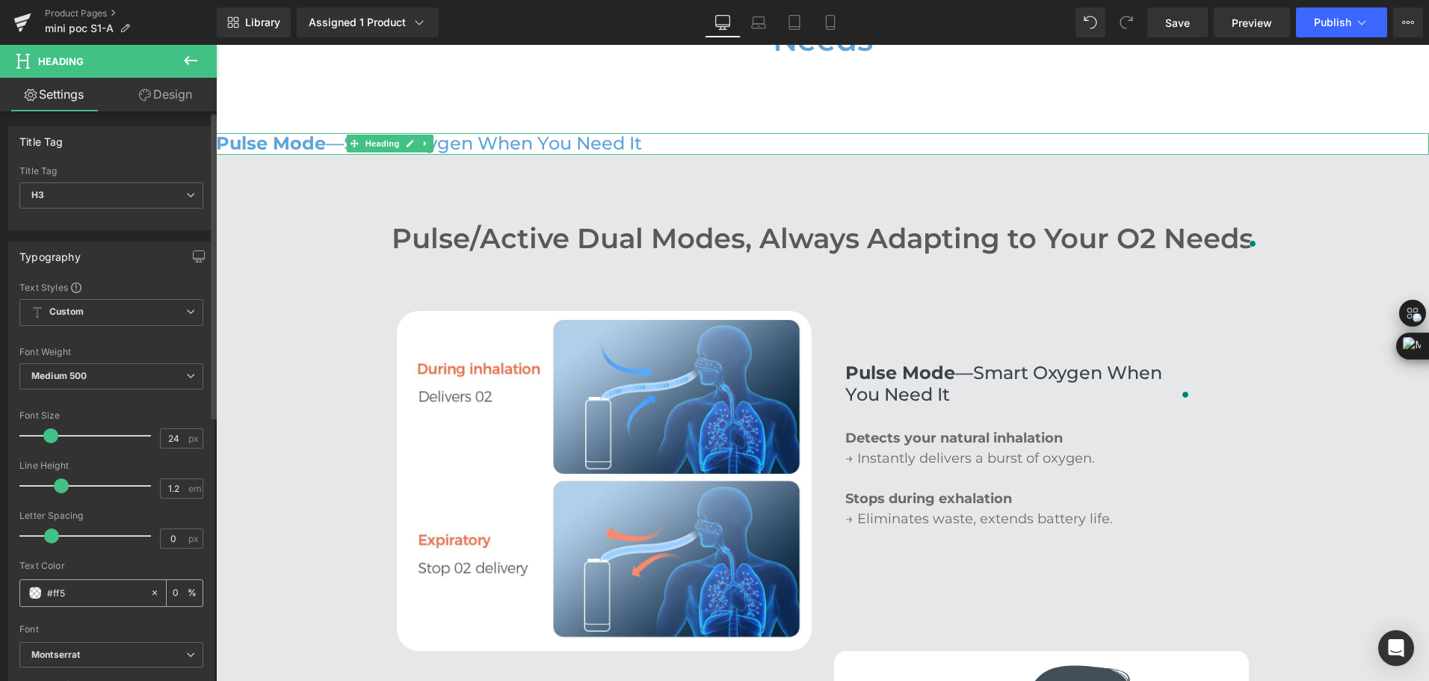
type input "#ff5c"
type input "80"
type input "#ff5c10"
type input "100"
type input "#ff5c10"
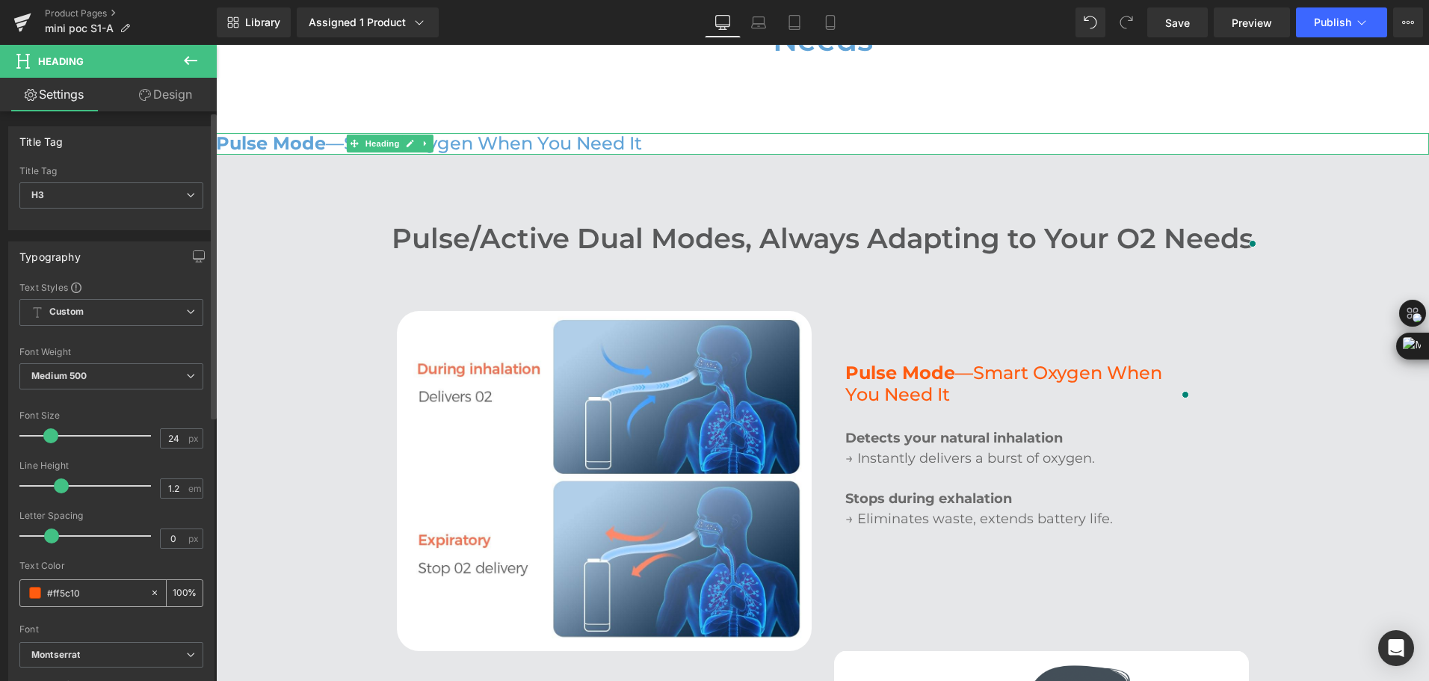
click at [29, 593] on span at bounding box center [35, 593] width 12 height 12
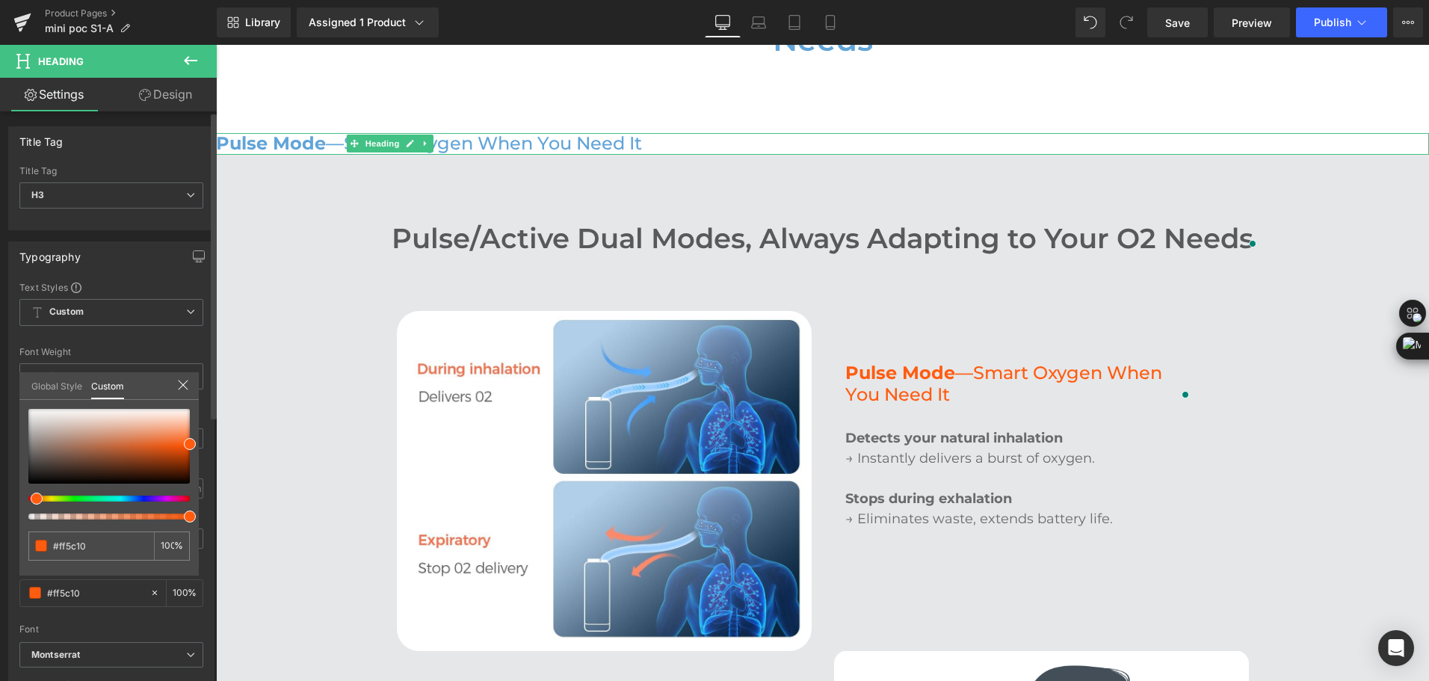
click at [181, 516] on div at bounding box center [102, 516] width 161 height 6
type input "99"
type input "93"
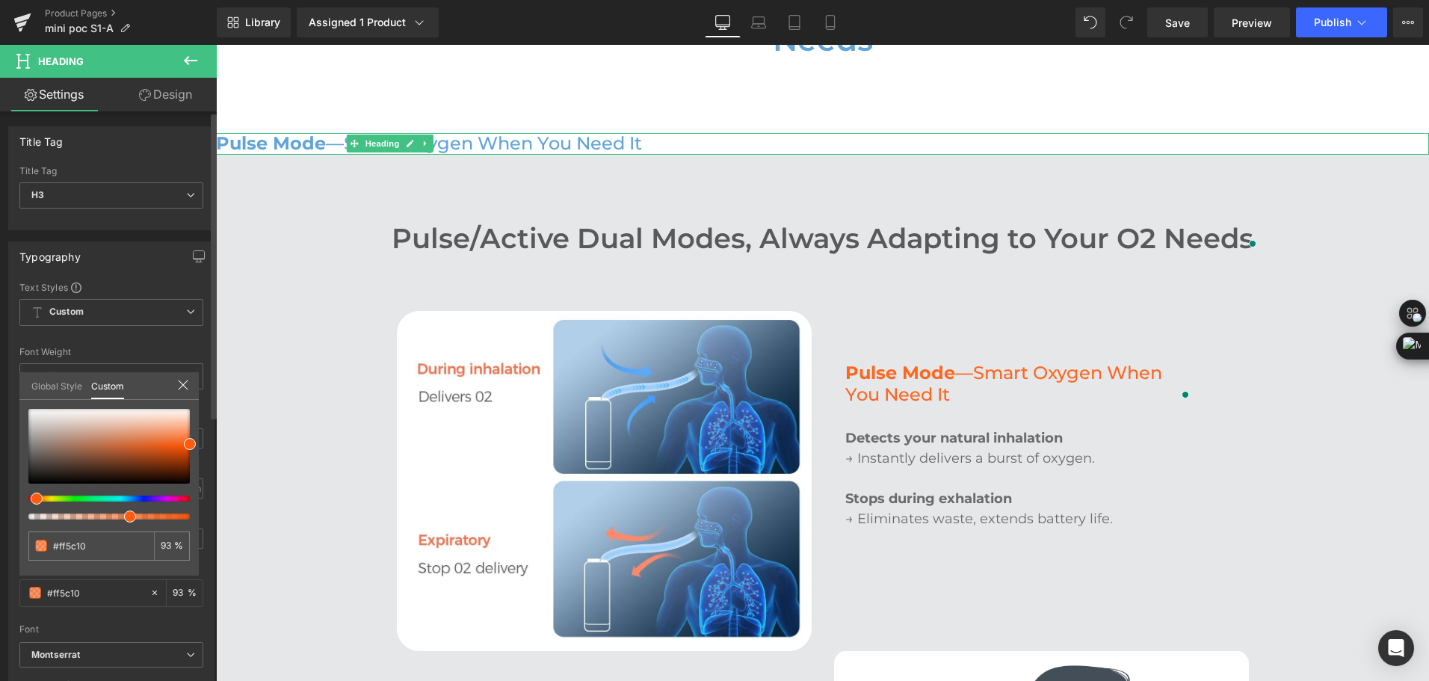
type input "85"
type input "63"
type input "58"
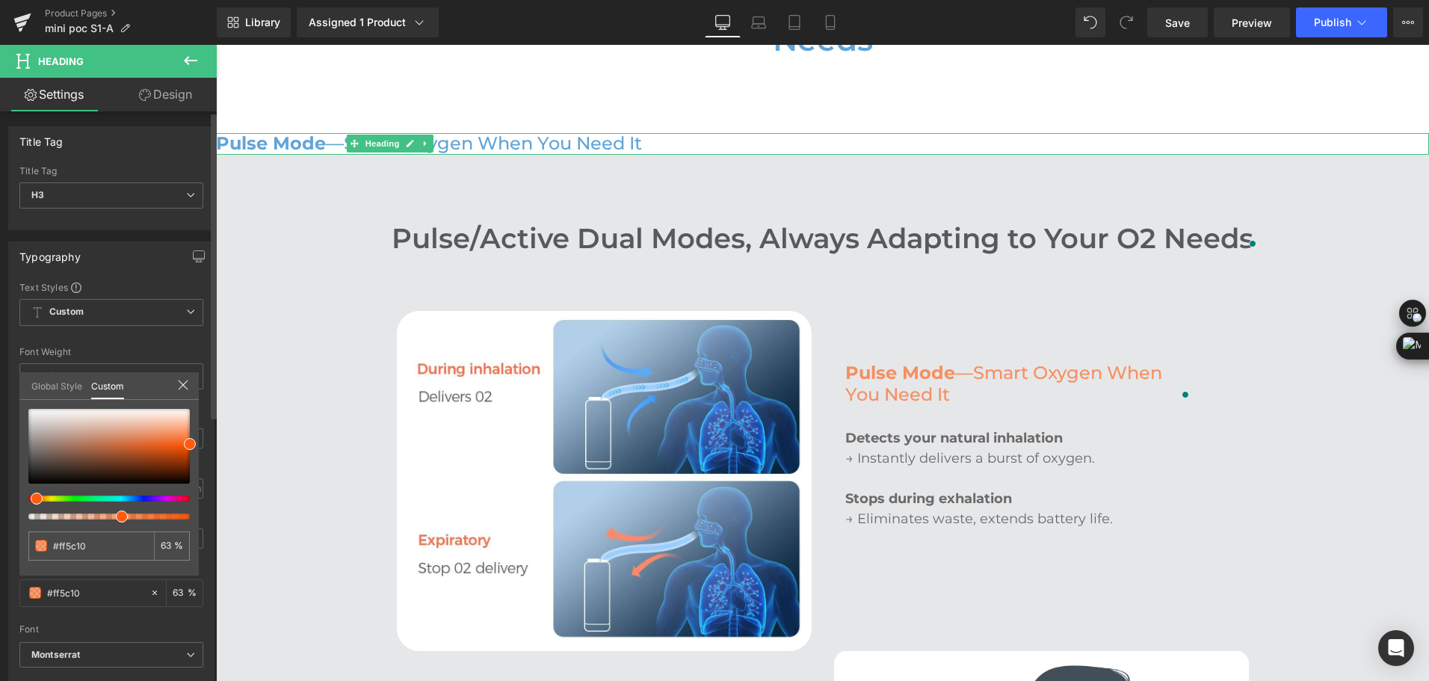
type input "58"
type input "61"
type input "70"
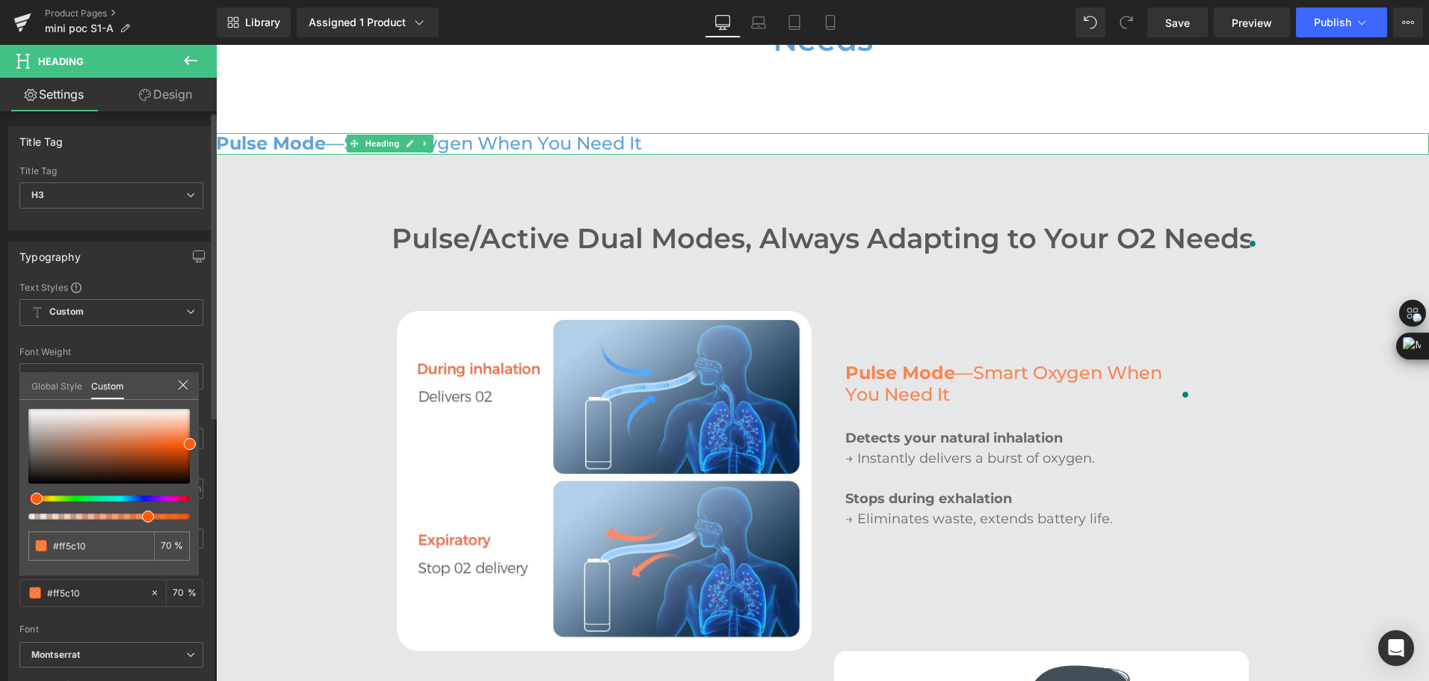
drag, startPoint x: 188, startPoint y: 514, endPoint x: 140, endPoint y: 504, distance: 49.0
click at [140, 504] on div at bounding box center [108, 464] width 161 height 111
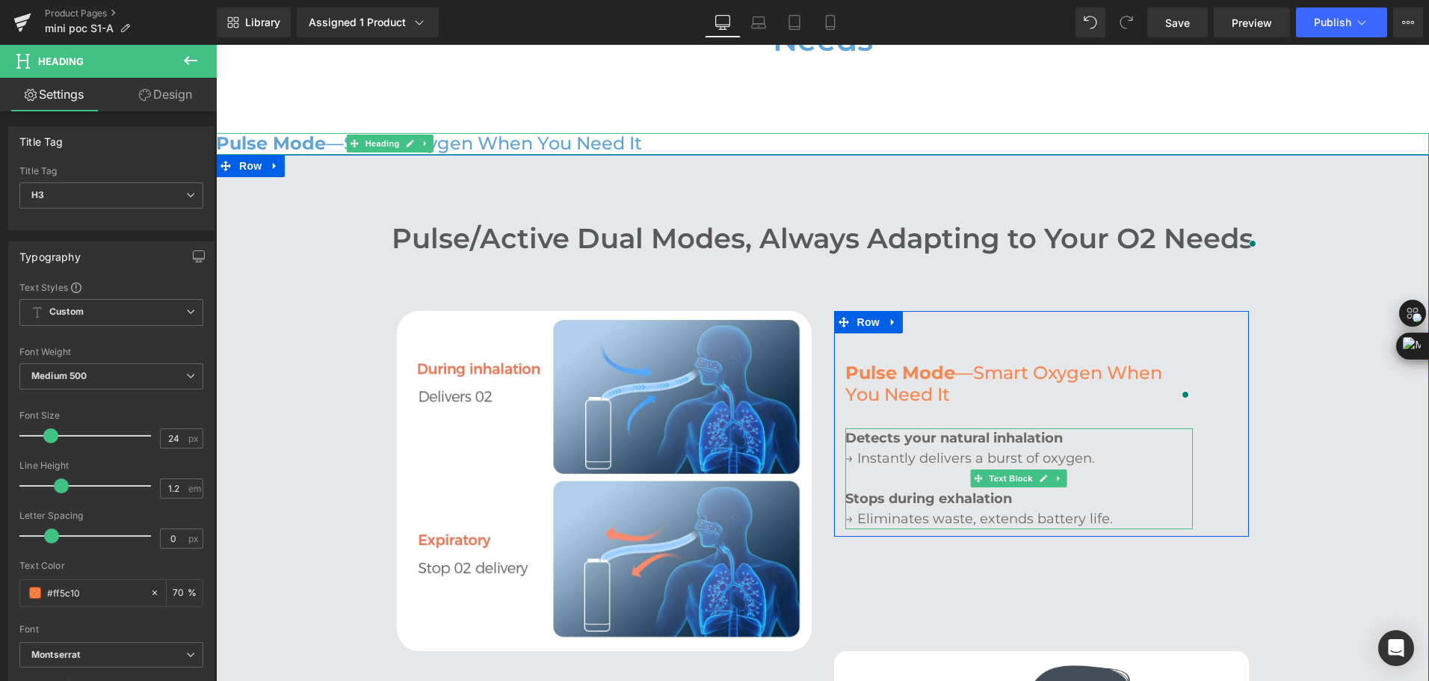
click at [854, 450] on span "→ Instantly delivers a burst of oxygen." at bounding box center [970, 458] width 250 height 16
click at [856, 450] on span "→ Instantly delivers a burst of oxygen." at bounding box center [970, 458] width 250 height 16
click at [866, 450] on span "→ Instantly delivers a burst of oxygen." at bounding box center [970, 458] width 250 height 16
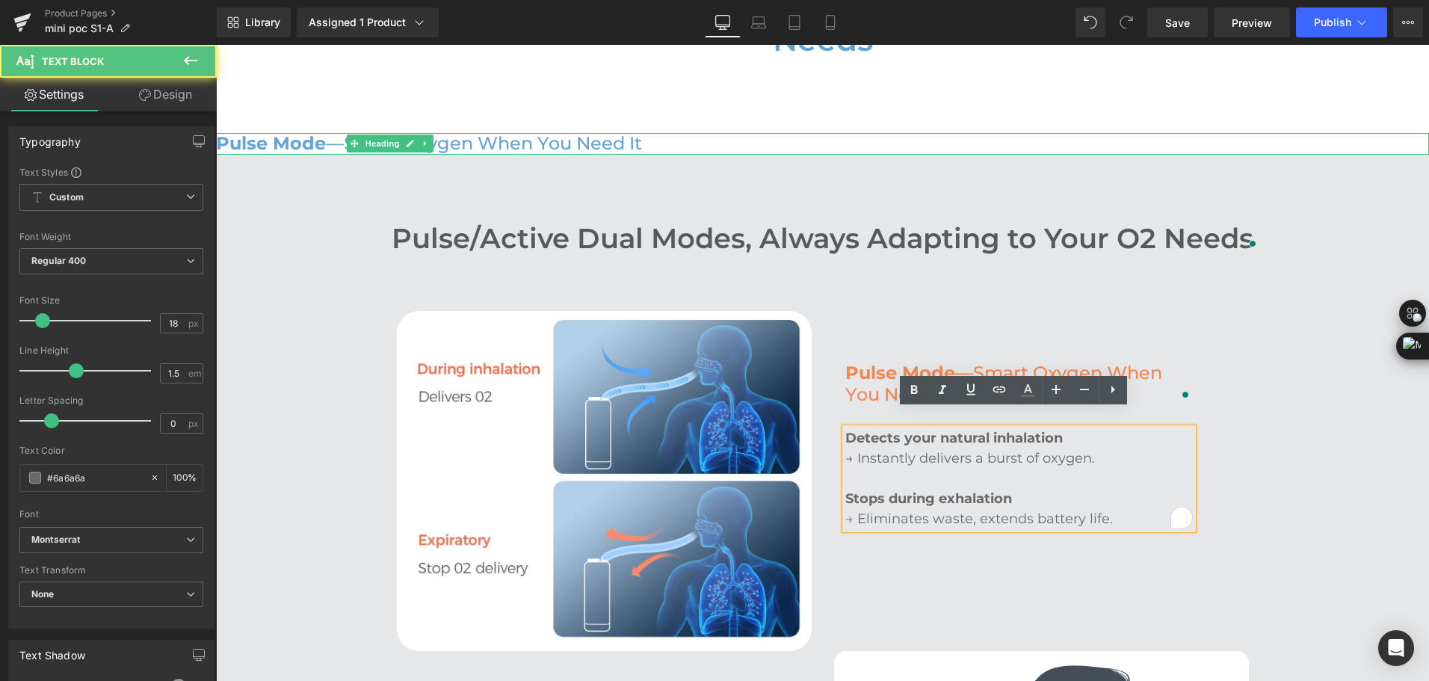
click at [883, 450] on span "→ Instantly delivers a burst of oxygen." at bounding box center [970, 458] width 250 height 16
click at [858, 450] on span "→ Instantly delivers a burst of oxygen." at bounding box center [970, 458] width 250 height 16
drag, startPoint x: 854, startPoint y: 442, endPoint x: 839, endPoint y: 439, distance: 15.1
click at [845, 450] on span "→Instantly delivers a burst of oxygen." at bounding box center [968, 458] width 246 height 16
copy span "→"
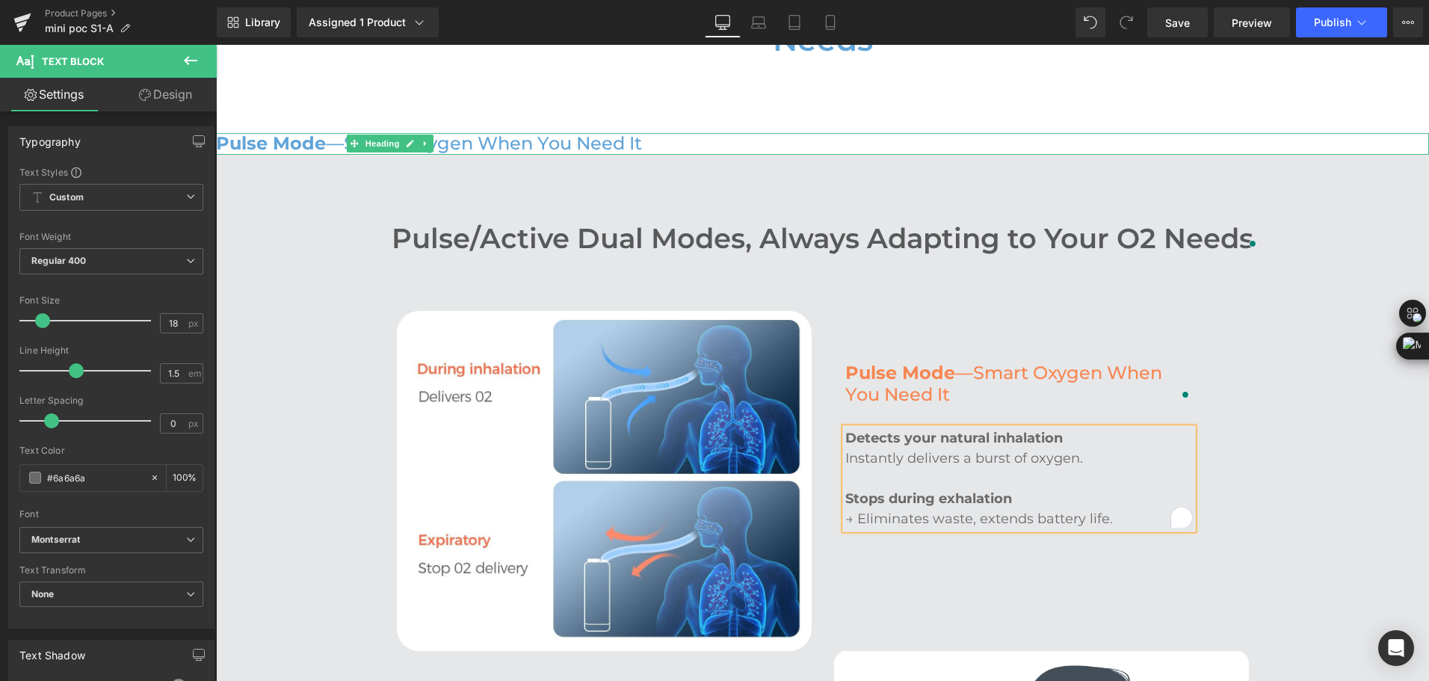
click at [859, 509] on p "→ Eliminates waste, extends battery life." at bounding box center [1018, 519] width 347 height 20
click at [1148, 585] on div "Image Pulse Mode —Smart Oxygen When You Need It Heading Detects your natural in…" at bounding box center [823, 469] width 874 height 362
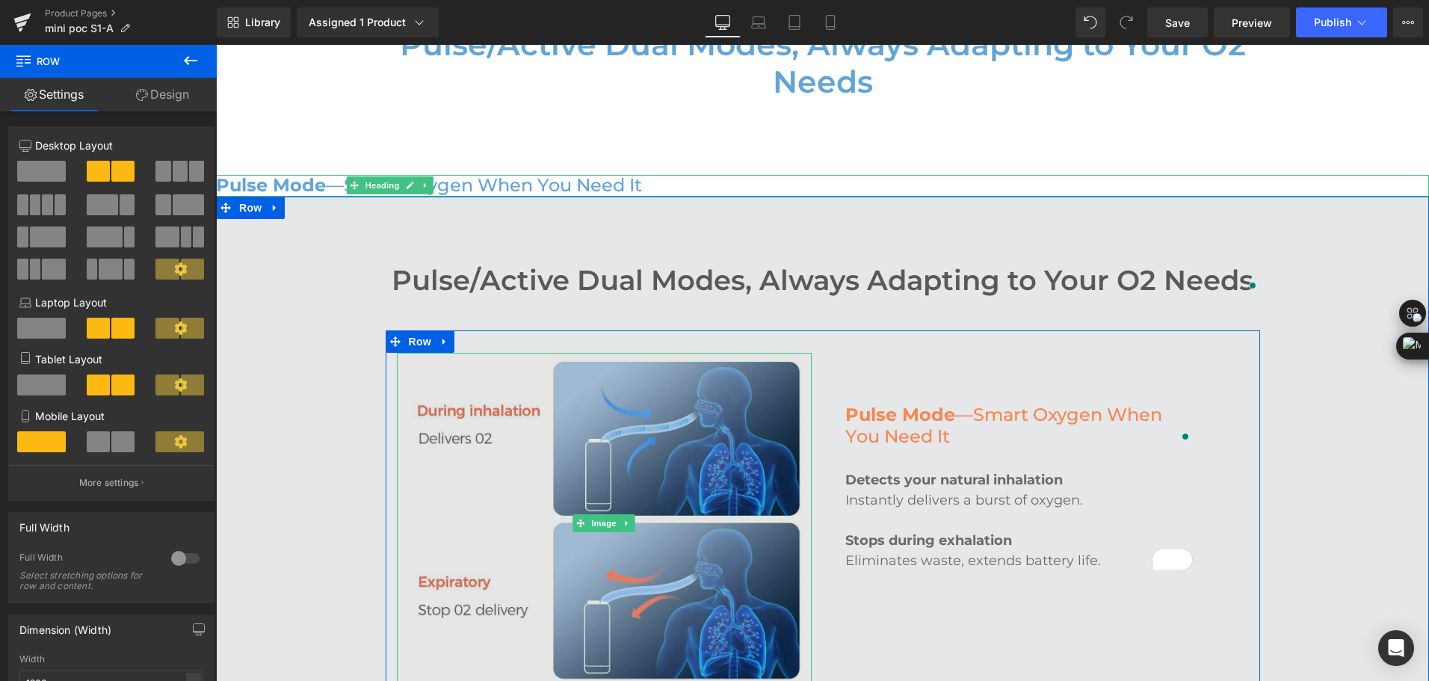
scroll to position [1943, 0]
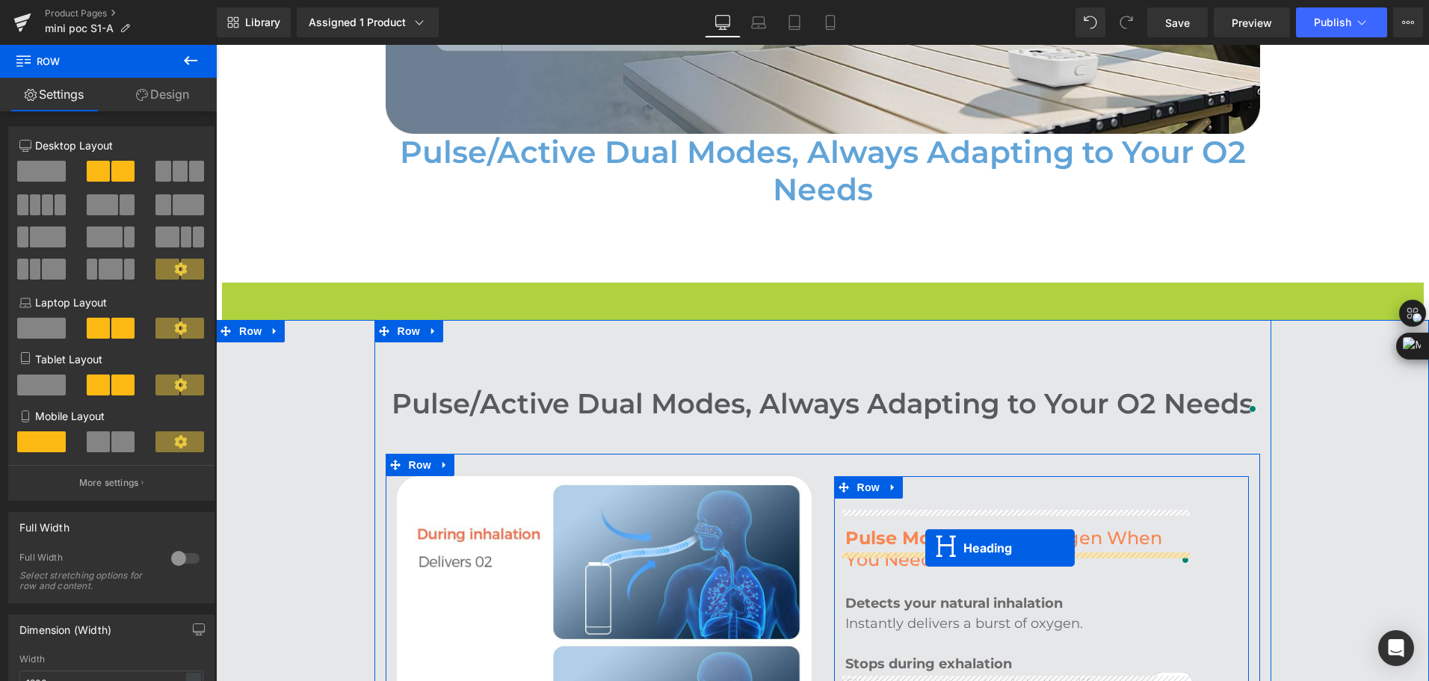
drag, startPoint x: 779, startPoint y: 275, endPoint x: 925, endPoint y: 548, distance: 309.2
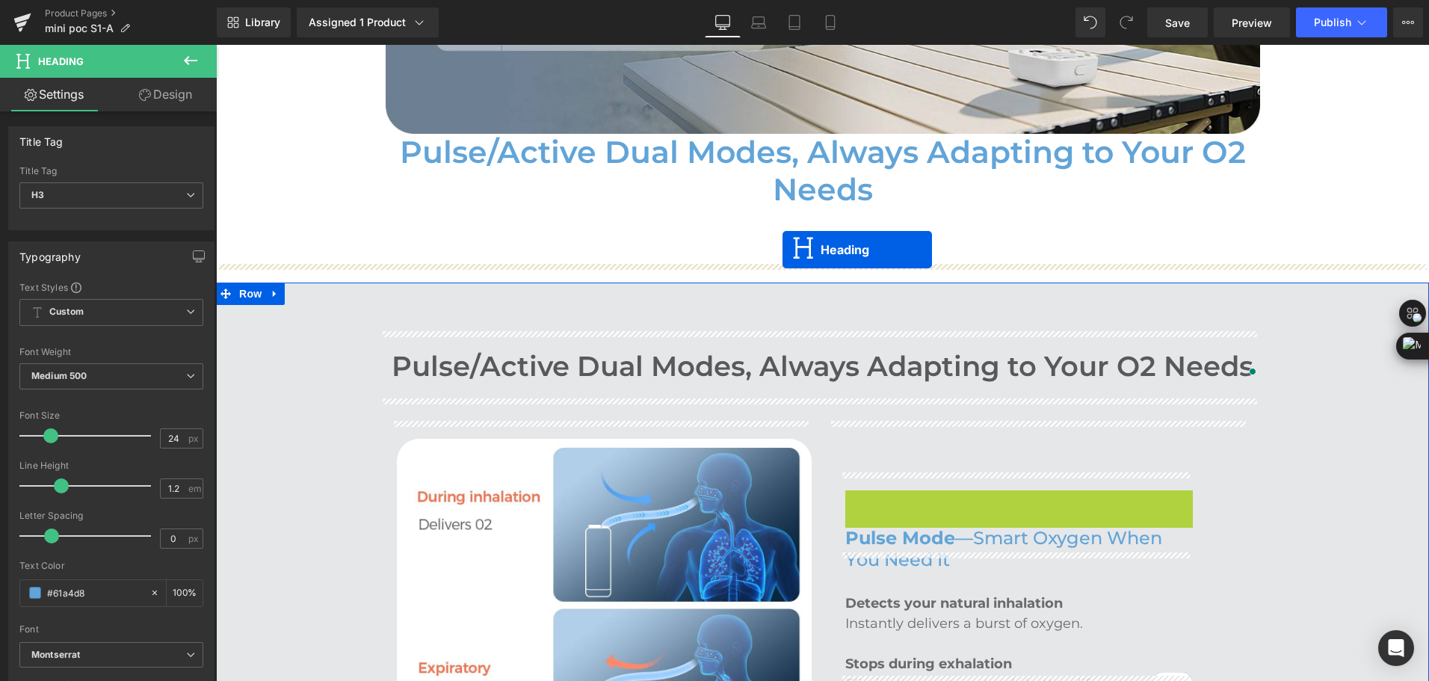
drag, startPoint x: 978, startPoint y: 495, endPoint x: 782, endPoint y: 250, distance: 314.3
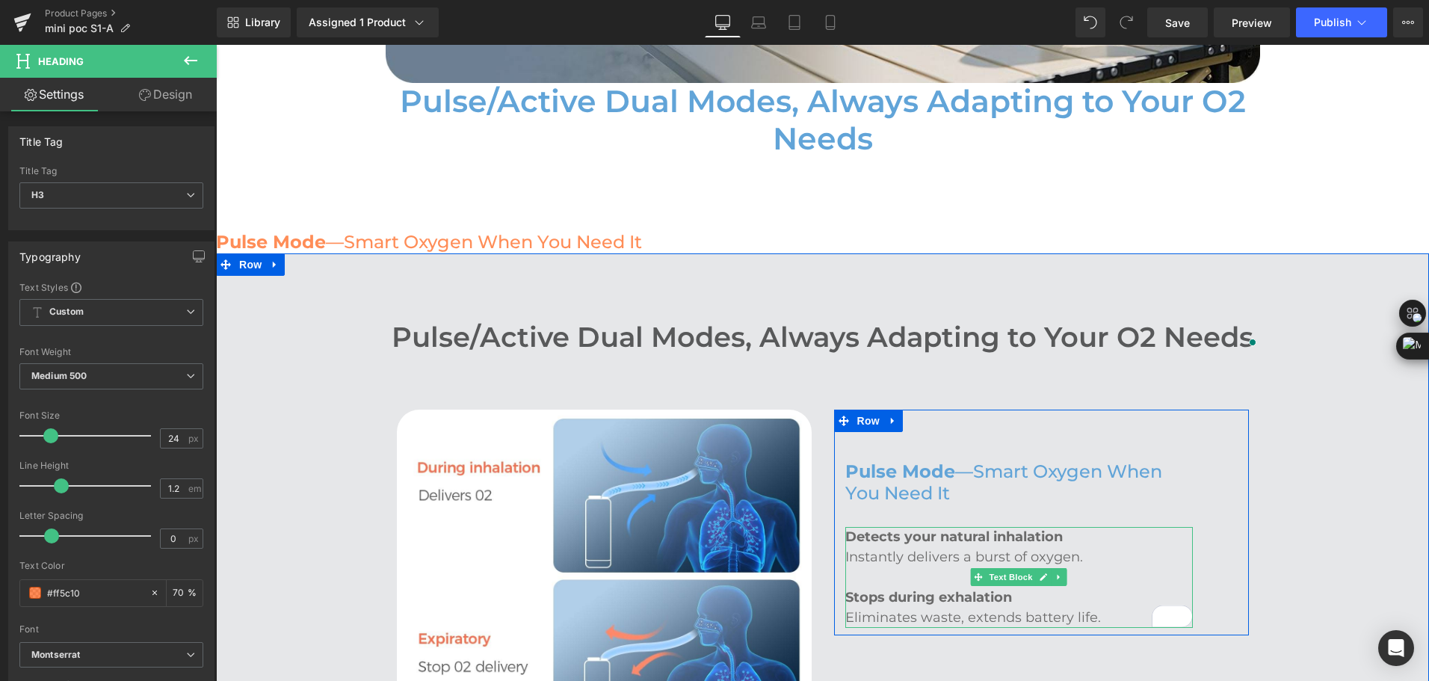
scroll to position [2018, 0]
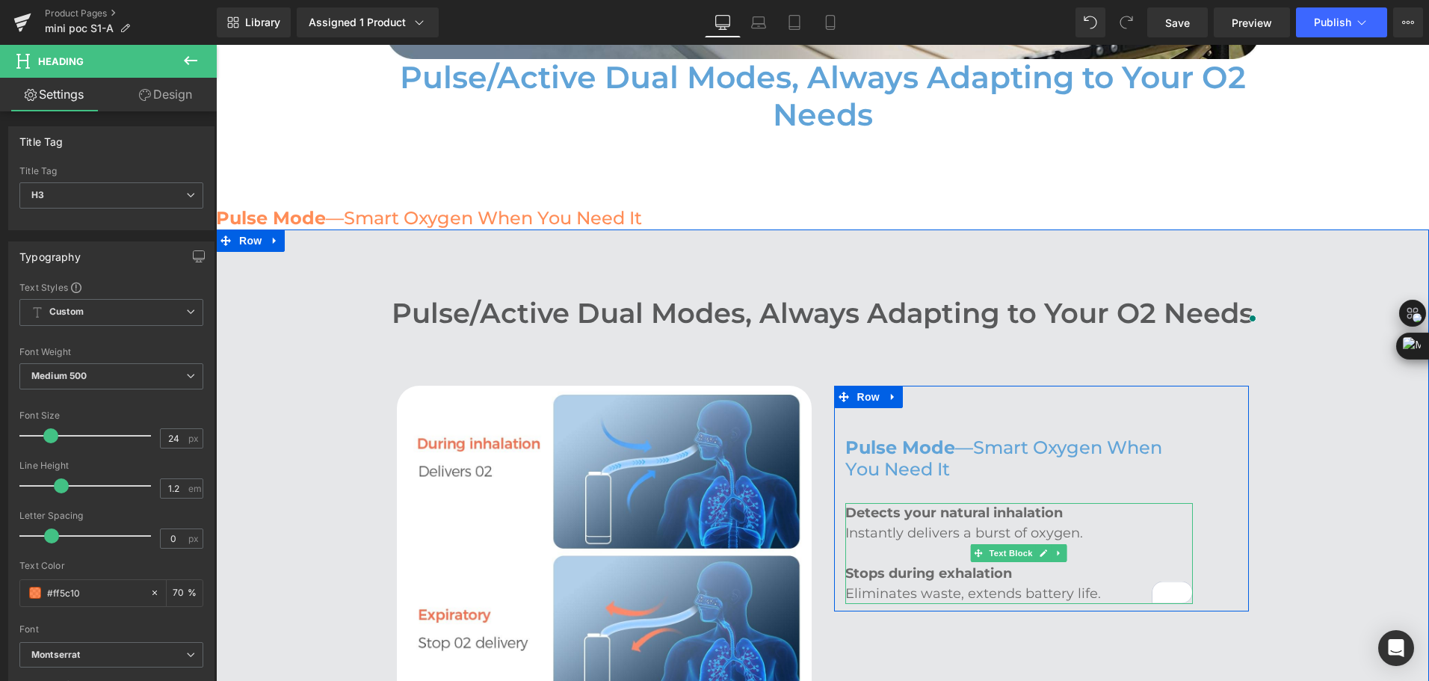
click at [883, 523] on p "Instantly delivers a burst of oxygen." at bounding box center [1018, 533] width 347 height 20
click at [939, 615] on div "Image Pulse Mode —Smart Oxygen When You Need It Heading Detects your natural in…" at bounding box center [823, 544] width 874 height 362
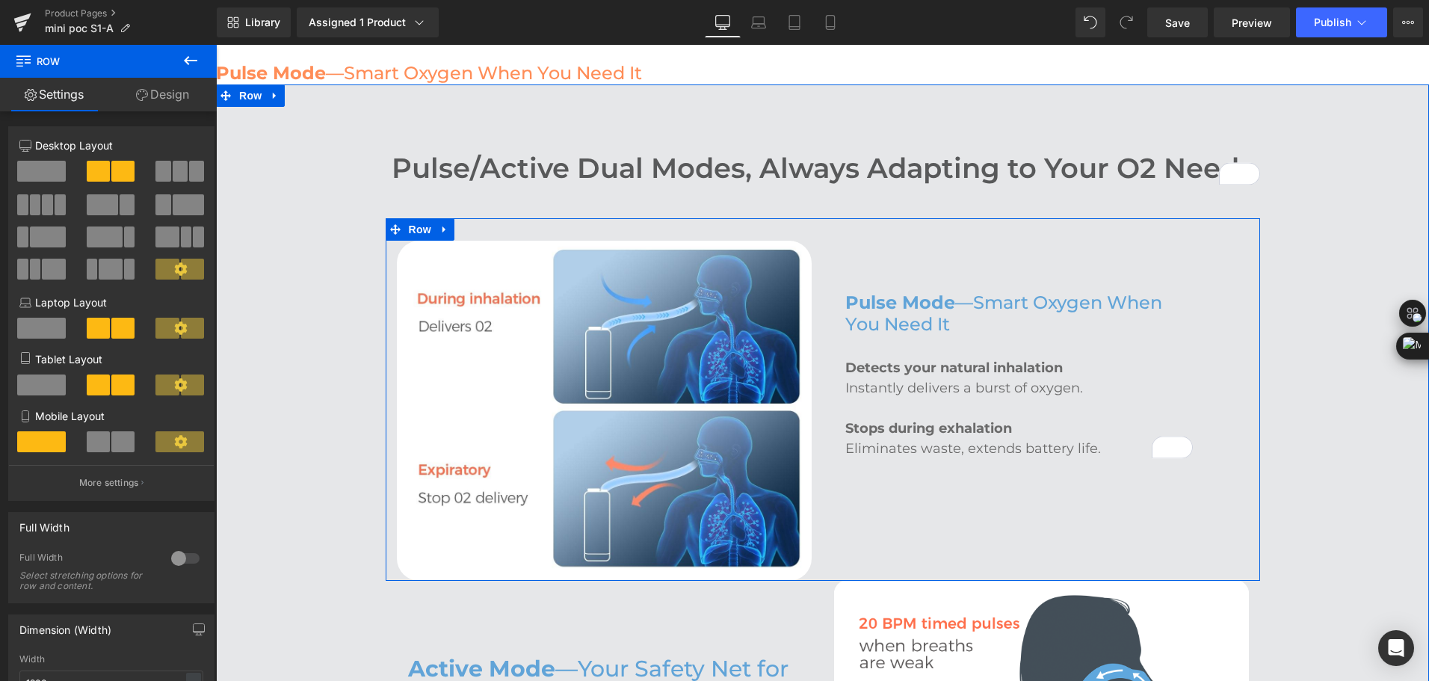
scroll to position [2167, 0]
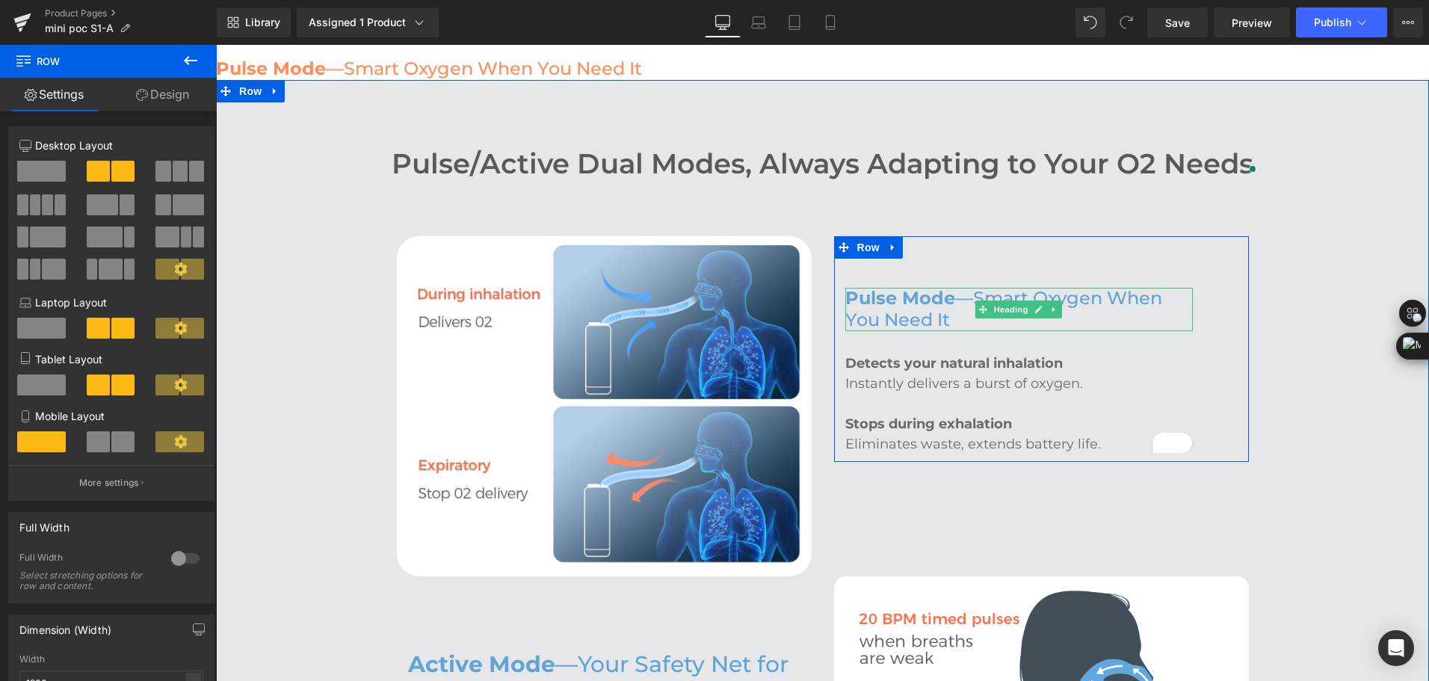
click at [945, 287] on strong "Pulse Mode" at bounding box center [900, 298] width 110 height 22
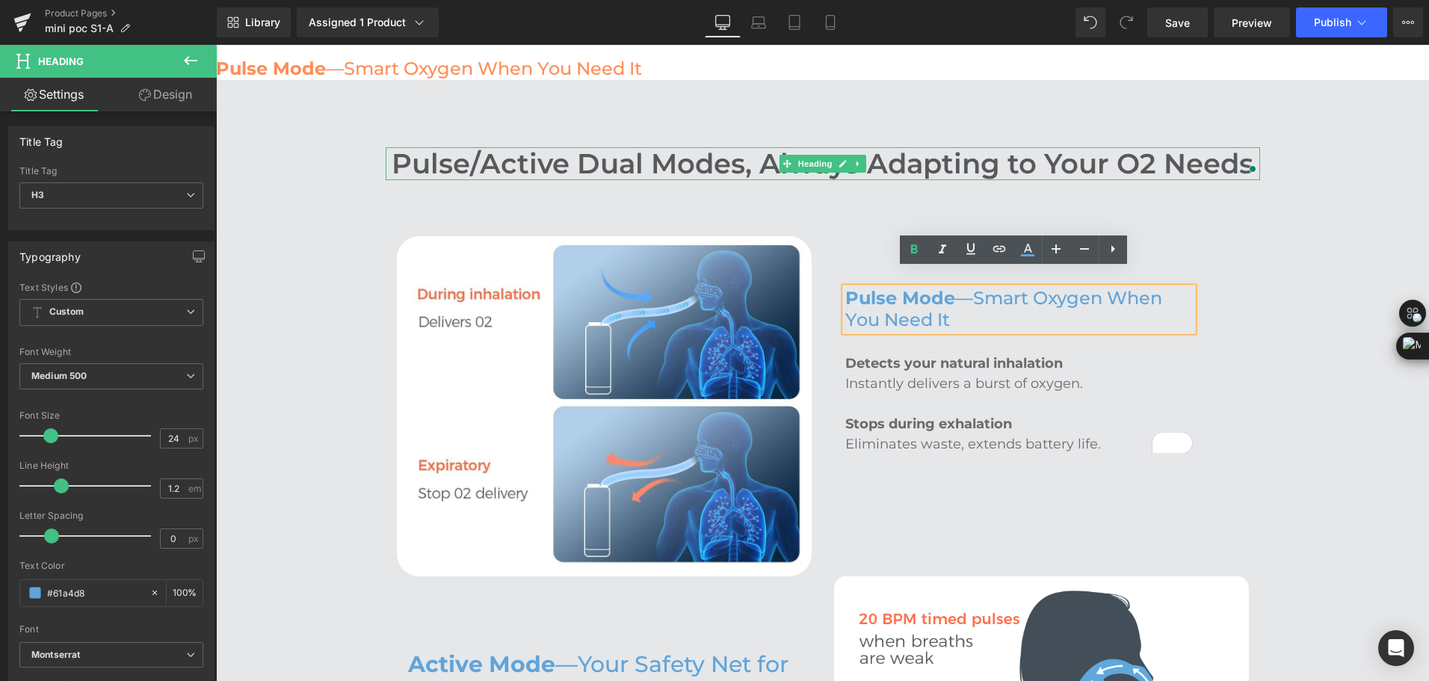
click at [889, 147] on h2 "Pulse/Active Dual Modes, Always Adapting to Your O2 Needs" at bounding box center [823, 163] width 874 height 33
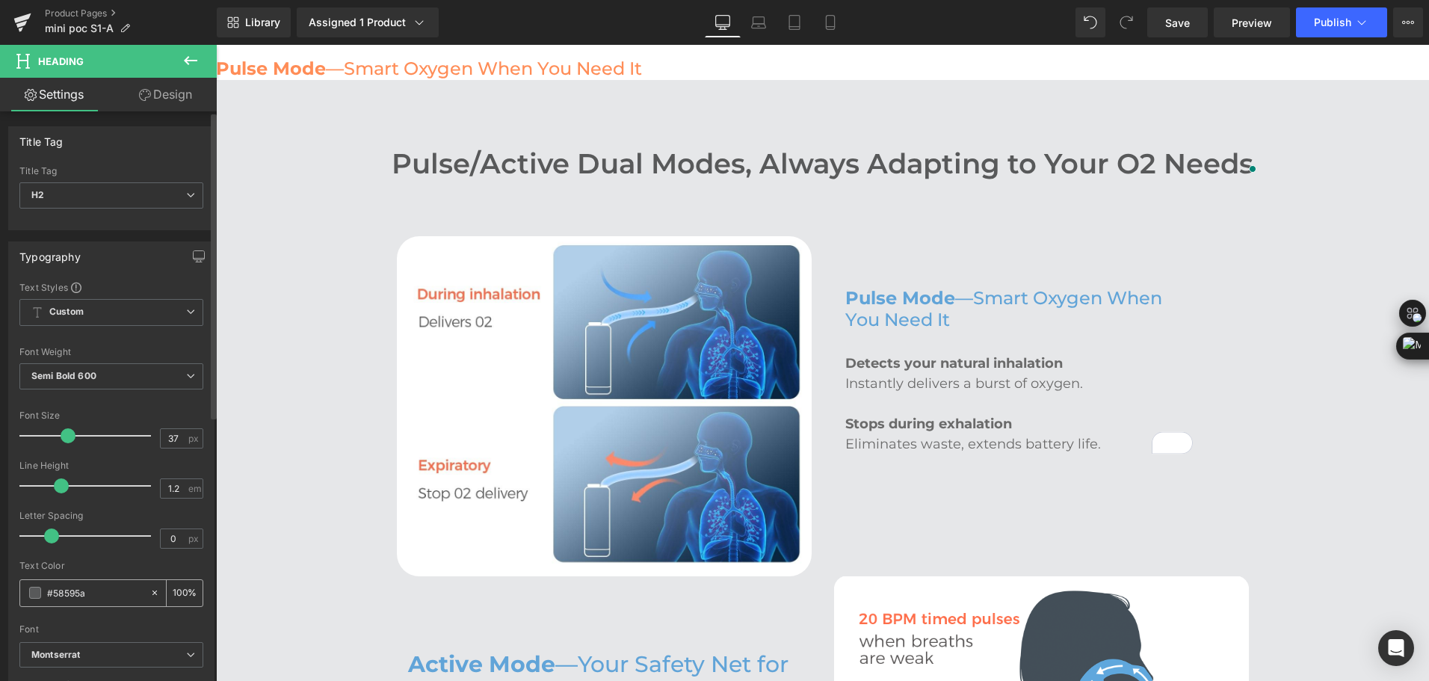
drag, startPoint x: 102, startPoint y: 596, endPoint x: 35, endPoint y: 595, distance: 67.3
click at [35, 595] on div "#58595a" at bounding box center [84, 593] width 129 height 26
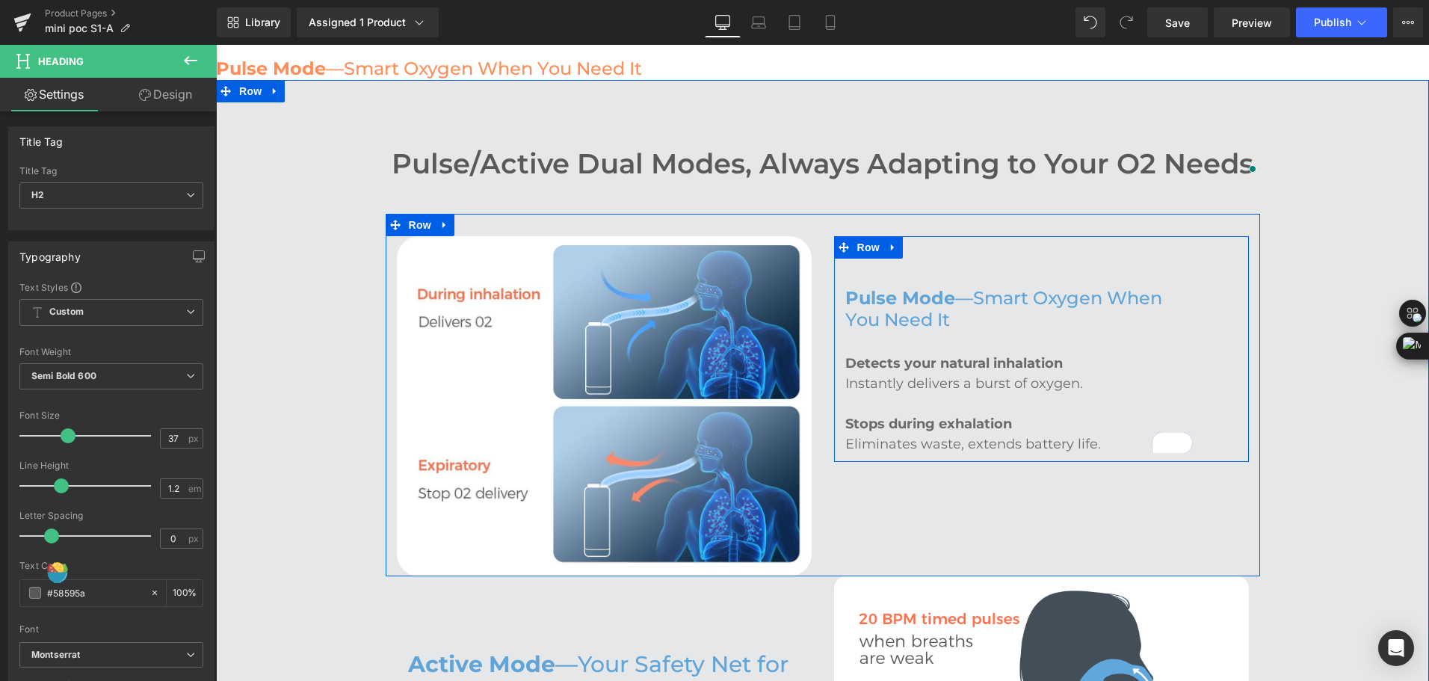
click at [903, 289] on strong "Pulse Mode" at bounding box center [900, 298] width 110 height 22
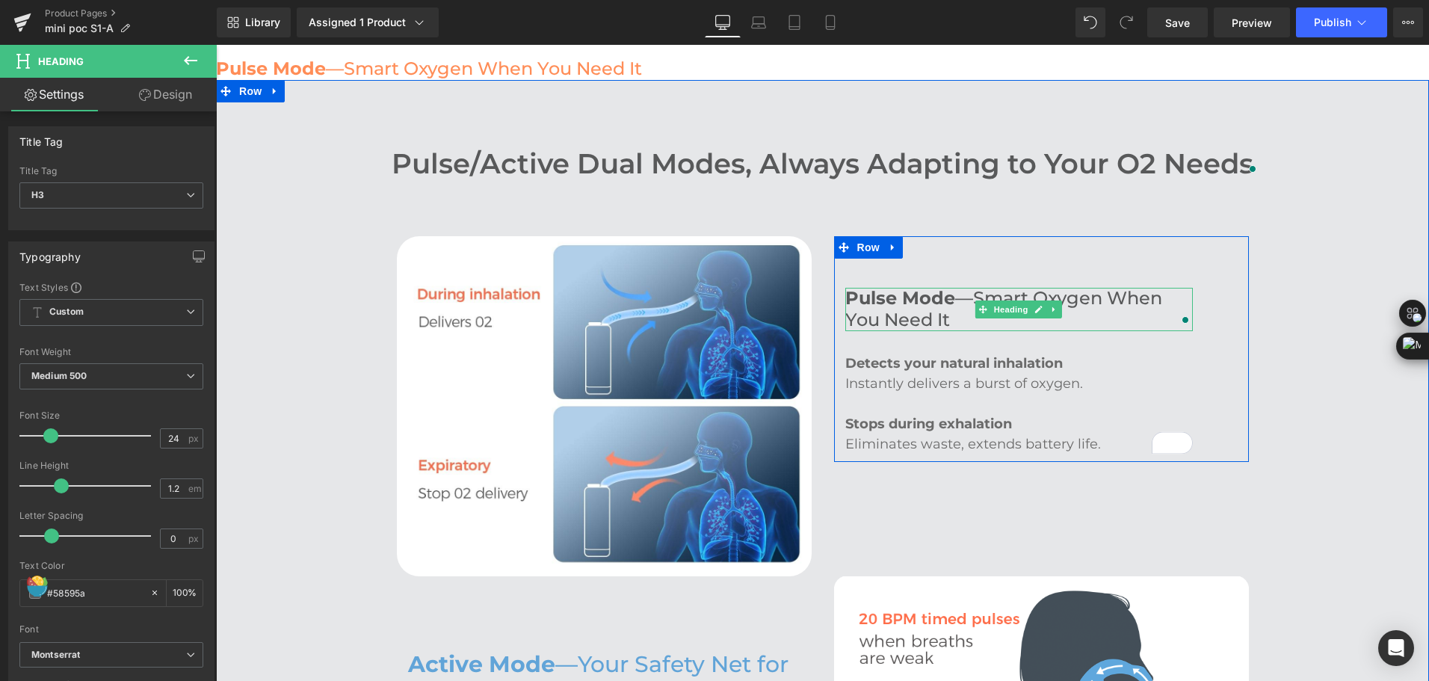
type input "#58595a"
click at [931, 297] on h3 "Pulse Mode —Smart Oxygen When You Need It" at bounding box center [1018, 309] width 347 height 43
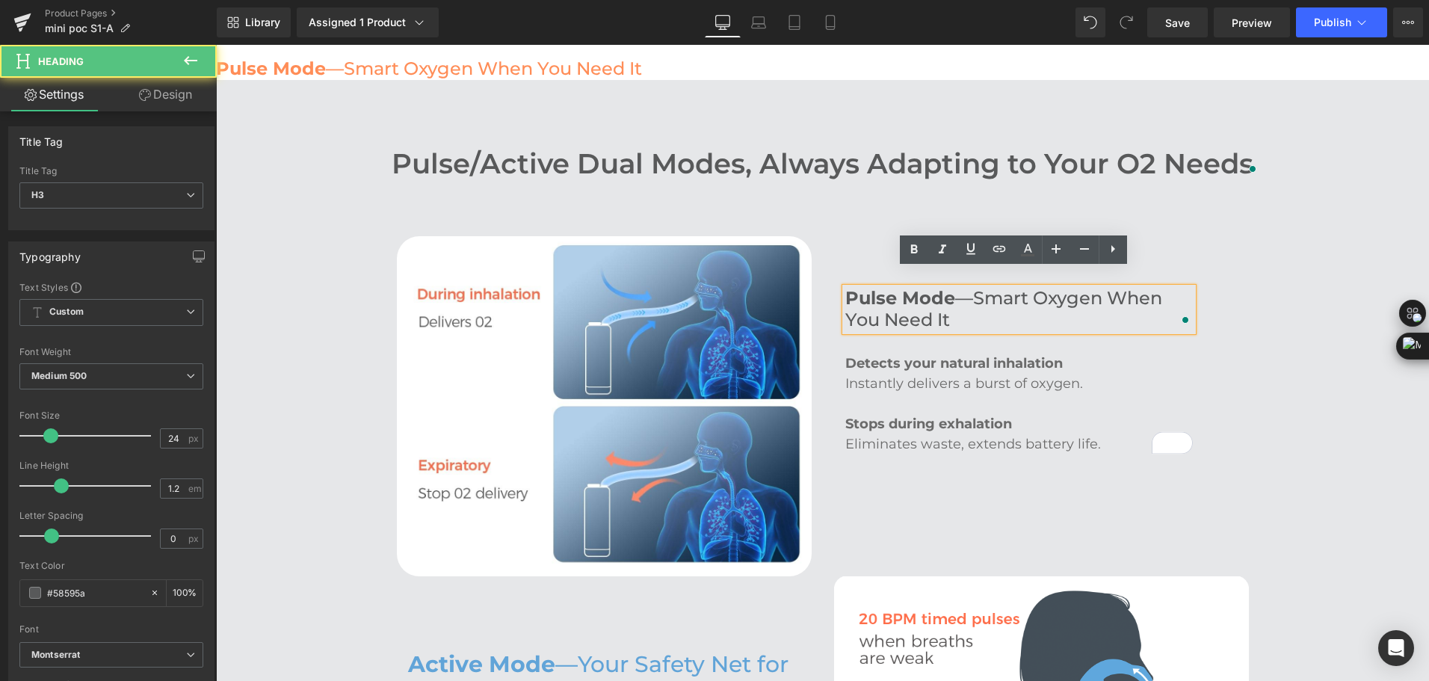
click at [945, 307] on h3 "Pulse Mode —Smart Oxygen When You Need It" at bounding box center [1018, 309] width 347 height 43
click at [950, 288] on h3 "Pulse Mode —Smart Oxygen When You Need It" at bounding box center [1018, 309] width 347 height 43
drag, startPoint x: 969, startPoint y: 285, endPoint x: 953, endPoint y: 282, distance: 16.0
click at [953, 288] on h3 "Pulse Mode —Smart Oxygen When You Need It" at bounding box center [1018, 309] width 347 height 43
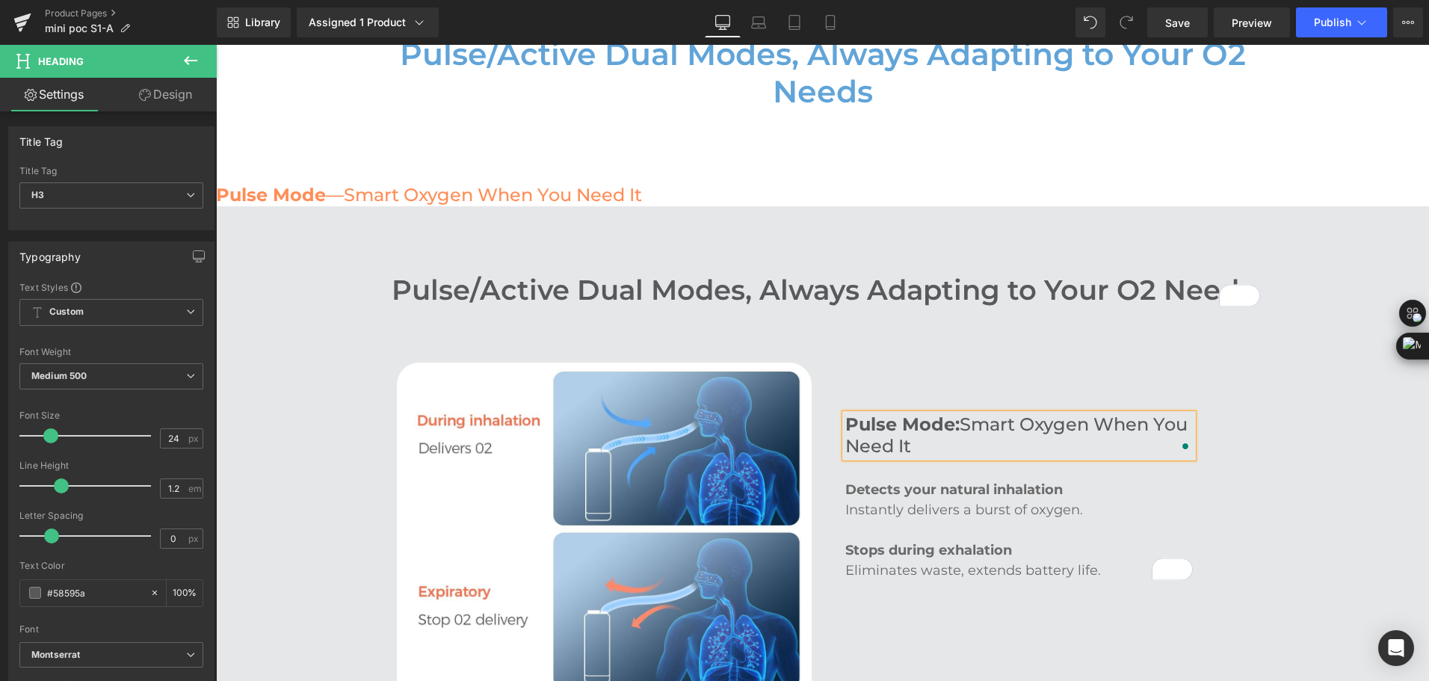
scroll to position [1943, 0]
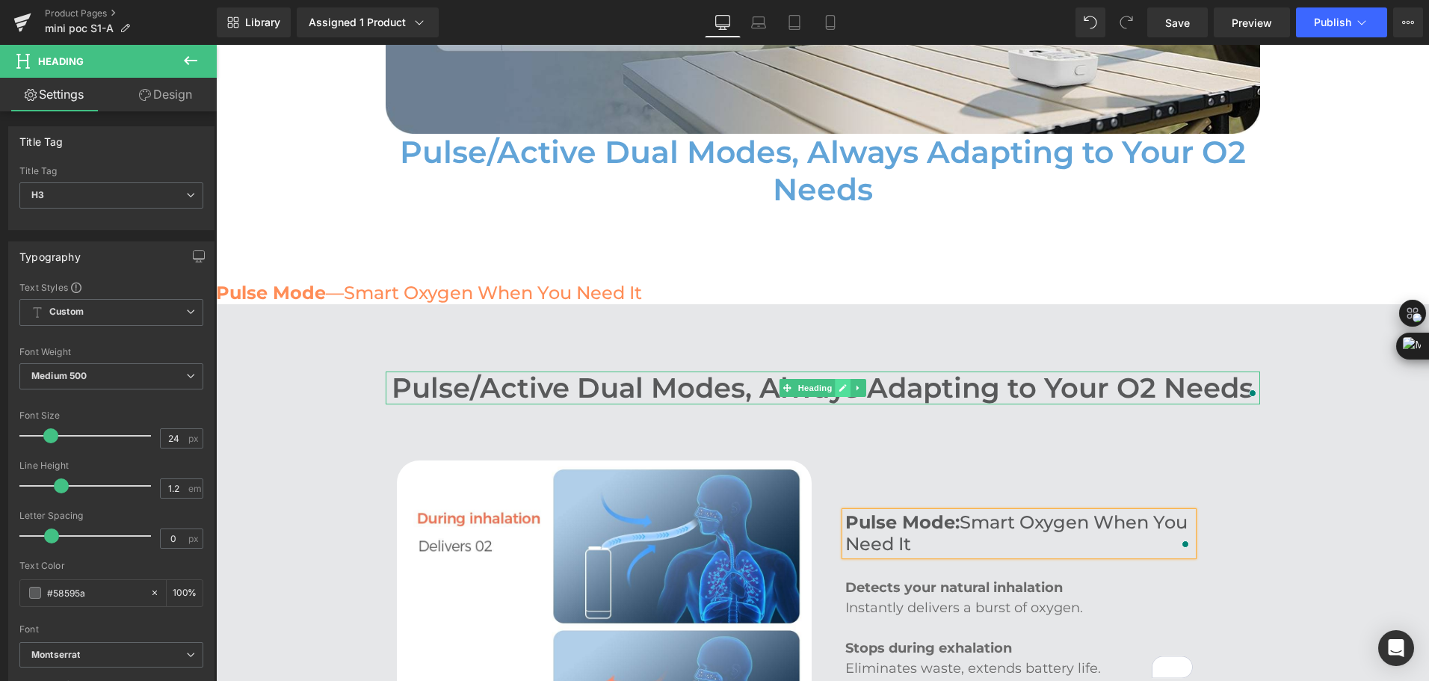
click at [840, 383] on icon at bounding box center [842, 387] width 8 height 9
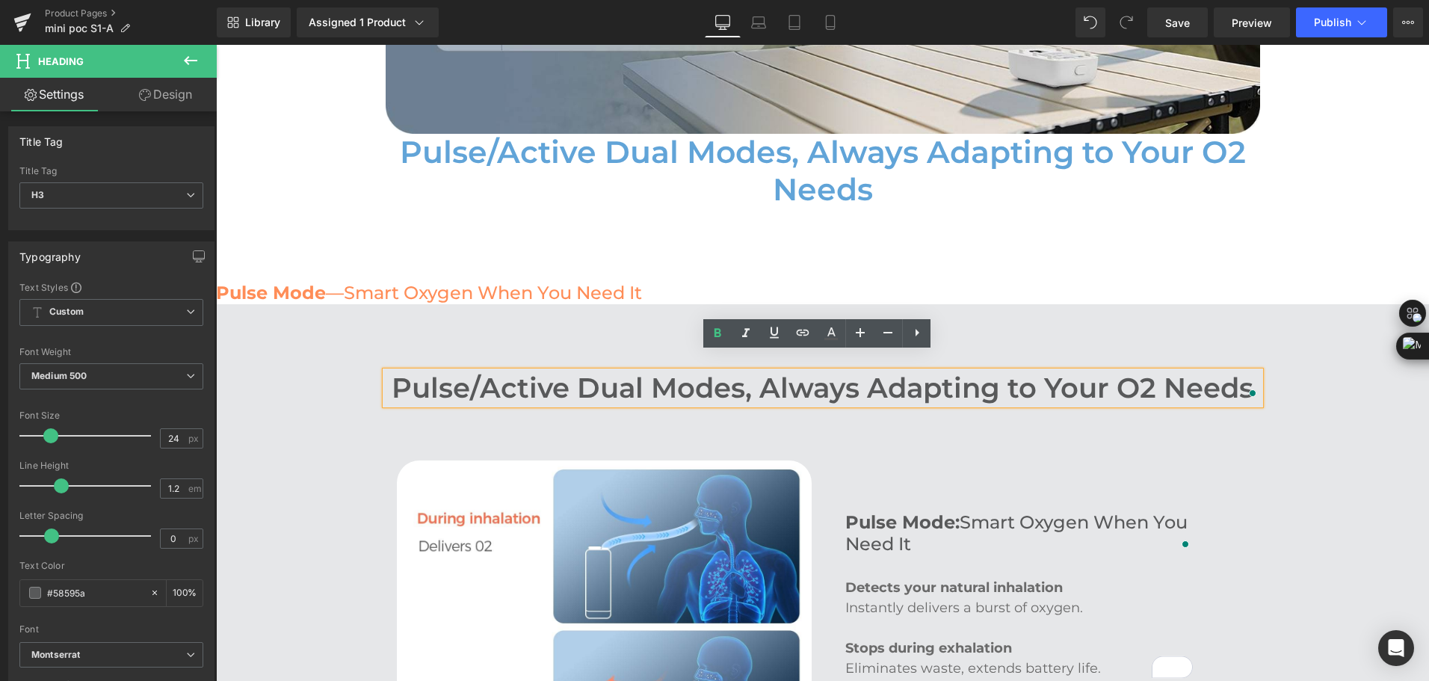
click at [840, 374] on h2 "Pulse/Active Dual Modes, Always Adapting to Your O2 Needs" at bounding box center [823, 387] width 874 height 33
click at [851, 371] on h2 "Pulse/Active Dual Modes, Always Adapting to Your O2 Needs" at bounding box center [823, 387] width 874 height 33
click at [847, 371] on h2 "Pulse/Active Dual Modes, Always Adapting to Your O2 Needs" at bounding box center [823, 387] width 874 height 33
click at [842, 371] on h2 "Pulse/Active Dual Modes, Always Adapting to Your O2 Needs" at bounding box center [823, 387] width 874 height 33
